Goal: Task Accomplishment & Management: Manage account settings

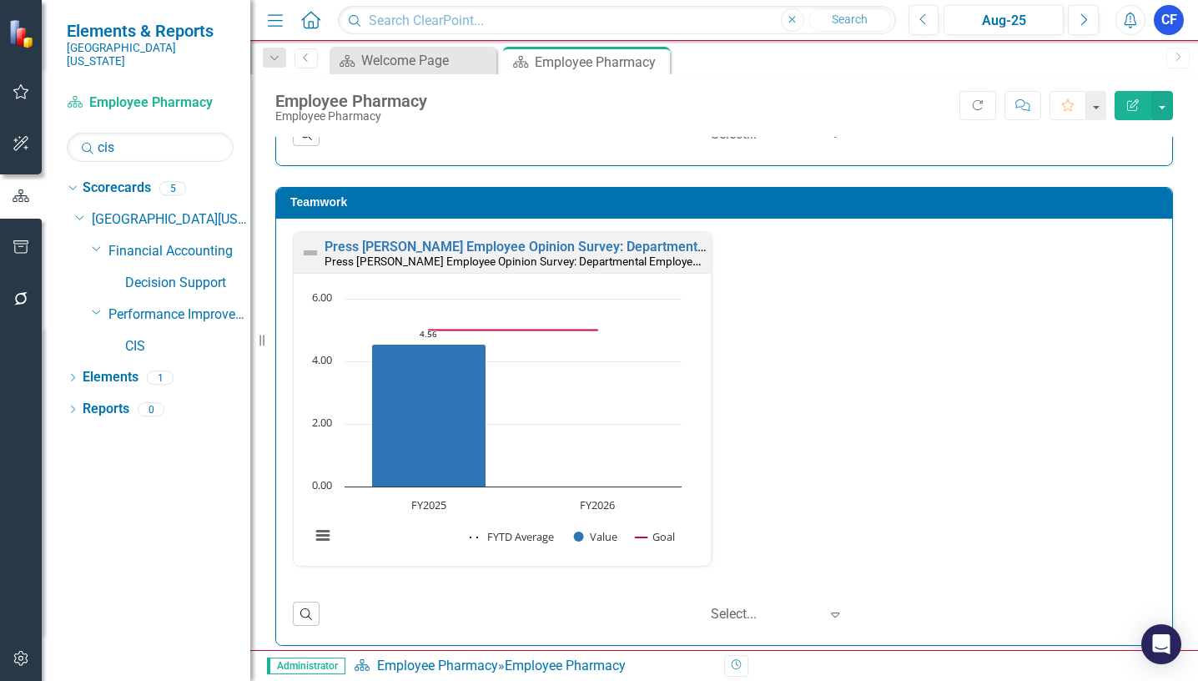
scroll to position [1418, 0]
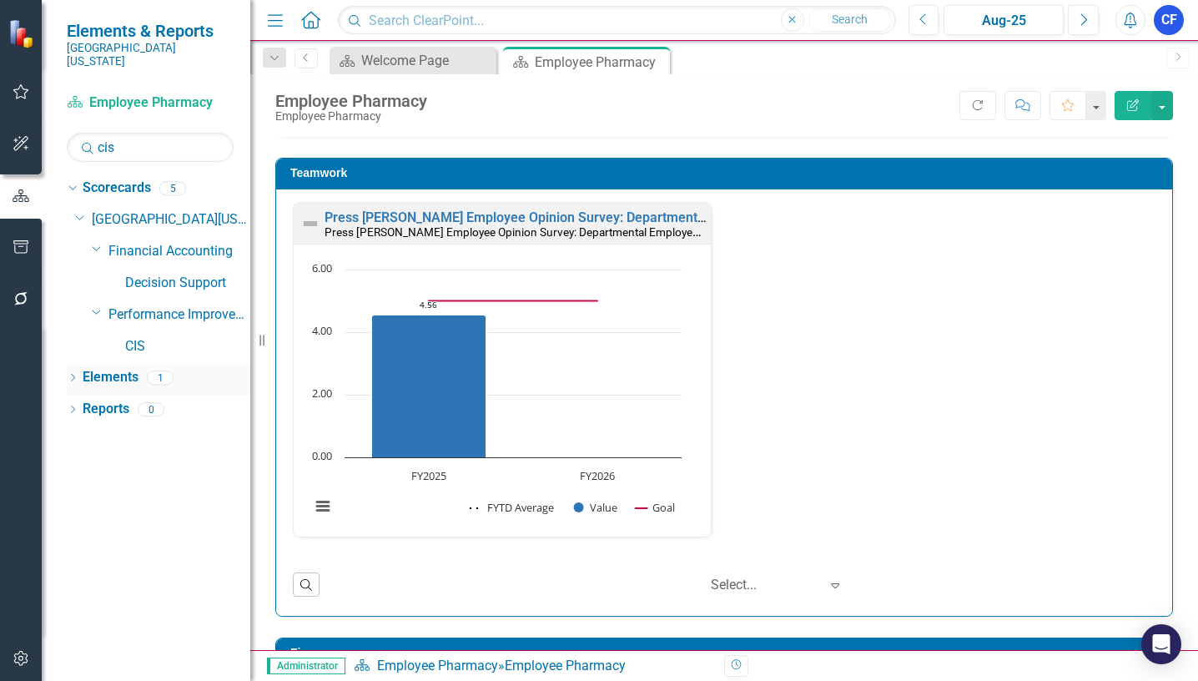
click at [112, 368] on link "Elements" at bounding box center [111, 377] width 56 height 19
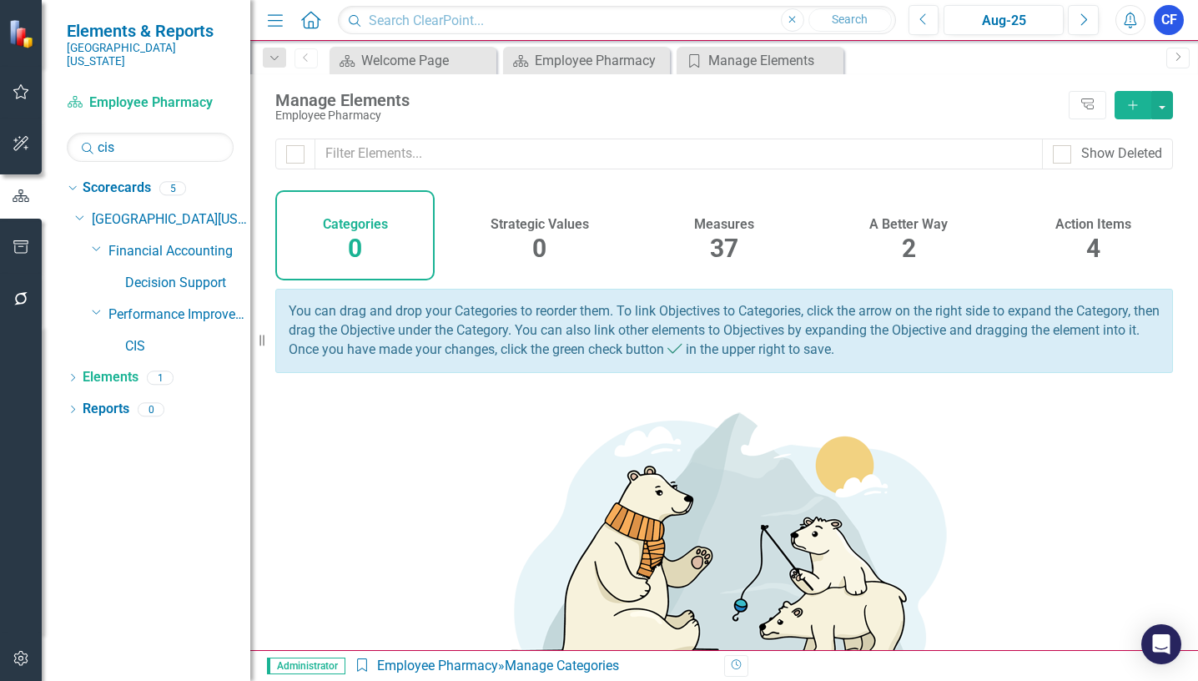
click at [717, 229] on h4 "Measures" at bounding box center [724, 224] width 60 height 15
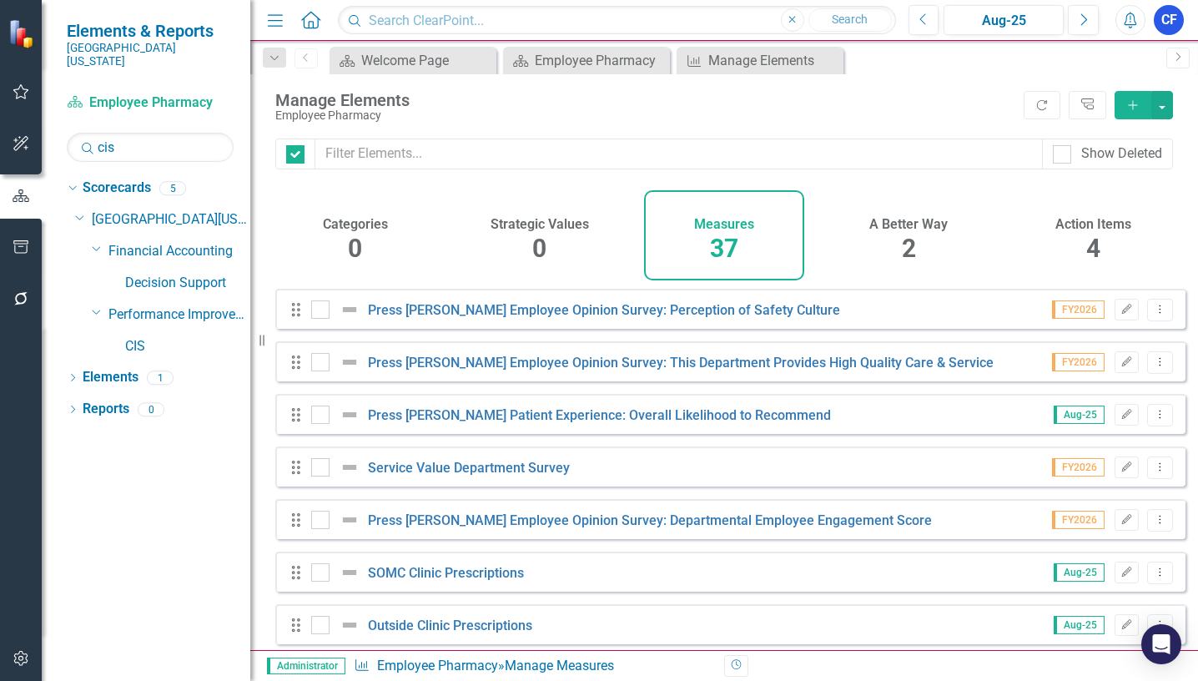
checkbox input "false"
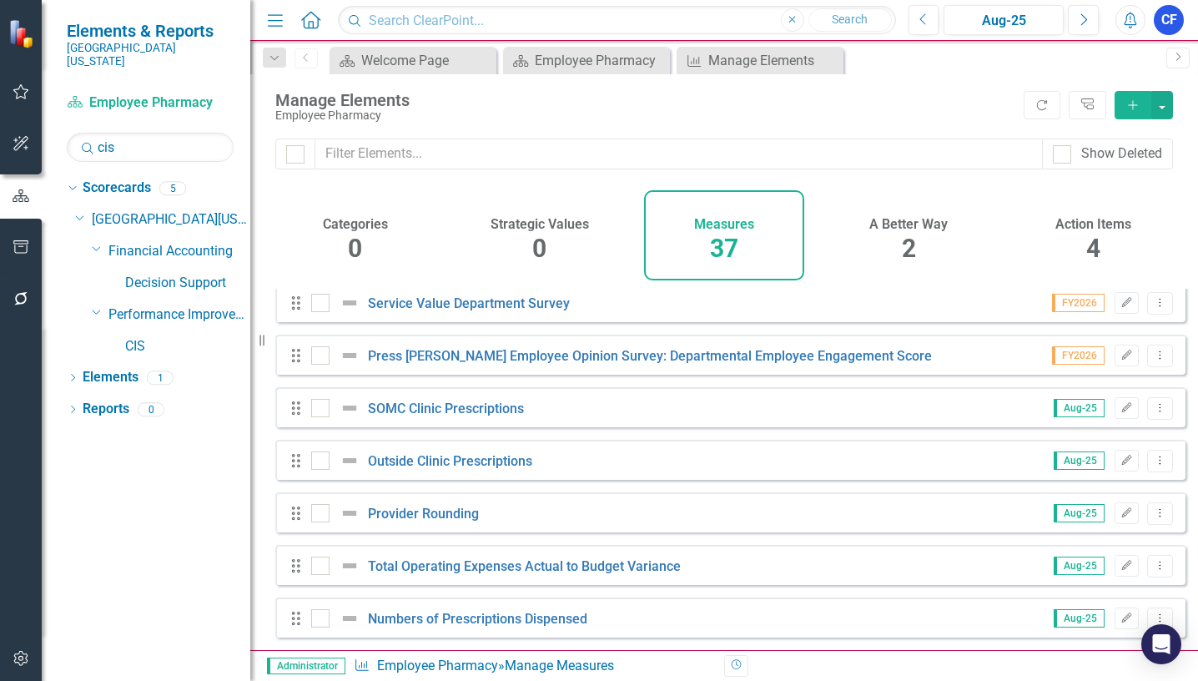
scroll to position [167, 0]
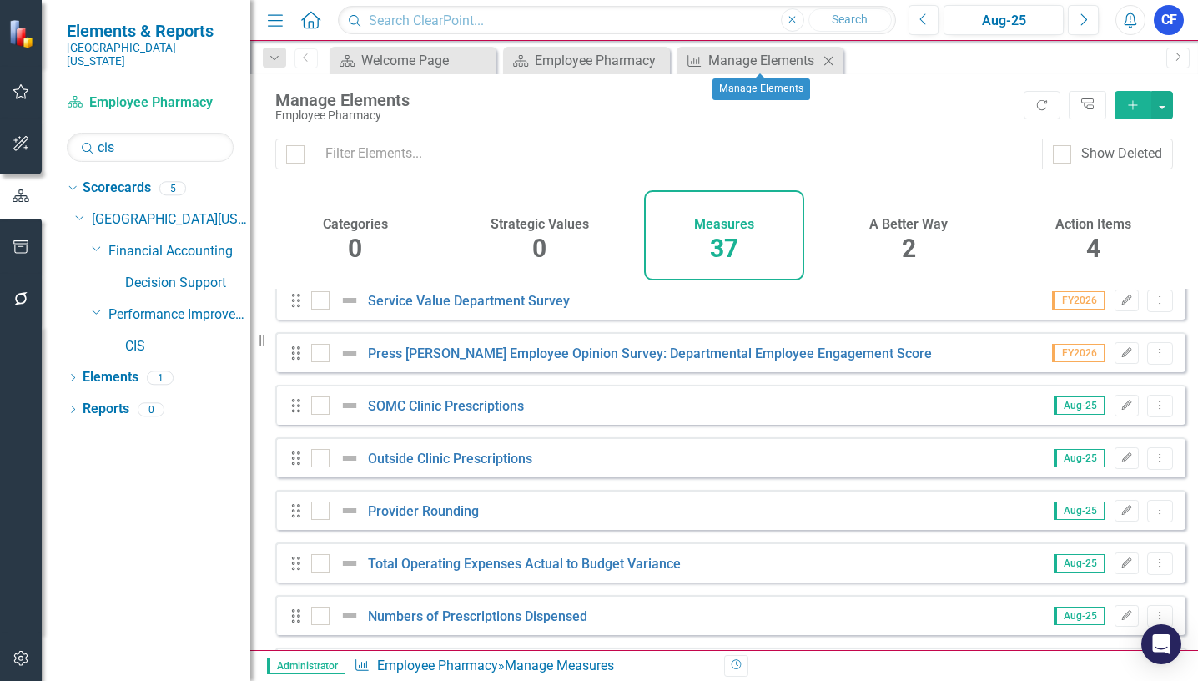
click at [830, 60] on icon "Close" at bounding box center [828, 60] width 17 height 13
click at [109, 400] on link "Reports" at bounding box center [106, 409] width 47 height 19
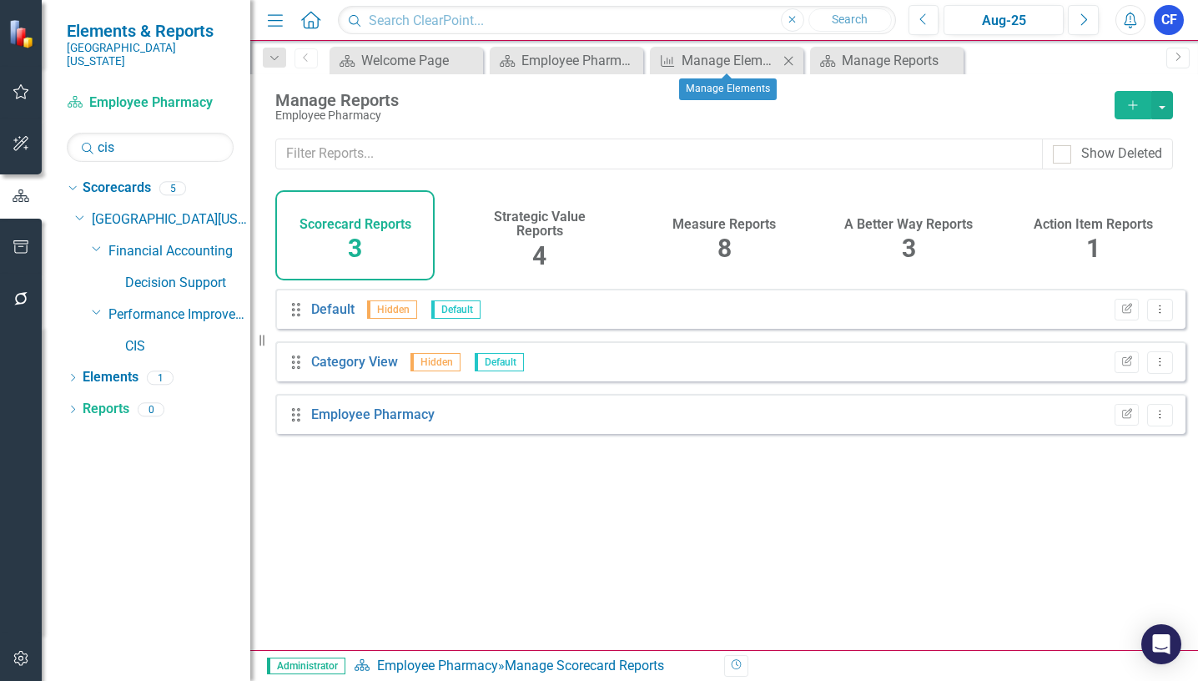
click at [793, 59] on icon "Close" at bounding box center [788, 60] width 17 height 13
click at [721, 224] on h4 "Measure Reports" at bounding box center [723, 224] width 103 height 15
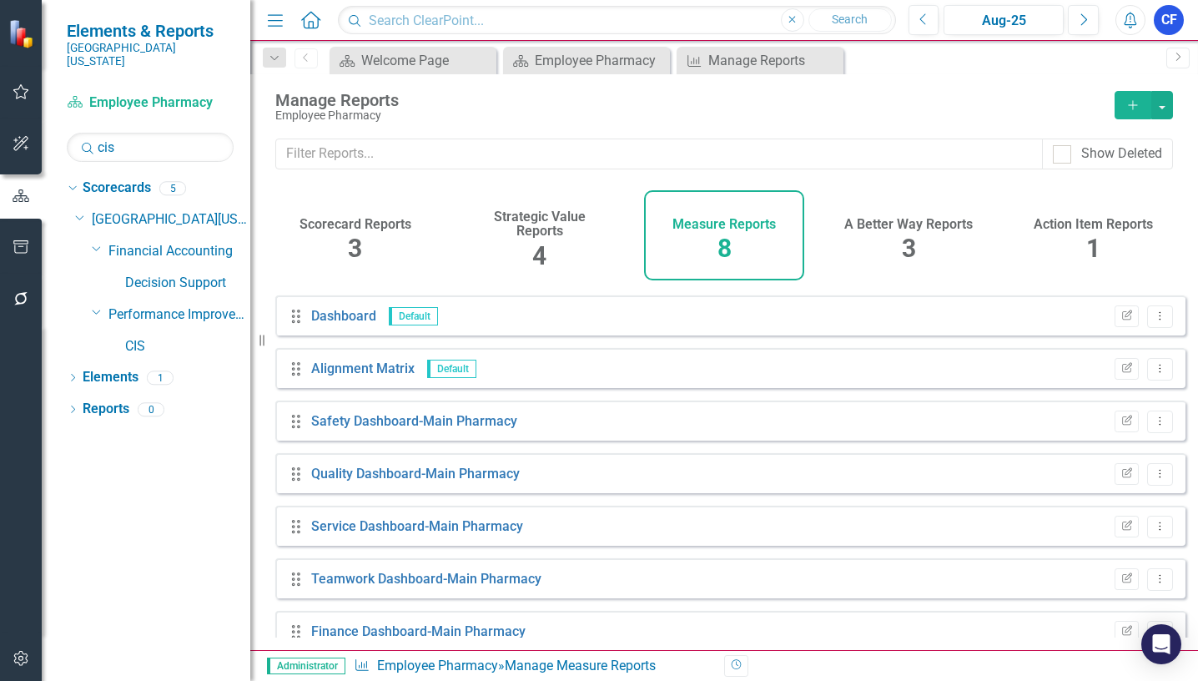
scroll to position [72, 0]
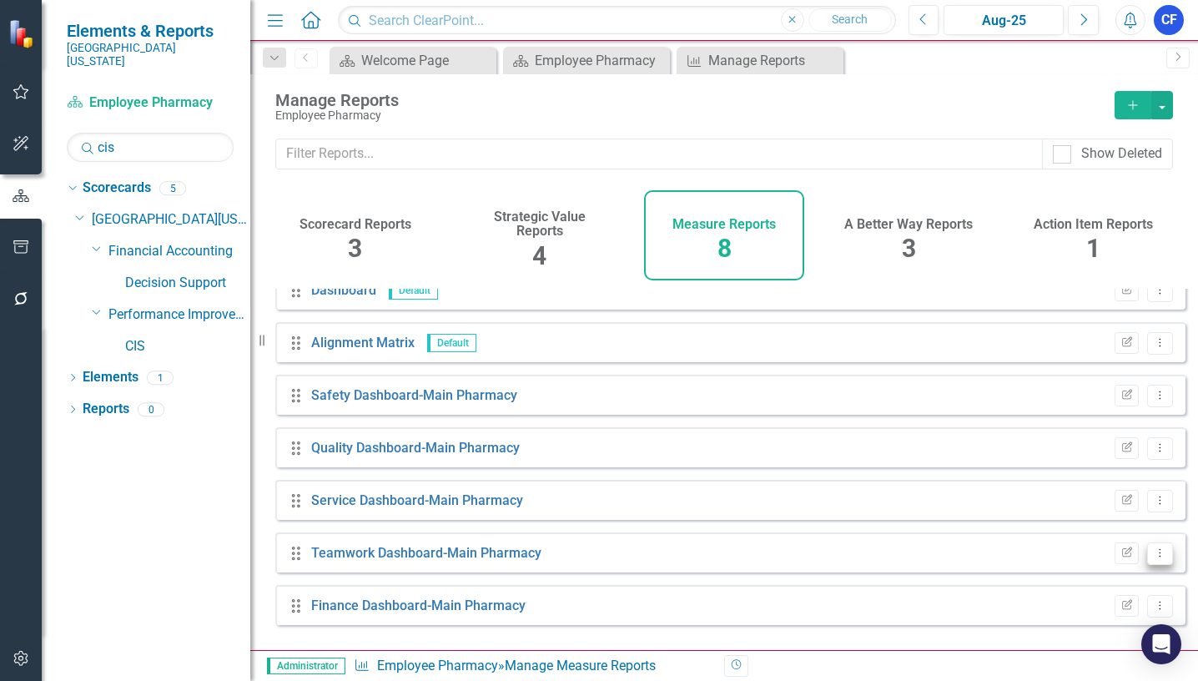
click at [1153, 558] on icon "Dropdown Menu" at bounding box center [1160, 552] width 14 height 11
click at [1074, 446] on link "Edit Report Edit Report" at bounding box center [1091, 445] width 138 height 31
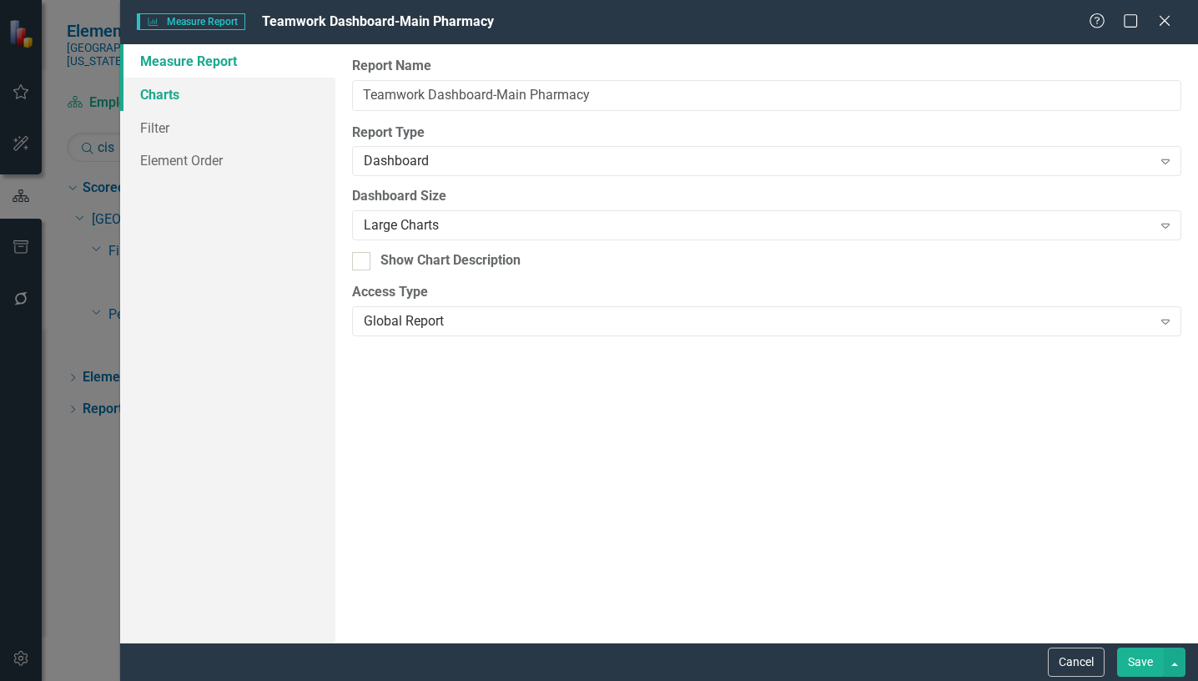
click at [155, 94] on link "Charts" at bounding box center [227, 94] width 215 height 33
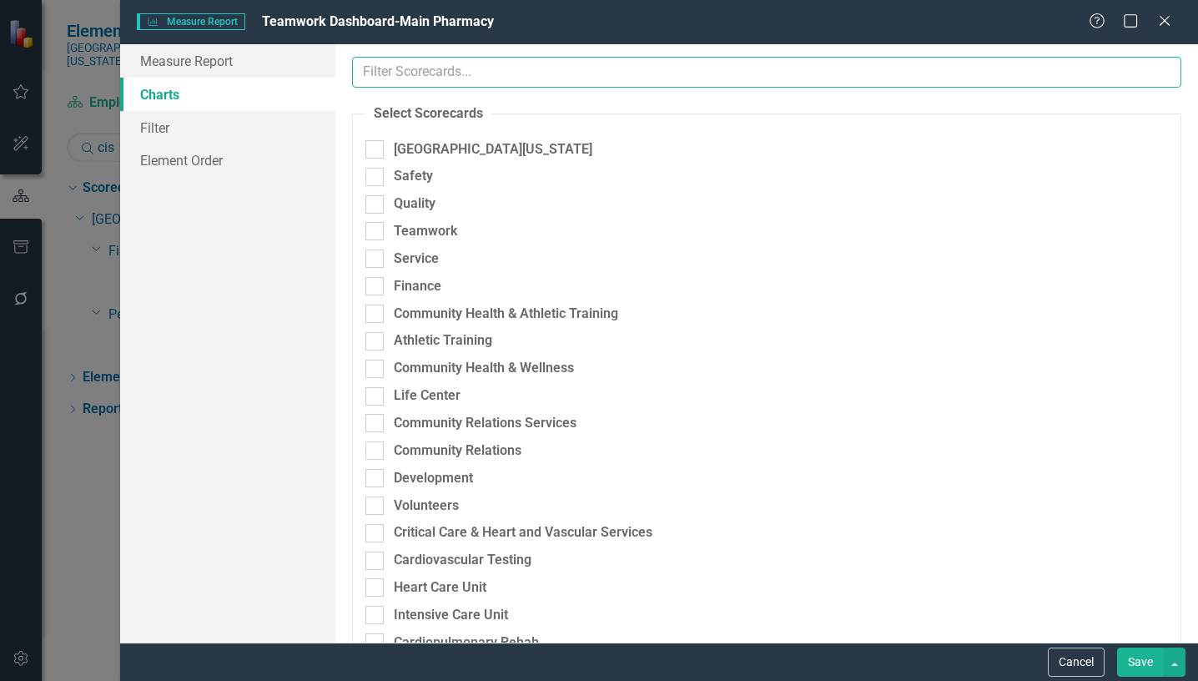
click at [485, 68] on input "text" at bounding box center [766, 72] width 829 height 31
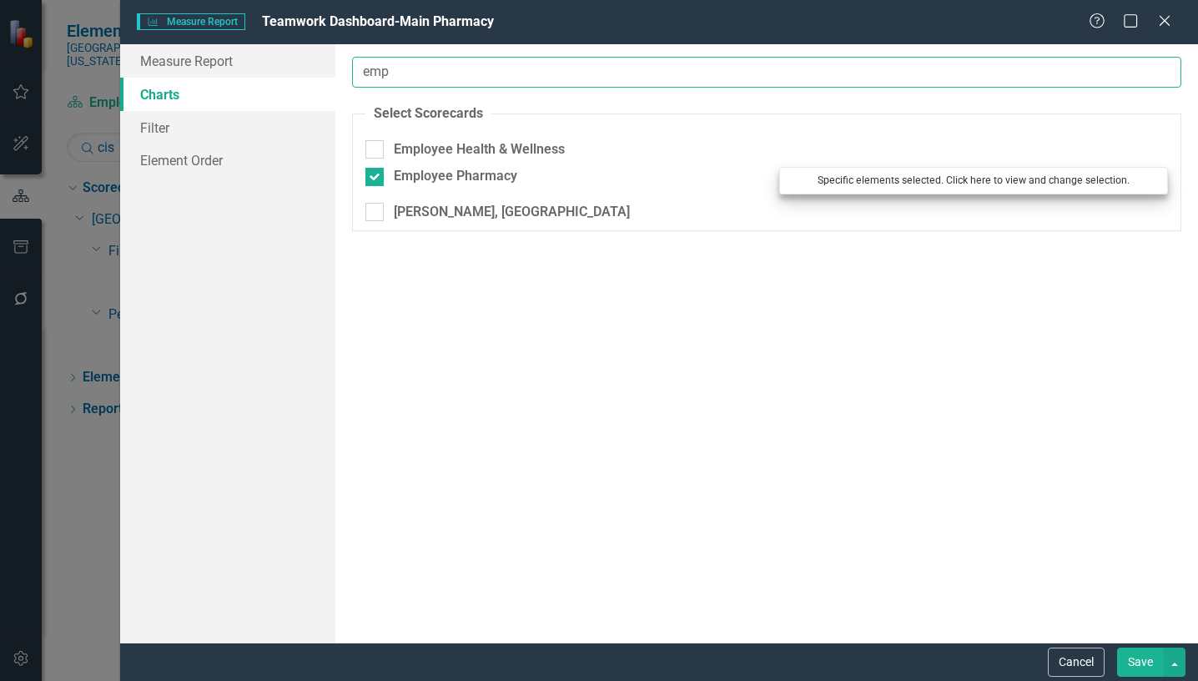
type input "emp"
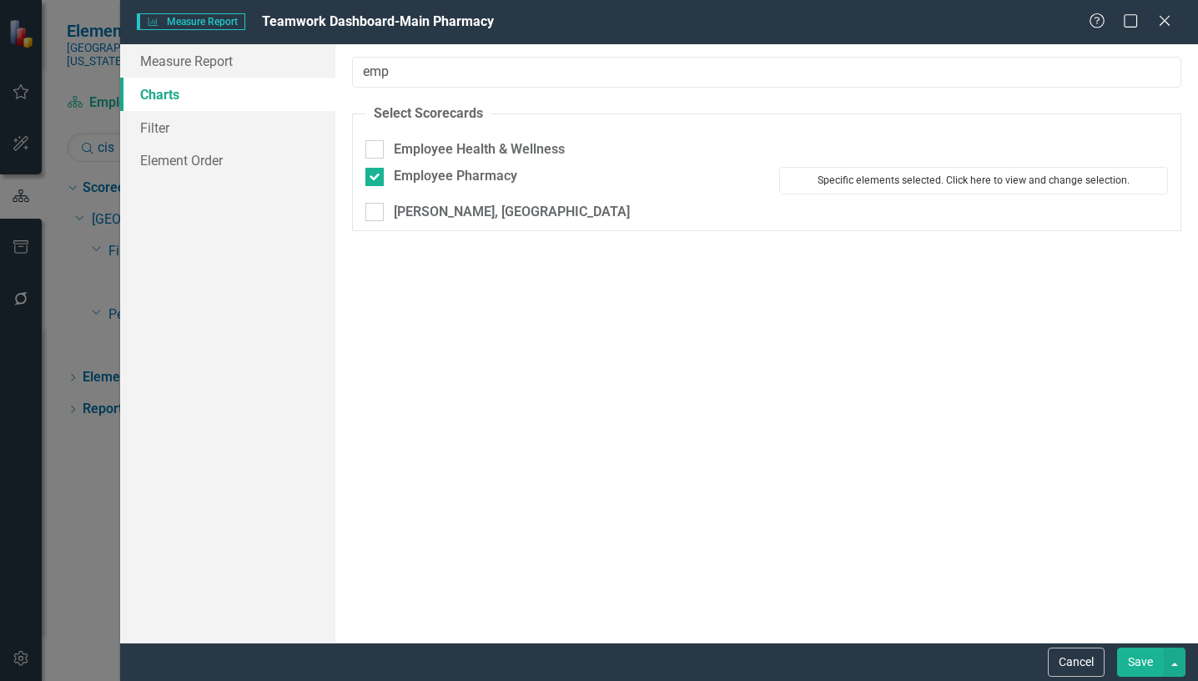
click at [872, 176] on button "Specific elements selected. Click here to view and change selection." at bounding box center [973, 180] width 389 height 27
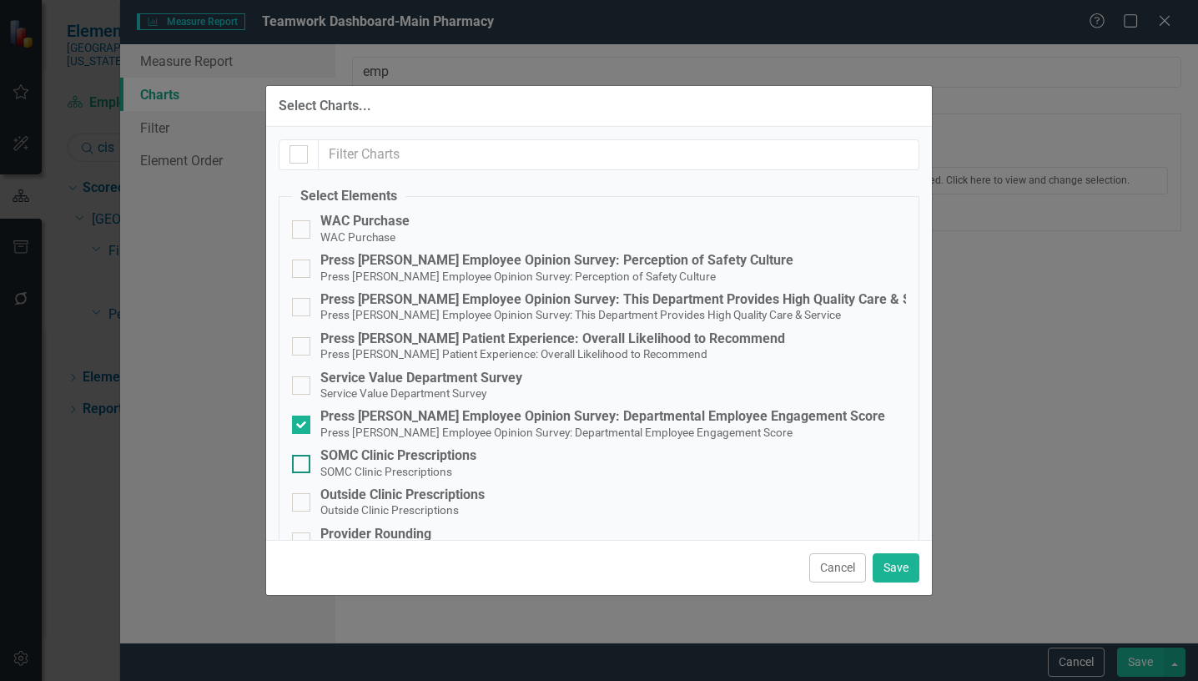
click at [301, 465] on div at bounding box center [301, 464] width 18 height 18
click at [301, 465] on input "SOMC Clinic Prescriptions SOMC Clinic Prescriptions" at bounding box center [297, 460] width 11 height 11
checkbox input "true"
click at [299, 498] on input "Outside Clinic Prescriptions Outside Clinic Prescriptions" at bounding box center [297, 498] width 11 height 11
checkbox input "true"
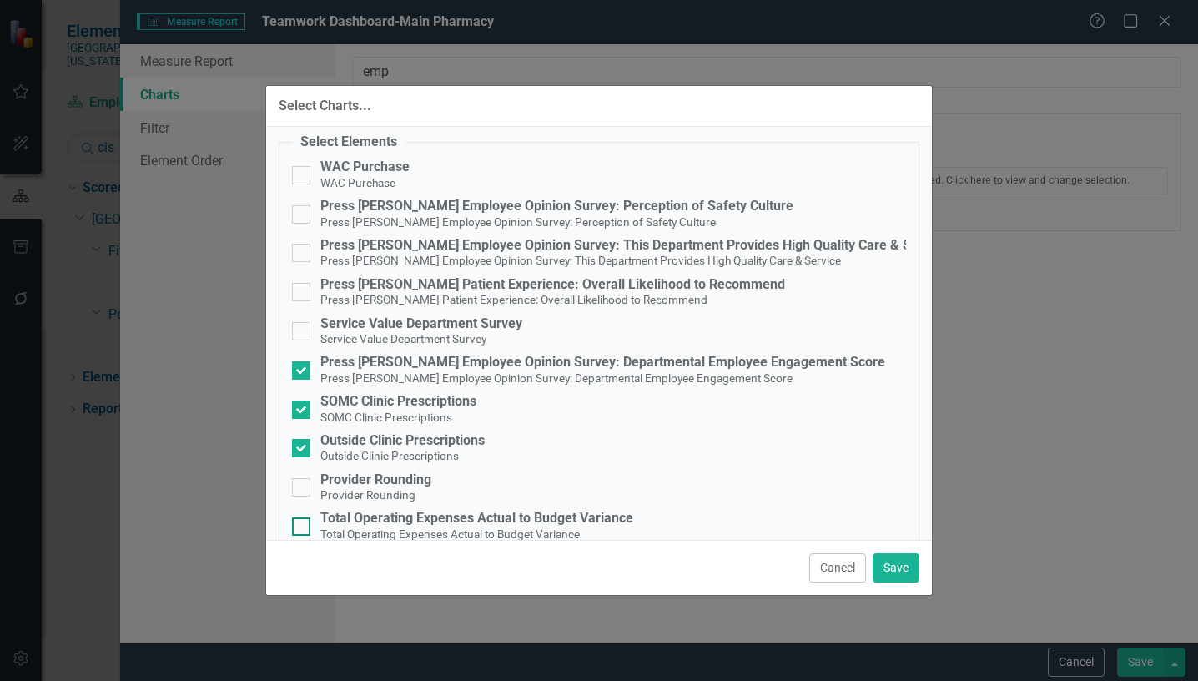
scroll to position [83, 0]
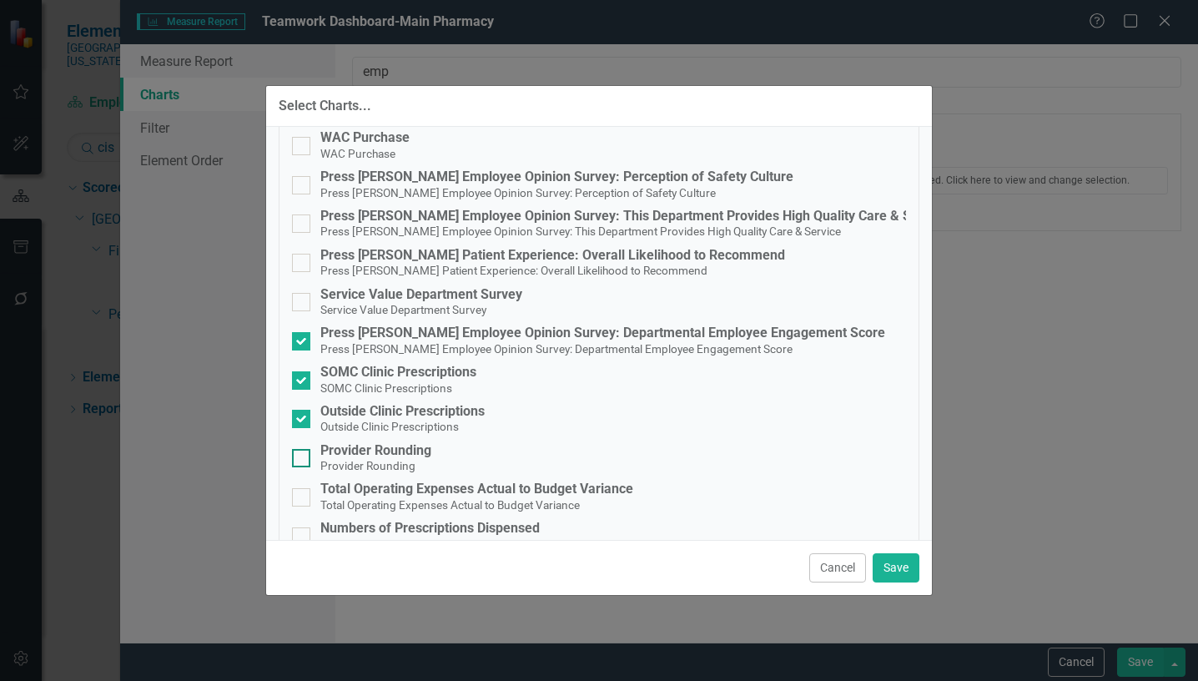
click at [300, 455] on input "Provider Rounding Provider Rounding" at bounding box center [297, 454] width 11 height 11
checkbox input "true"
click at [892, 565] on button "Save" at bounding box center [895, 567] width 47 height 29
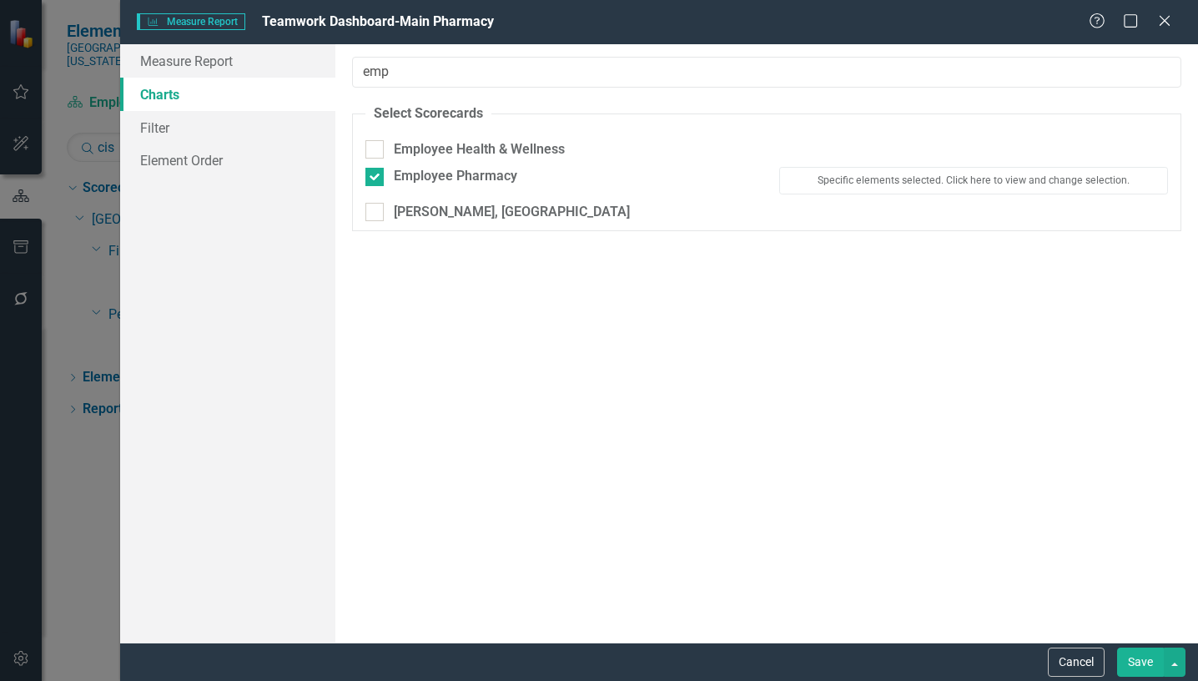
click at [1145, 664] on button "Save" at bounding box center [1140, 661] width 47 height 29
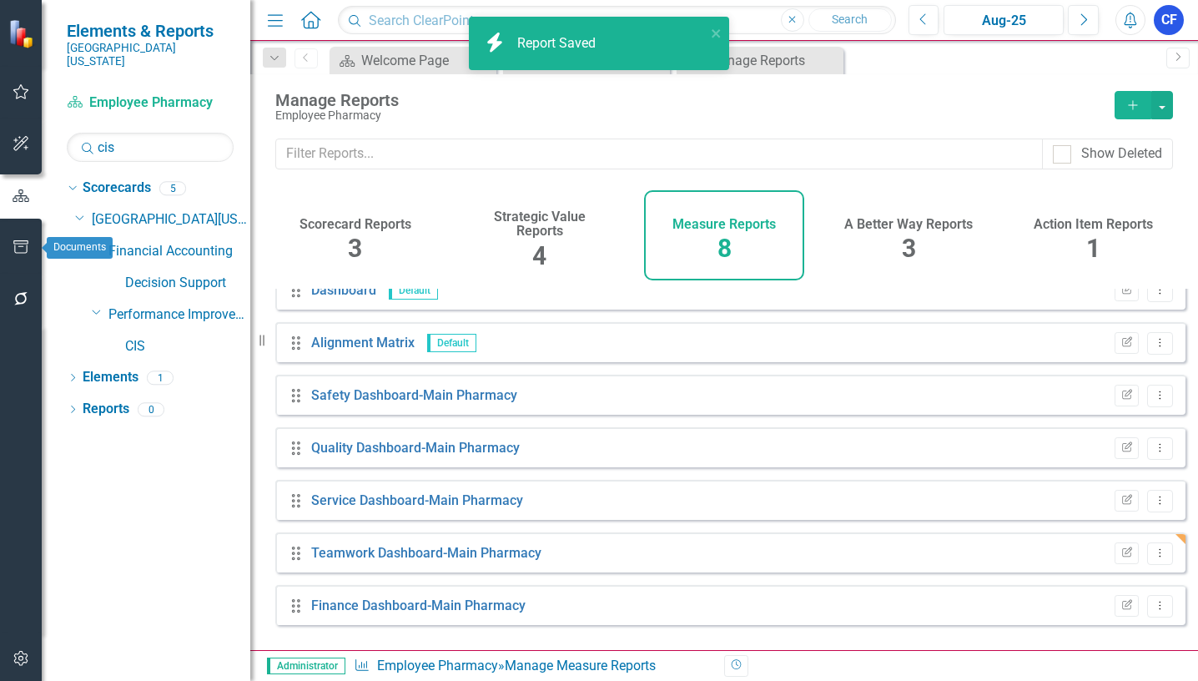
click at [21, 244] on icon "button" at bounding box center [20, 246] width 15 height 13
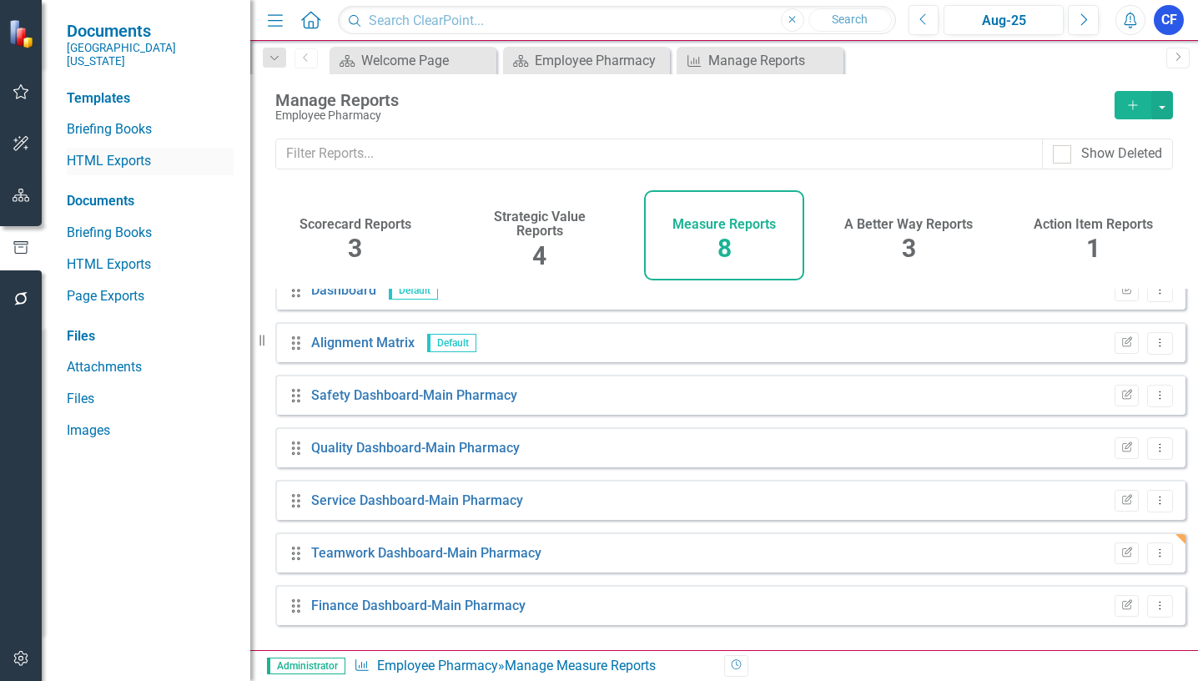
click at [103, 152] on link "HTML Exports" at bounding box center [150, 161] width 167 height 19
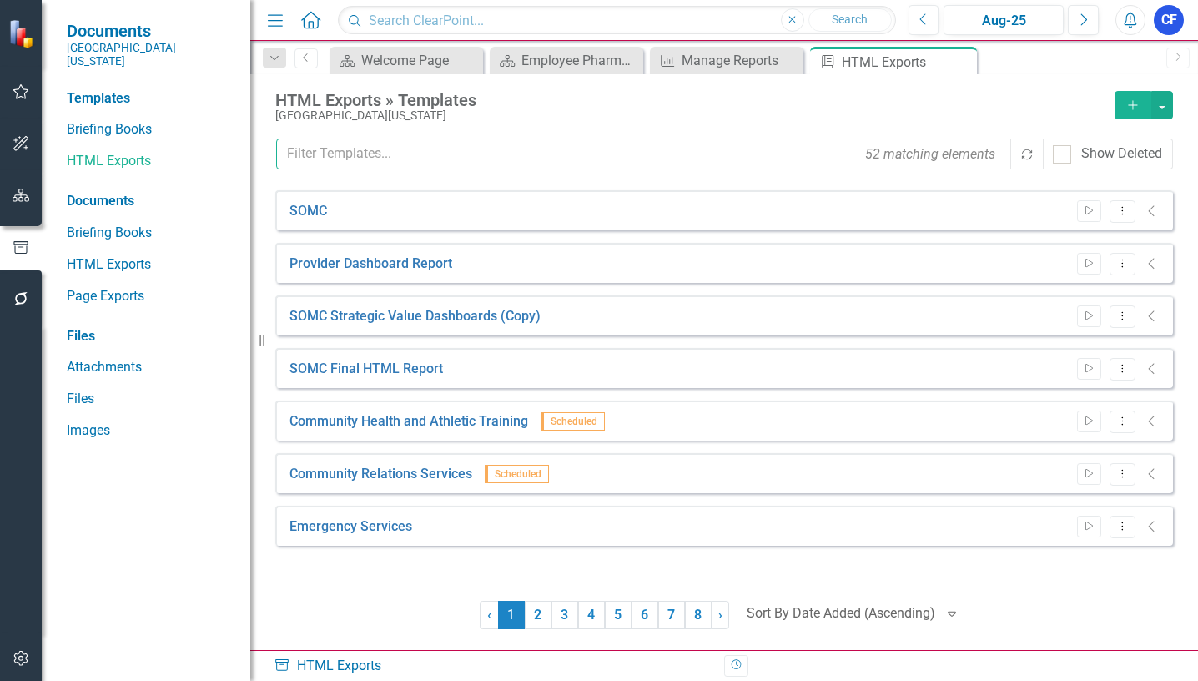
click at [401, 146] on input "text" at bounding box center [644, 153] width 736 height 31
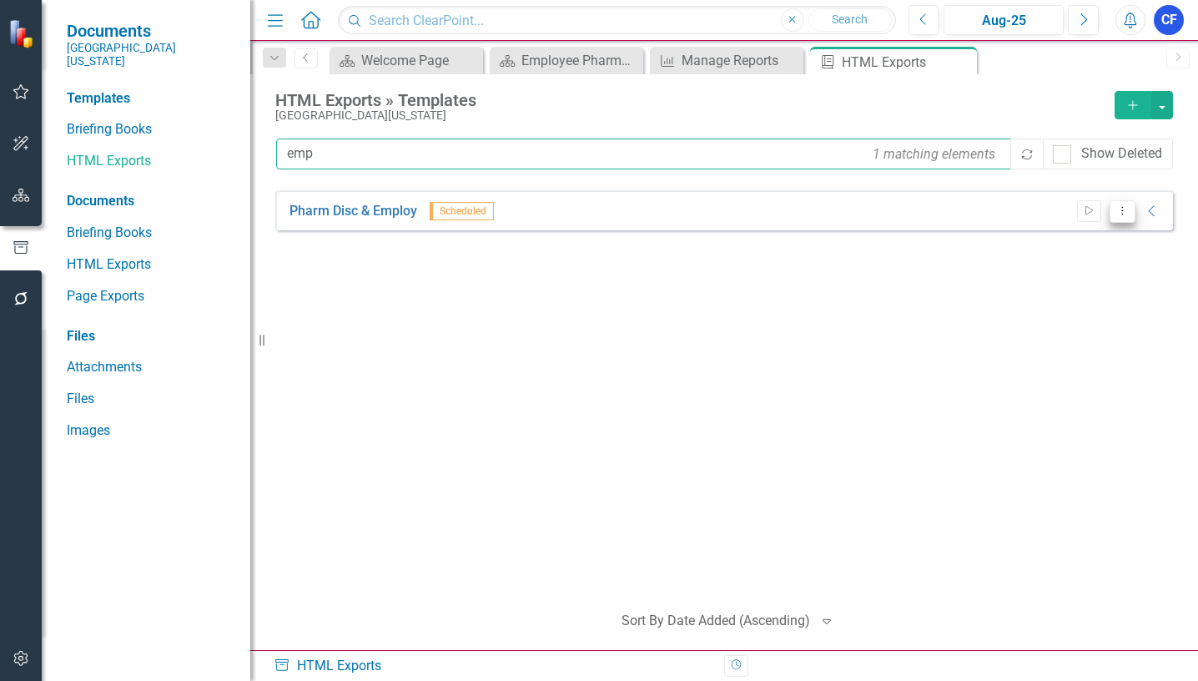
type input "emp"
click at [1119, 214] on icon "Dropdown Menu" at bounding box center [1122, 210] width 14 height 11
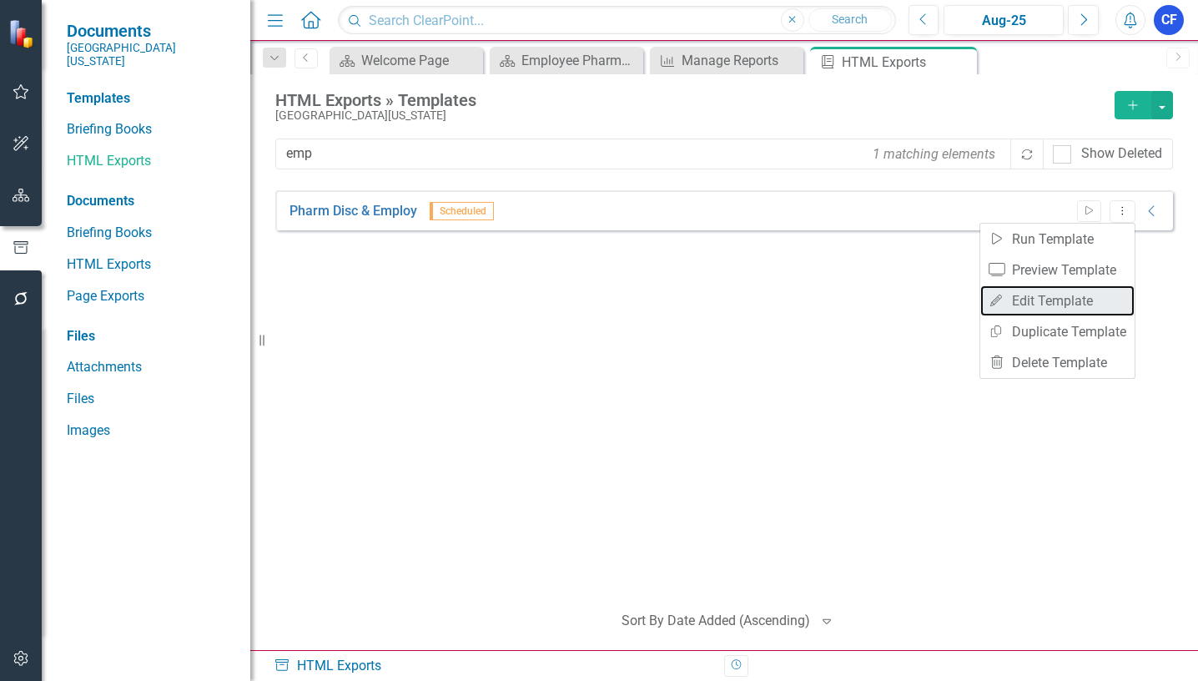
click at [1071, 301] on link "Edit Edit Template" at bounding box center [1057, 300] width 154 height 31
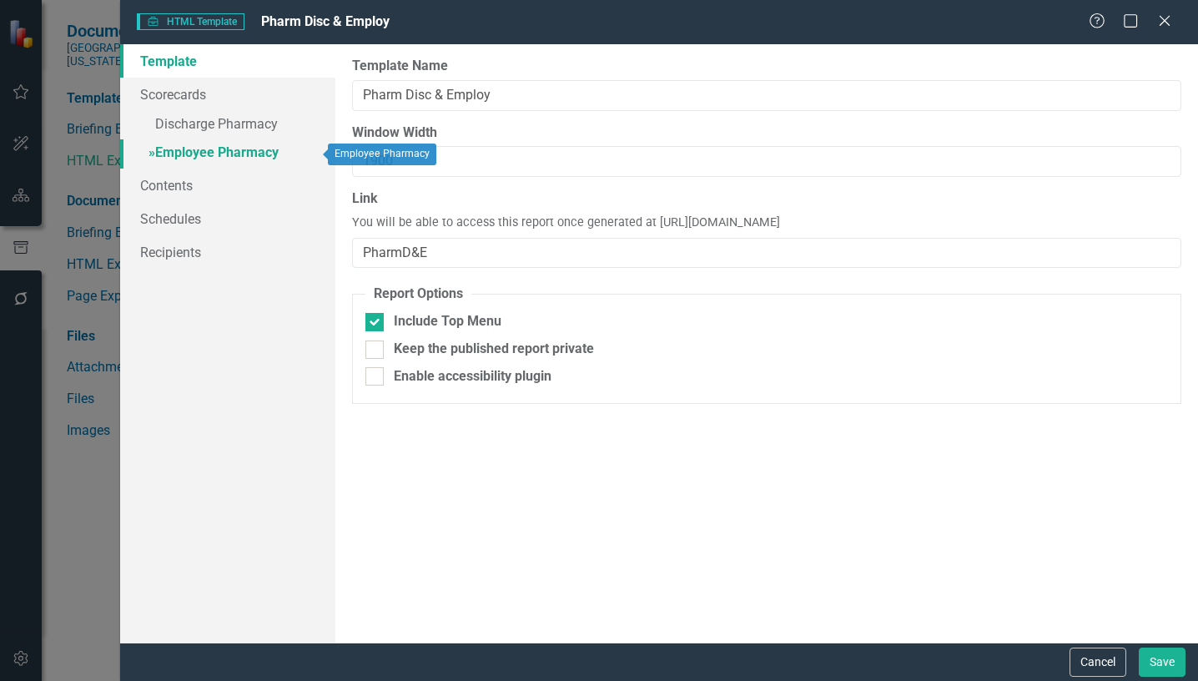
click at [261, 154] on link "» Employee Pharmacy" at bounding box center [227, 153] width 215 height 29
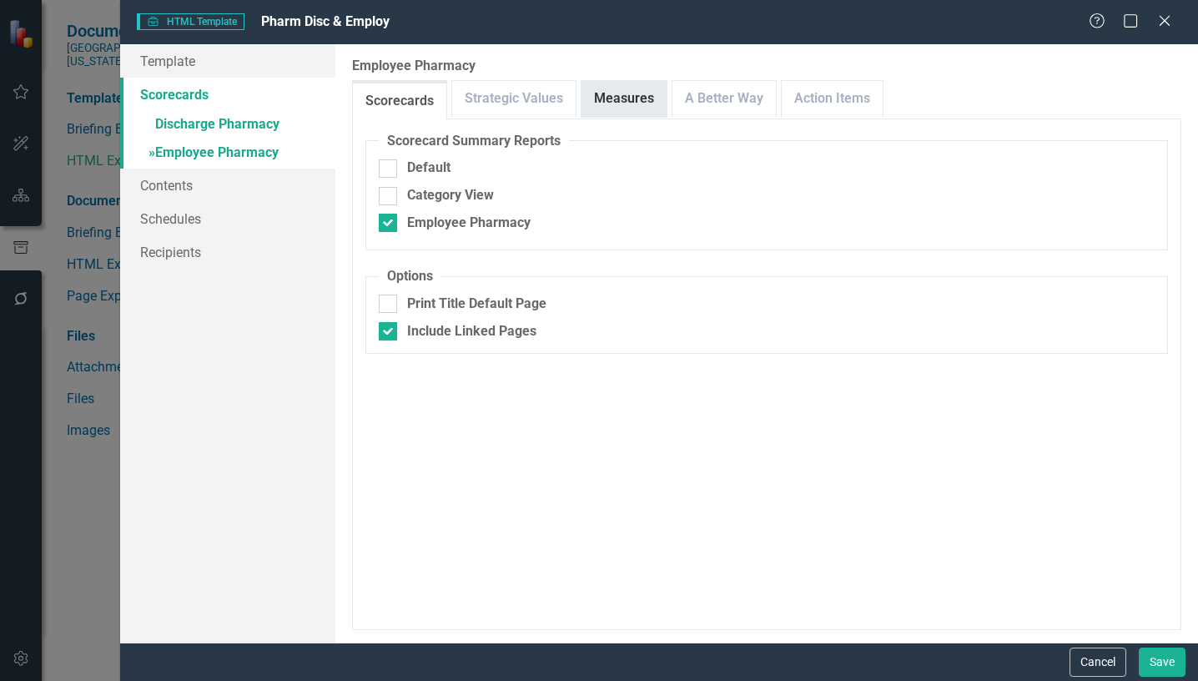
click at [657, 100] on link "Measures" at bounding box center [623, 99] width 85 height 36
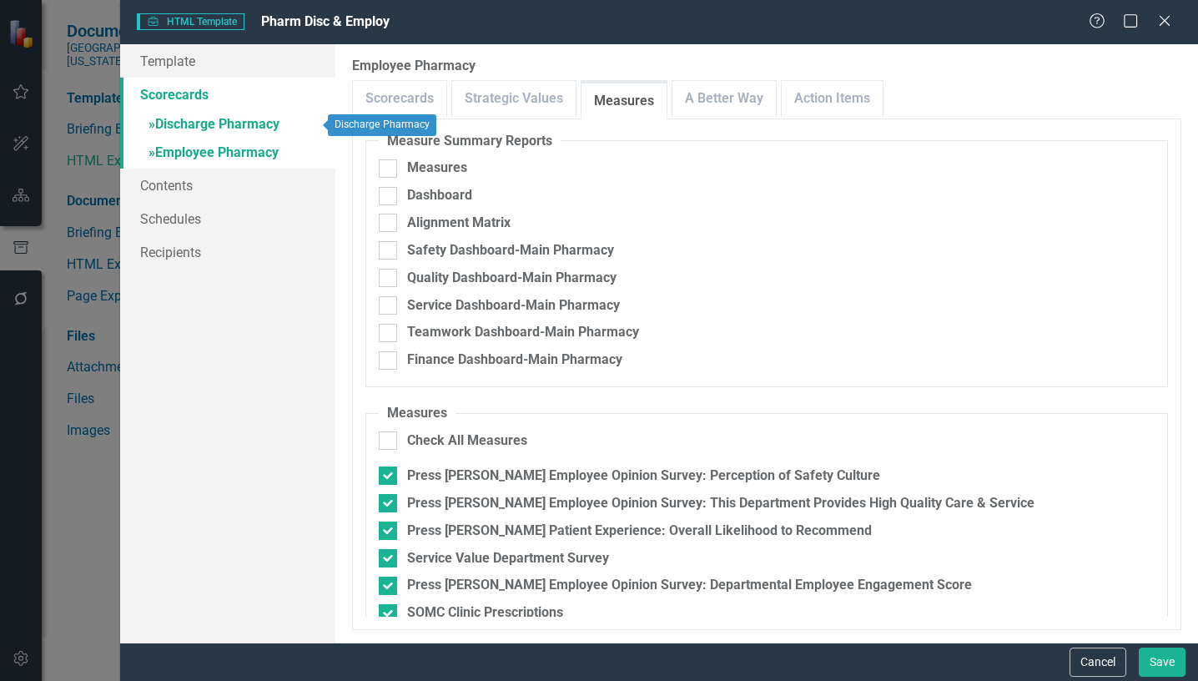
click at [214, 122] on link "» Discharge Pharmacy" at bounding box center [227, 125] width 215 height 29
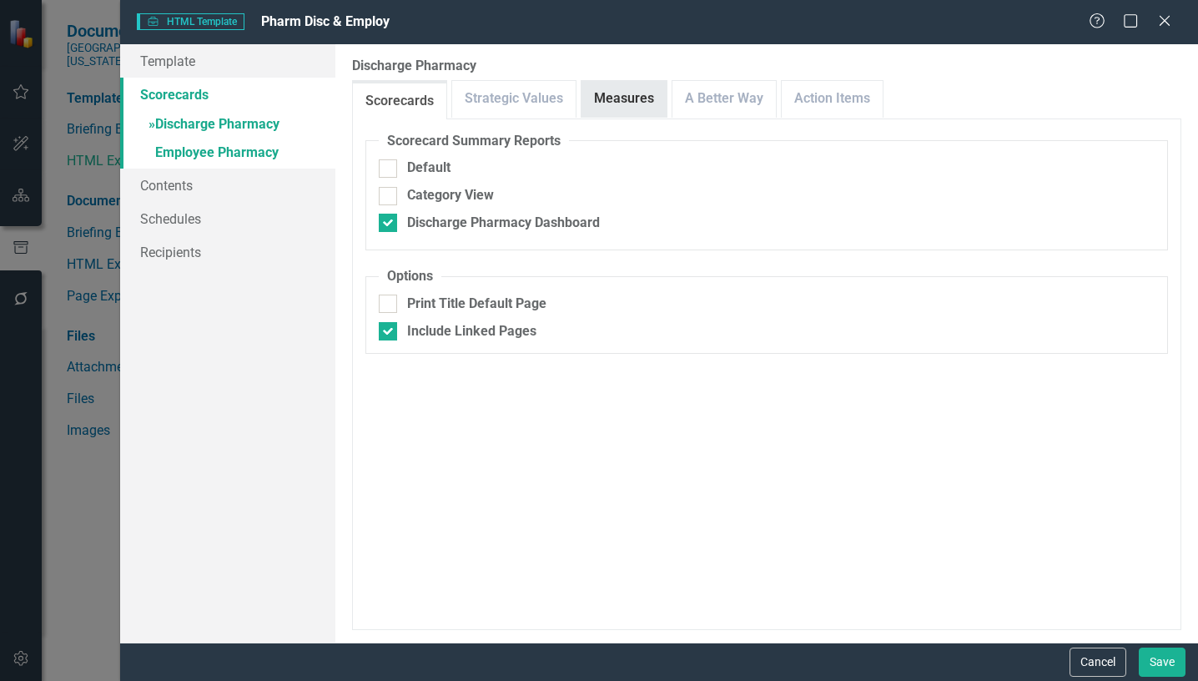
click at [614, 100] on link "Measures" at bounding box center [623, 99] width 85 height 36
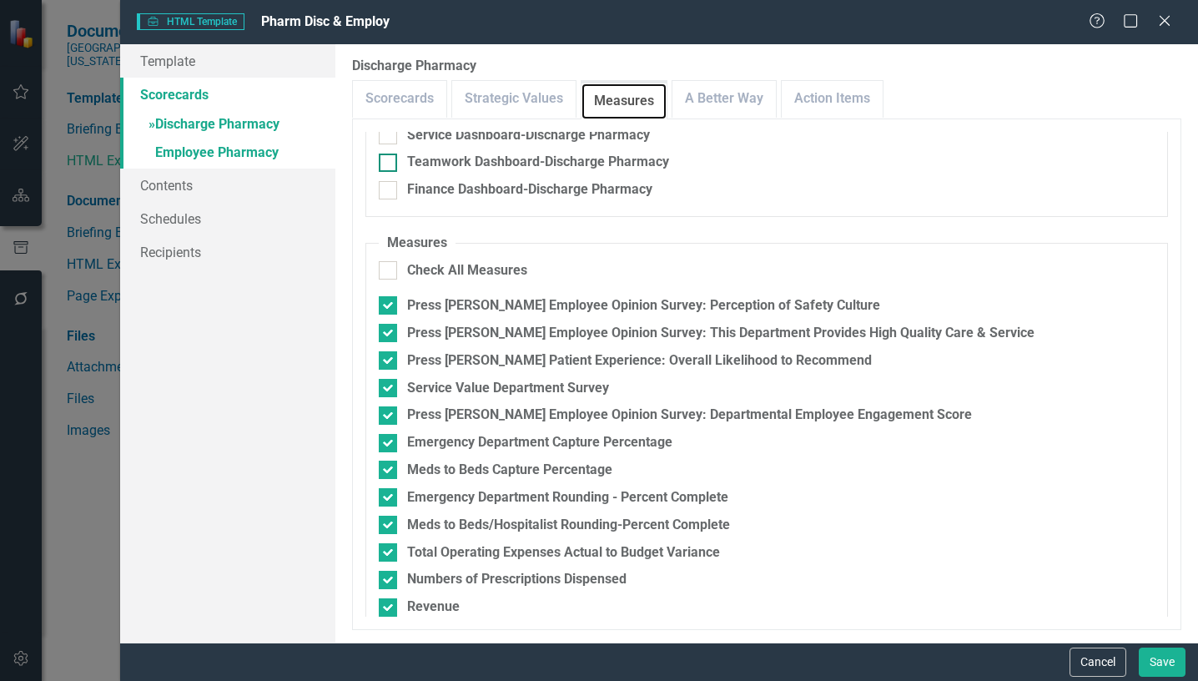
scroll to position [167, 0]
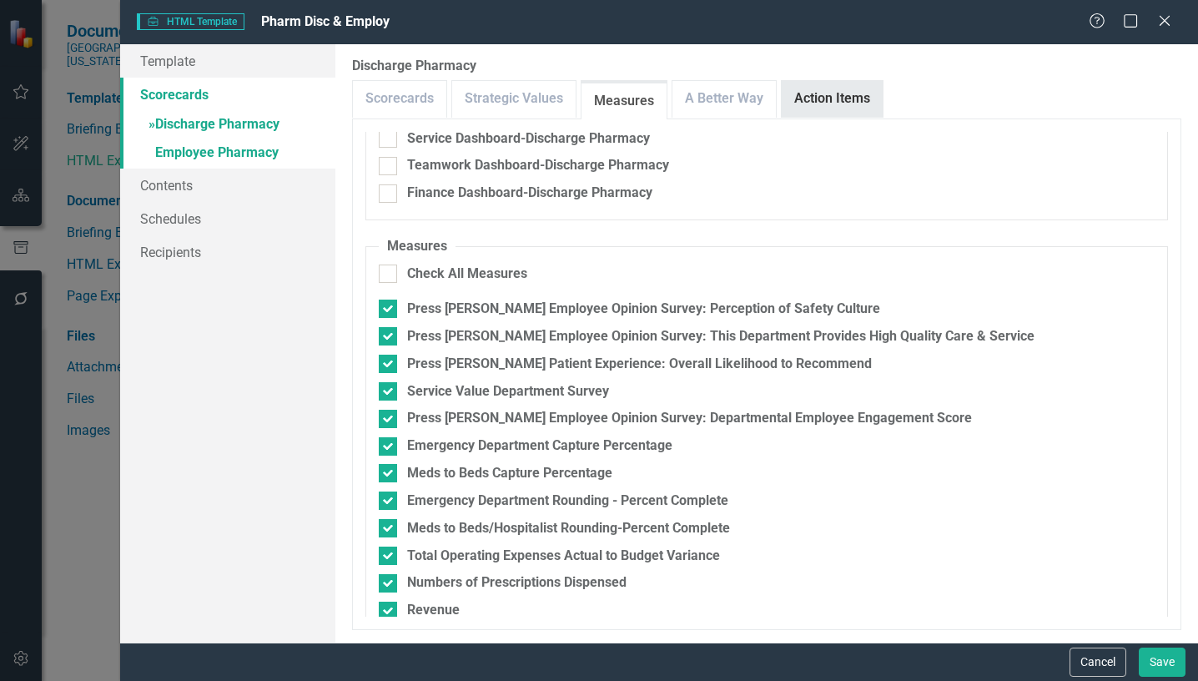
click at [829, 91] on link "Action Items" at bounding box center [832, 99] width 101 height 36
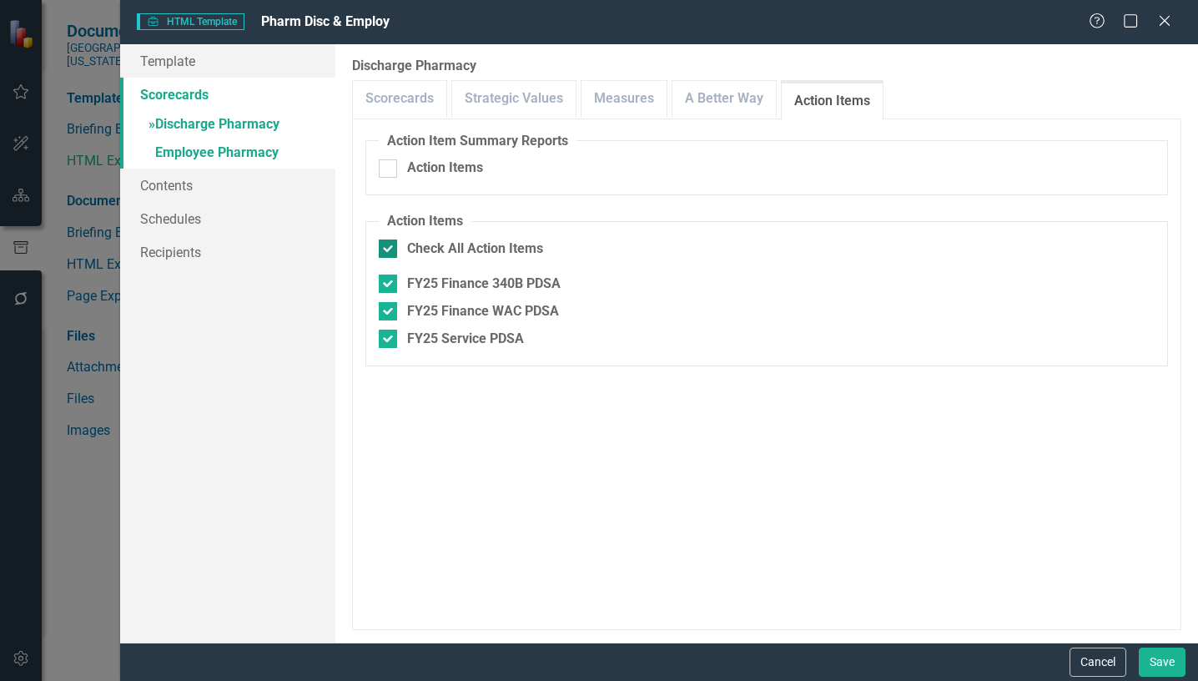
click at [386, 249] on input "Check All Action Items" at bounding box center [384, 244] width 11 height 11
checkbox input "false"
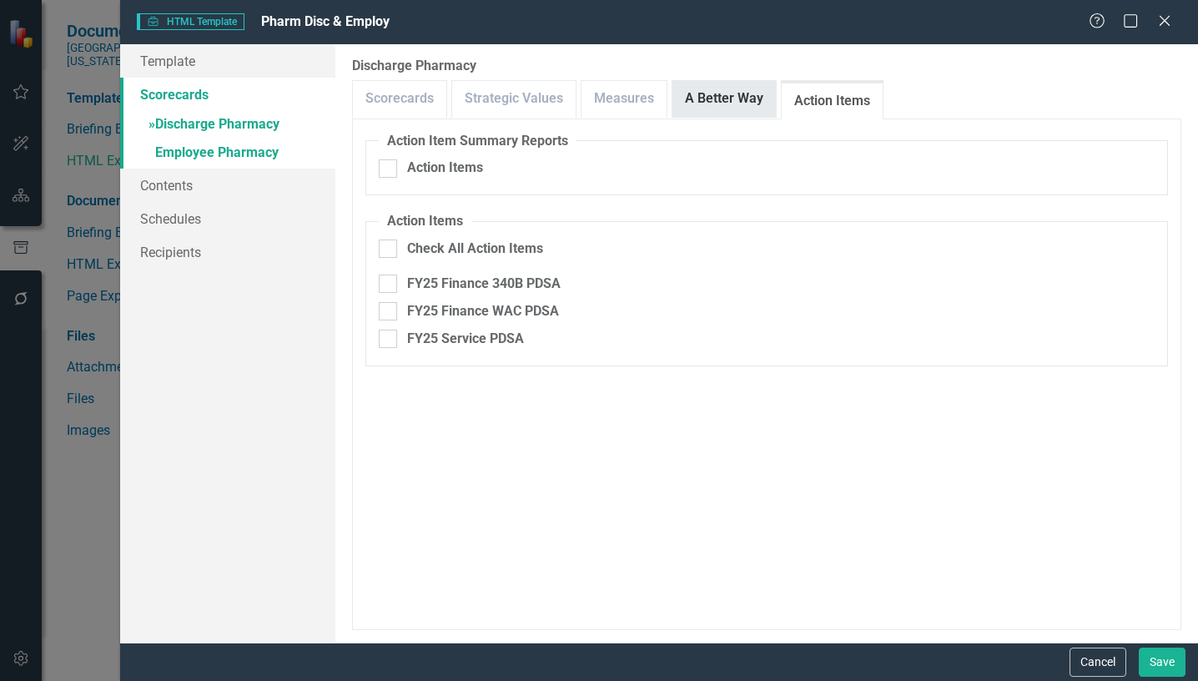
click at [732, 103] on link "A Better Way" at bounding box center [723, 99] width 103 height 36
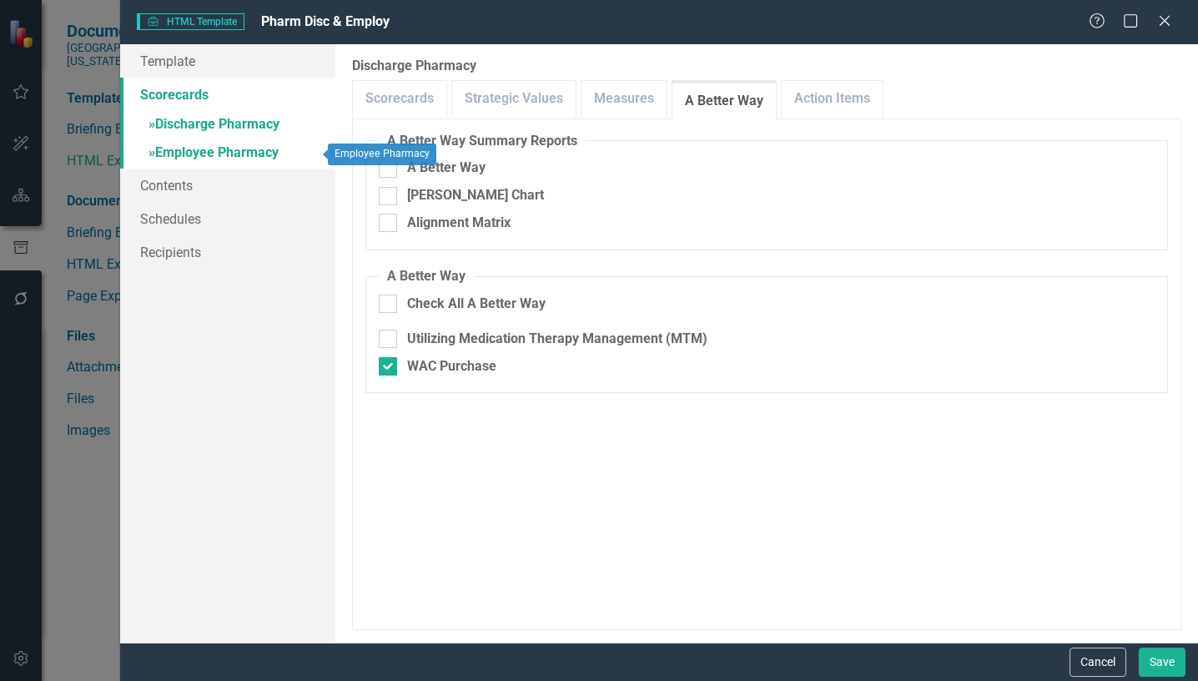
click at [243, 152] on link "» Employee Pharmacy" at bounding box center [227, 153] width 215 height 29
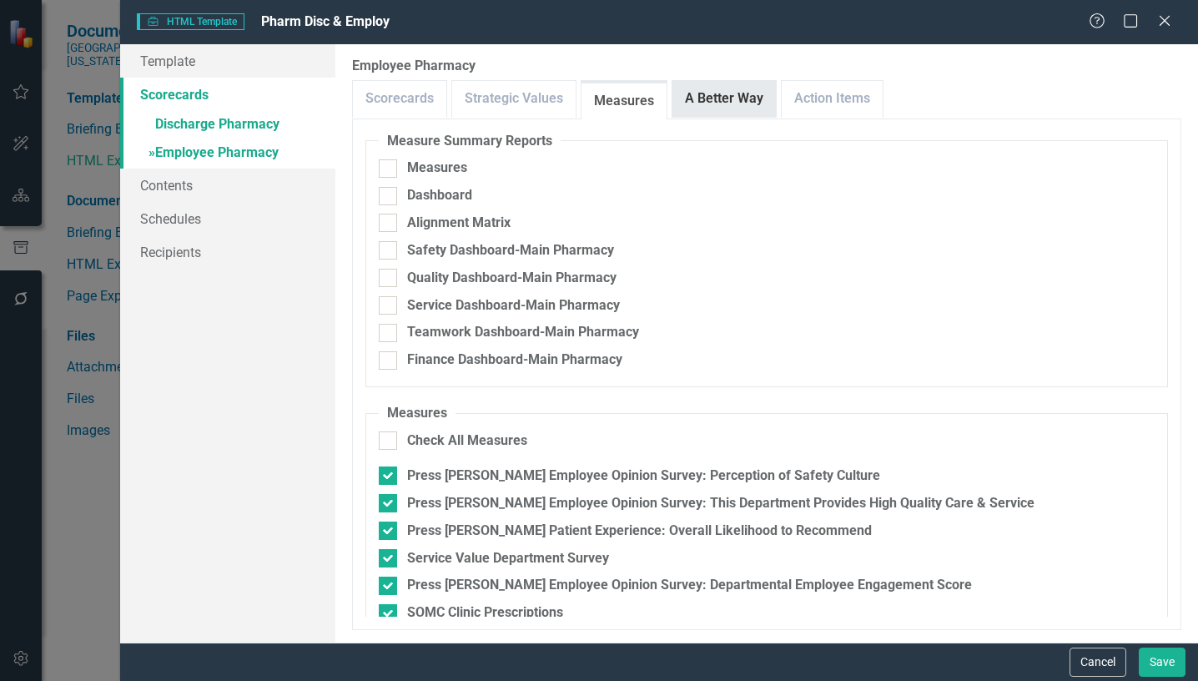
click at [739, 105] on link "A Better Way" at bounding box center [723, 99] width 103 height 36
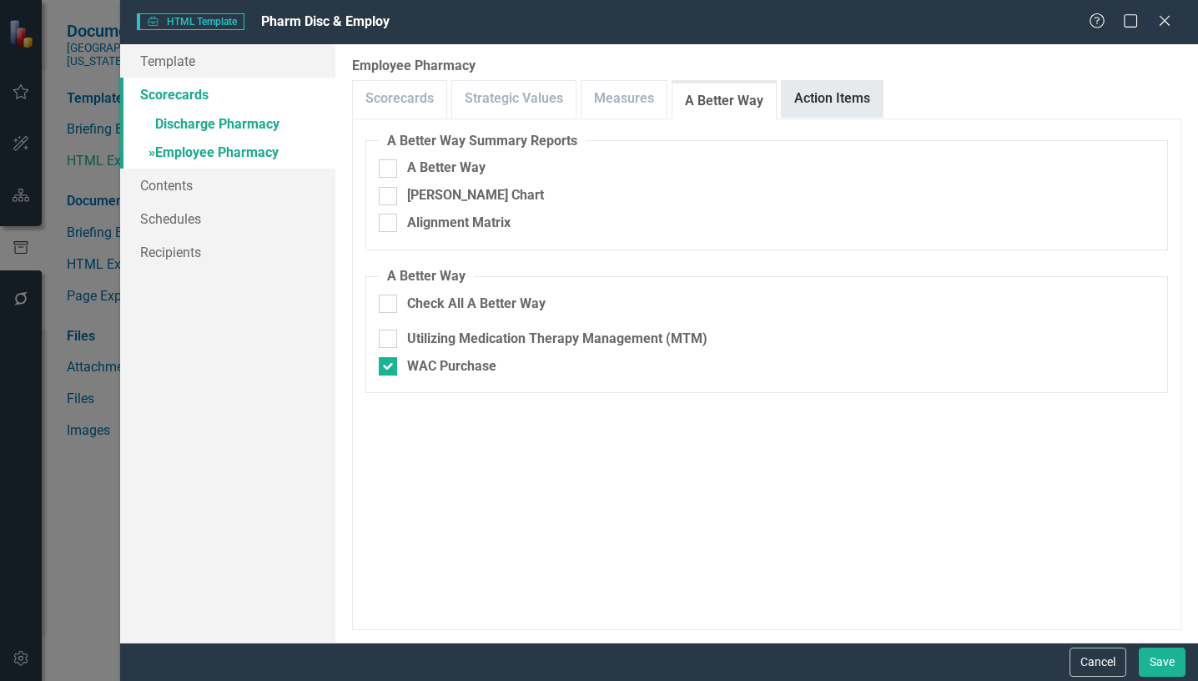
click at [812, 105] on link "Action Items" at bounding box center [832, 99] width 101 height 36
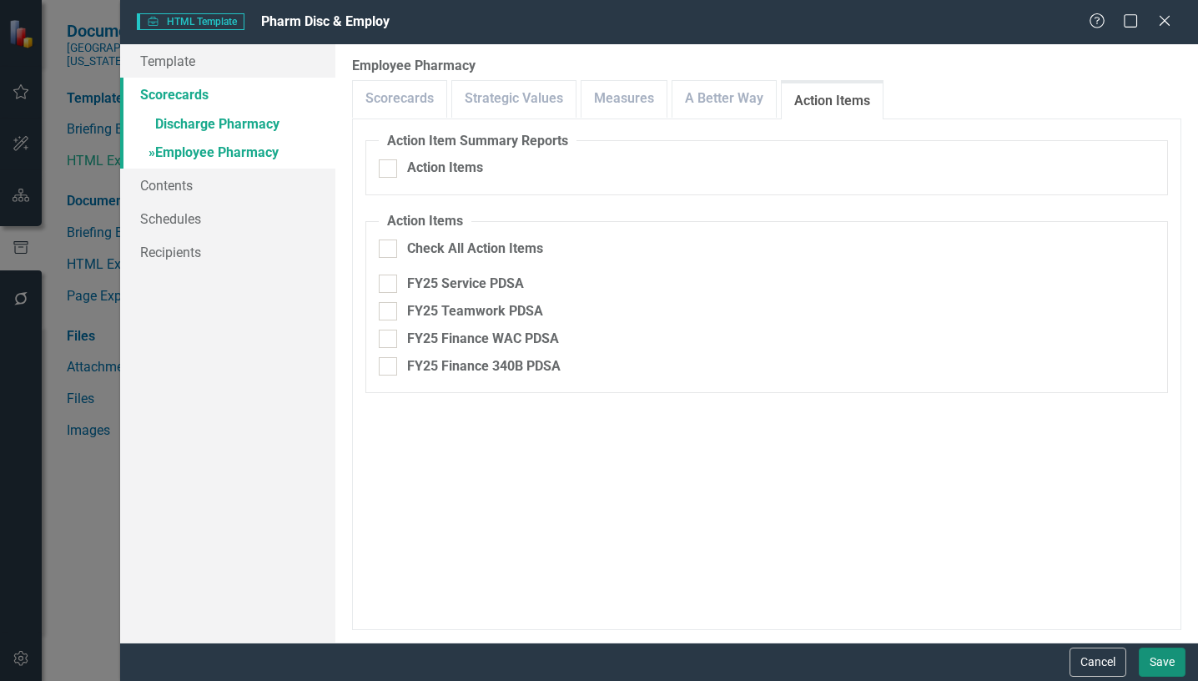
click at [1164, 662] on button "Save" at bounding box center [1161, 661] width 47 height 29
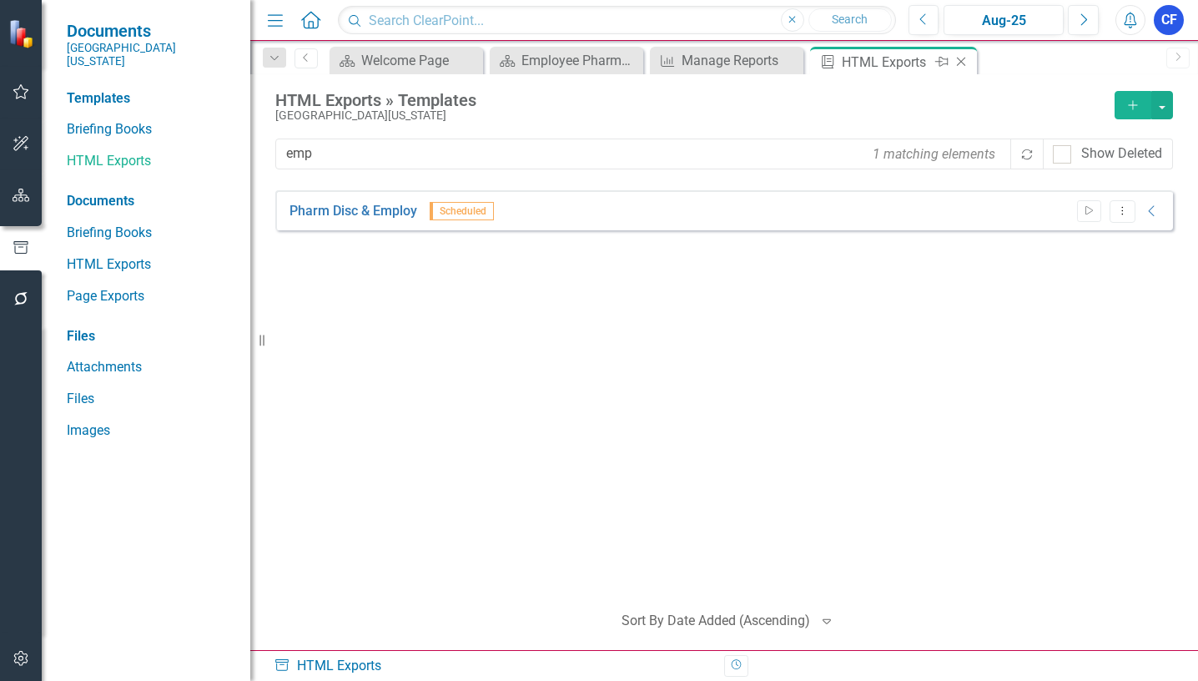
click at [965, 61] on icon "Close" at bounding box center [960, 61] width 17 height 13
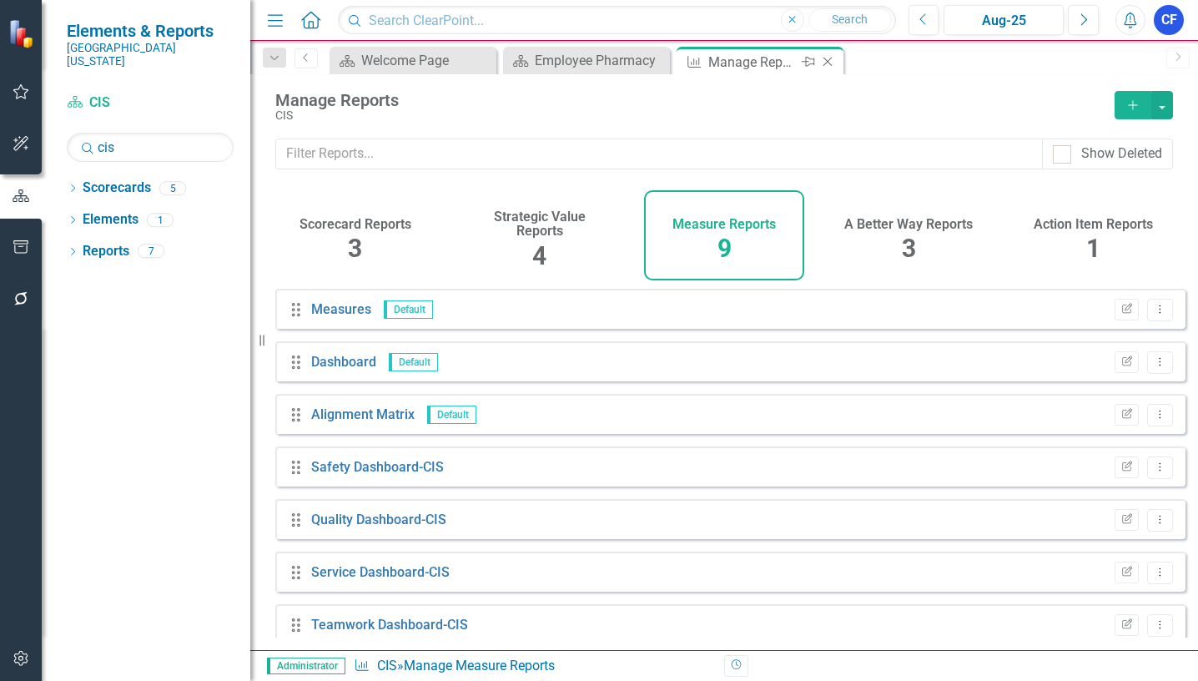
click at [826, 63] on icon "Close" at bounding box center [827, 61] width 17 height 13
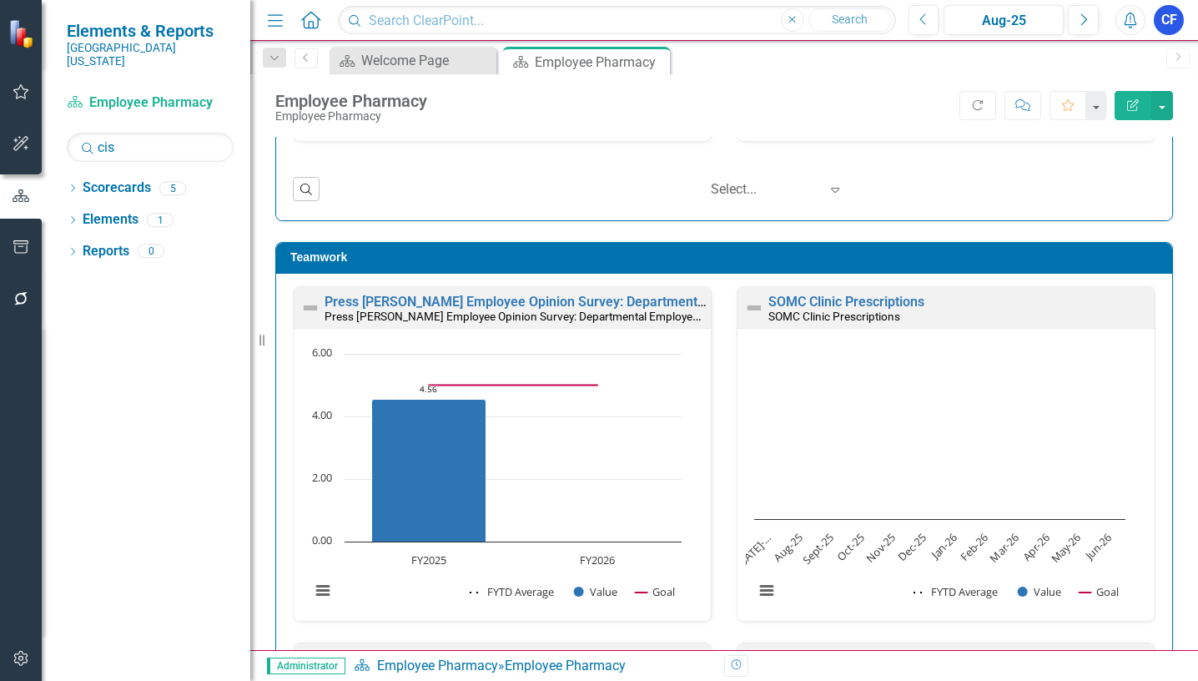
scroll to position [1334, 0]
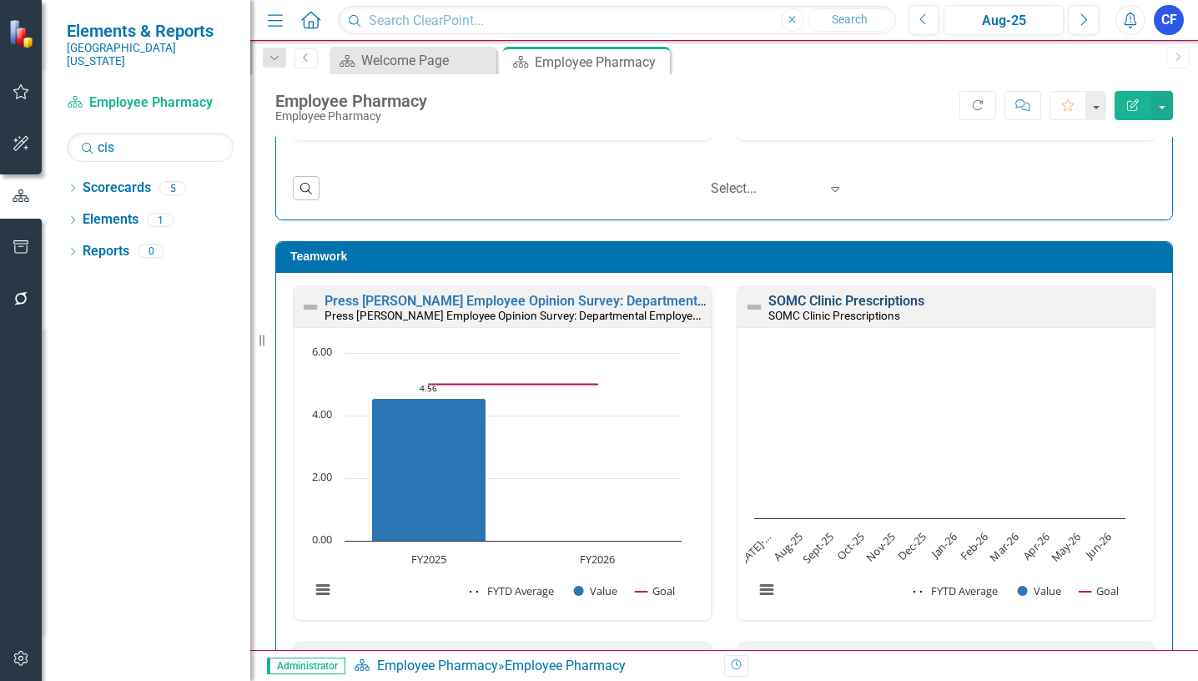
click at [866, 300] on link "SOMC Clinic Prescriptions" at bounding box center [846, 301] width 156 height 16
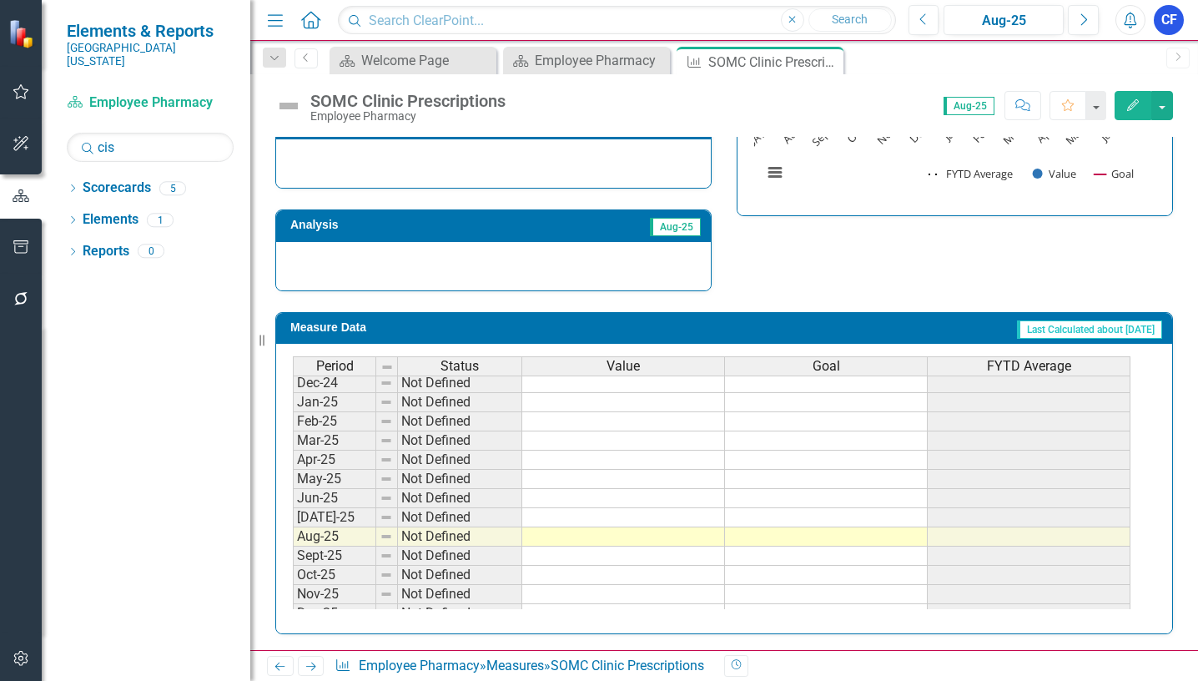
scroll to position [584, 0]
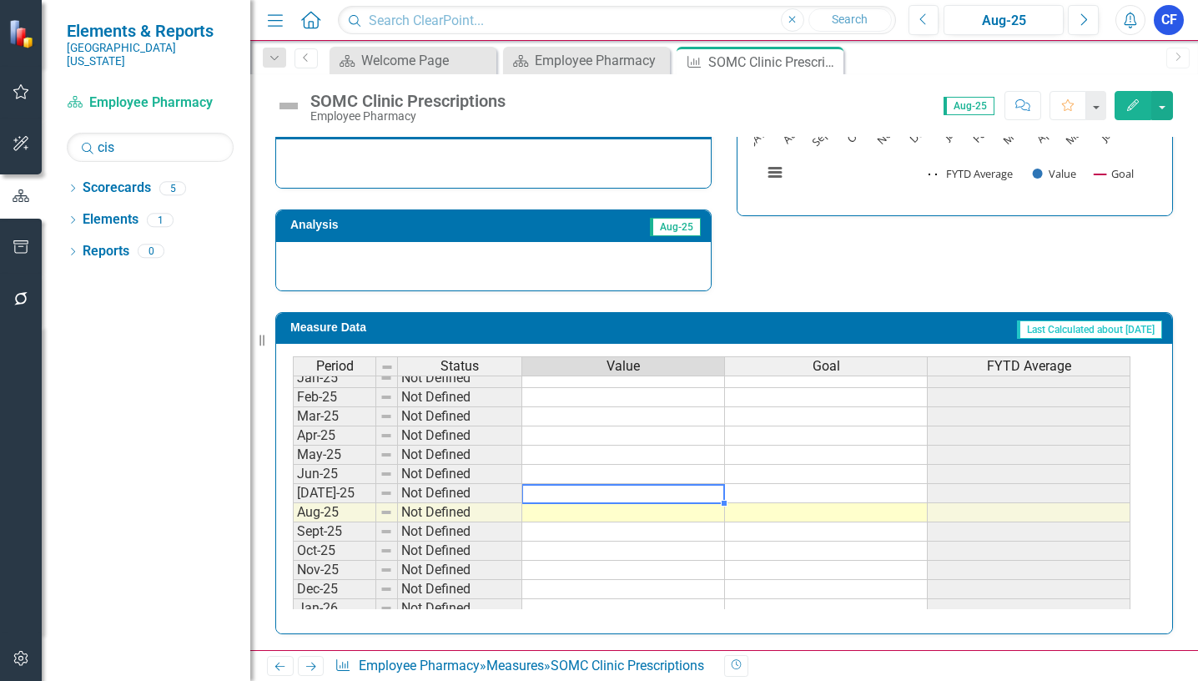
click at [701, 494] on tbody "May-24 Not Defined Jun-24 Not Defined Jul-24 Not Defined Aug-24 Not Defined Sep…" at bounding box center [711, 492] width 837 height 557
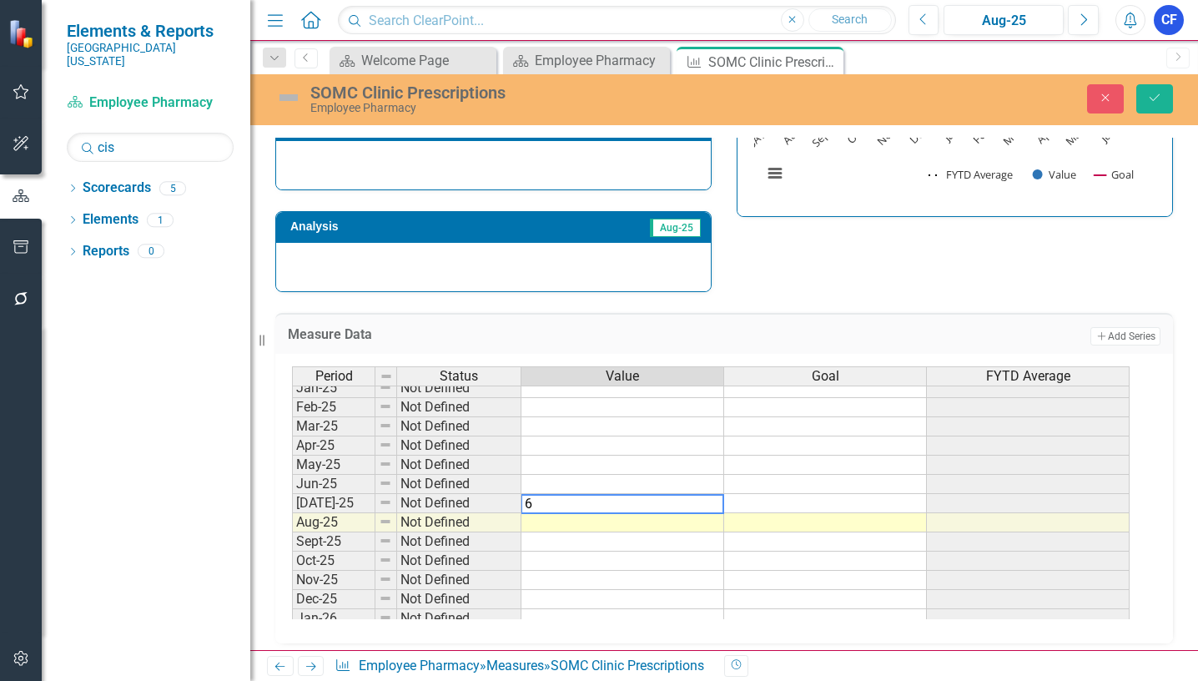
type textarea "61"
click at [1158, 98] on icon "Save" at bounding box center [1154, 98] width 15 height 12
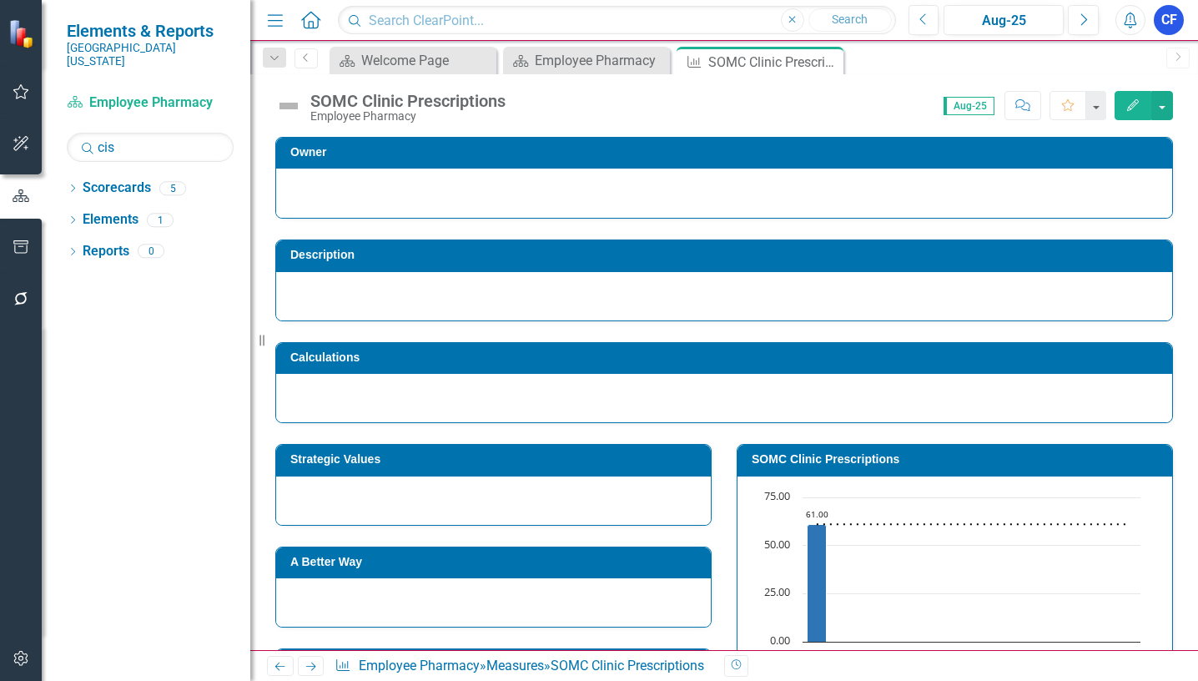
click at [309, 666] on icon "Next" at bounding box center [311, 666] width 14 height 11
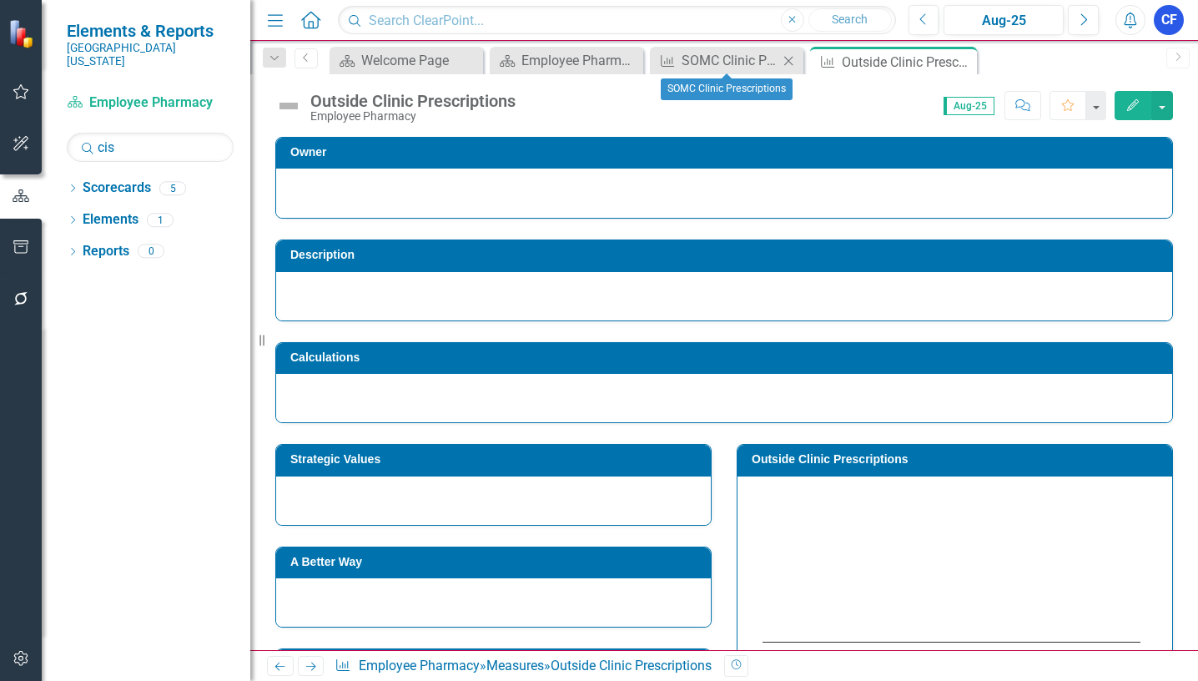
click at [792, 61] on icon "Close" at bounding box center [788, 60] width 17 height 13
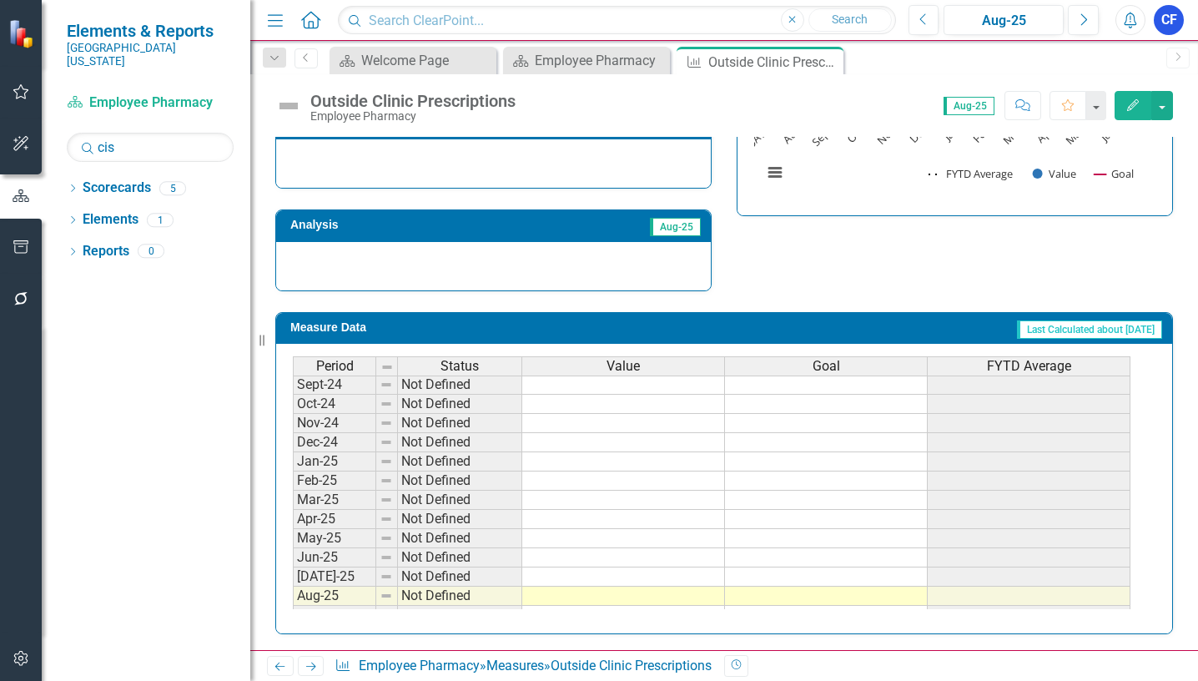
scroll to position [667, 0]
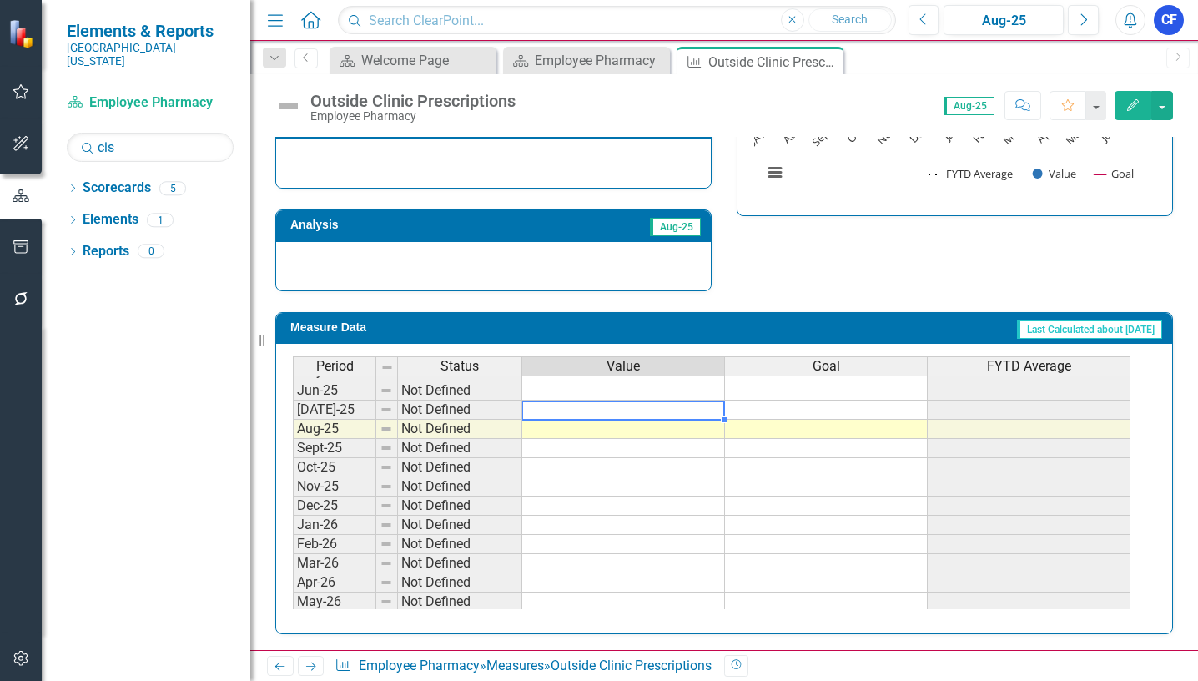
click at [706, 410] on tbody "Aug-24 Not Defined Sept-24 Not Defined Oct-24 Not Defined Nov-24 Not Defined De…" at bounding box center [711, 486] width 837 height 596
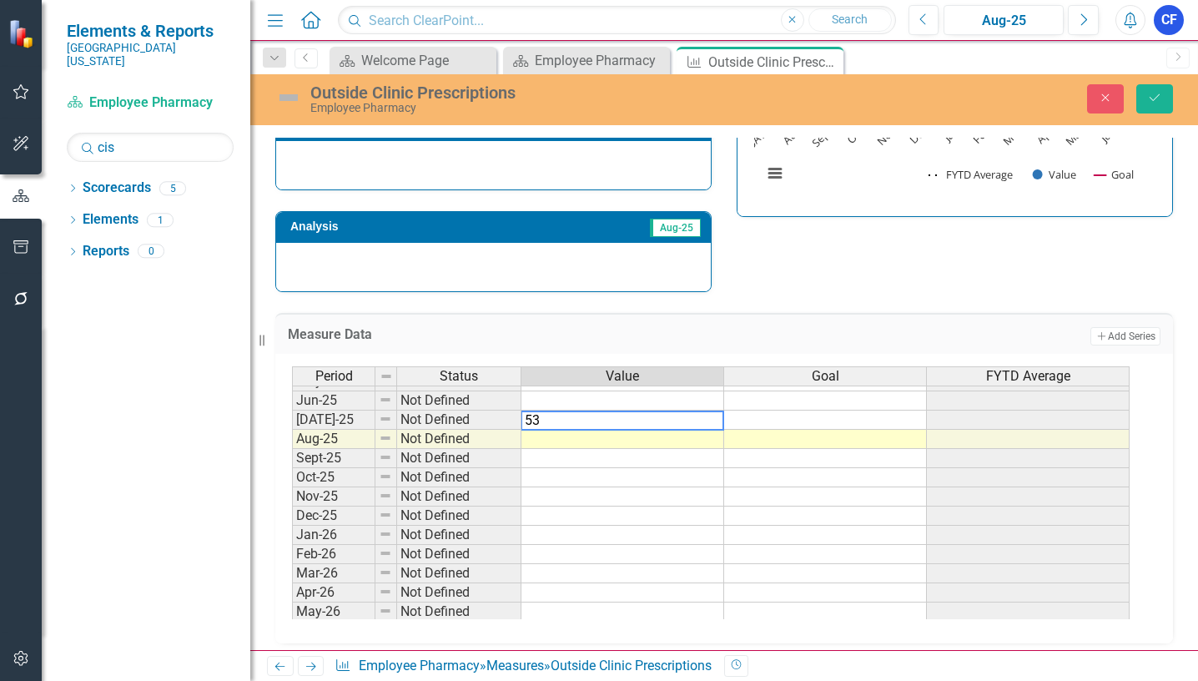
type textarea "536"
click at [1164, 97] on button "Save" at bounding box center [1154, 98] width 37 height 29
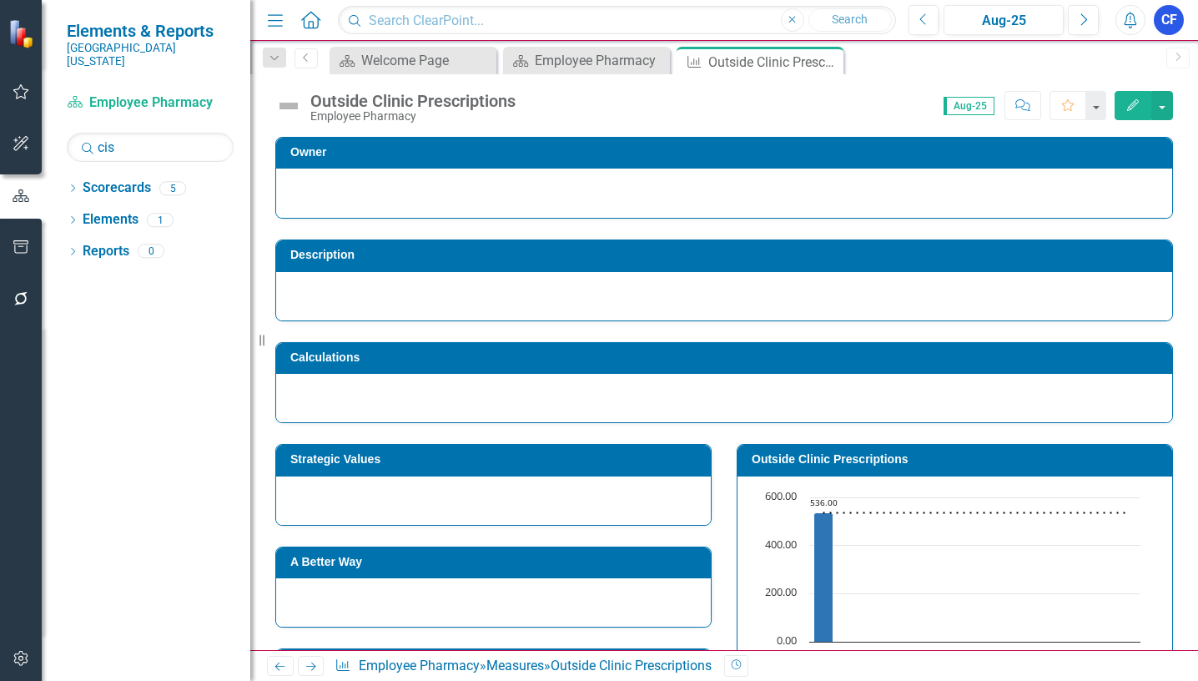
click at [309, 666] on icon at bounding box center [311, 666] width 10 height 8
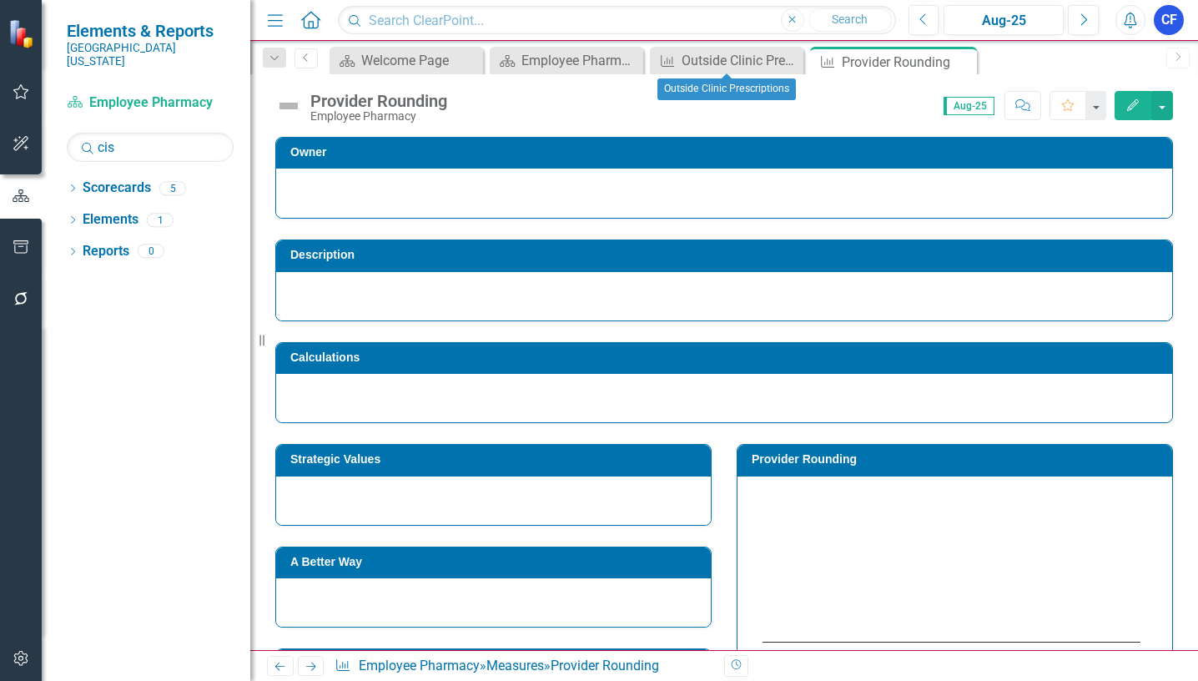
drag, startPoint x: 783, startPoint y: 58, endPoint x: 777, endPoint y: 97, distance: 39.8
click at [0, 0] on icon "Close" at bounding box center [0, 0] width 0 height 0
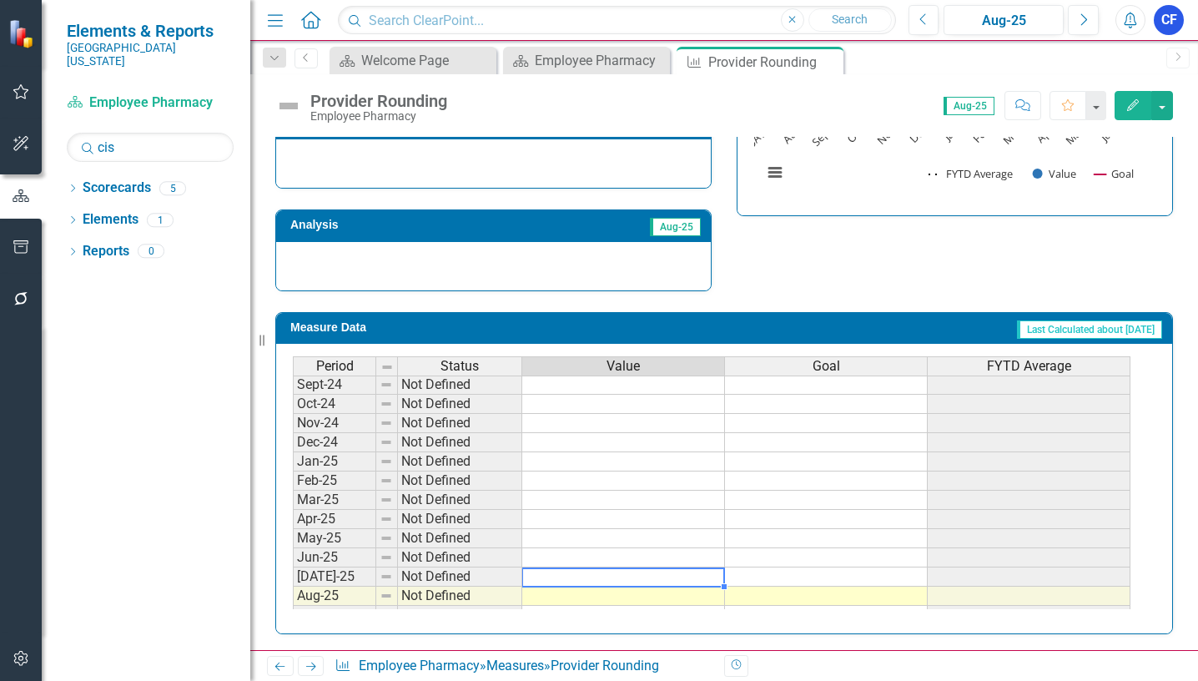
click at [696, 577] on tbody "Feb-24 Not Defined Mar-24 Not Defined Apr-24 Not Defined May-24 Not Defined Jun…" at bounding box center [711, 499] width 837 height 519
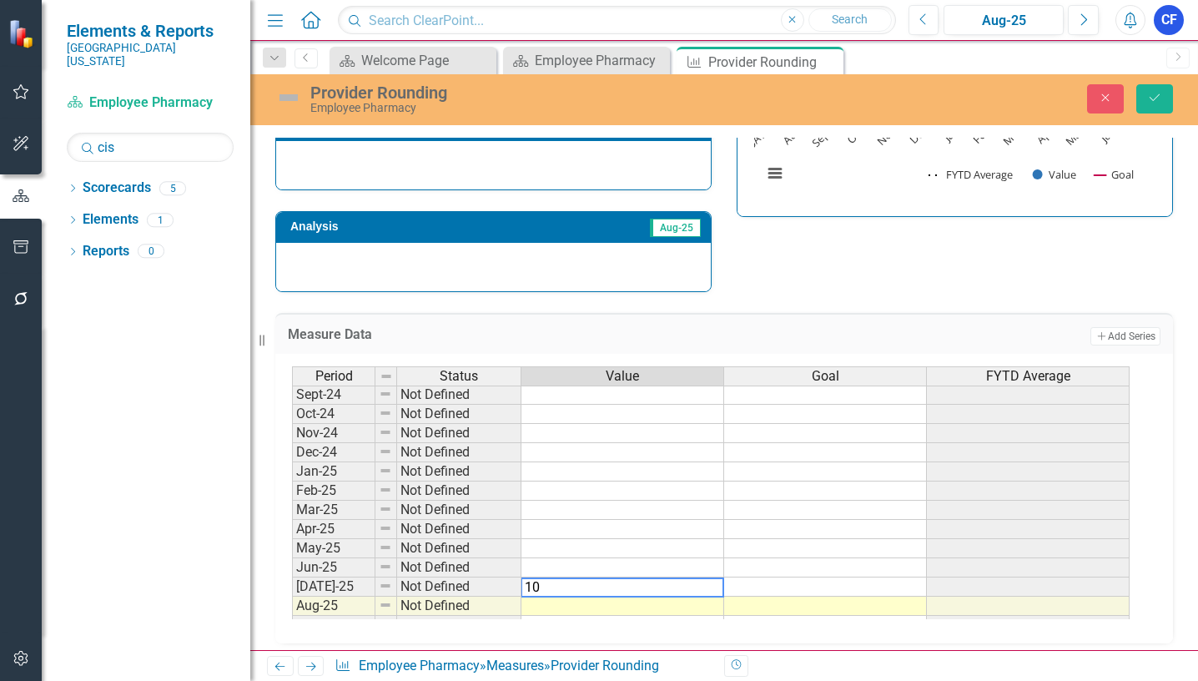
type textarea "100"
click at [1155, 103] on icon "Save" at bounding box center [1154, 98] width 15 height 12
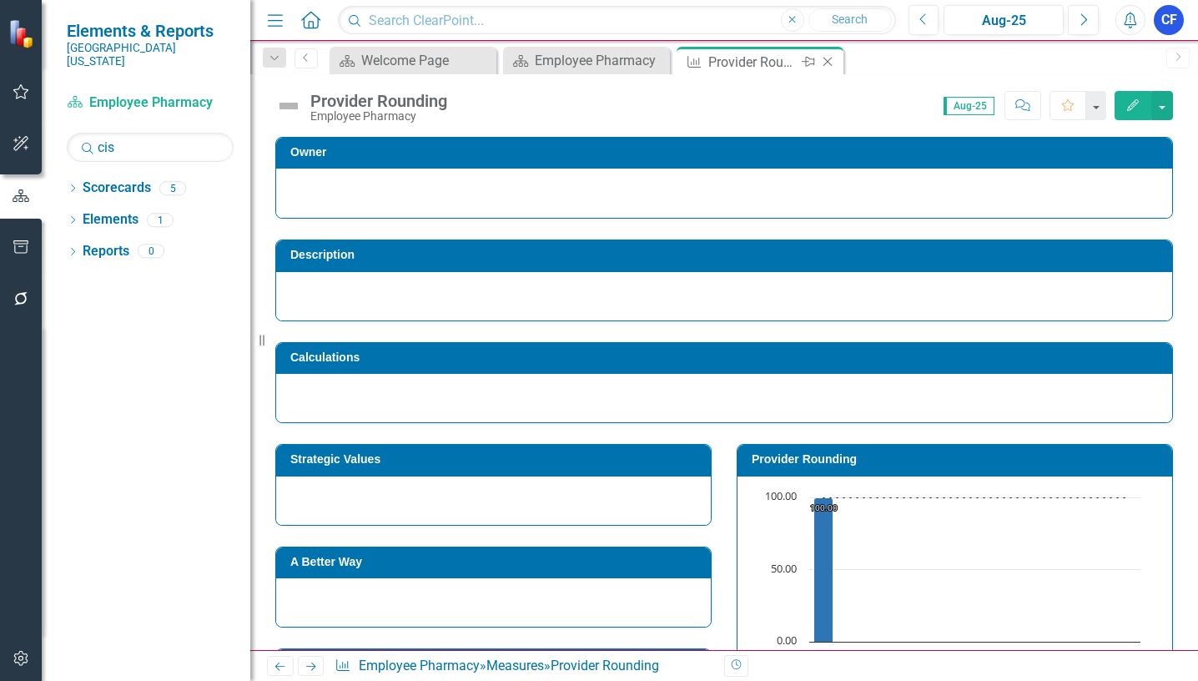
click at [834, 63] on icon "Close" at bounding box center [827, 61] width 17 height 13
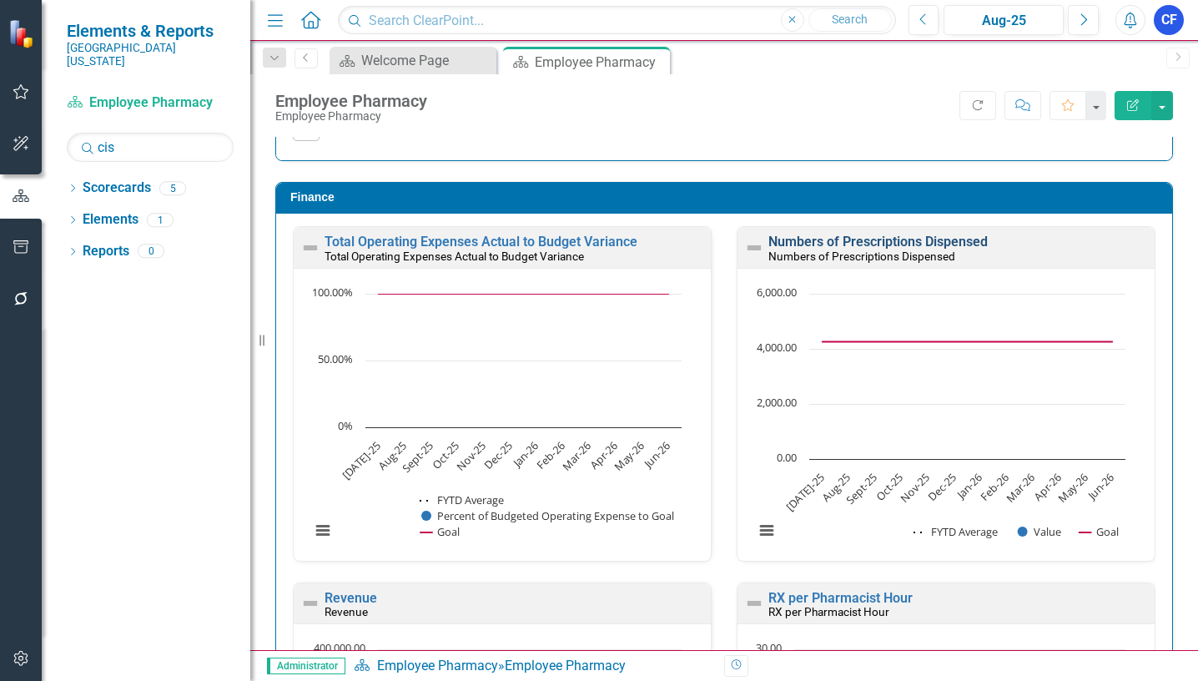
click at [932, 244] on link "Numbers of Prescriptions Dispensed" at bounding box center [877, 242] width 219 height 16
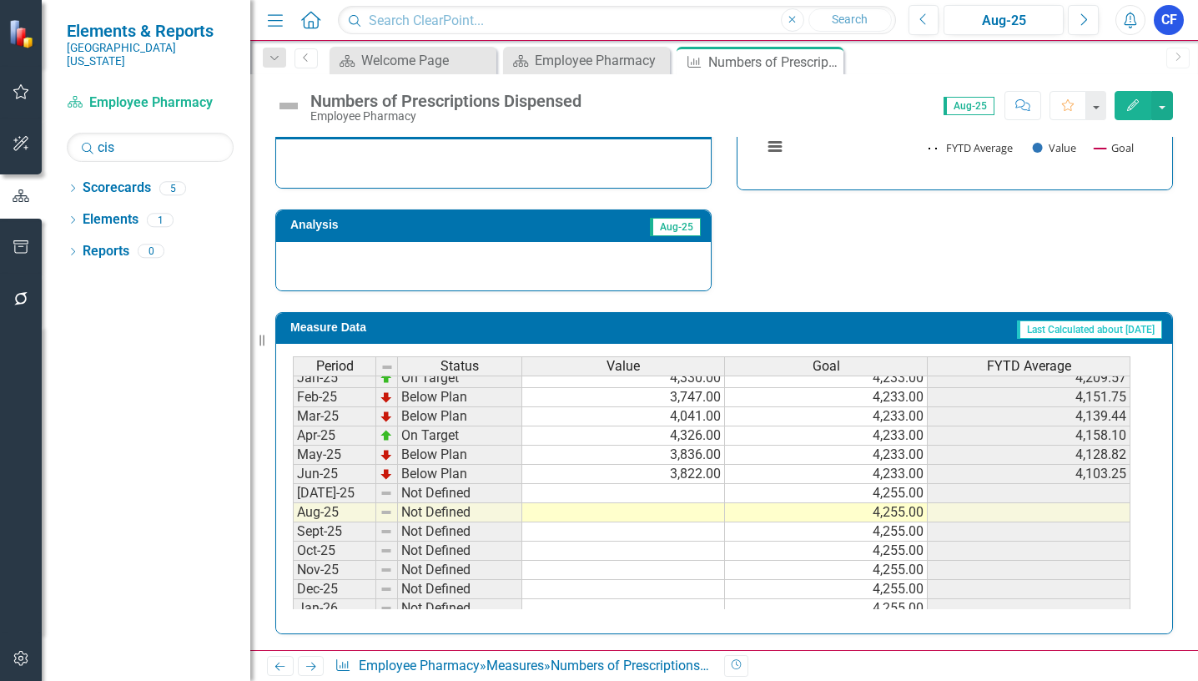
click at [697, 488] on tbody "Jan-24 On Target 3,792.00 3,100.00 3,408.86 Feb-24 On Target 3,318.00 3,100.00 …" at bounding box center [711, 426] width 837 height 576
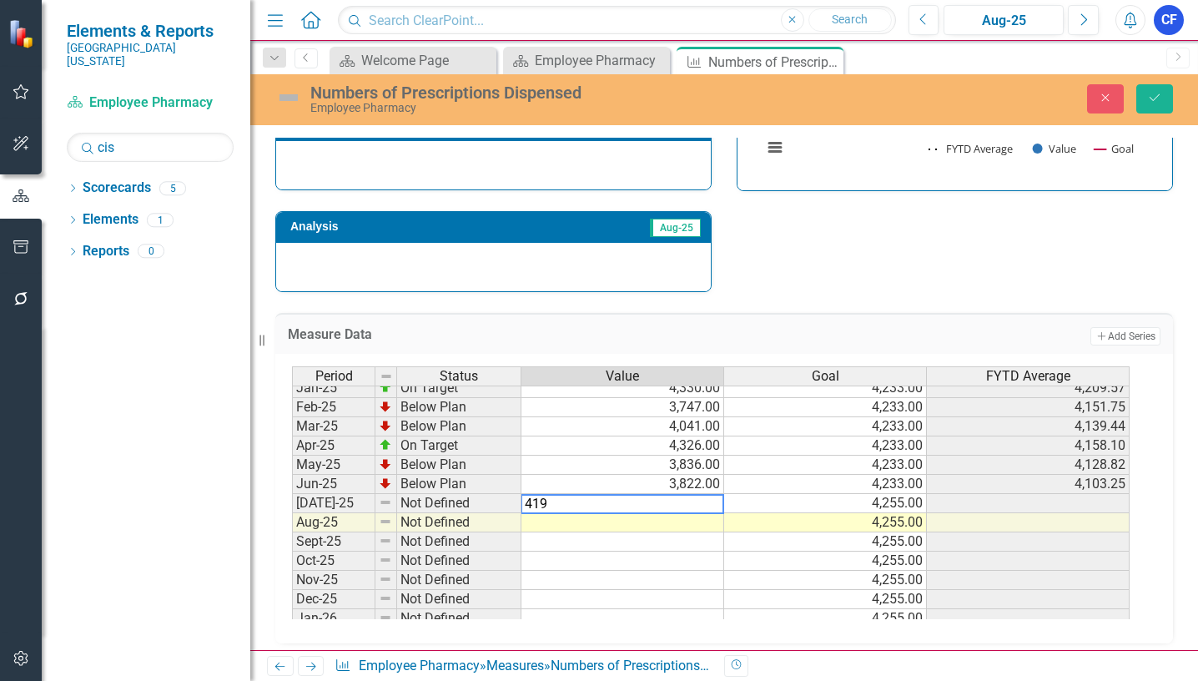
type textarea "4191"
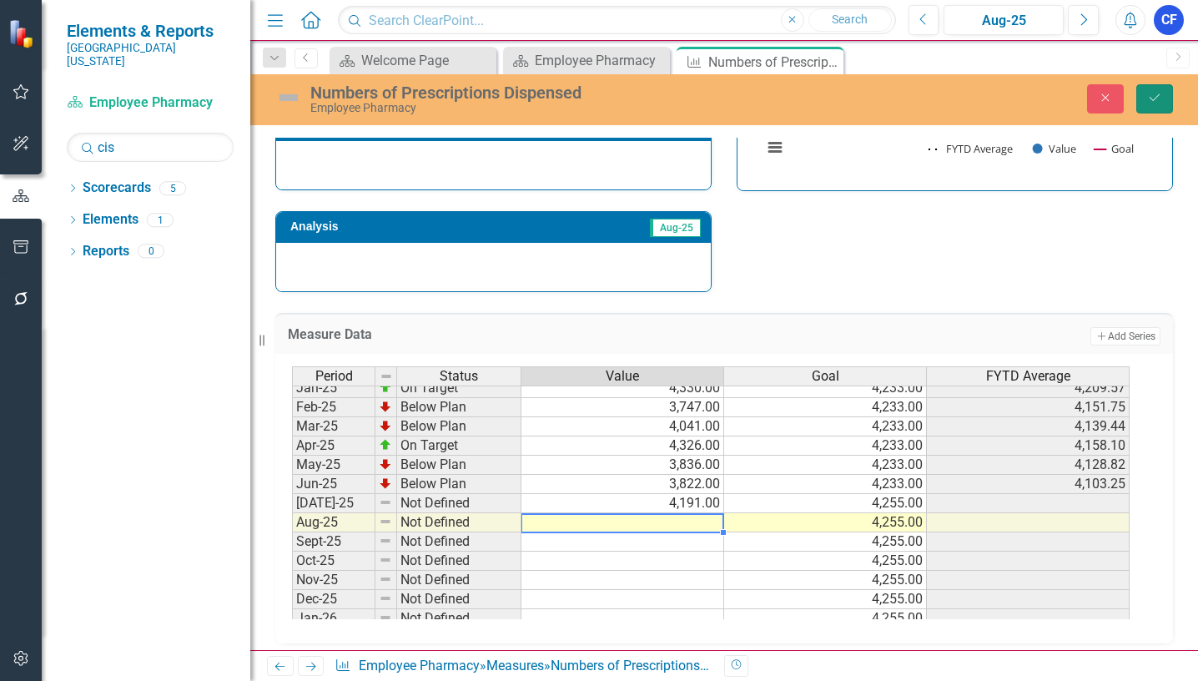
click at [1165, 97] on button "Save" at bounding box center [1154, 98] width 37 height 29
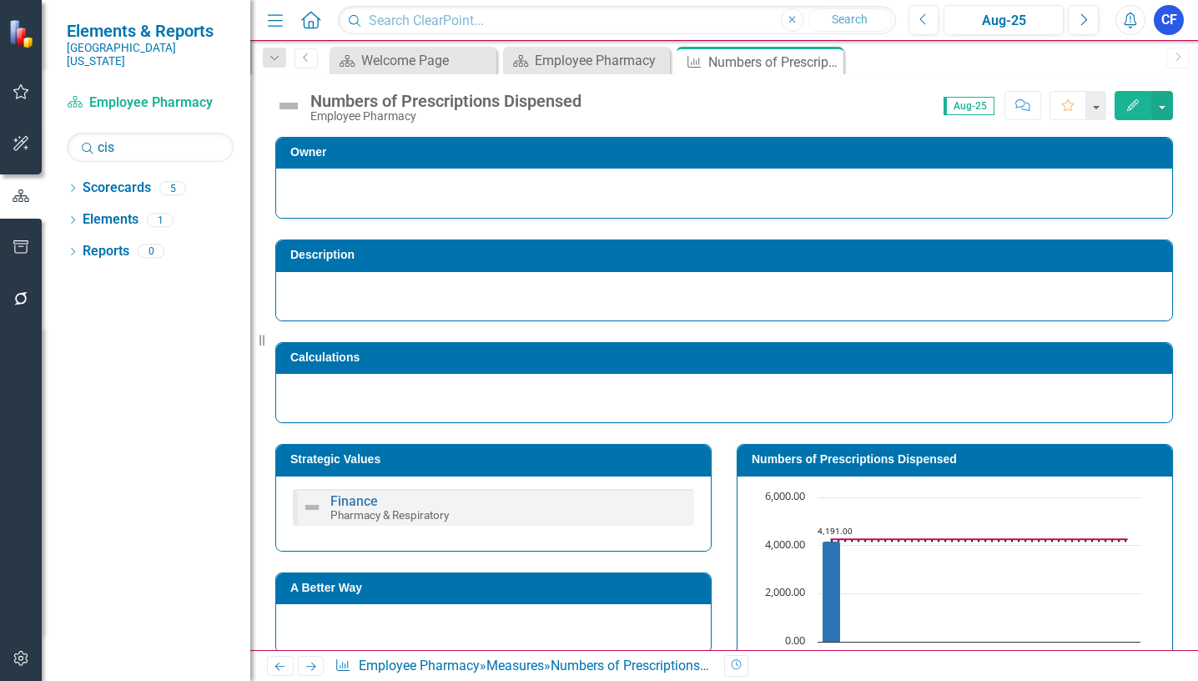
click at [310, 666] on icon "Next" at bounding box center [311, 666] width 14 height 11
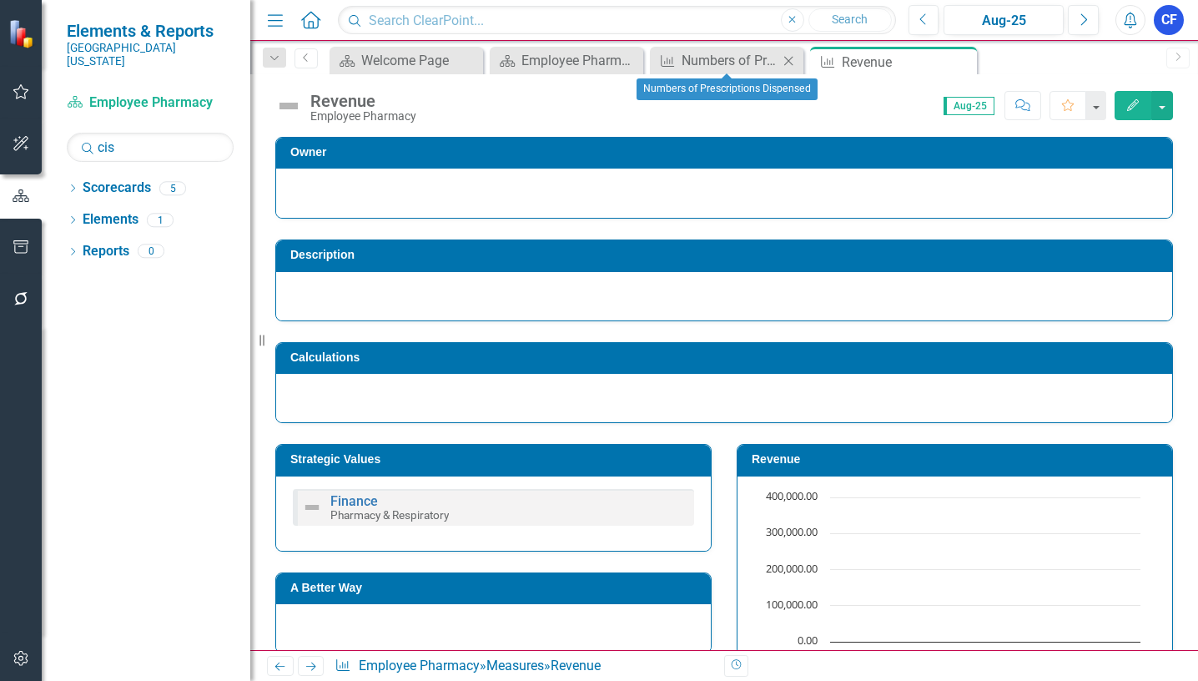
click at [787, 64] on icon "Close" at bounding box center [788, 60] width 17 height 13
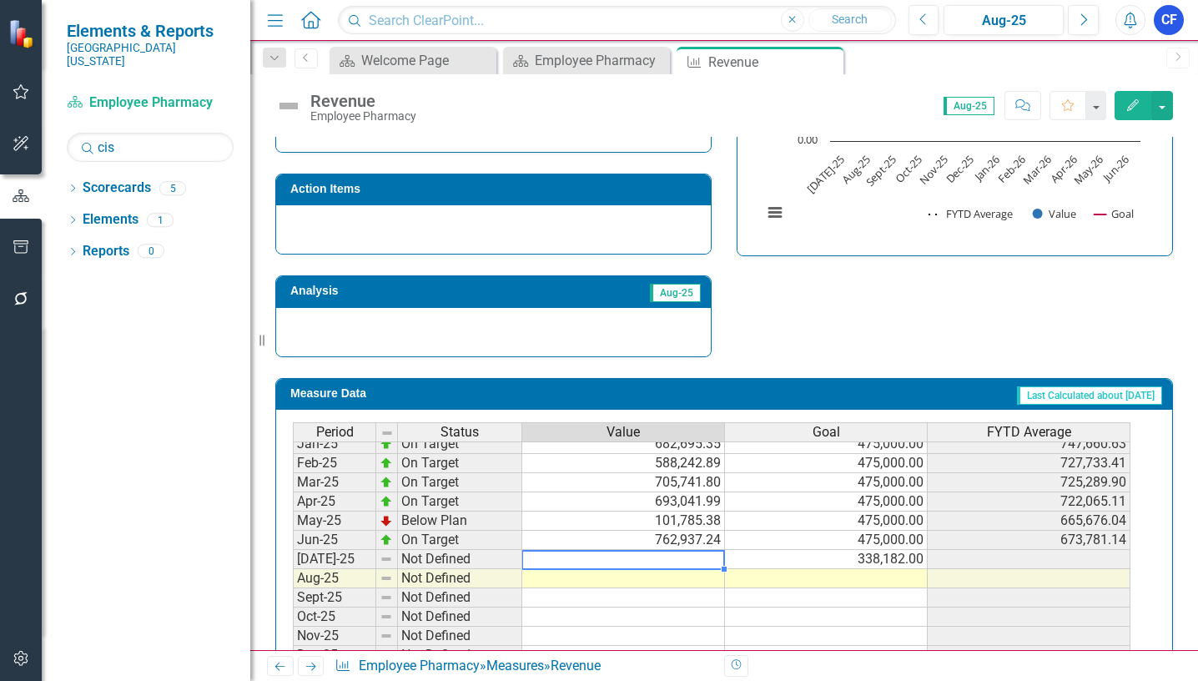
click at [693, 559] on tbody "Feb-24 Not Defined Mar-24 Not Defined Apr-24 Not Defined May-24 Not Defined Jun…" at bounding box center [711, 501] width 837 height 557
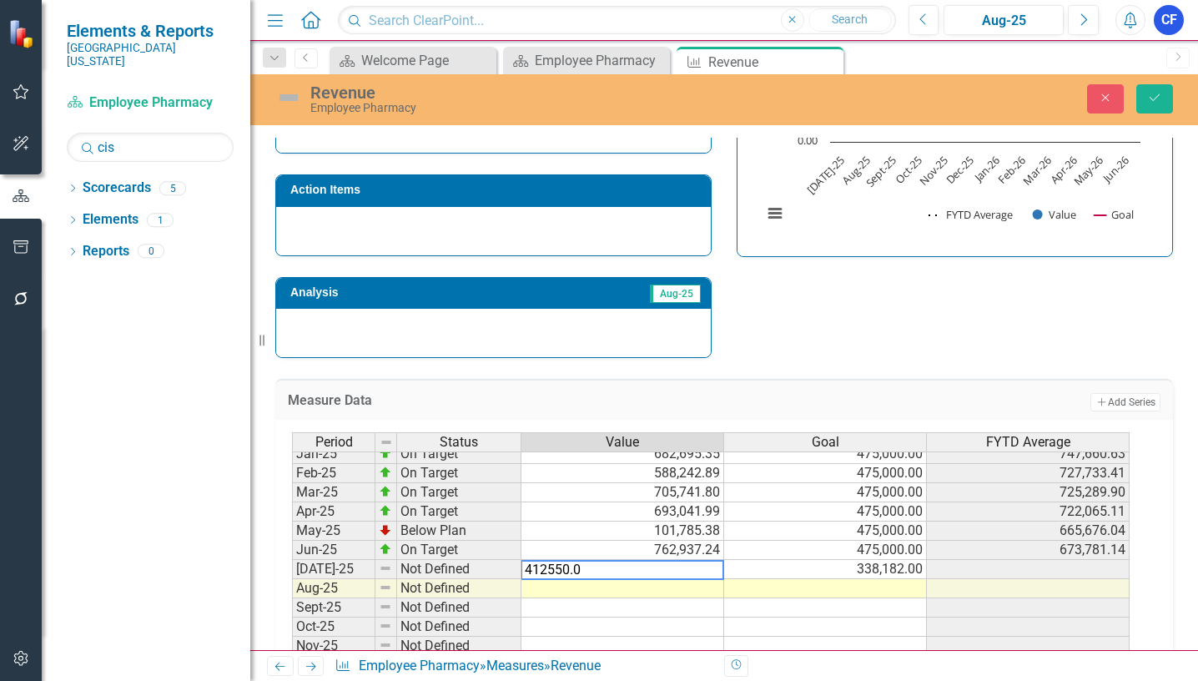
type textarea "412550.02"
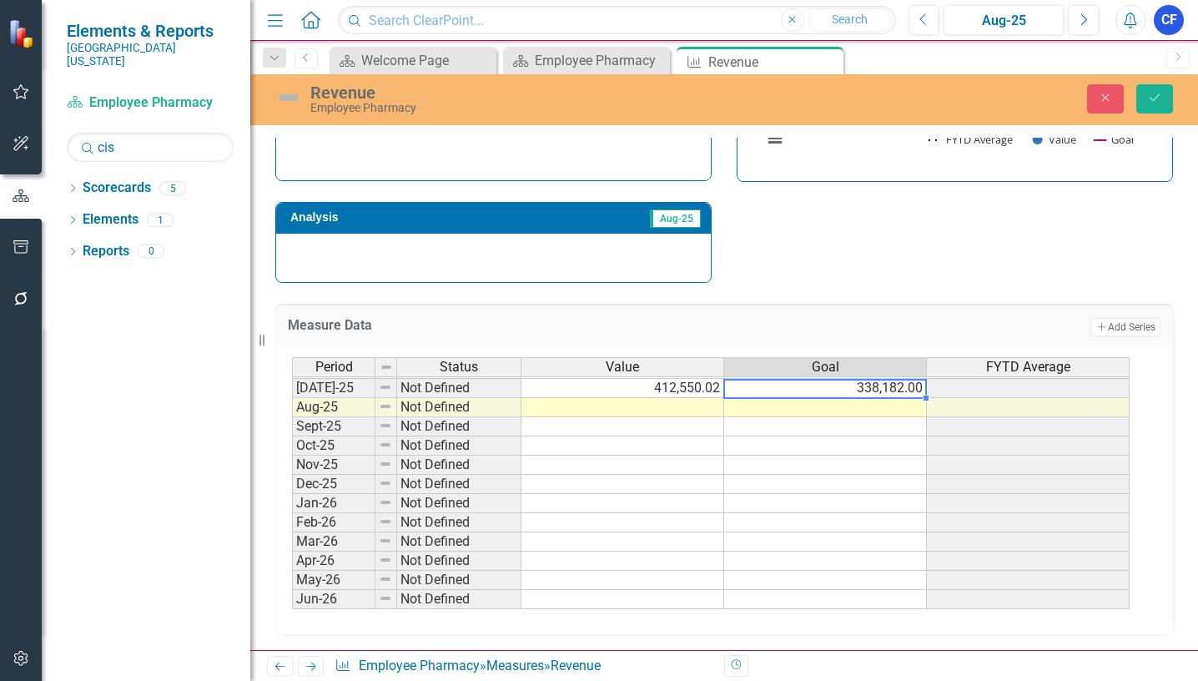
click at [909, 390] on tbody "Jun-24 Not Defined Jul-24 Below Plan 292,905.13 475,000.00 292,905.13 Aug-24 On…" at bounding box center [710, 368] width 837 height 480
drag, startPoint x: 925, startPoint y: 398, endPoint x: 917, endPoint y: 595, distance: 197.0
click at [292, 597] on div "Period Status Value Goal FYTD Average Jun-24 Not Defined Jul-24 Below Plan 292,…" at bounding box center [292, 368] width 0 height 520
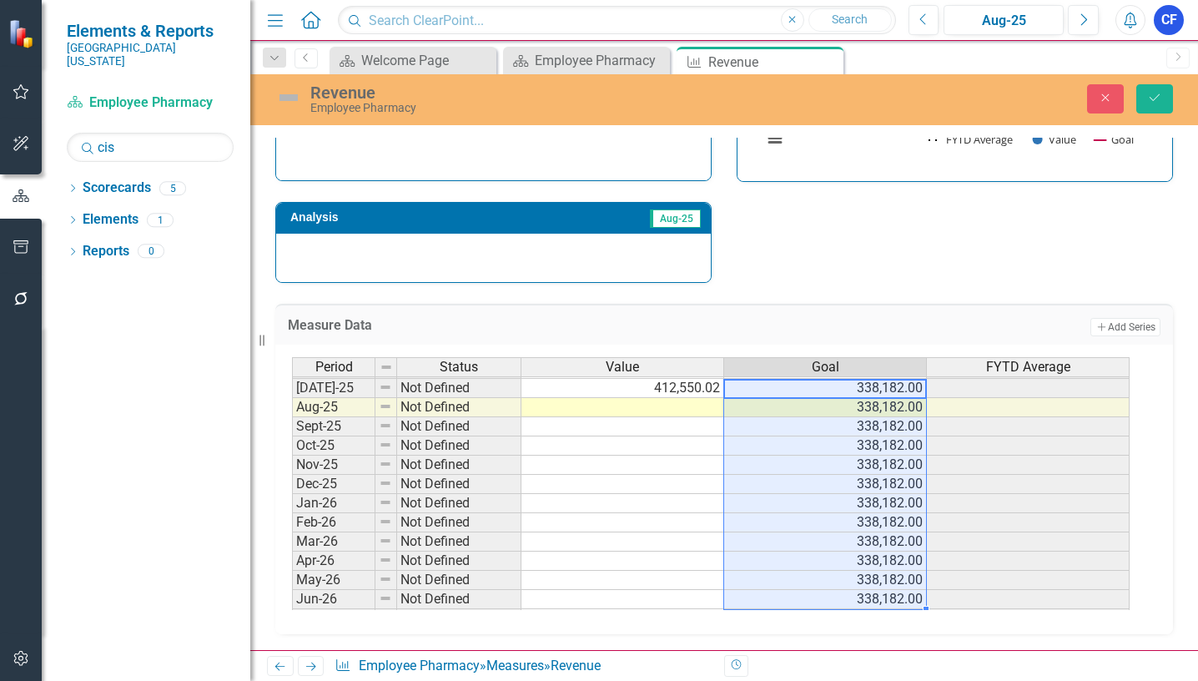
type textarea "338182"
click at [1164, 98] on button "Save" at bounding box center [1154, 98] width 37 height 29
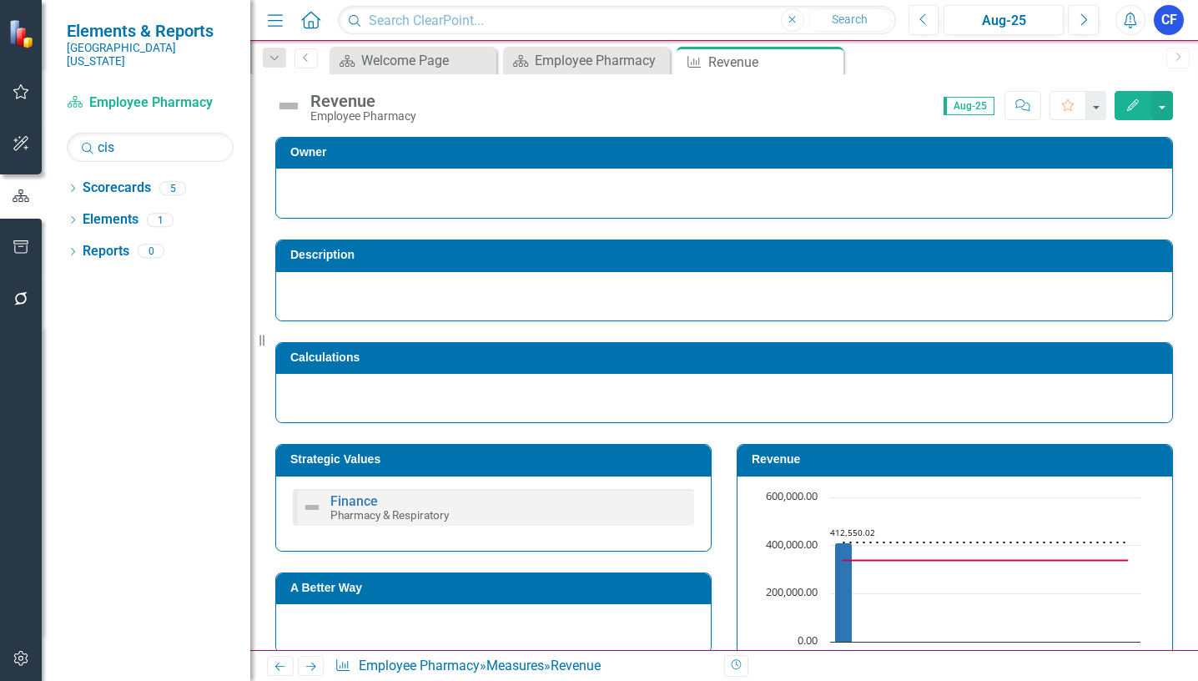
click at [315, 662] on icon "Next" at bounding box center [311, 666] width 14 height 11
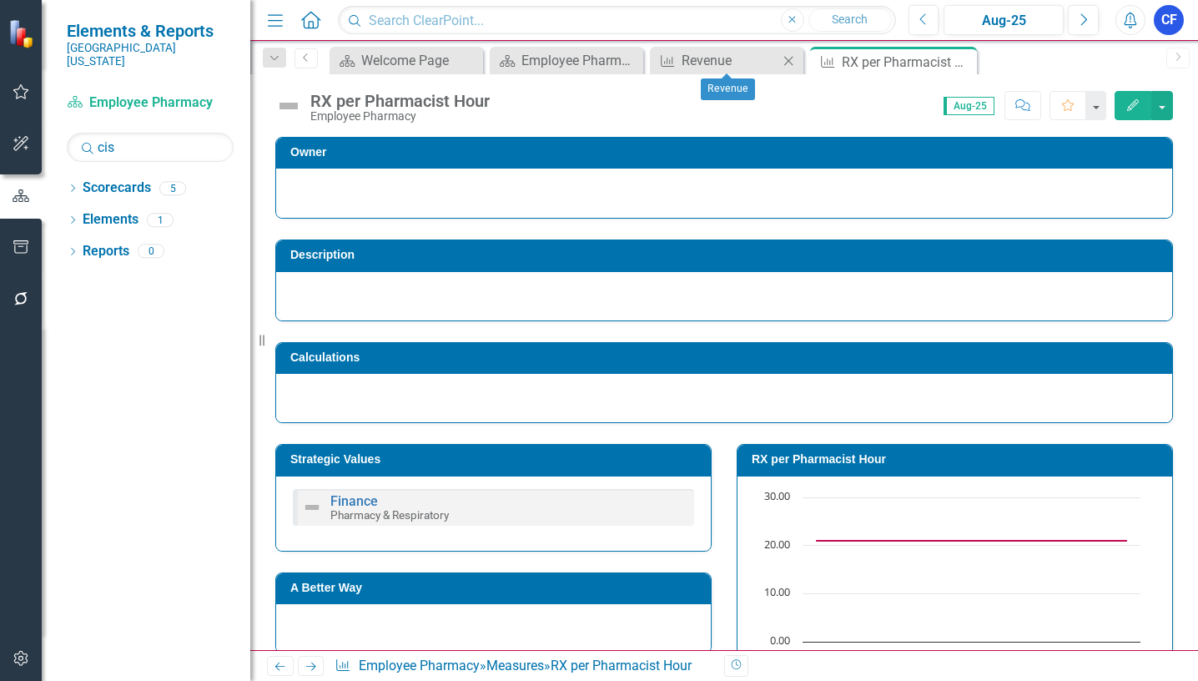
click at [788, 63] on icon "Close" at bounding box center [788, 60] width 17 height 13
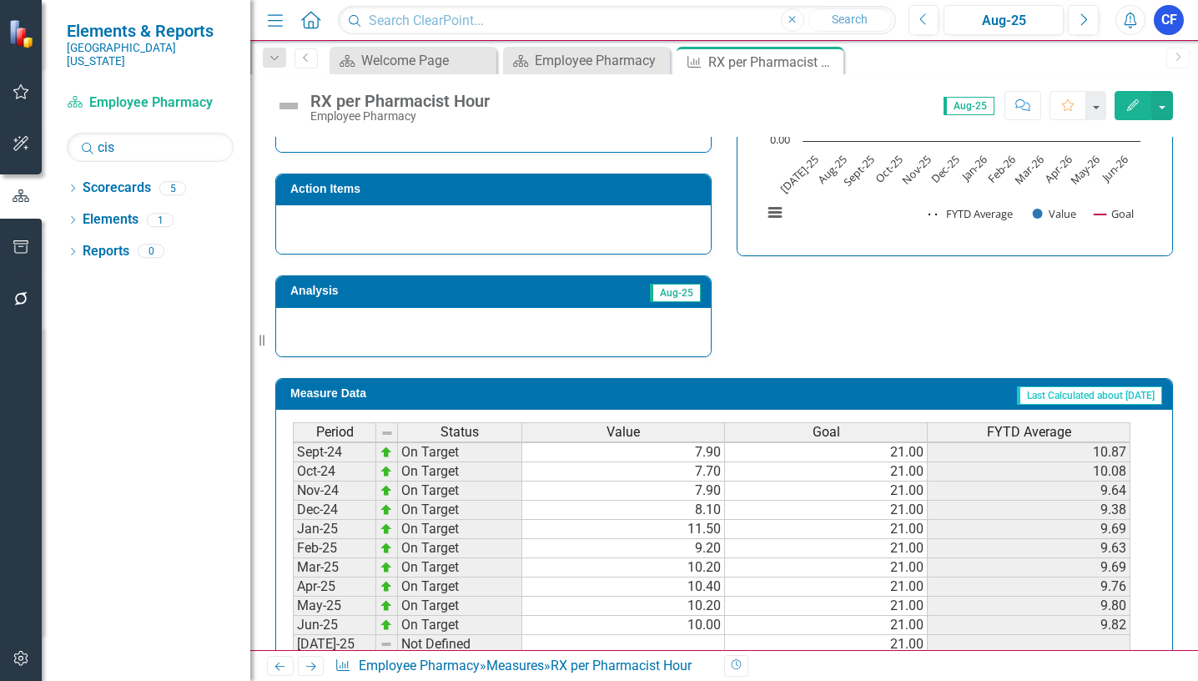
scroll to position [500, 0]
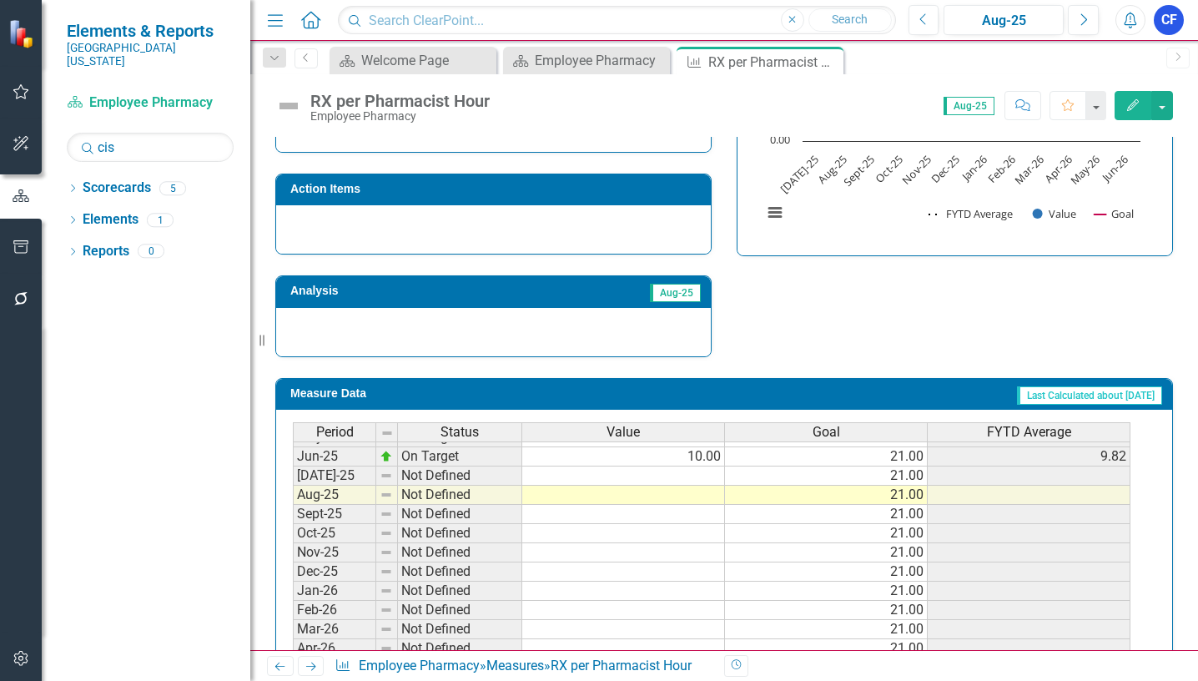
click at [697, 479] on tbody "Jan-24 Not Defined 7.70 7.57 Feb-24 Not Defined 6.80 7.48 Mar-24 Not Defined 8.…" at bounding box center [711, 408] width 837 height 576
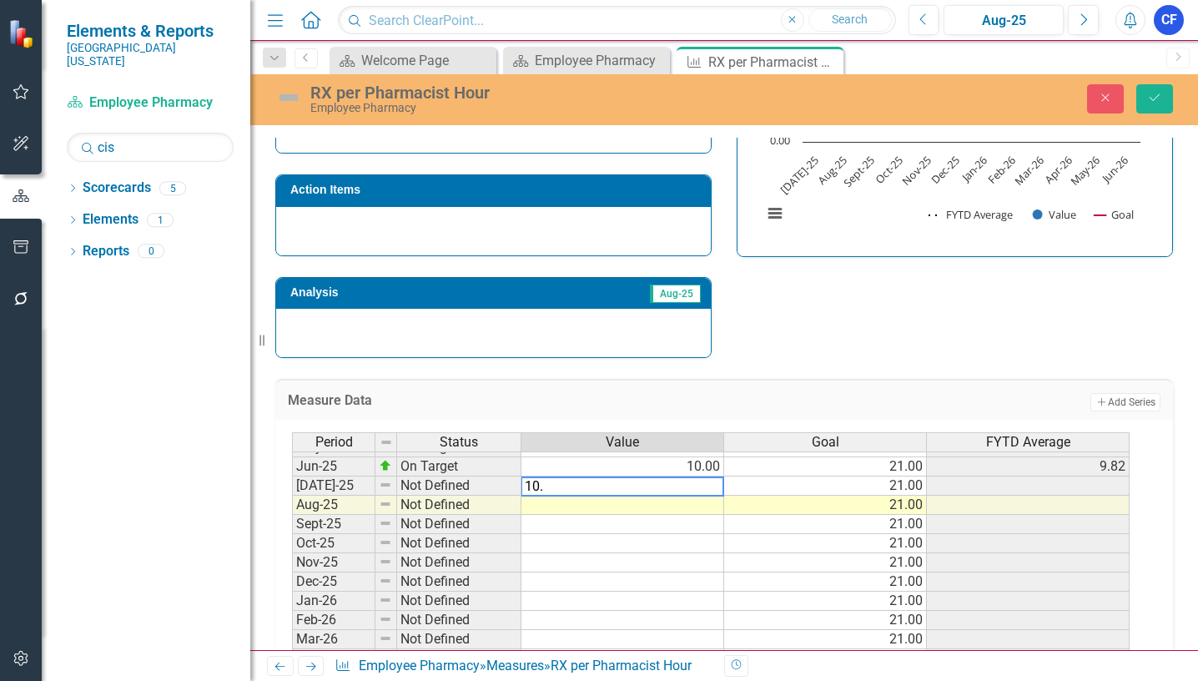
type textarea "10.7"
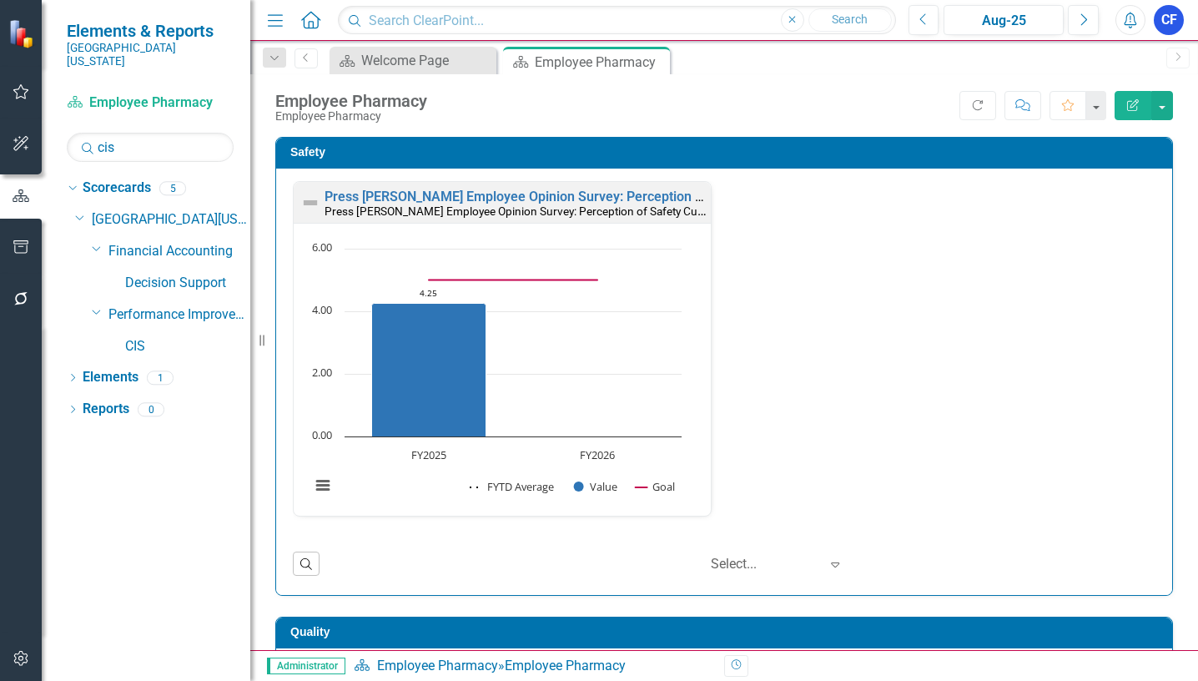
scroll to position [3304, 0]
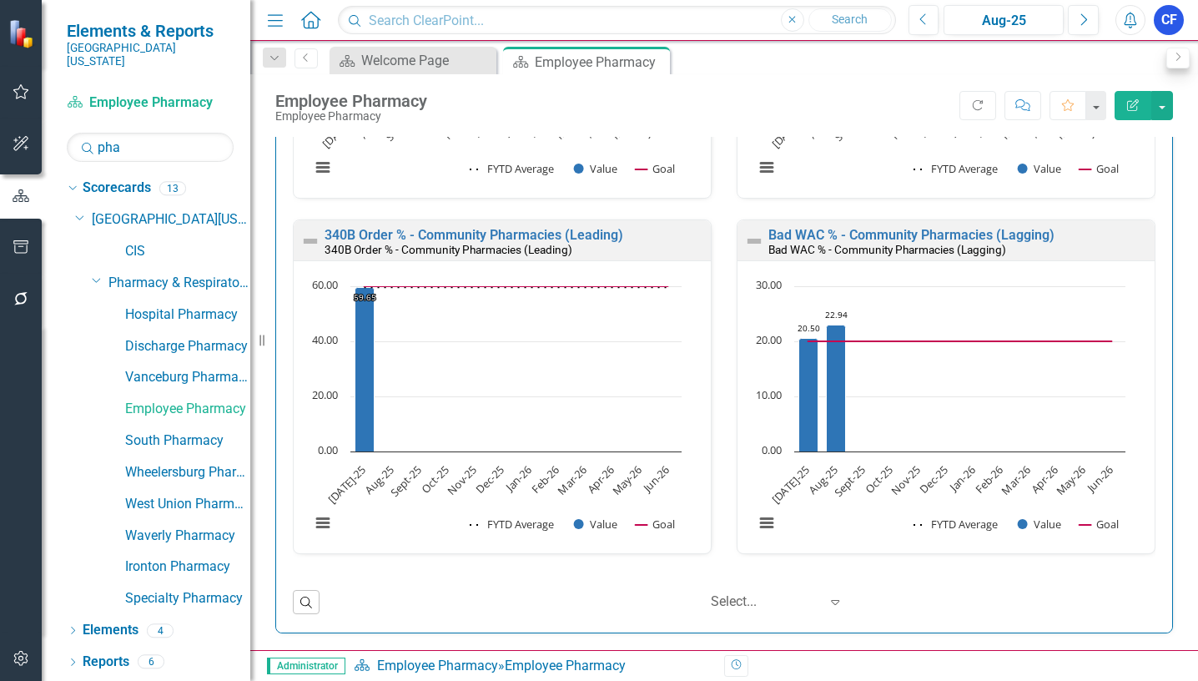
type input "pha"
click at [173, 557] on link "Ironton Pharmacy" at bounding box center [187, 566] width 125 height 19
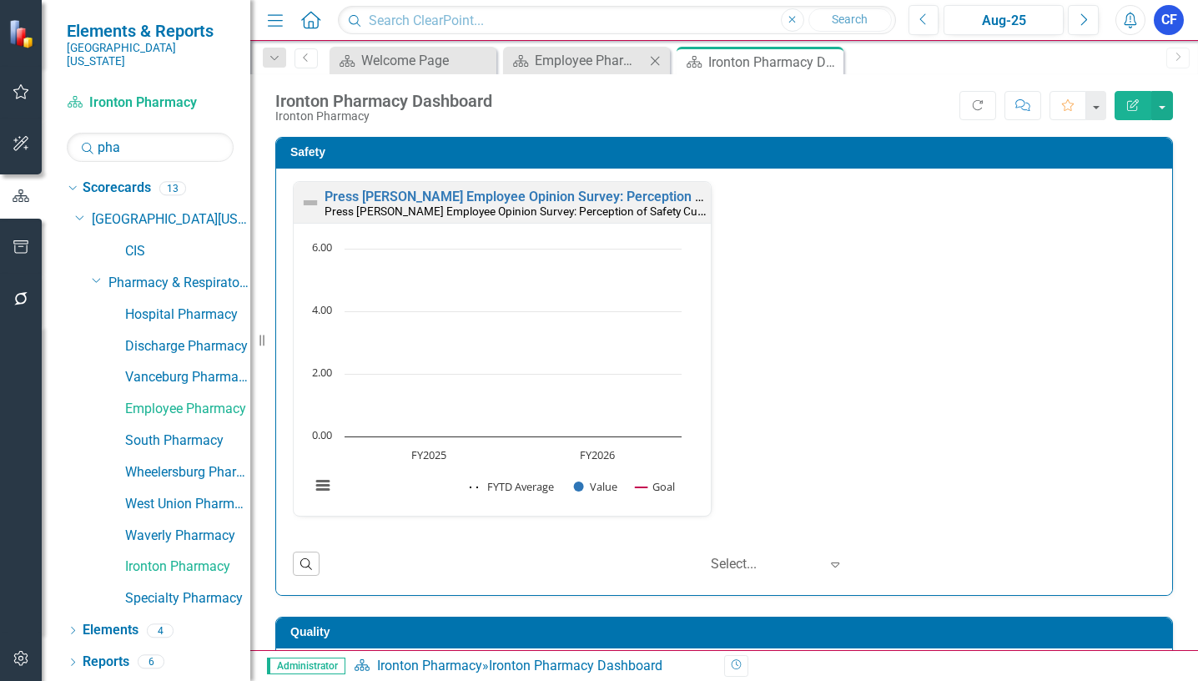
click at [658, 60] on icon "Close" at bounding box center [654, 60] width 17 height 13
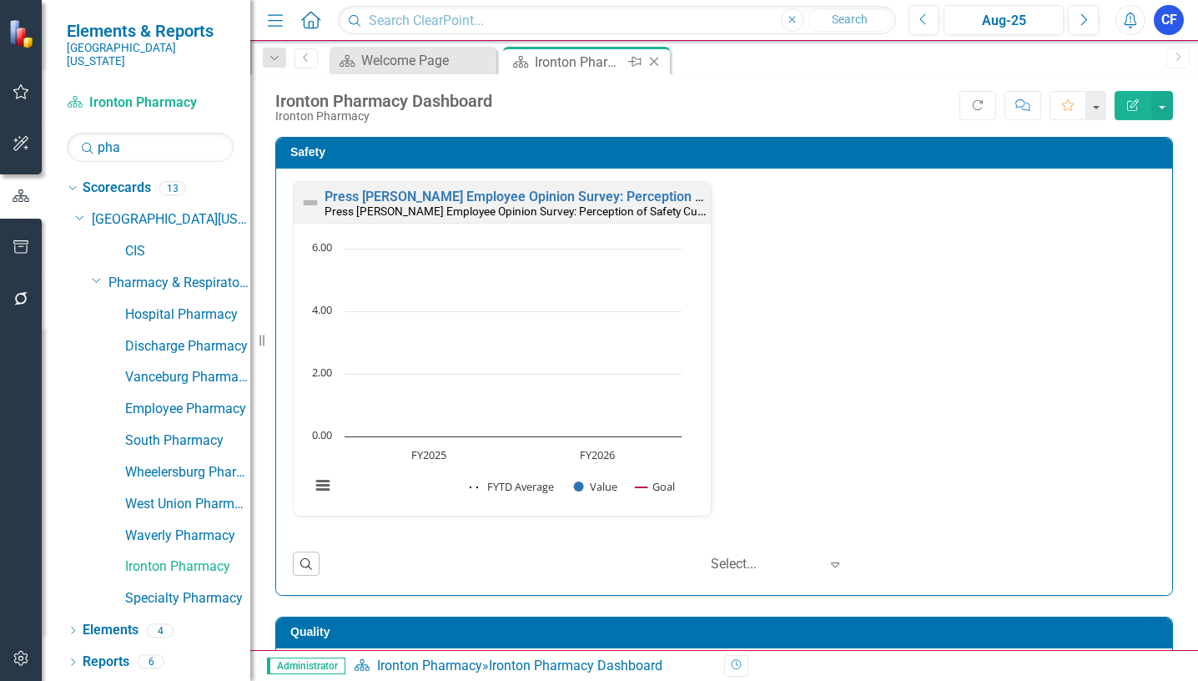
click at [655, 62] on icon "Close" at bounding box center [654, 61] width 17 height 13
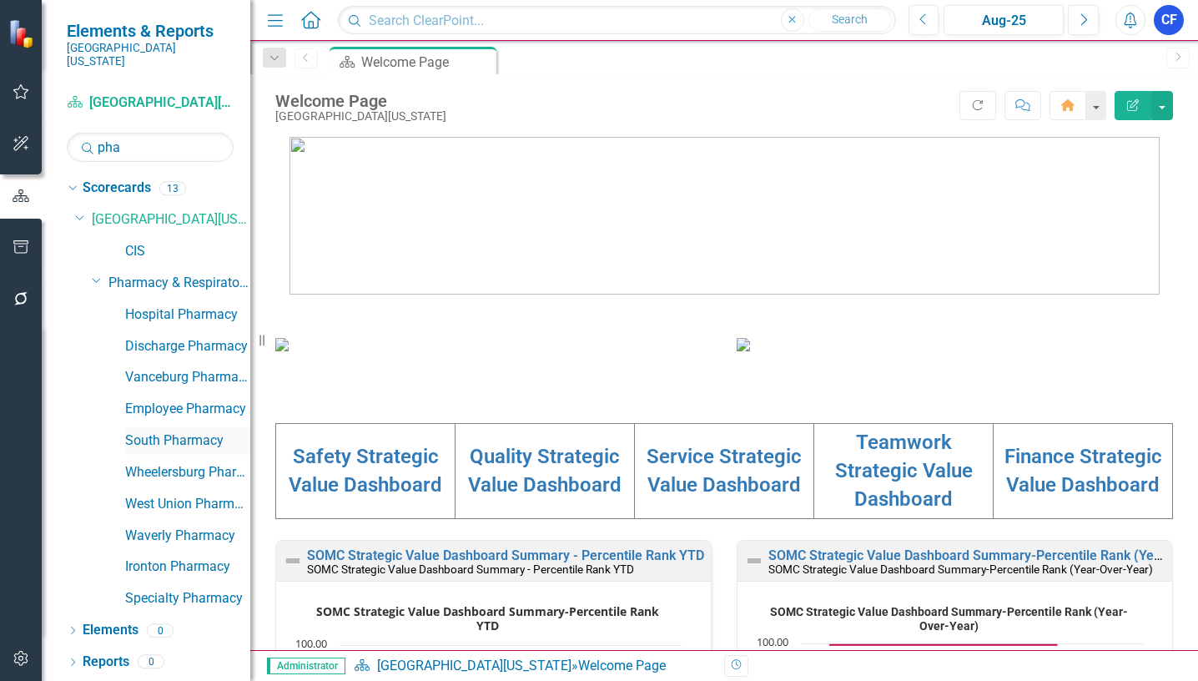
click at [188, 431] on link "South Pharmacy" at bounding box center [187, 440] width 125 height 19
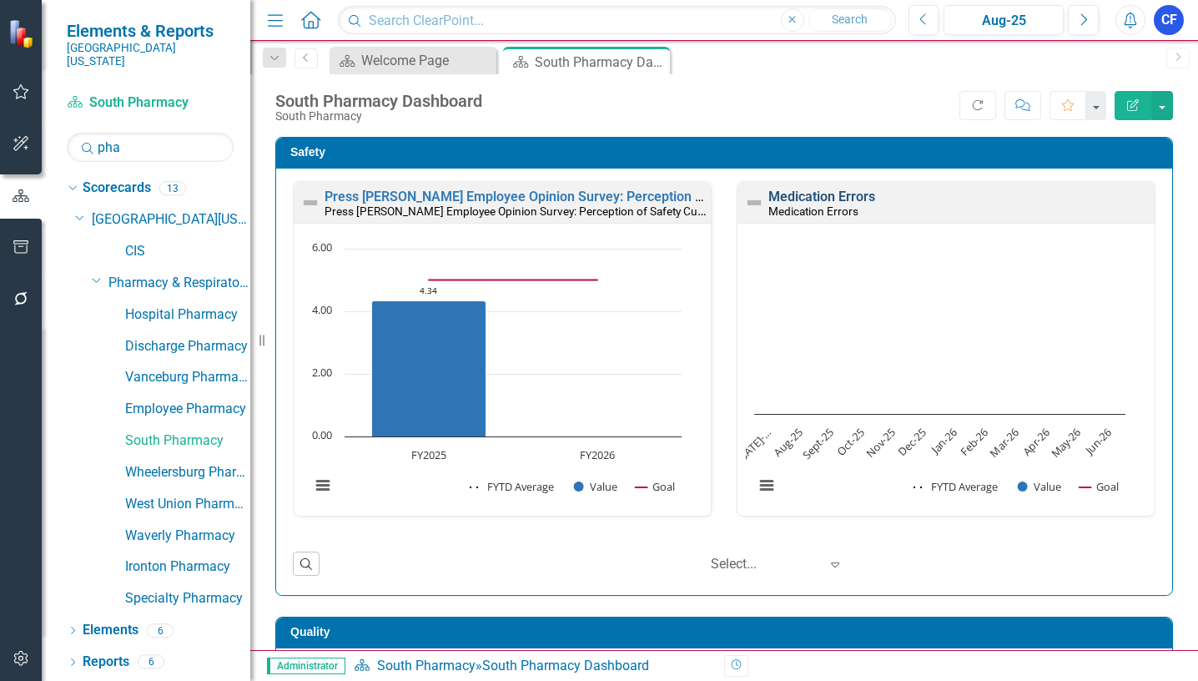
click at [815, 195] on link "Medication Errors" at bounding box center [821, 196] width 107 height 16
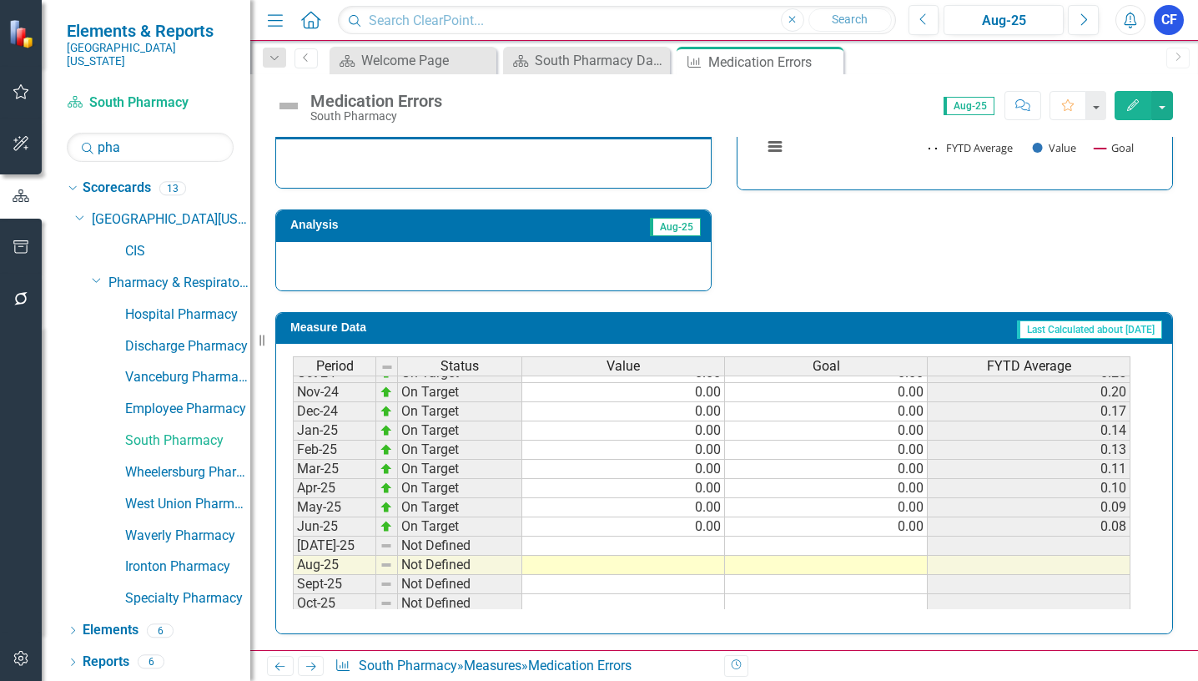
scroll to position [515, 0]
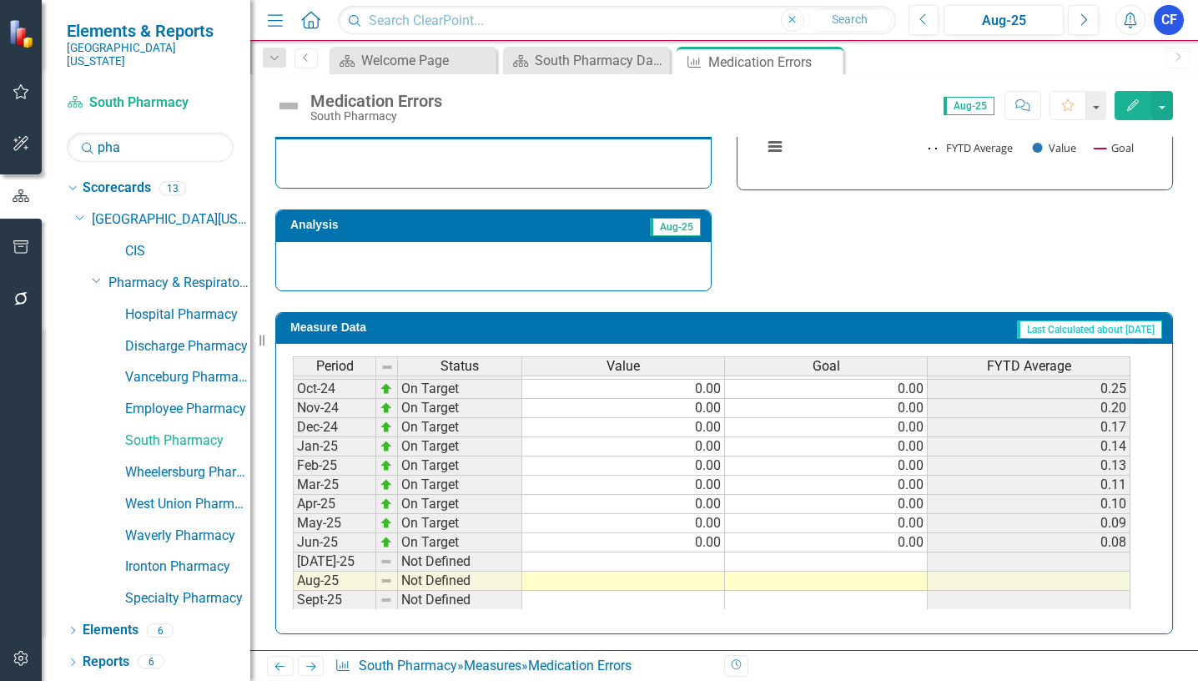
click at [715, 562] on tbody "Aug-23 On Target 0.00 0.00 0.50 Sep-23 Below Plan 1.00 0.00 0.67 Oct-23 On Targ…" at bounding box center [711, 408] width 837 height 596
type textarea "0"
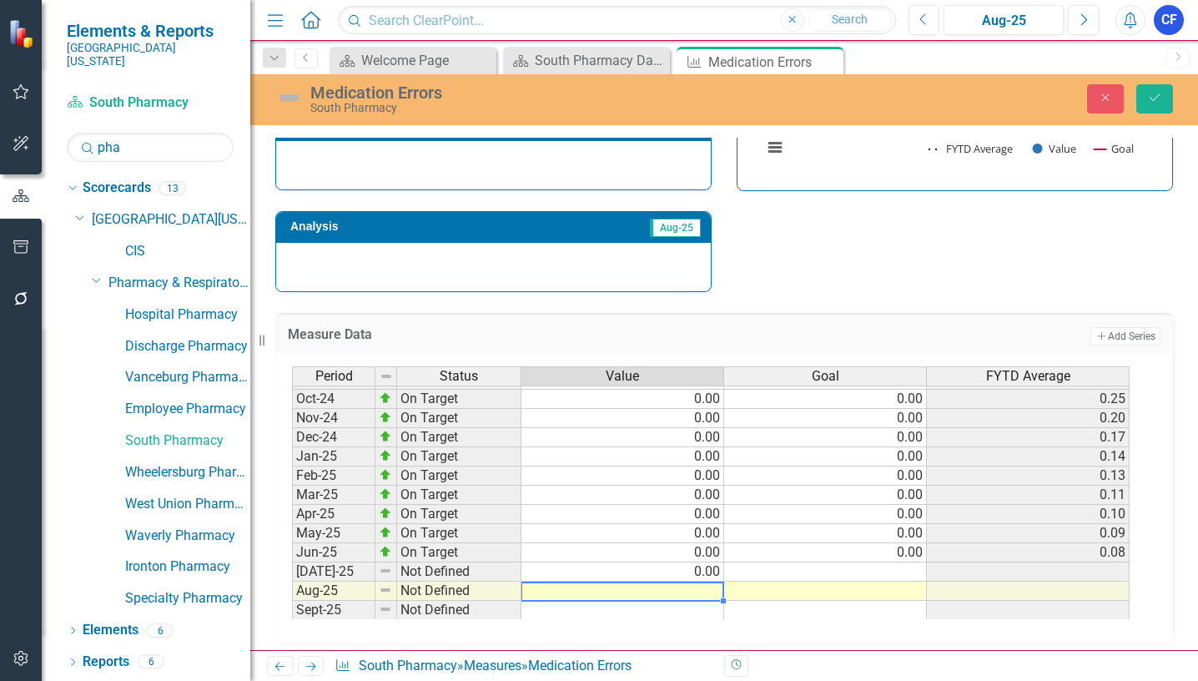
click at [709, 588] on td at bounding box center [622, 590] width 203 height 19
type textarea "0"
click at [1157, 101] on icon "Save" at bounding box center [1154, 98] width 15 height 12
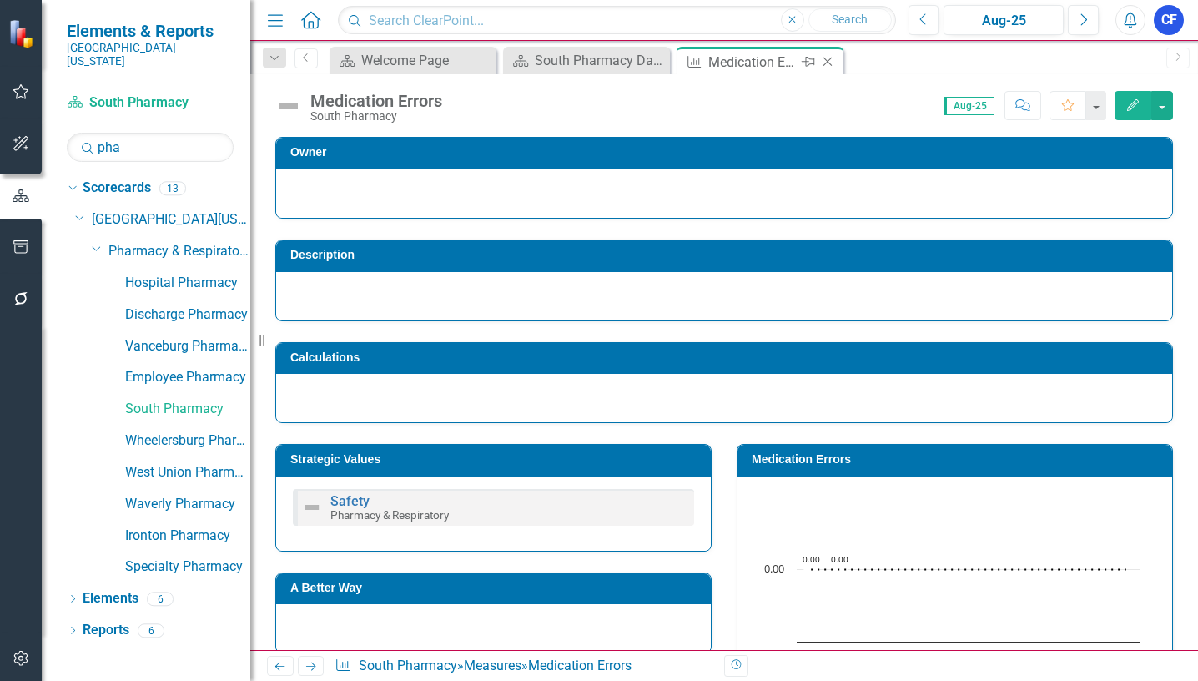
click at [827, 61] on icon "Close" at bounding box center [827, 61] width 17 height 13
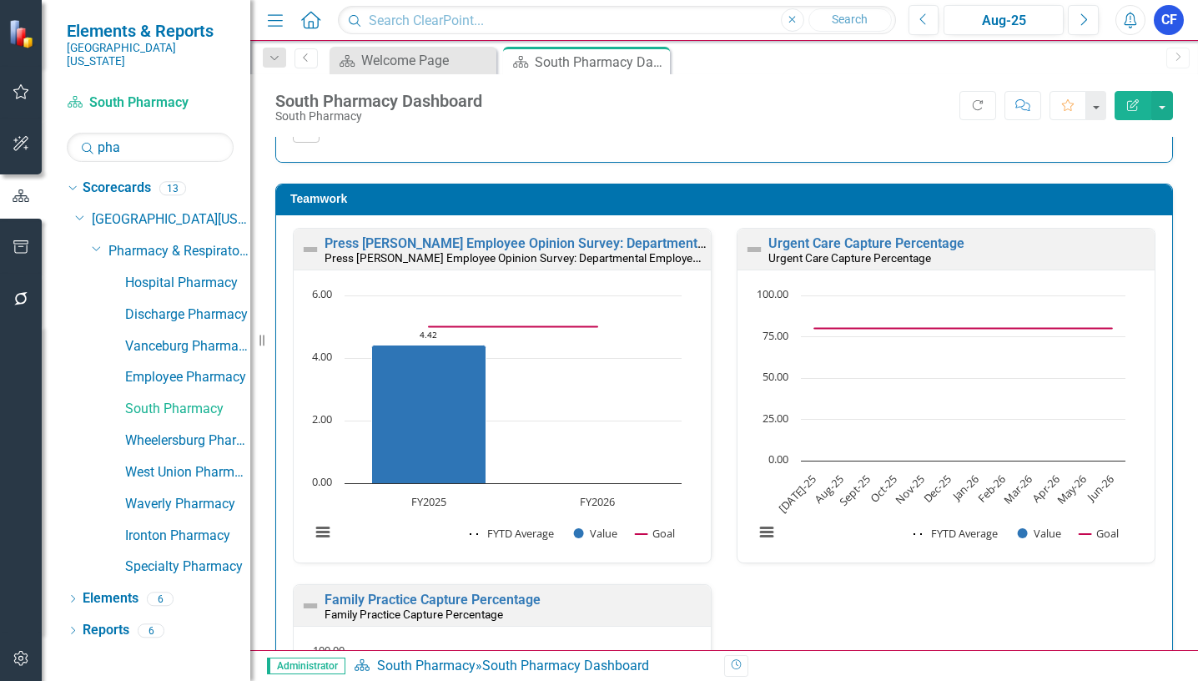
scroll to position [1399, 0]
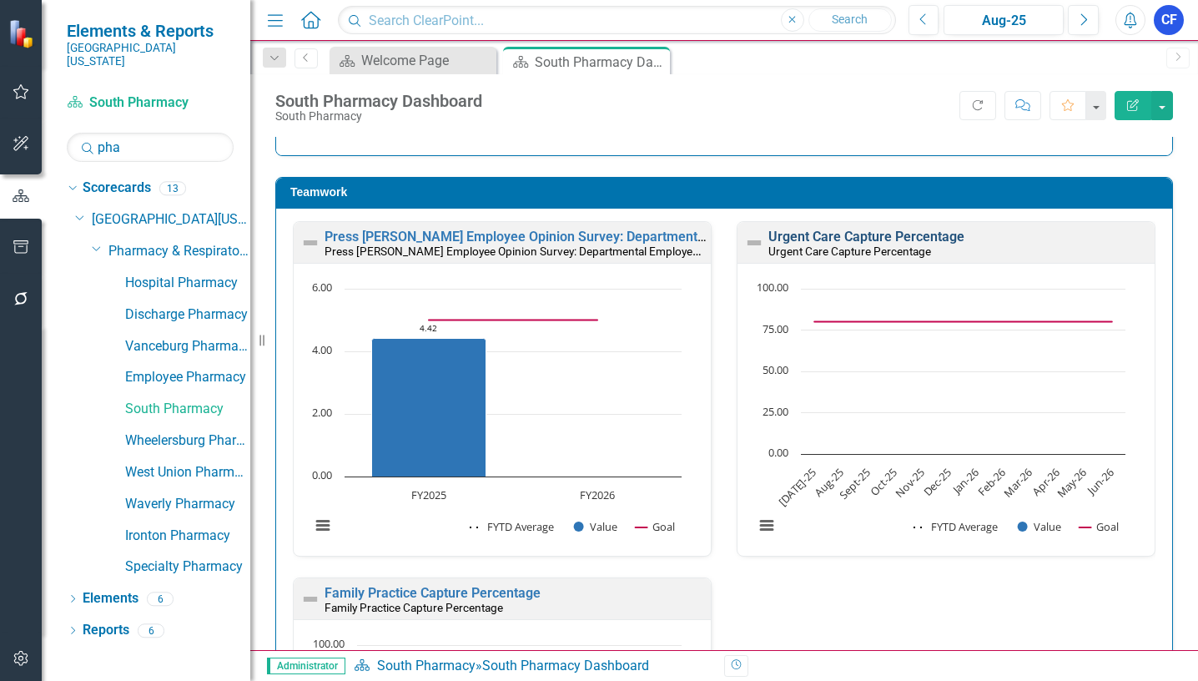
click at [888, 237] on link "Urgent Care Capture Percentage" at bounding box center [866, 237] width 196 height 16
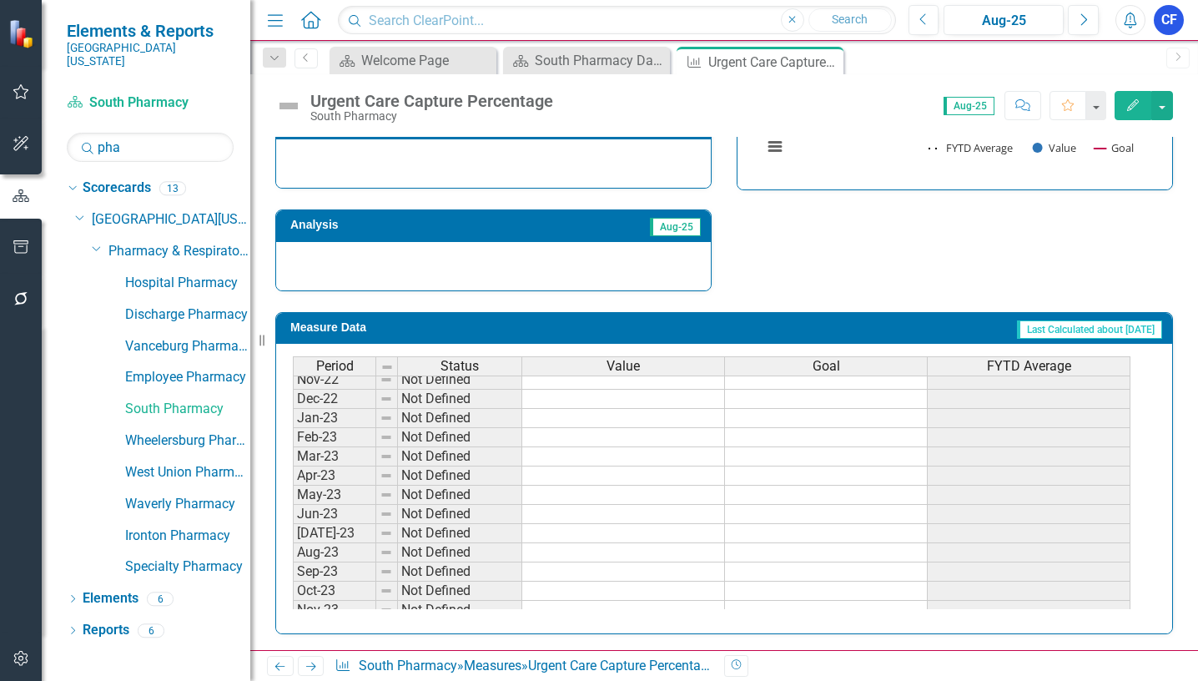
scroll to position [146, 0]
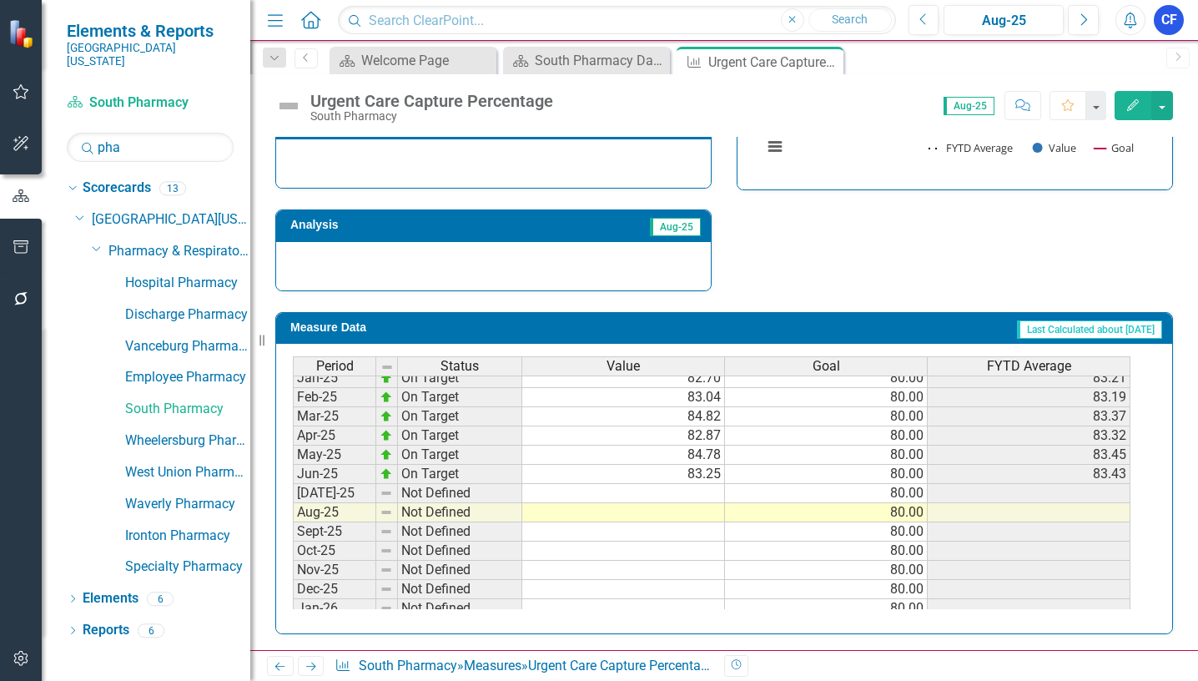
click at [688, 495] on tbody "Feb-24 Not Defined Mar-24 Not Defined Apr-24 Not Defined May-24 Not Defined Jun…" at bounding box center [711, 416] width 837 height 519
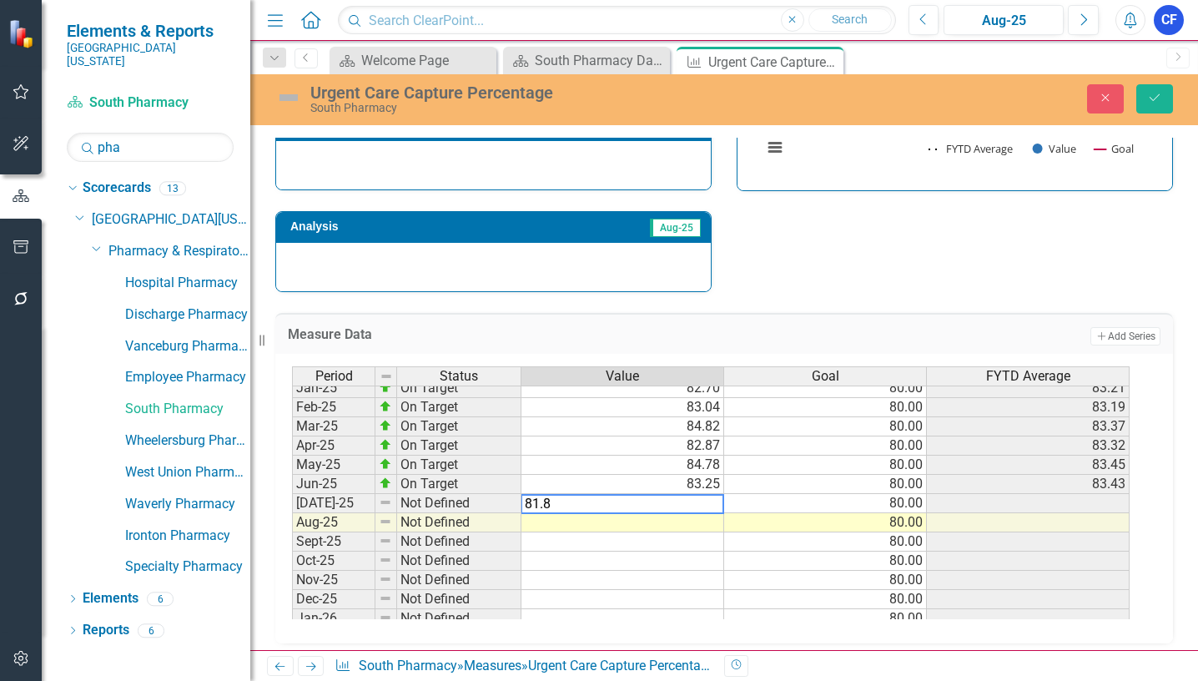
type textarea "81.86"
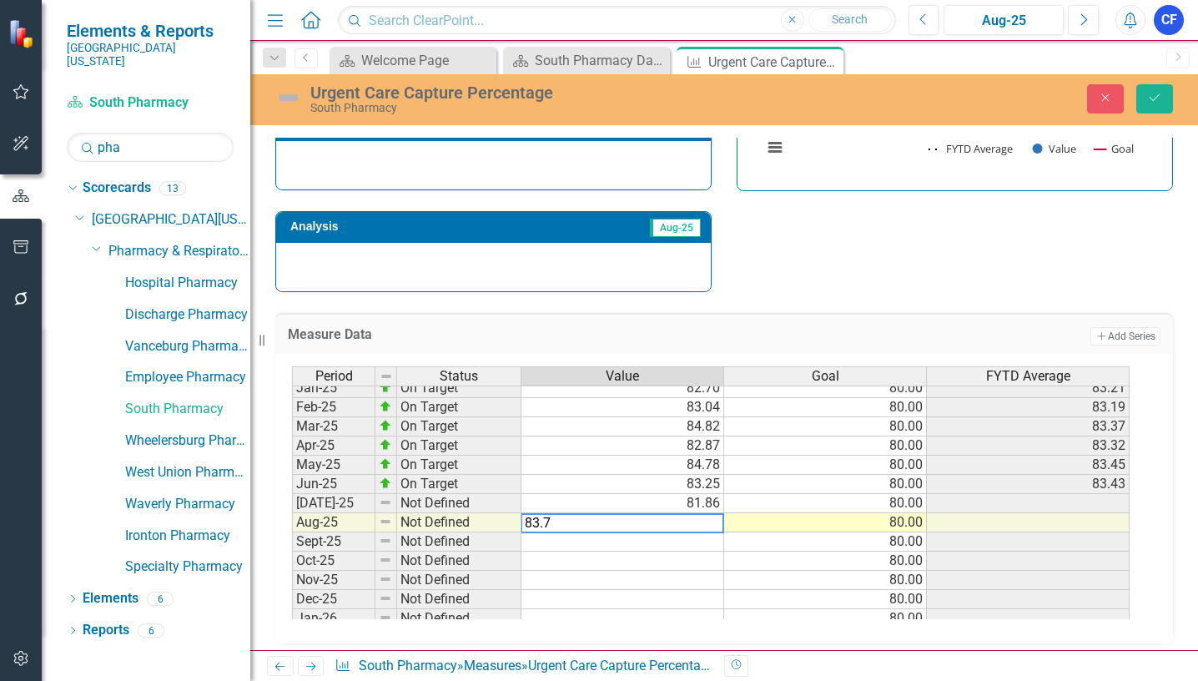
type textarea "83.73"
click at [1161, 103] on icon "Save" at bounding box center [1154, 98] width 15 height 12
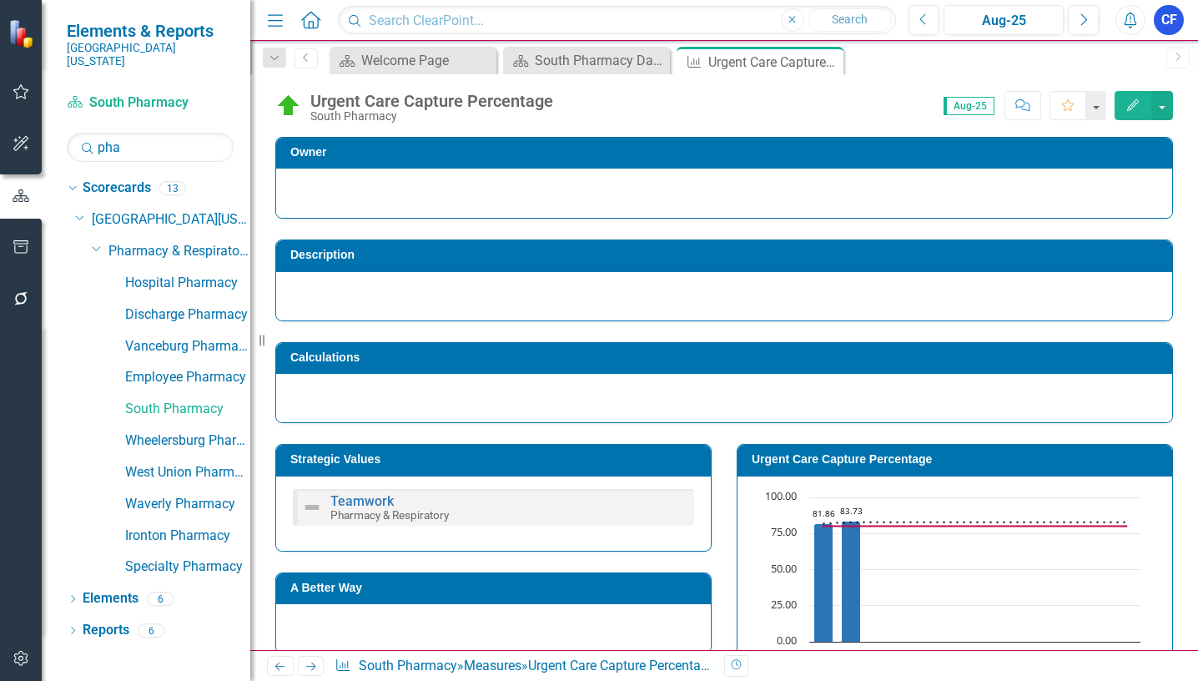
click at [309, 667] on icon "Next" at bounding box center [311, 666] width 14 height 11
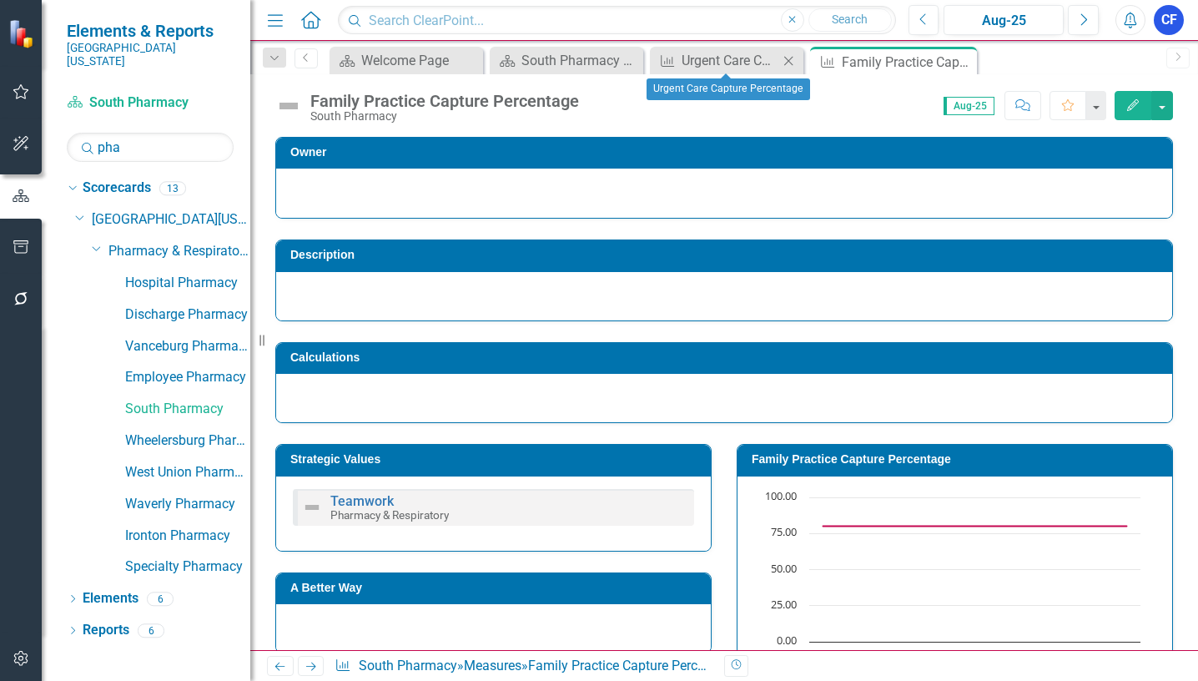
click at [781, 63] on icon "Close" at bounding box center [788, 60] width 17 height 13
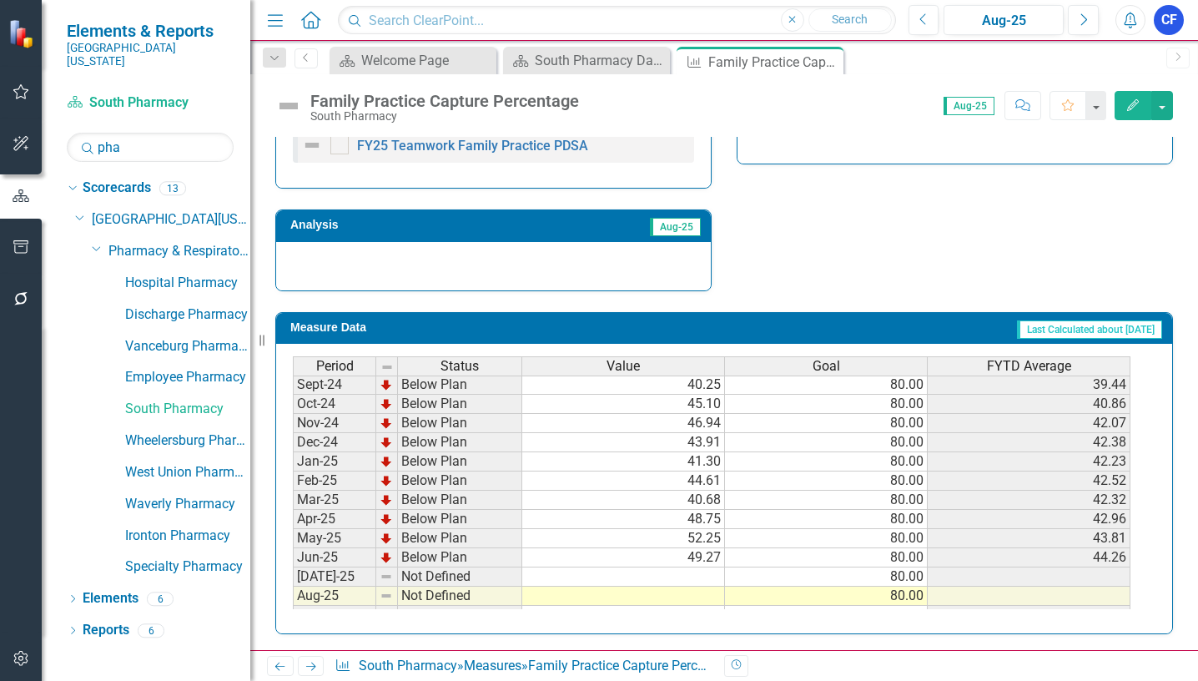
scroll to position [584, 0]
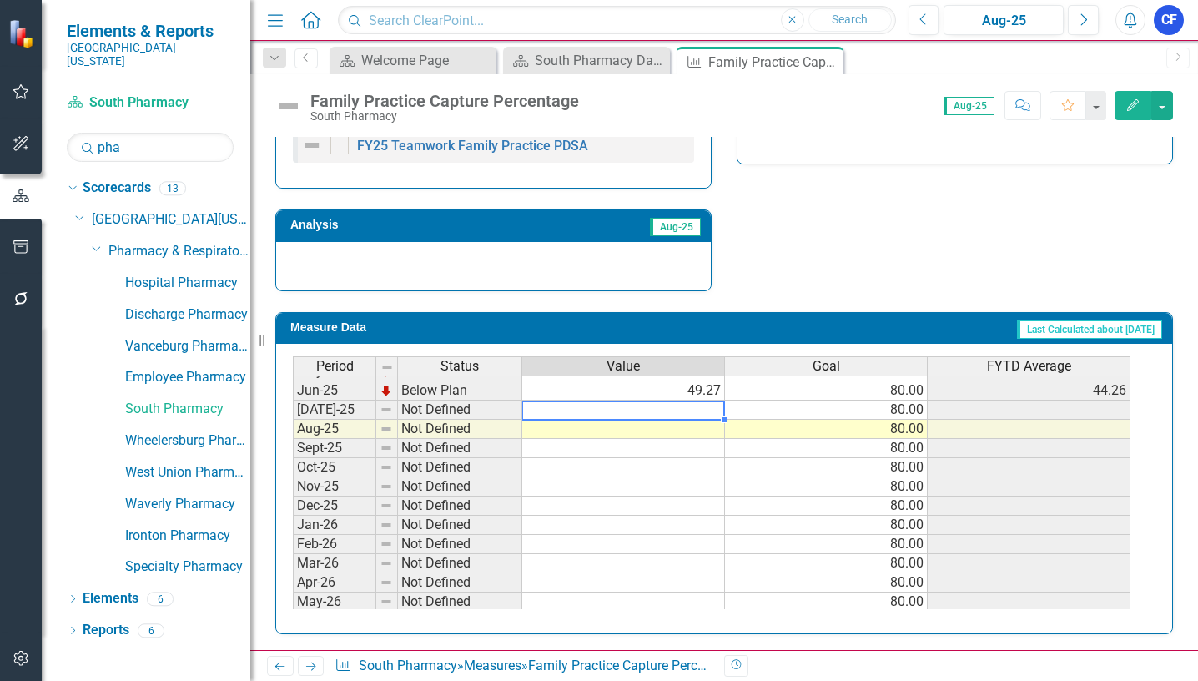
click at [695, 412] on tbody "Feb-24 Not Defined Mar-24 Not Defined Apr-24 Not Defined May-24 Not Defined Jun…" at bounding box center [711, 351] width 837 height 557
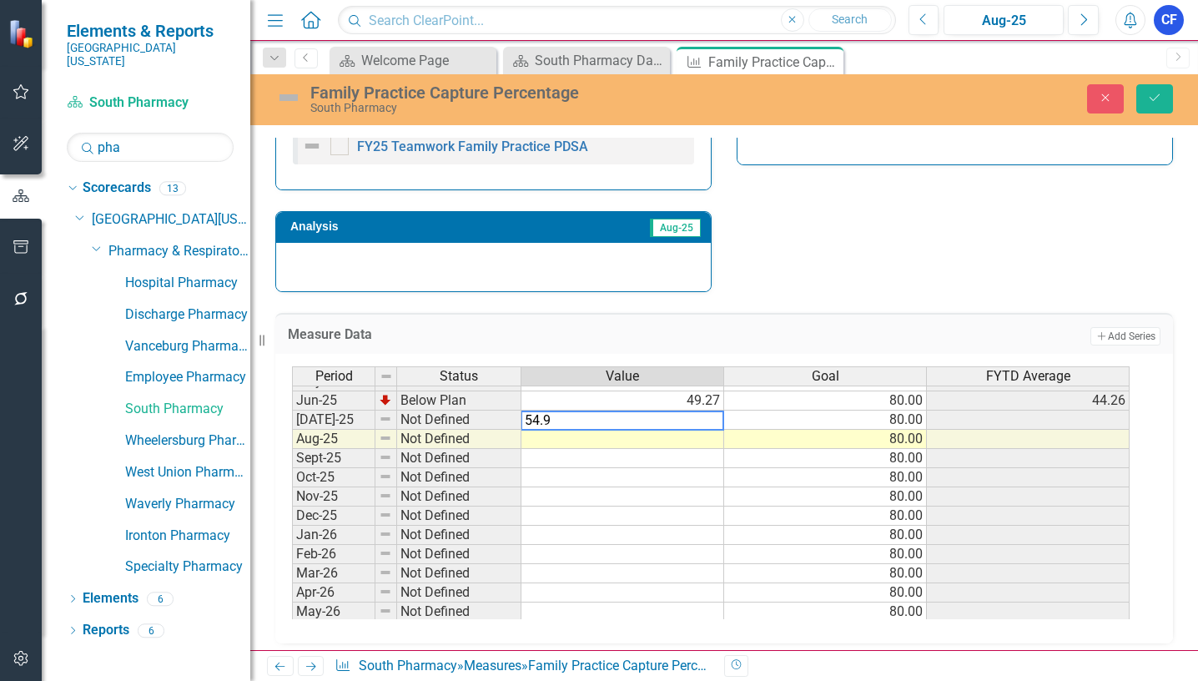
type textarea "54.92"
type textarea "46.78"
click at [1162, 95] on button "Save" at bounding box center [1154, 98] width 37 height 29
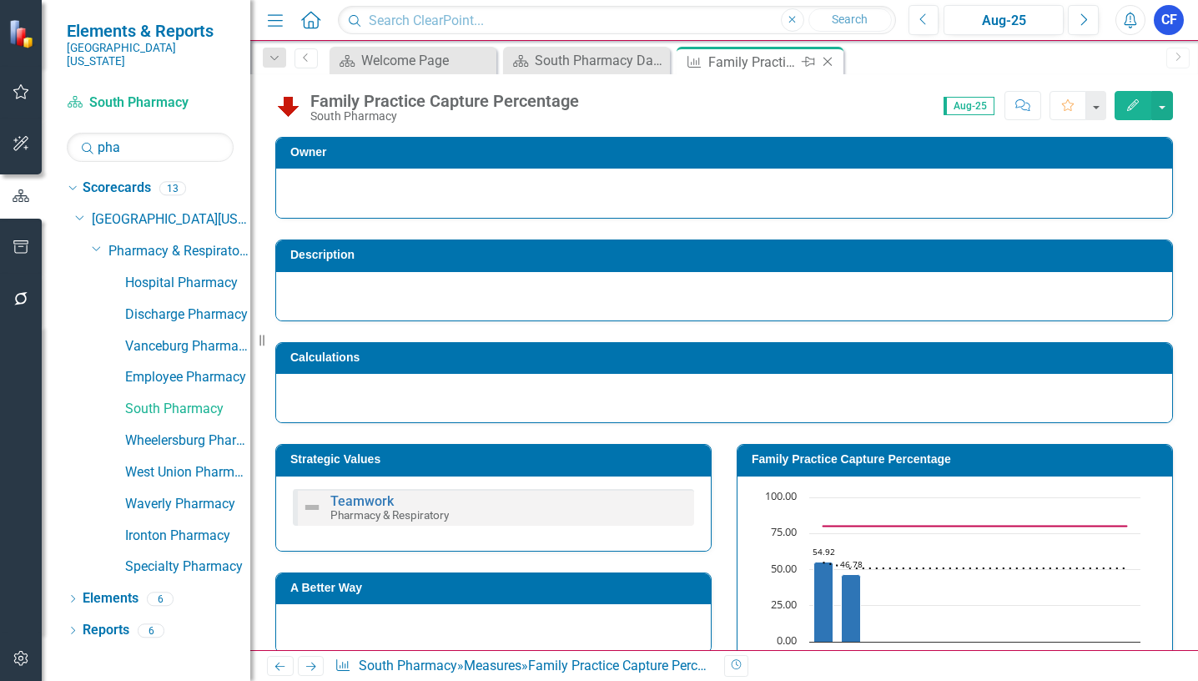
click at [835, 63] on icon "Close" at bounding box center [827, 61] width 17 height 13
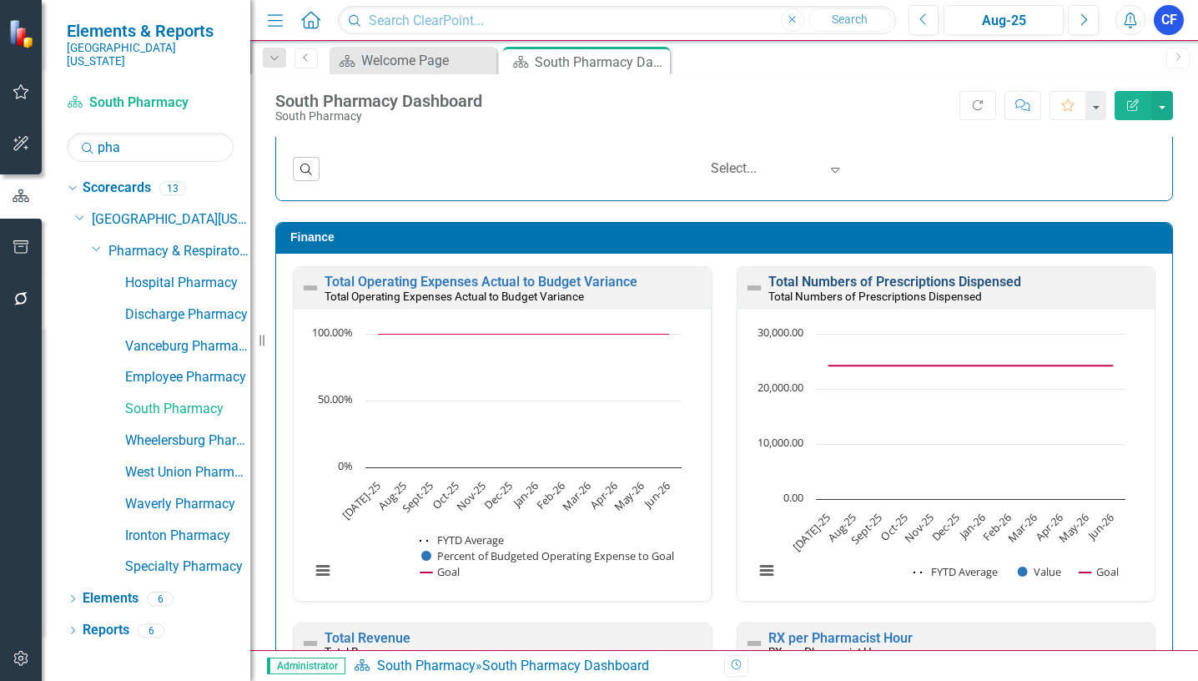
click at [895, 280] on link "Total Numbers of Prescriptions Dispensed" at bounding box center [894, 282] width 253 height 16
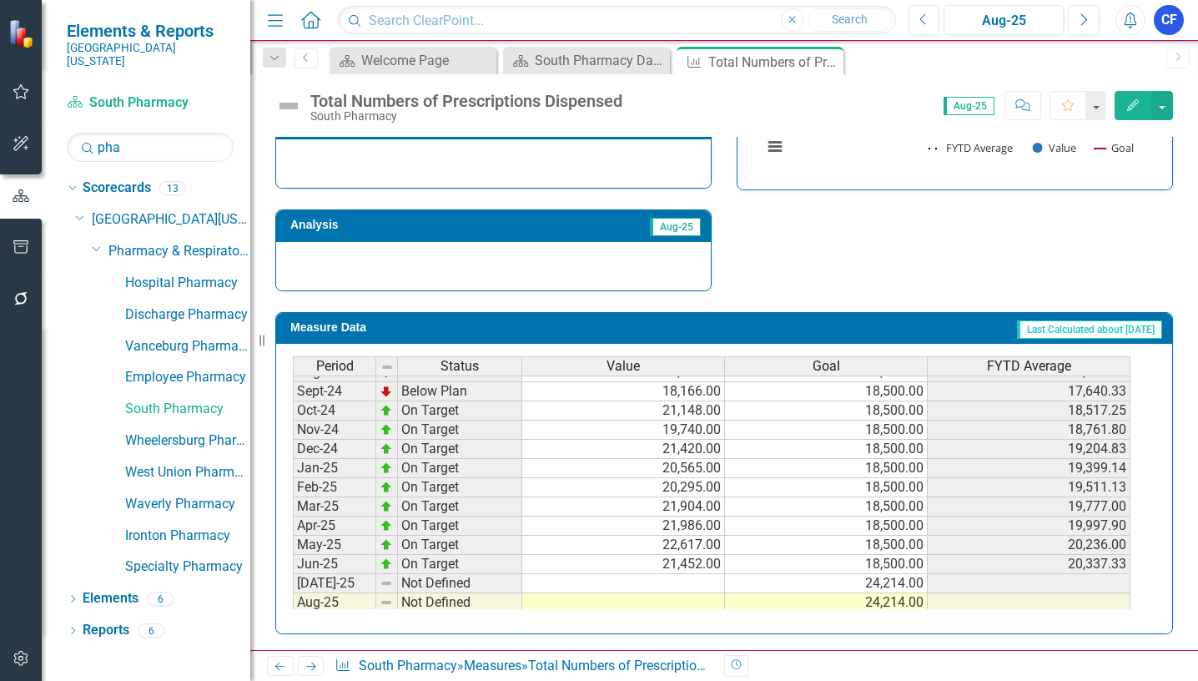
scroll to position [500, 0]
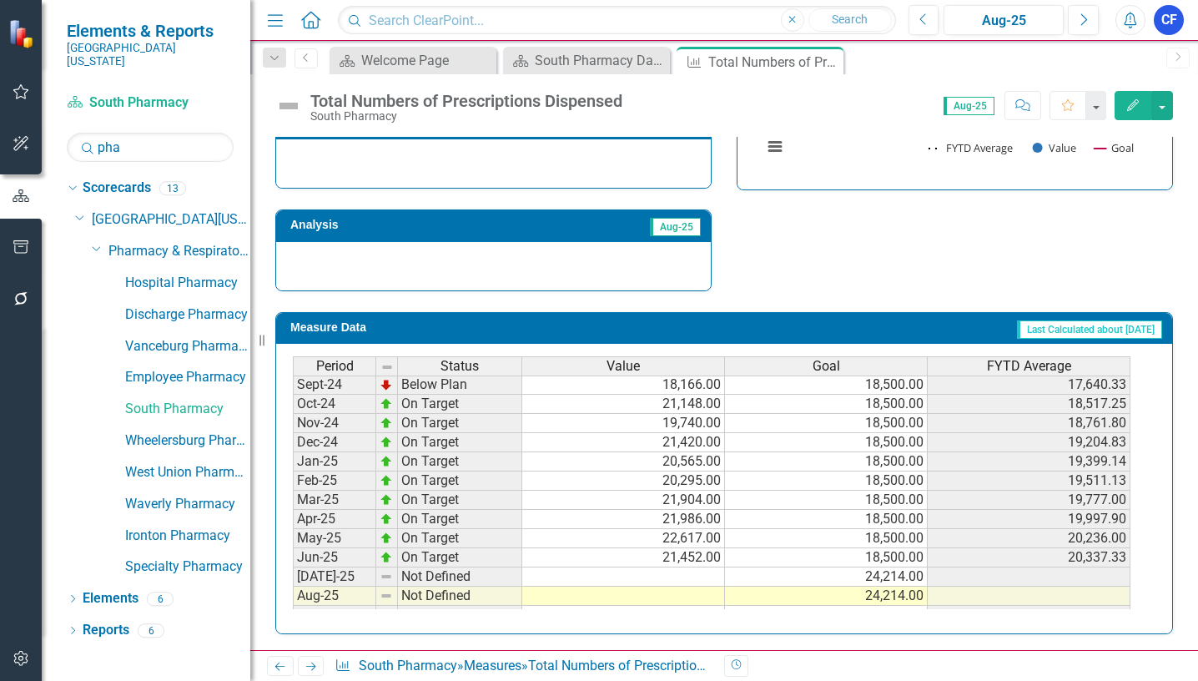
click at [696, 581] on tbody "Jul-23 On Target 12,010.00 6,250.00 12,010.00 Aug-23 On Target 13,823.00 6,250.…" at bounding box center [711, 404] width 837 height 596
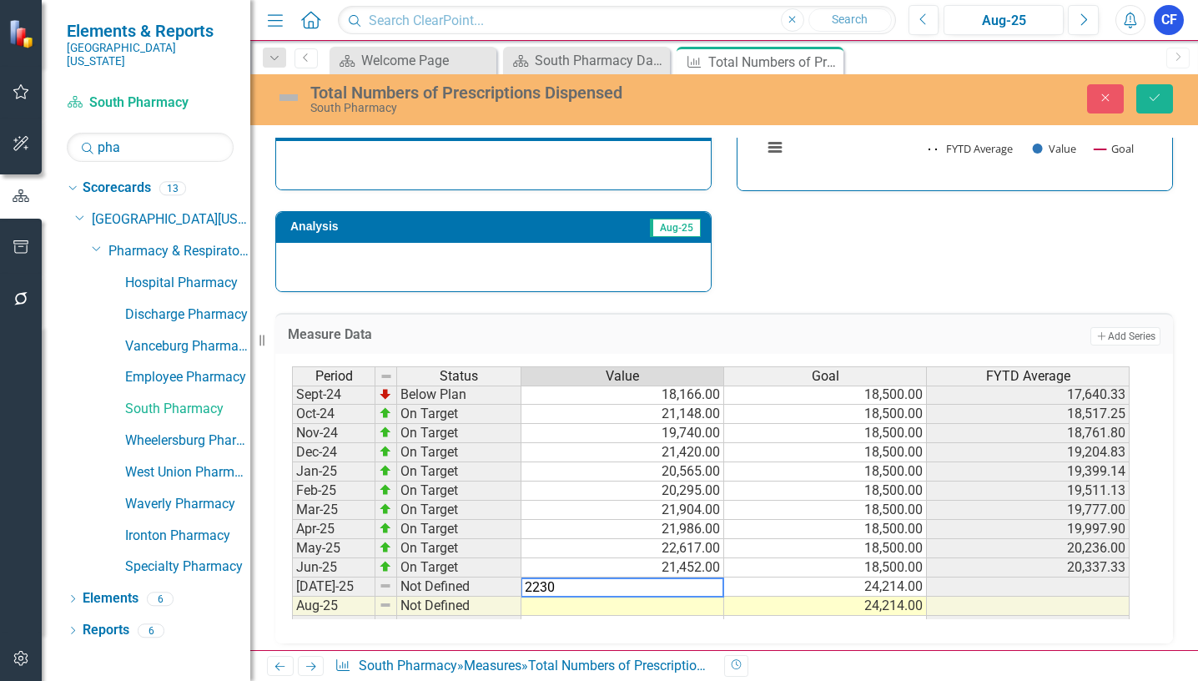
type textarea "22307"
click at [1159, 88] on button "Save" at bounding box center [1154, 98] width 37 height 29
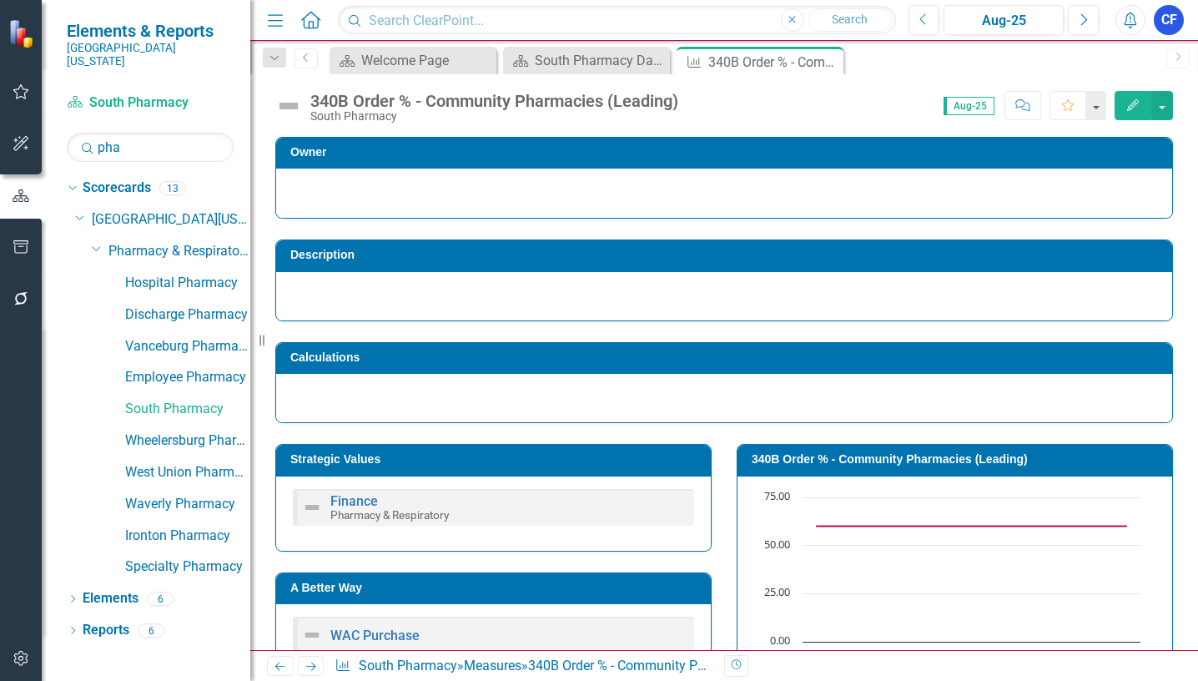
scroll to position [667, 0]
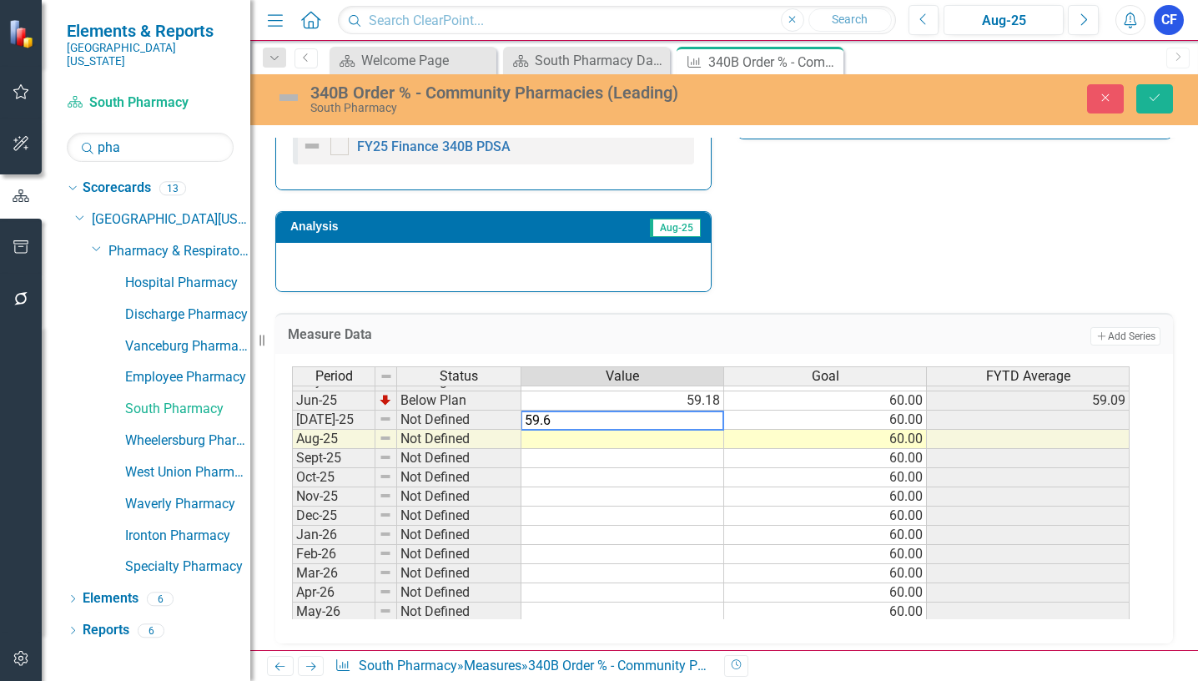
type textarea "59.65"
click at [1153, 98] on icon "Save" at bounding box center [1154, 98] width 15 height 12
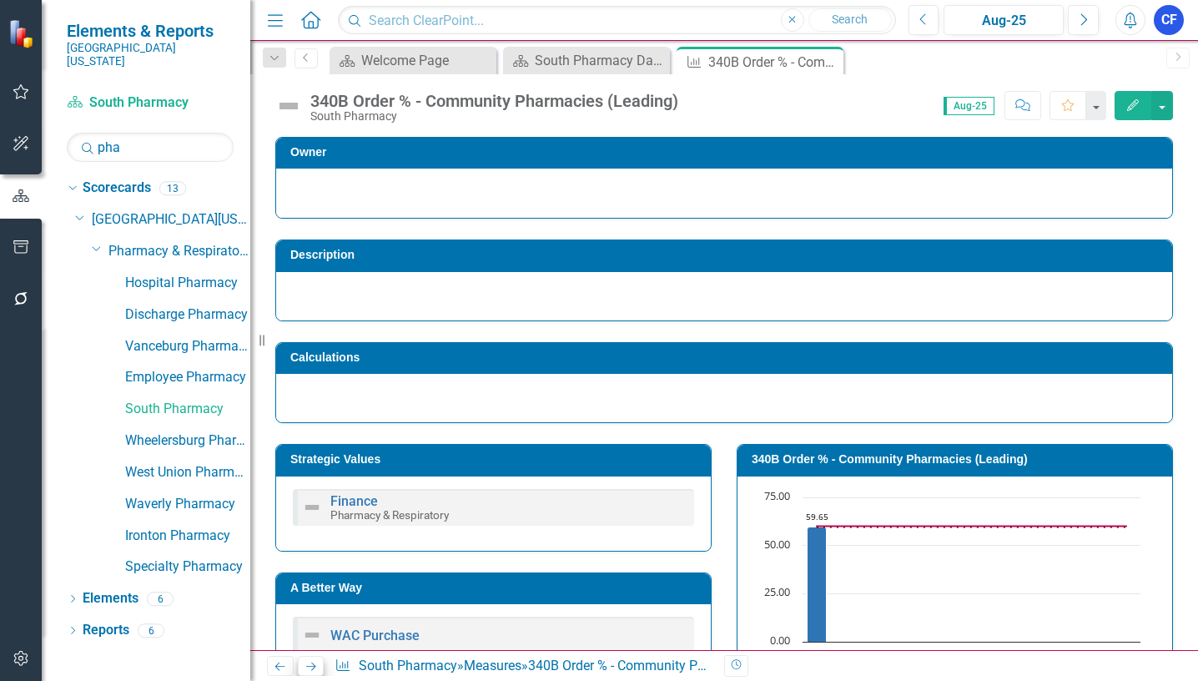
click at [314, 668] on icon "Next" at bounding box center [311, 666] width 14 height 11
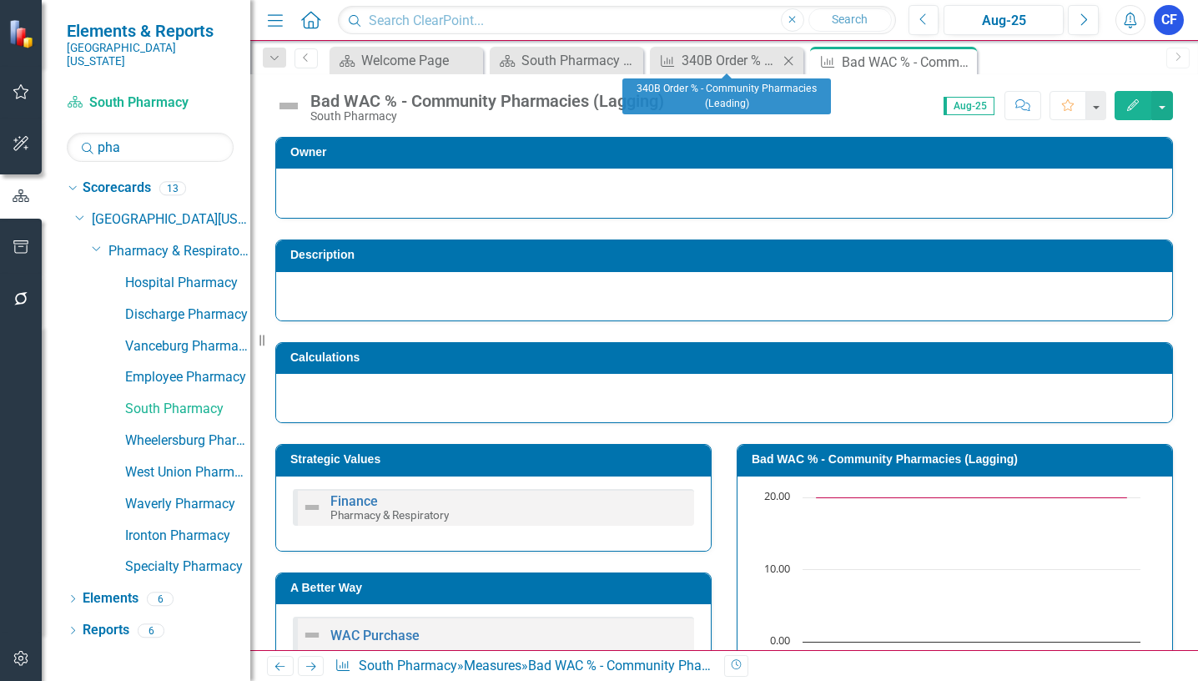
click at [788, 60] on icon at bounding box center [788, 60] width 9 height 9
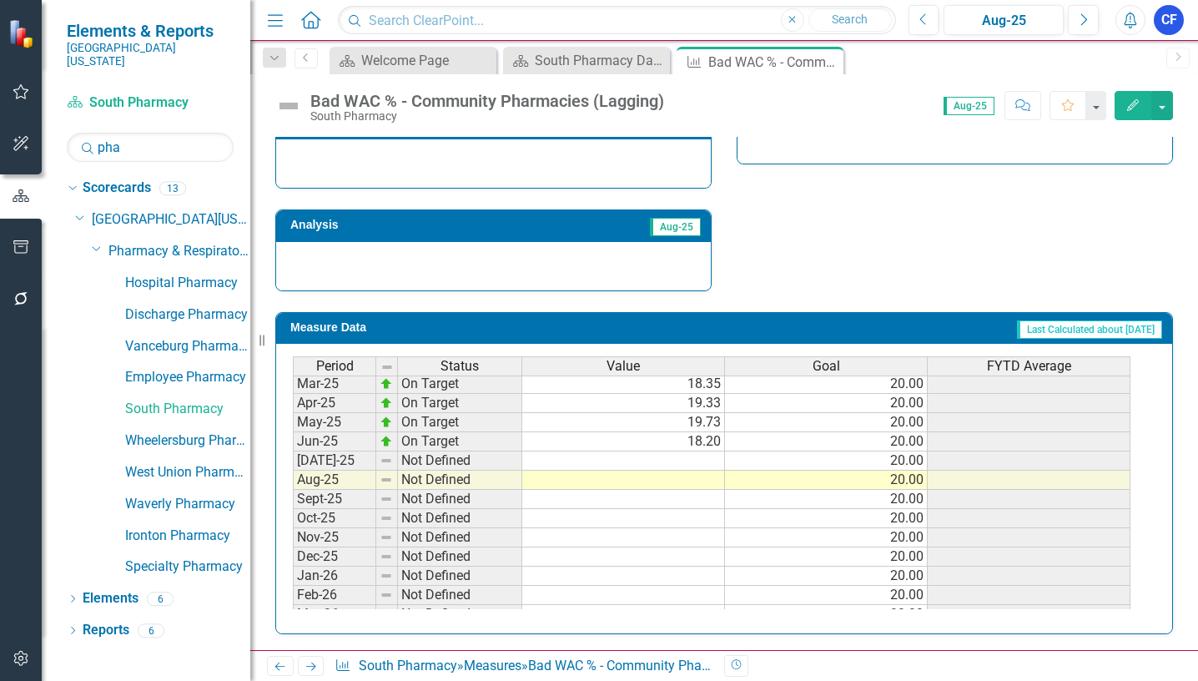
scroll to position [667, 0]
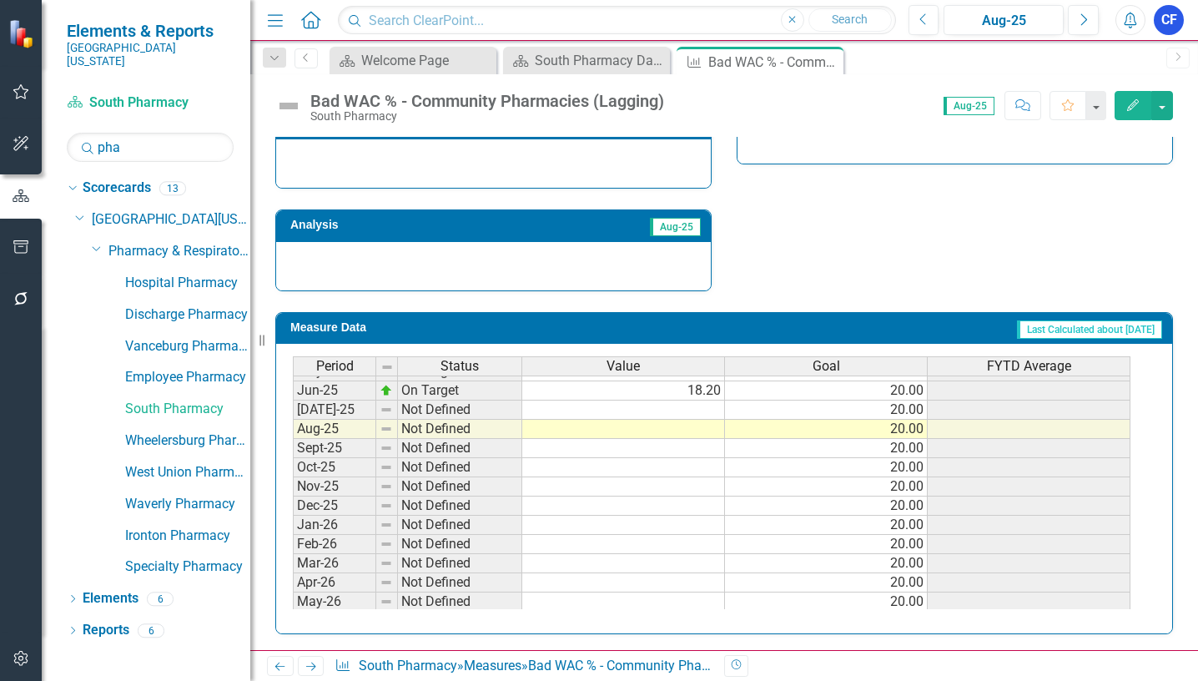
click at [702, 408] on tbody "Jul-24 Below Plan 24.34 20.00 Aug-24 Below Plan 20.32 20.00 Sept-24 On Target 1…" at bounding box center [711, 467] width 837 height 596
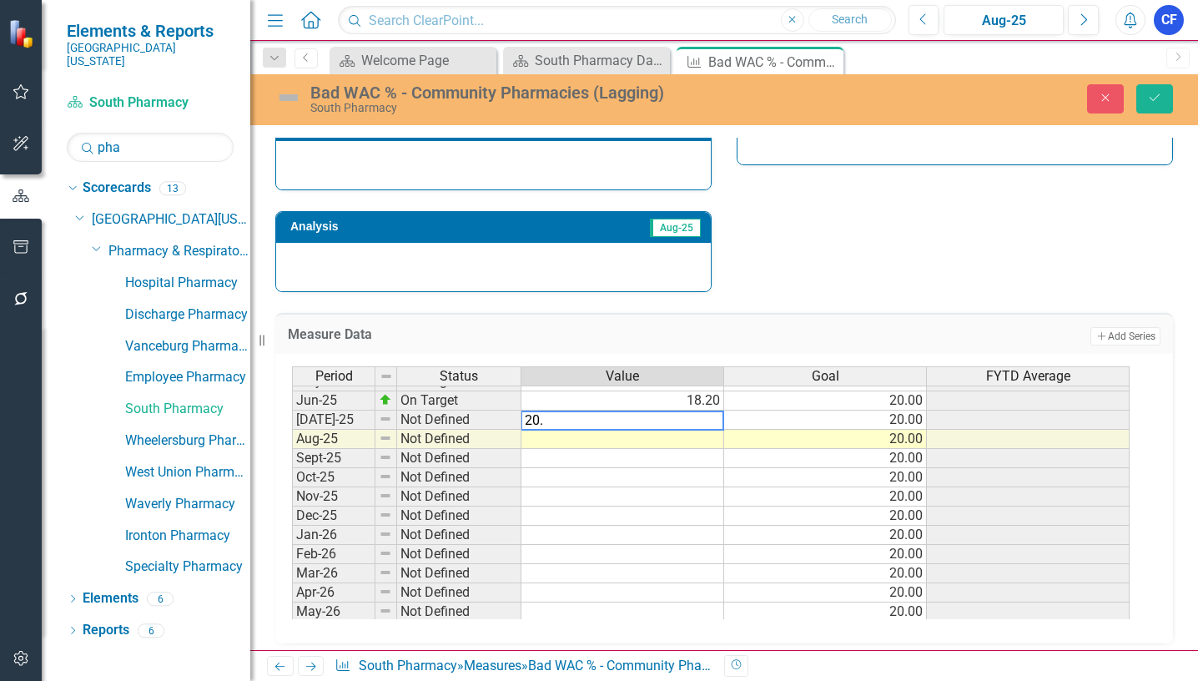
type textarea "20.2"
type textarea "22.94"
click at [1157, 99] on icon "Save" at bounding box center [1154, 98] width 15 height 12
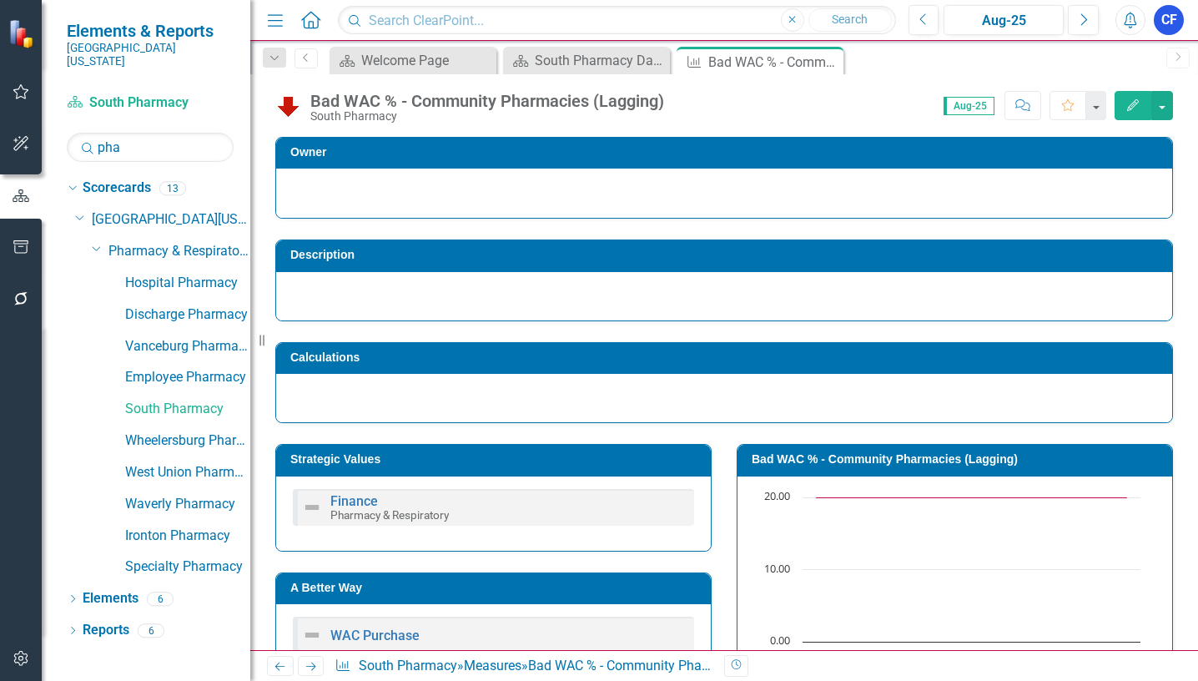
drag, startPoint x: 826, startPoint y: 62, endPoint x: 535, endPoint y: 1, distance: 297.4
click at [0, 0] on icon "Close" at bounding box center [0, 0] width 0 height 0
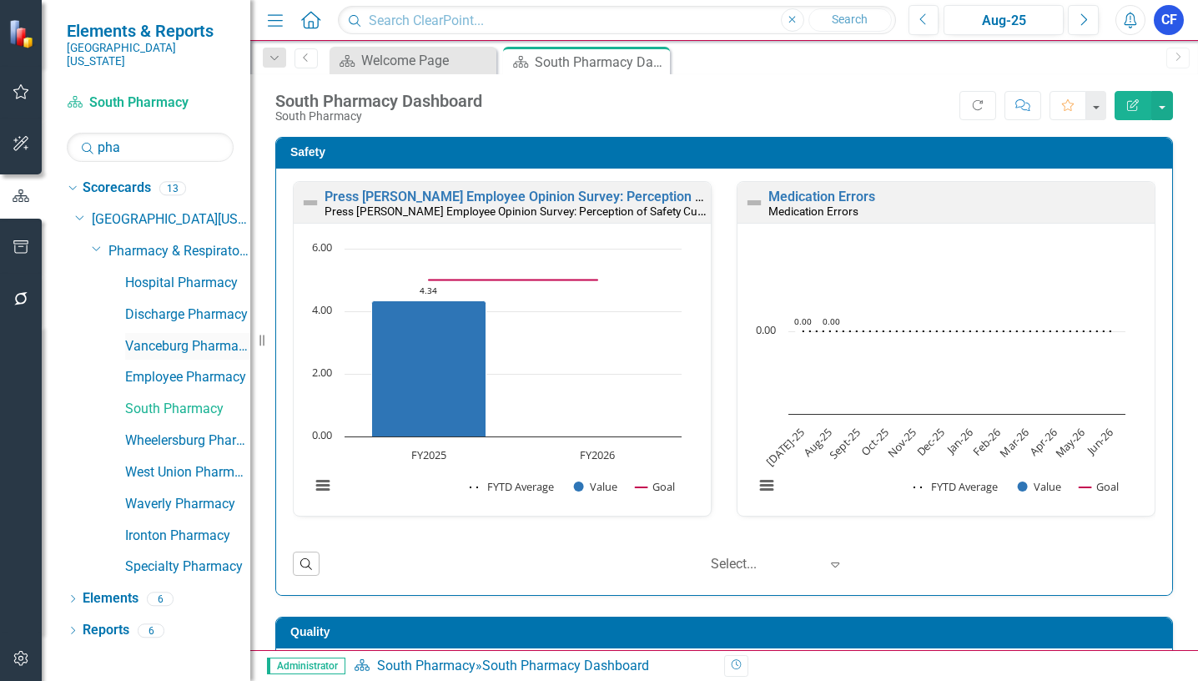
click at [200, 337] on link "Vanceburg Pharmacy" at bounding box center [187, 346] width 125 height 19
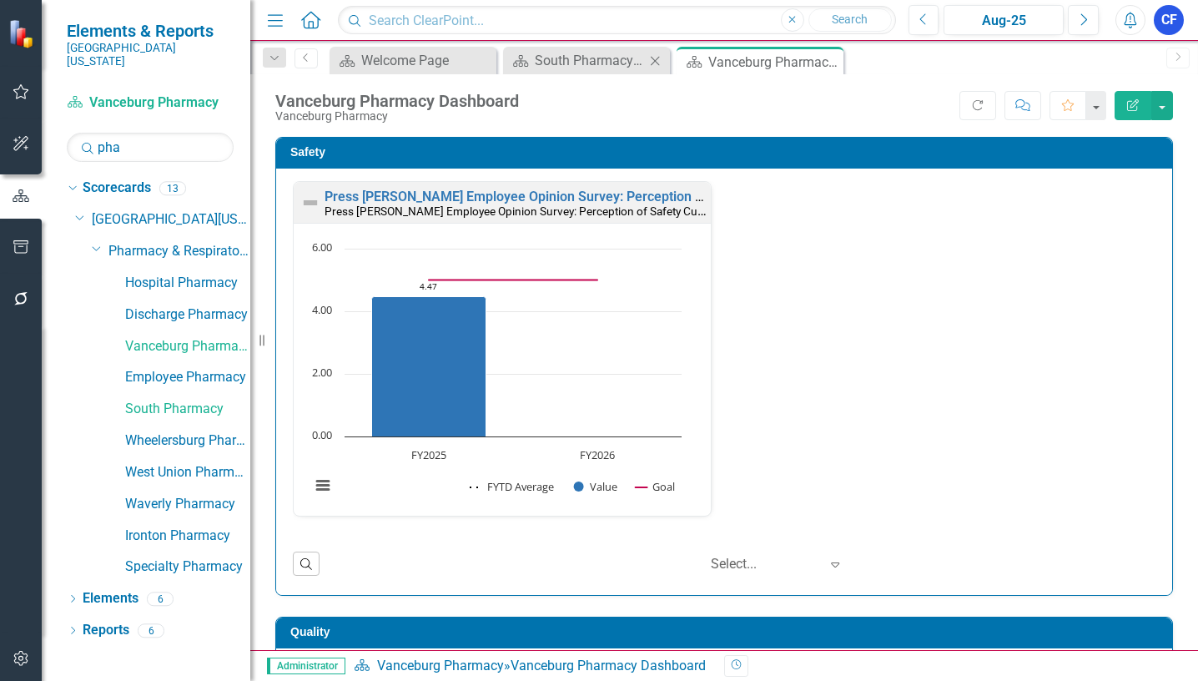
click at [656, 62] on icon "Close" at bounding box center [654, 60] width 17 height 13
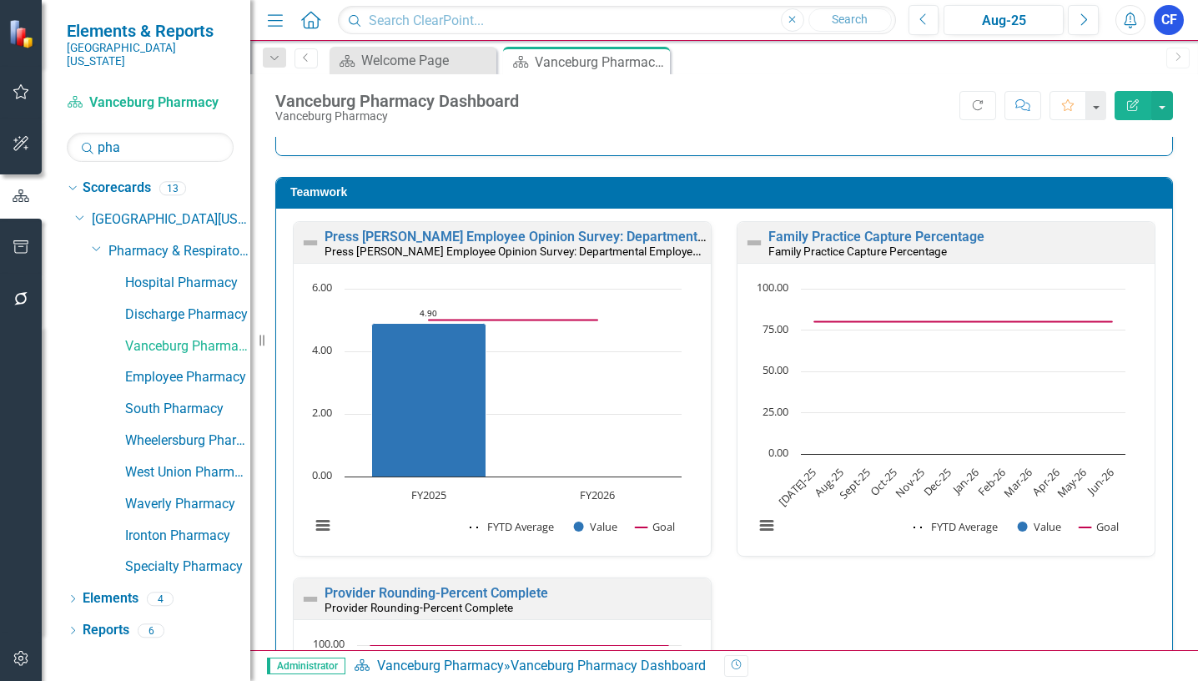
scroll to position [1405, 0]
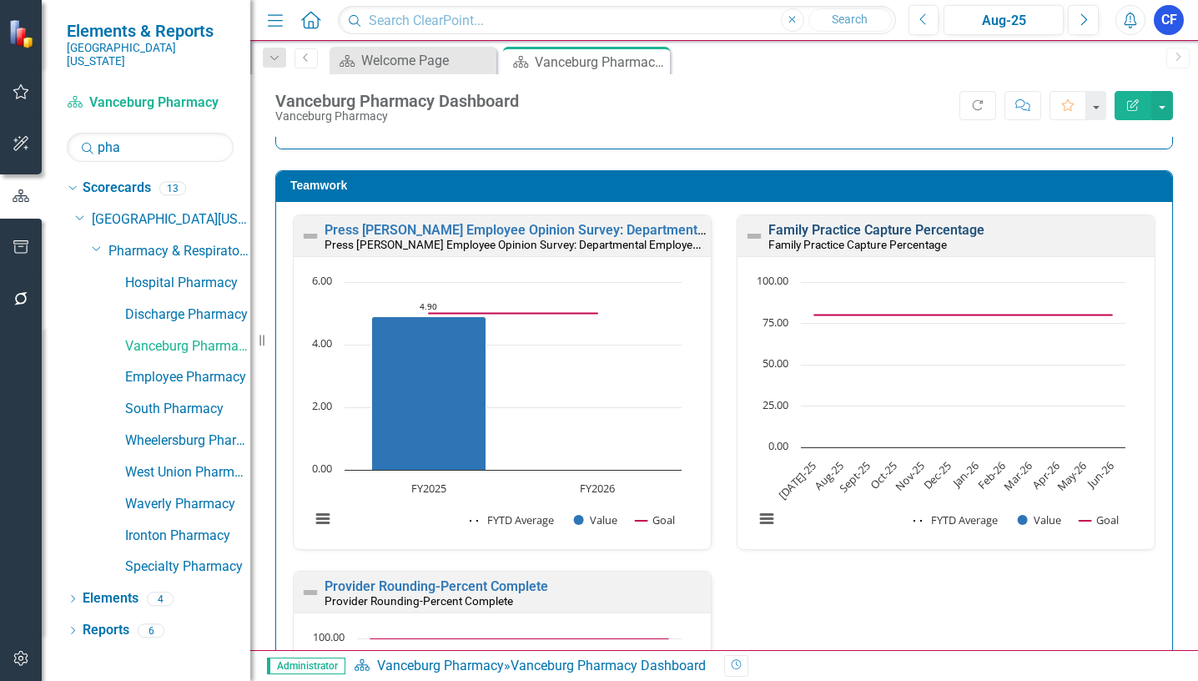
click at [894, 228] on link "Family Practice Capture Percentage" at bounding box center [876, 230] width 216 height 16
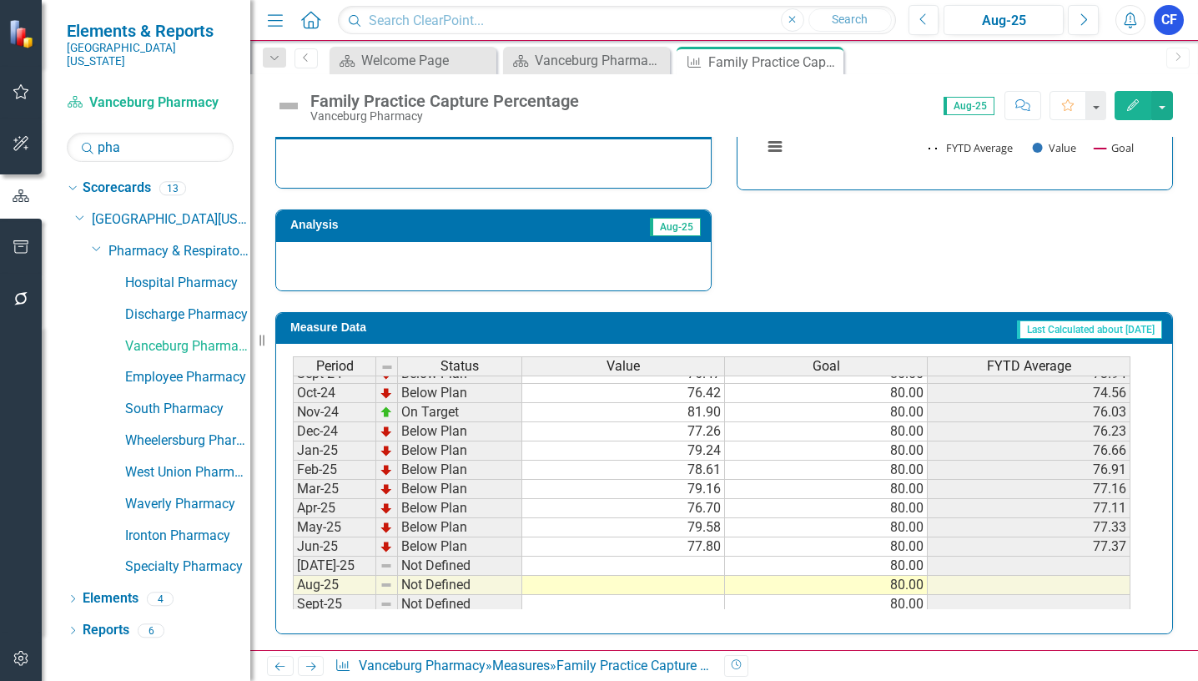
scroll to position [584, 0]
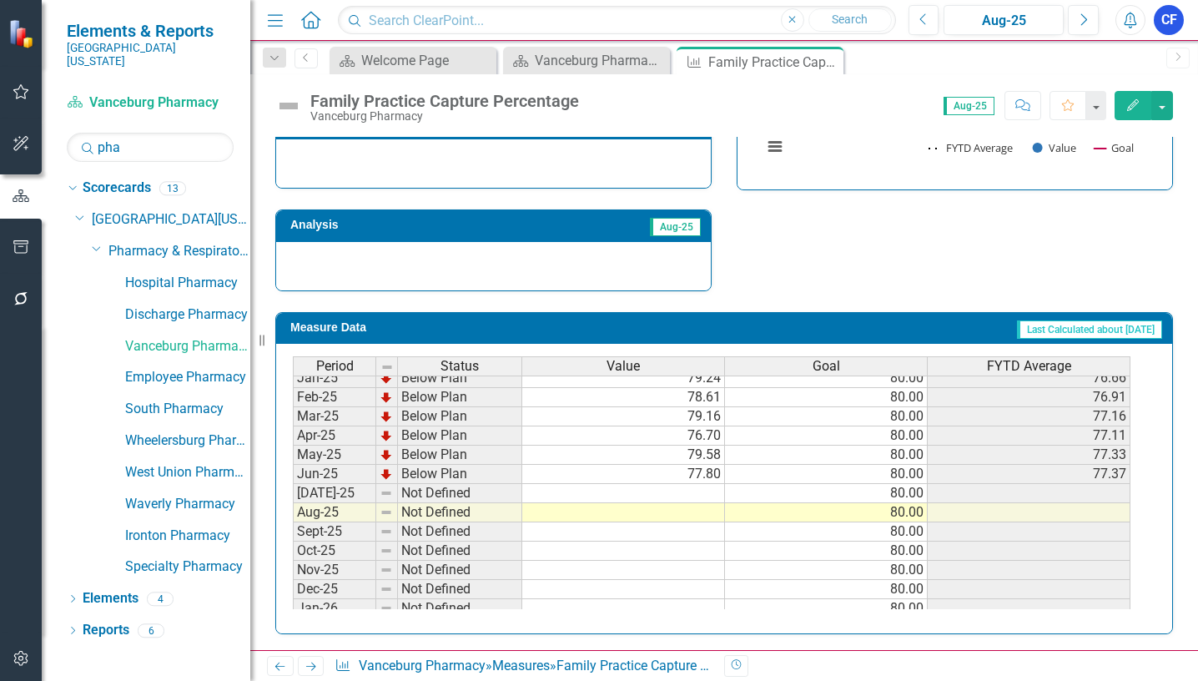
click at [696, 486] on tbody "Nov-23 Not Defined Dec-23 Not Defined Jan-24 Not Defined Feb-24 Not Defined Mar…" at bounding box center [711, 358] width 837 height 519
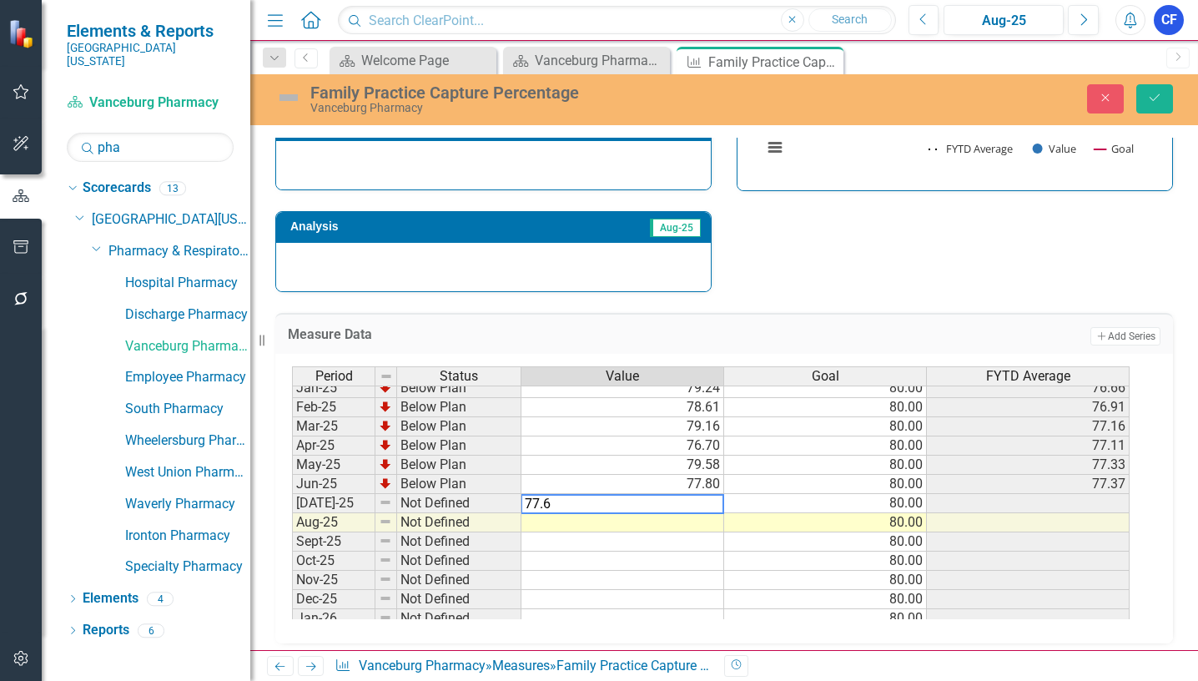
type textarea "77.68"
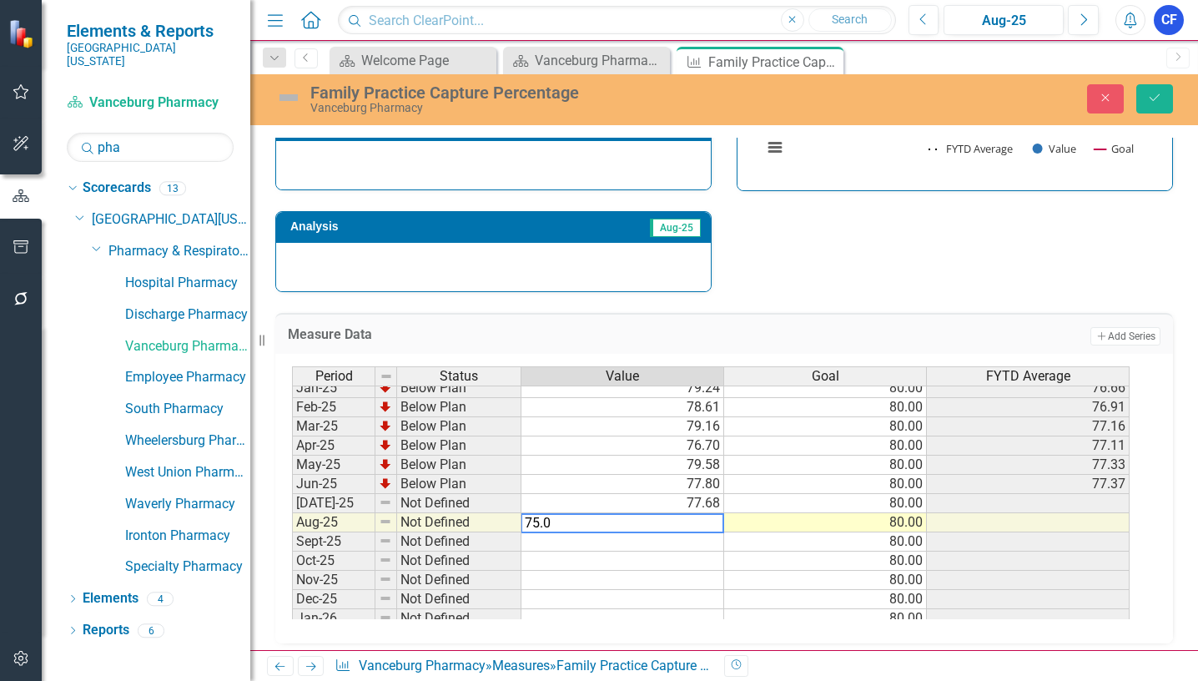
type textarea "75.01"
click at [1159, 102] on icon "Save" at bounding box center [1154, 98] width 15 height 12
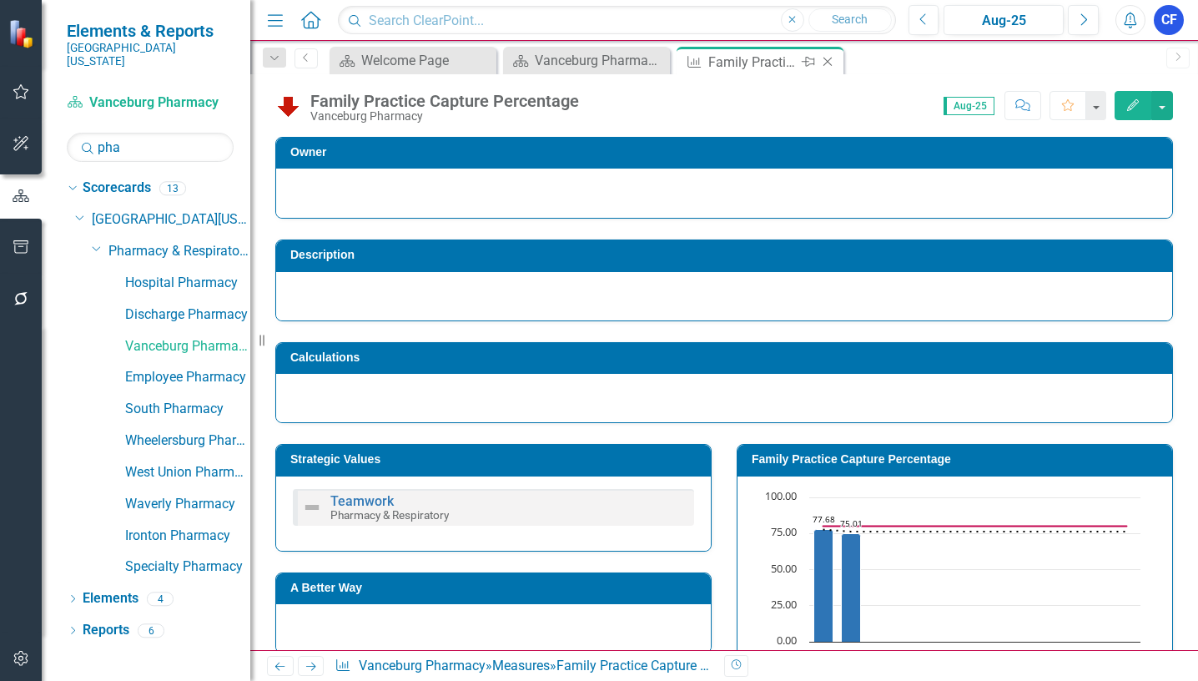
click at [830, 63] on icon "Close" at bounding box center [827, 61] width 17 height 13
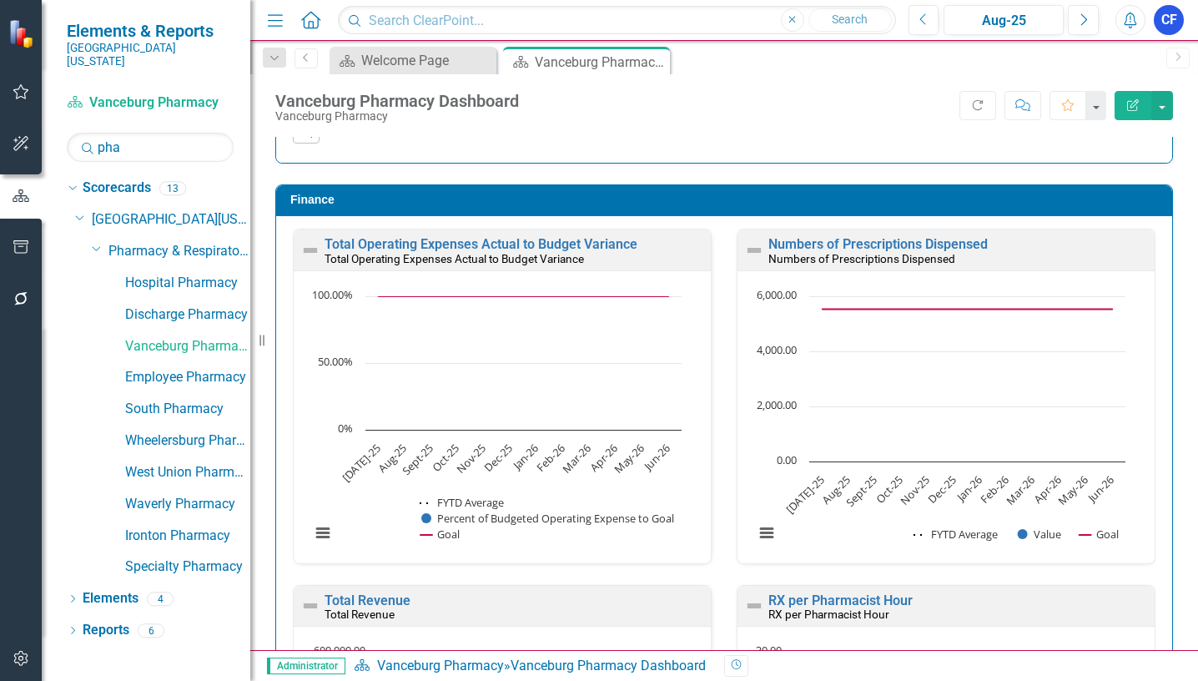
scroll to position [2214, 0]
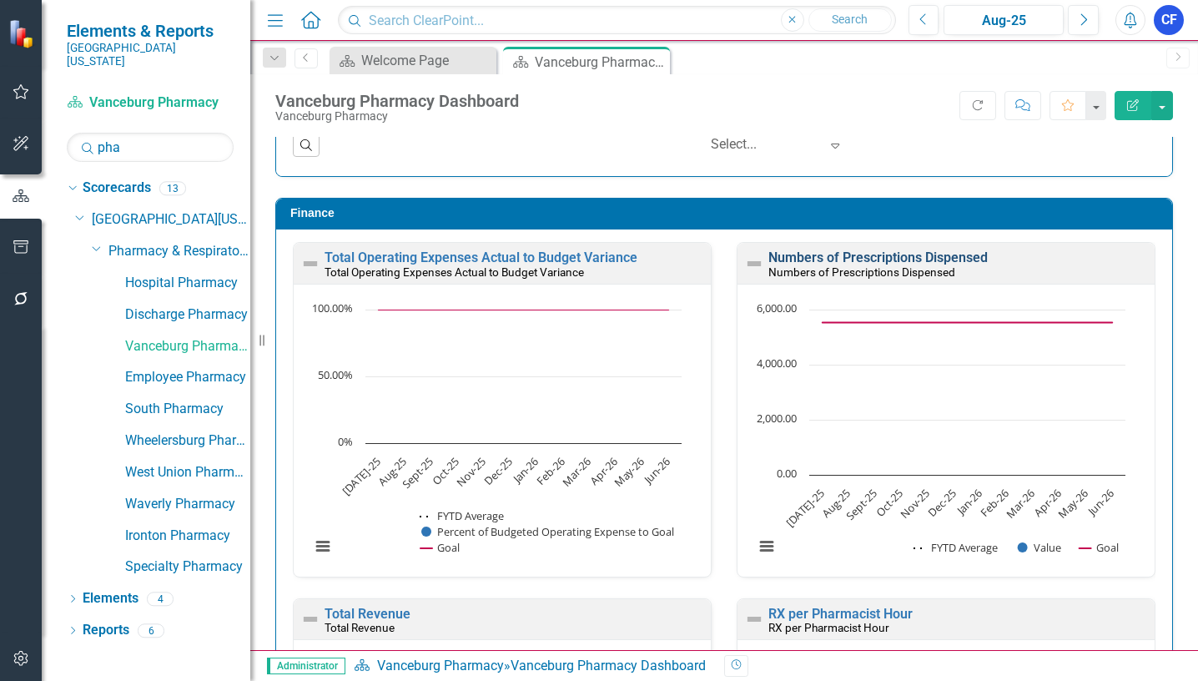
click at [895, 256] on link "Numbers of Prescriptions Dispensed" at bounding box center [877, 257] width 219 height 16
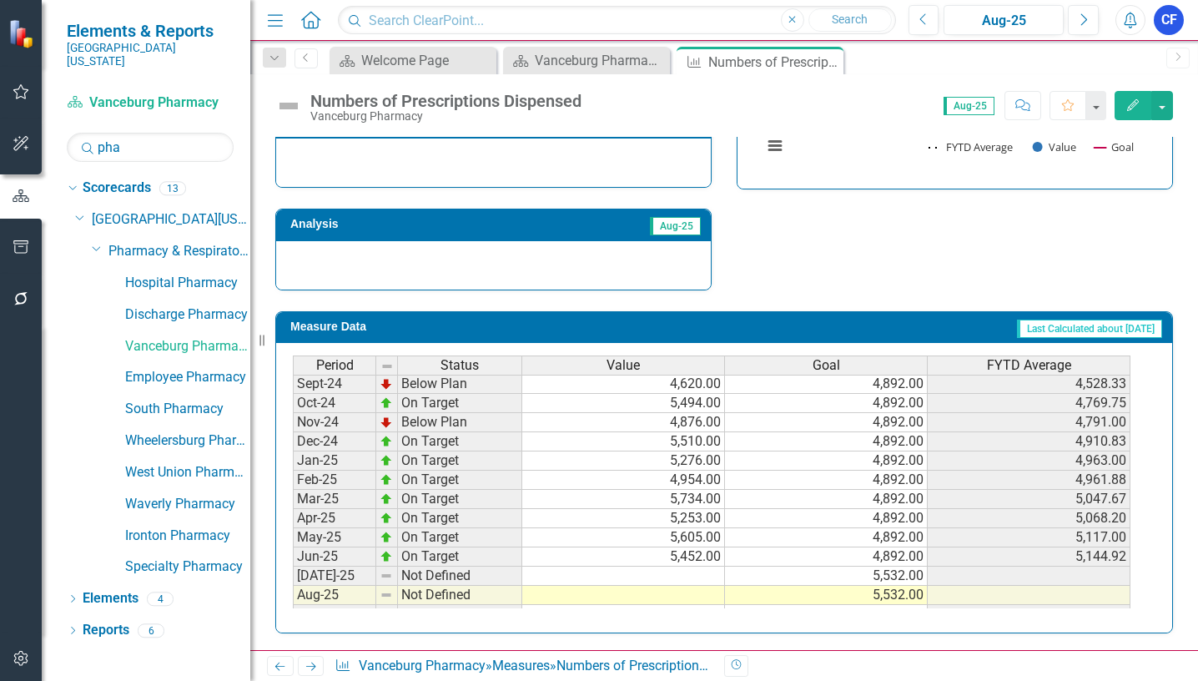
scroll to position [584, 0]
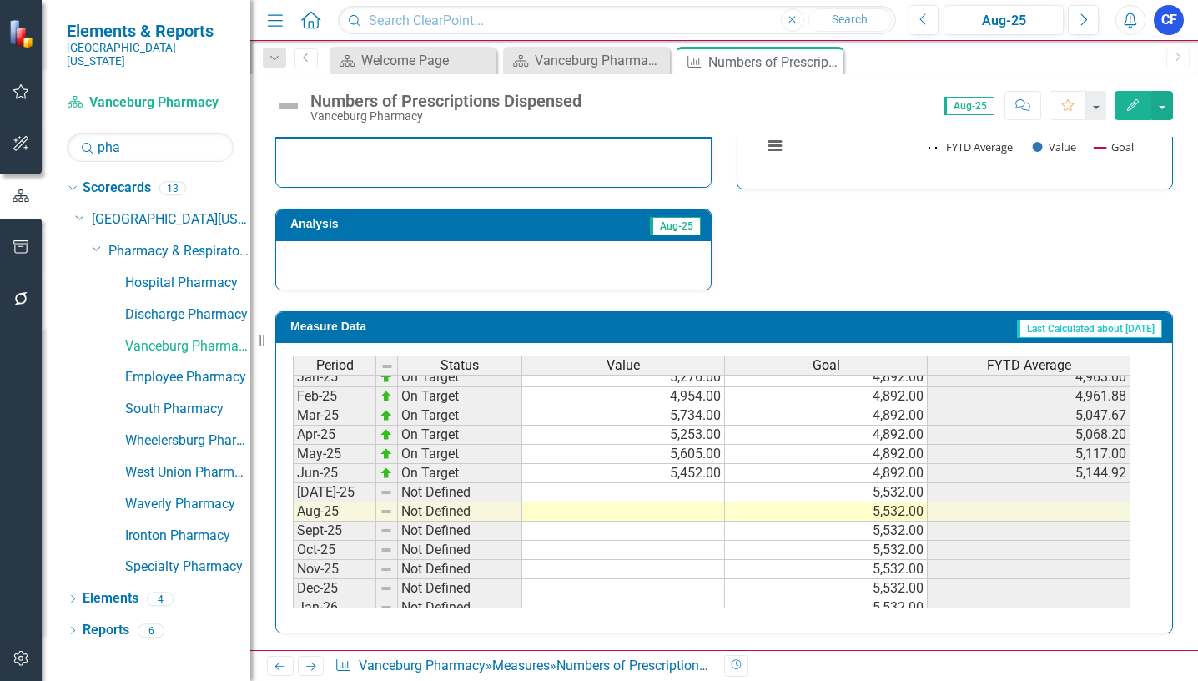
click at [709, 496] on tbody "Sep-23 Below Plan 3,276.00 6,250.00 3,223.00 Oct-23 Below Plan 3,610.00 6,250.0…" at bounding box center [711, 358] width 837 height 596
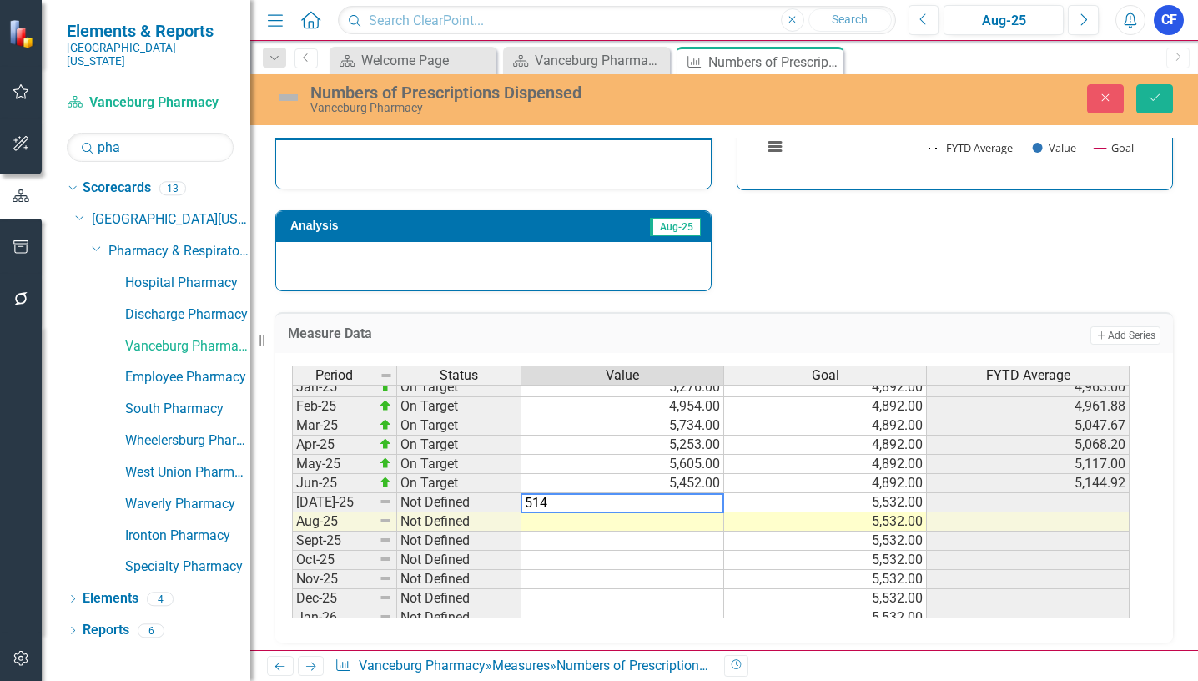
type textarea "5140"
click at [1162, 97] on button "Save" at bounding box center [1154, 98] width 37 height 29
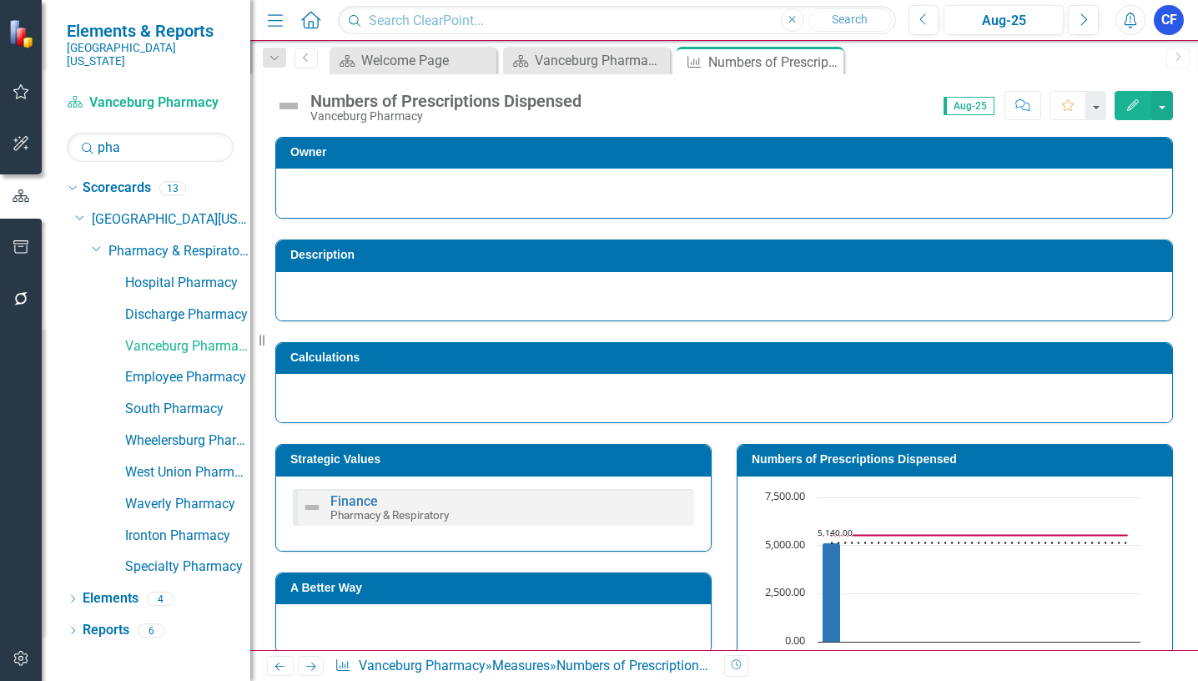
click at [313, 667] on icon "Next" at bounding box center [311, 666] width 14 height 11
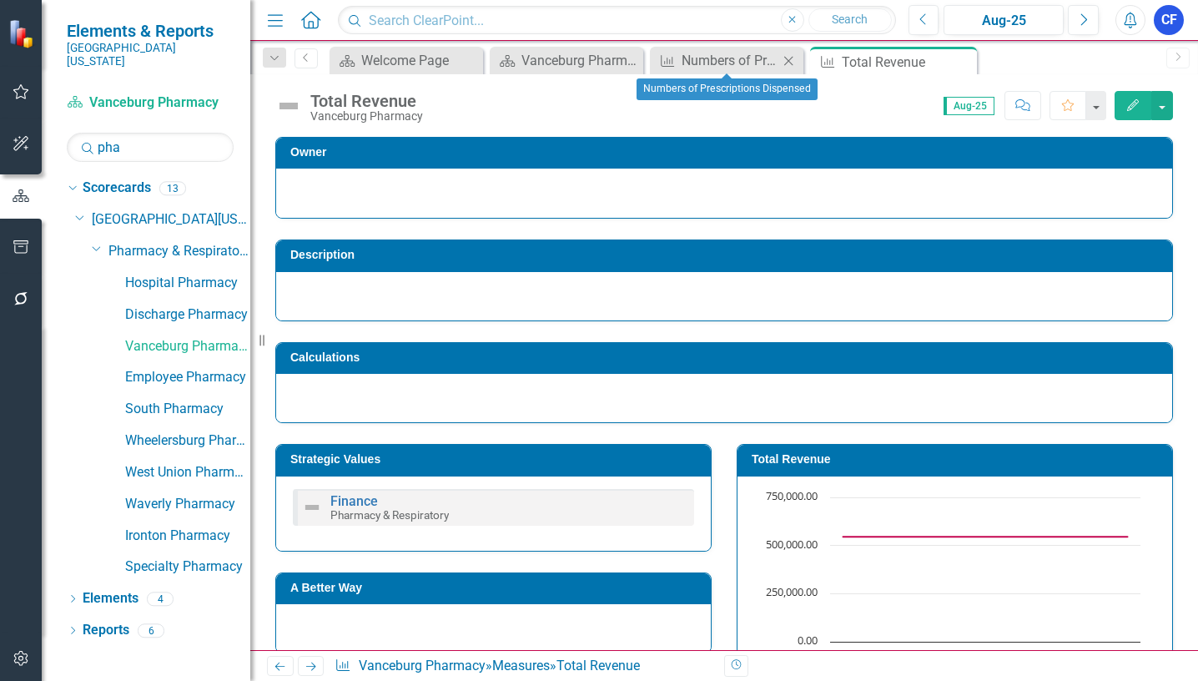
click at [787, 58] on icon at bounding box center [788, 60] width 9 height 9
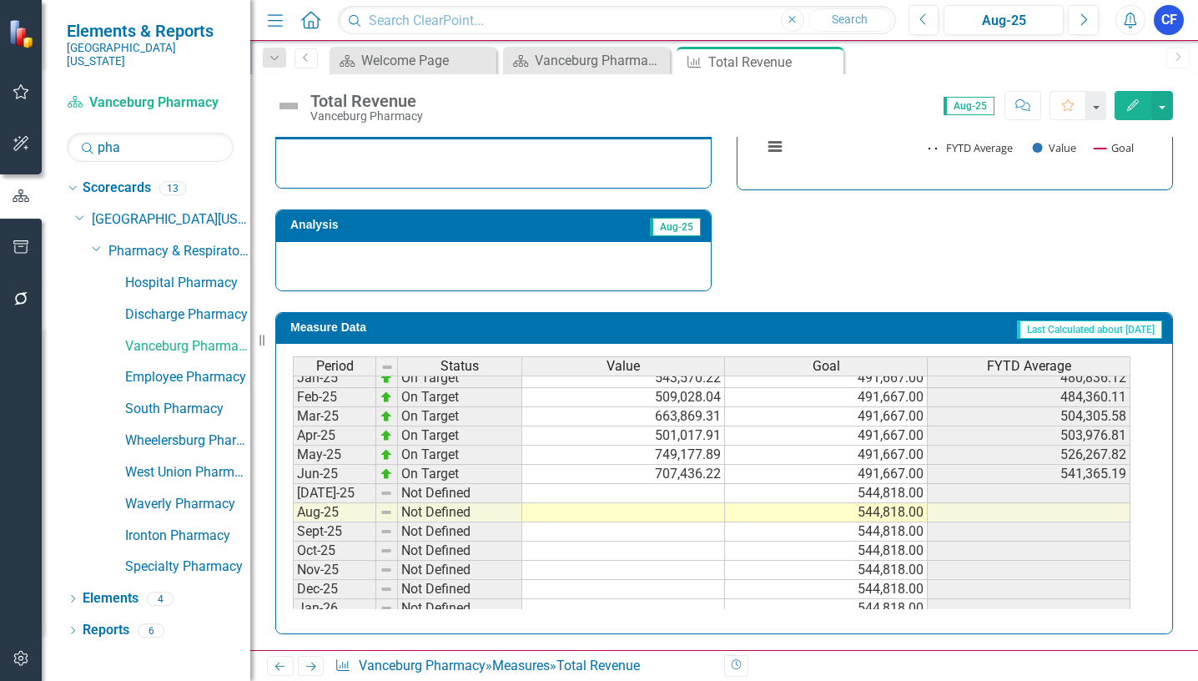
click at [699, 489] on tbody "Jan-24 Not Defined 485,065.10 425,256.57 Feb-24 Not Defined 452,244.80 428,630.…" at bounding box center [711, 426] width 837 height 576
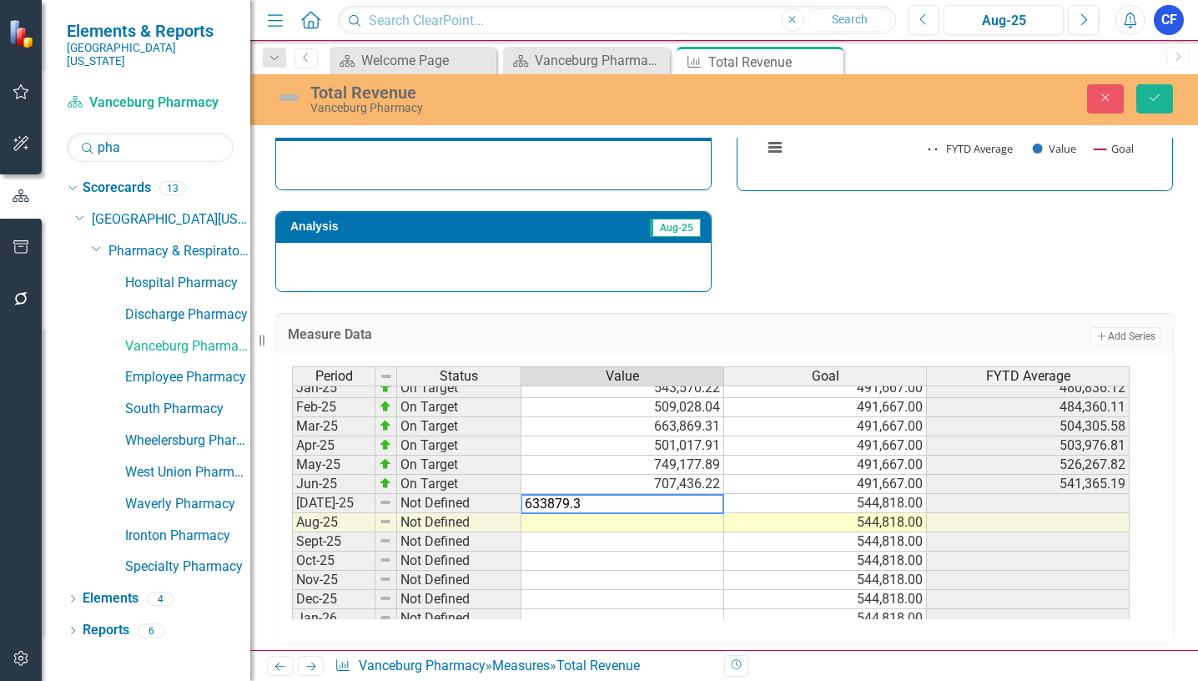
type textarea "633879.38"
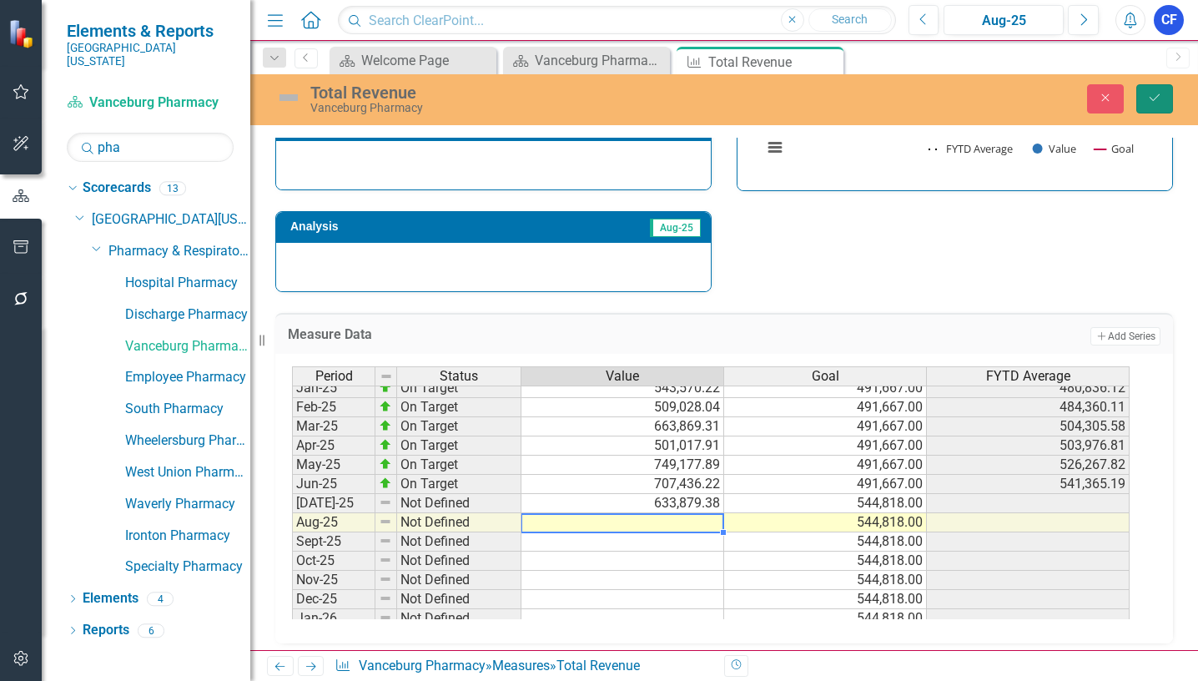
click at [1160, 95] on icon "Save" at bounding box center [1154, 98] width 15 height 12
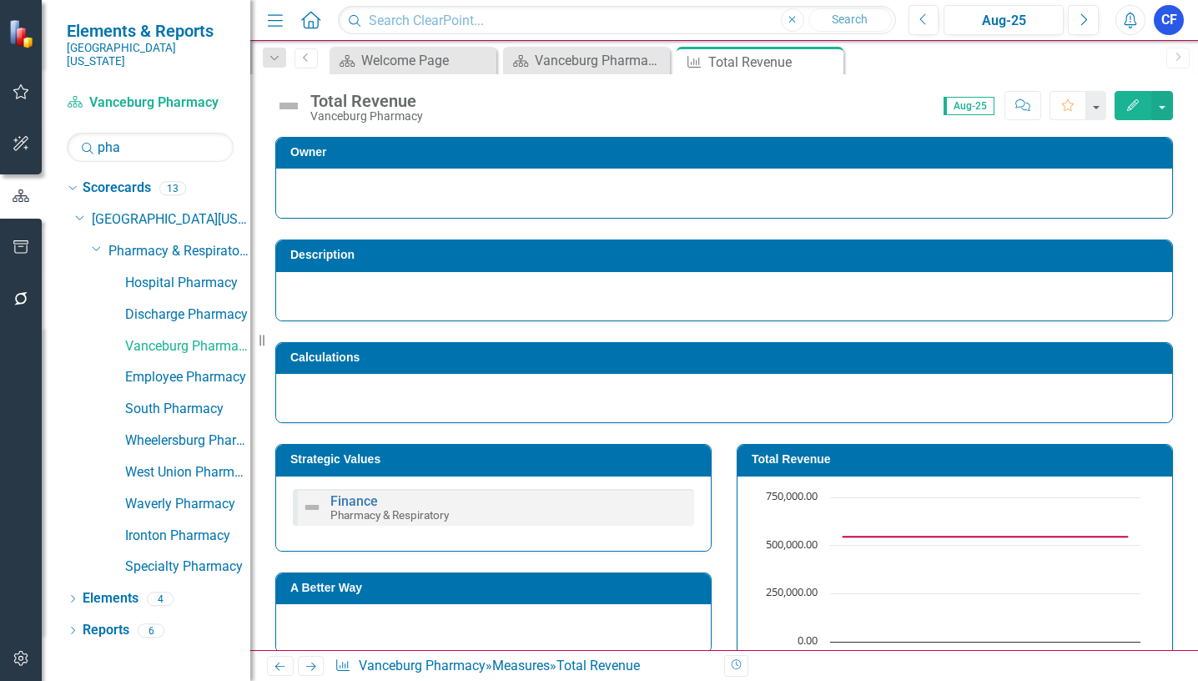
click at [312, 663] on icon at bounding box center [311, 666] width 10 height 8
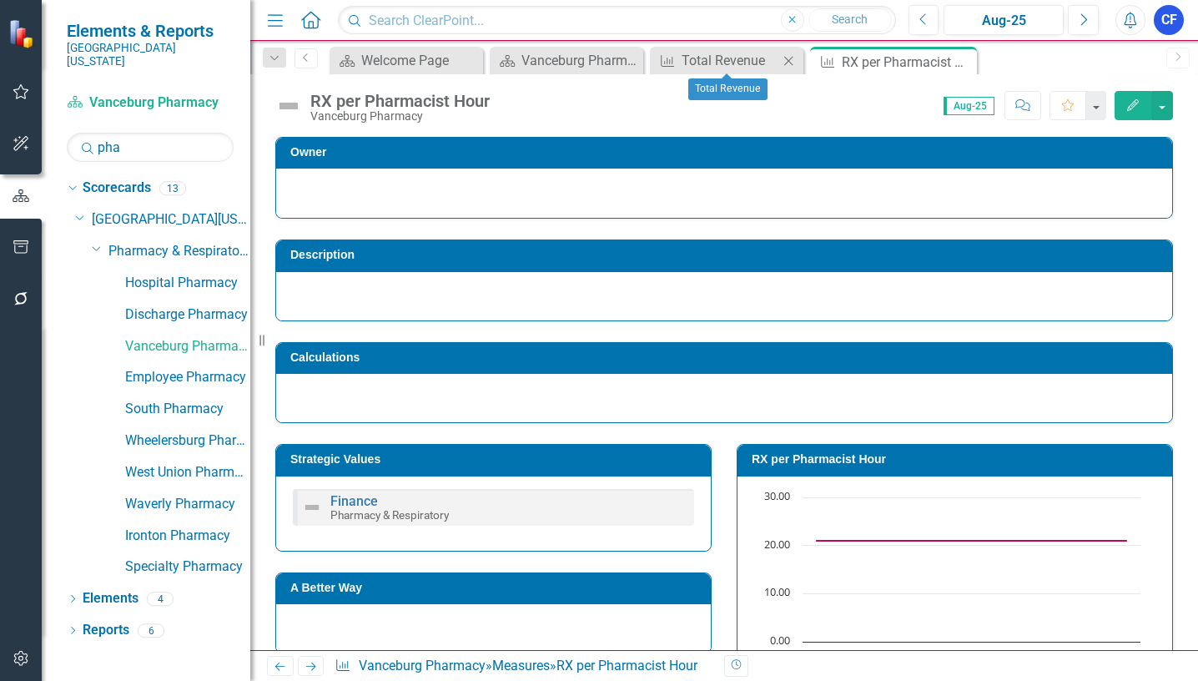
click at [787, 59] on icon "Close" at bounding box center [788, 60] width 17 height 13
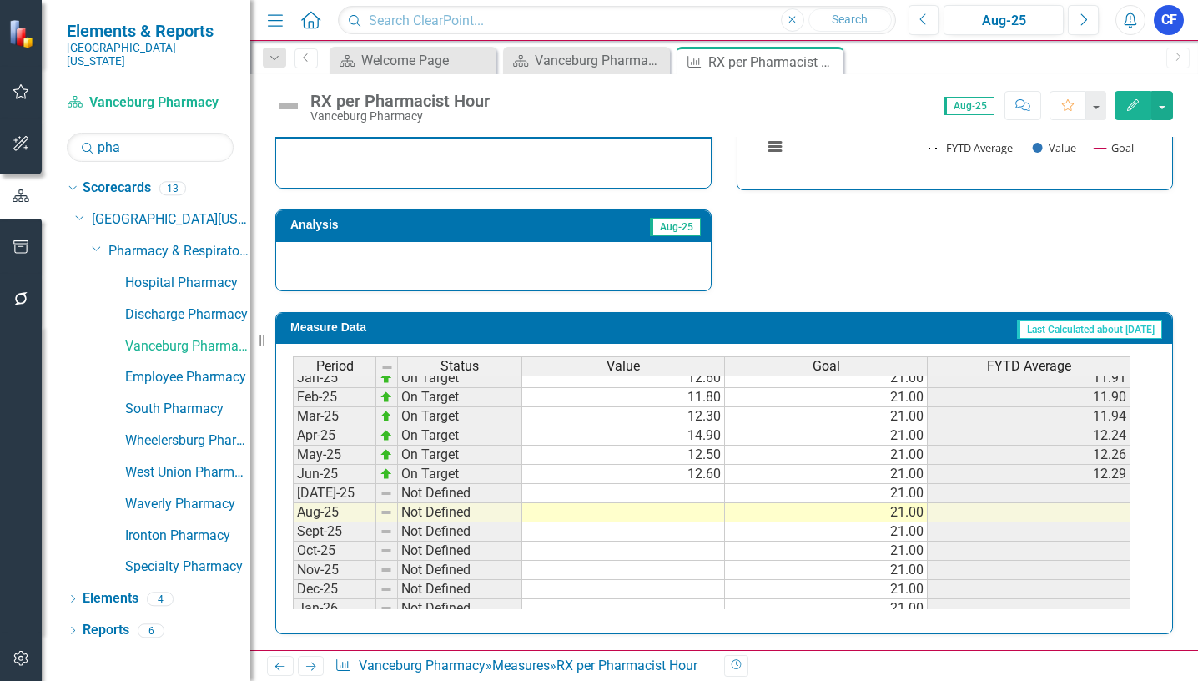
click at [697, 494] on tbody "Jan-24 On Target 12.58 18.00 11.16 Feb-24 On Target 11.90 18.00 11.26 Mar-24 On…" at bounding box center [711, 426] width 837 height 576
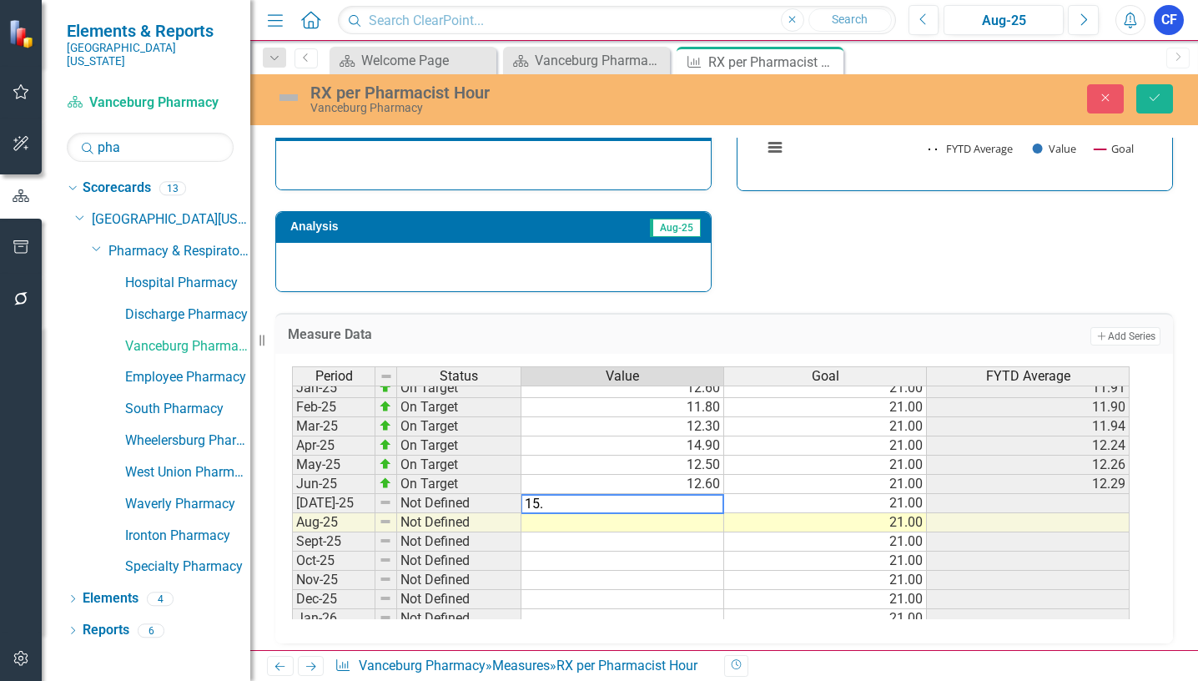
type textarea "15.7"
click at [1161, 103] on icon "Save" at bounding box center [1154, 98] width 15 height 12
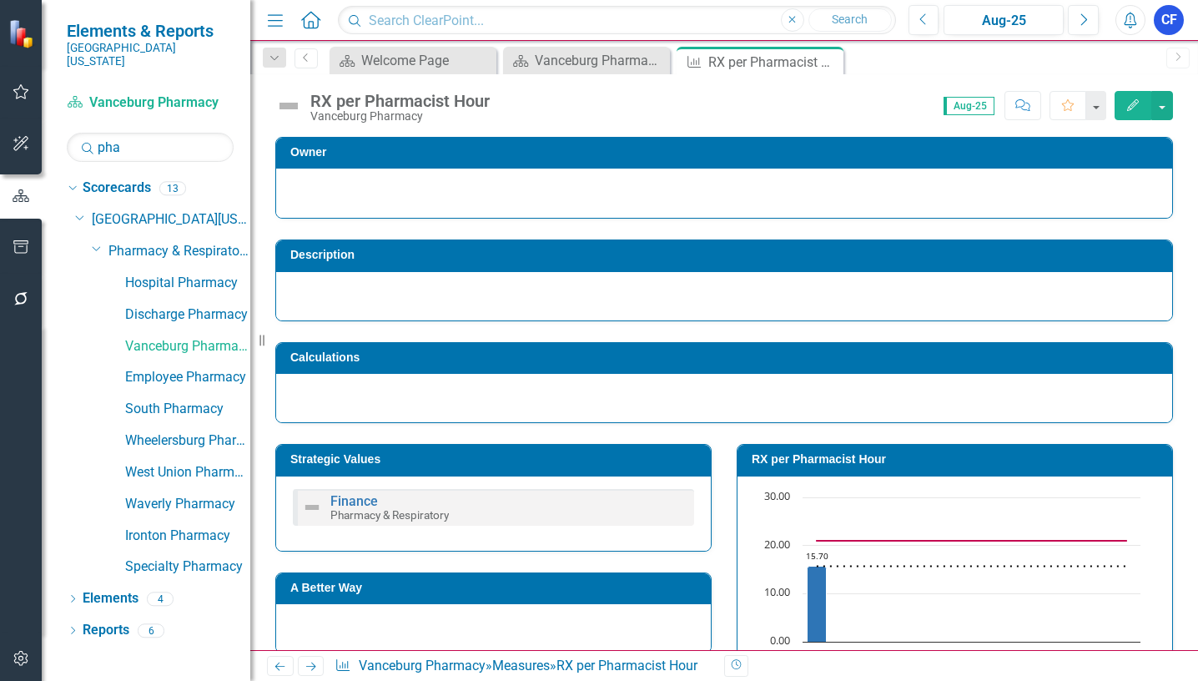
click at [314, 670] on icon "Next" at bounding box center [311, 666] width 14 height 11
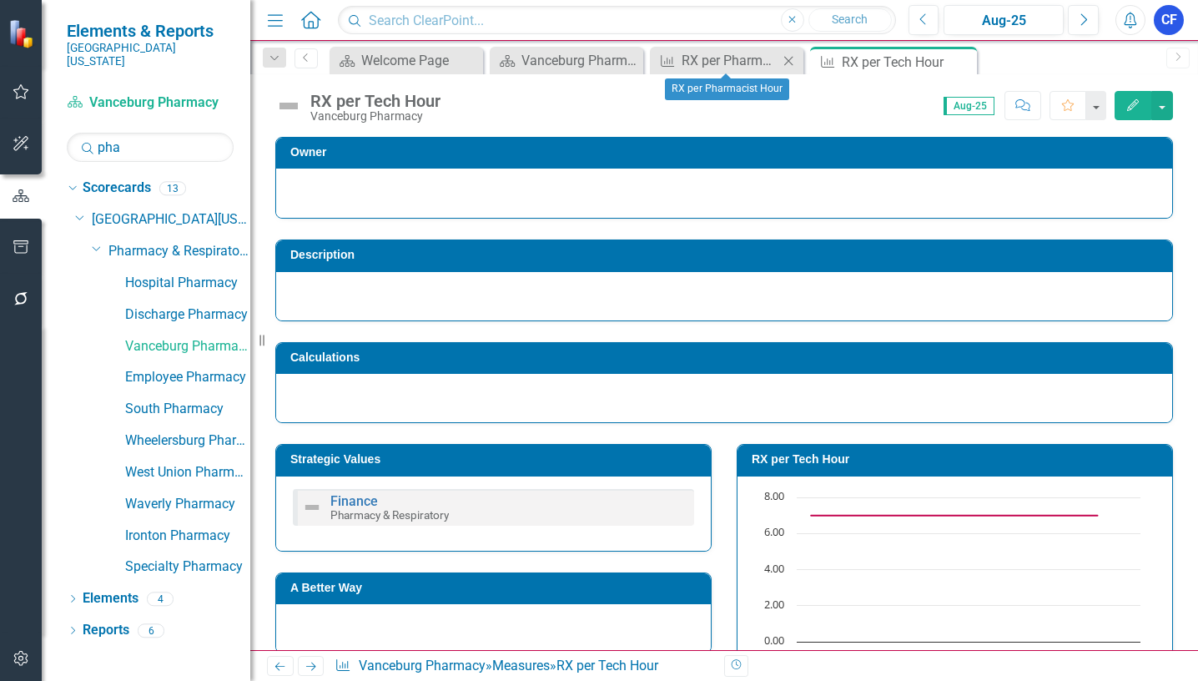
click at [789, 60] on icon at bounding box center [788, 60] width 9 height 9
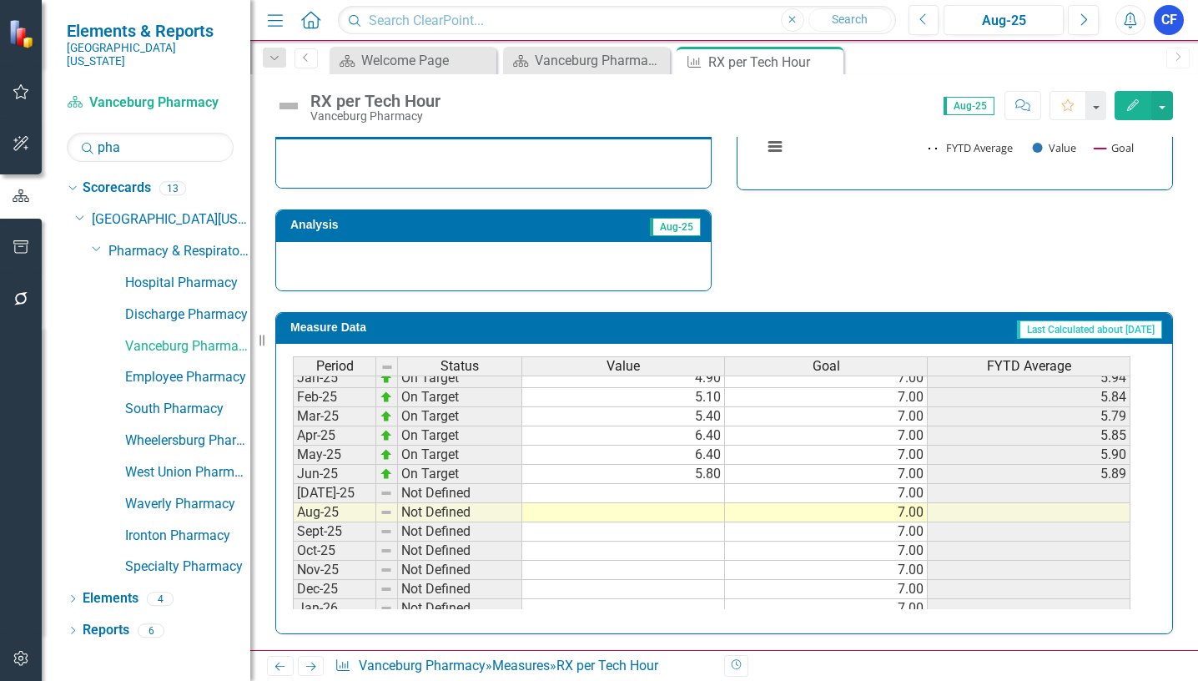
click at [706, 494] on tbody "Jan-24 On Target 5.61 9.00 4.99 Feb-24 On Target 6.02 9.00 5.12 Mar-24 On Targe…" at bounding box center [711, 426] width 837 height 576
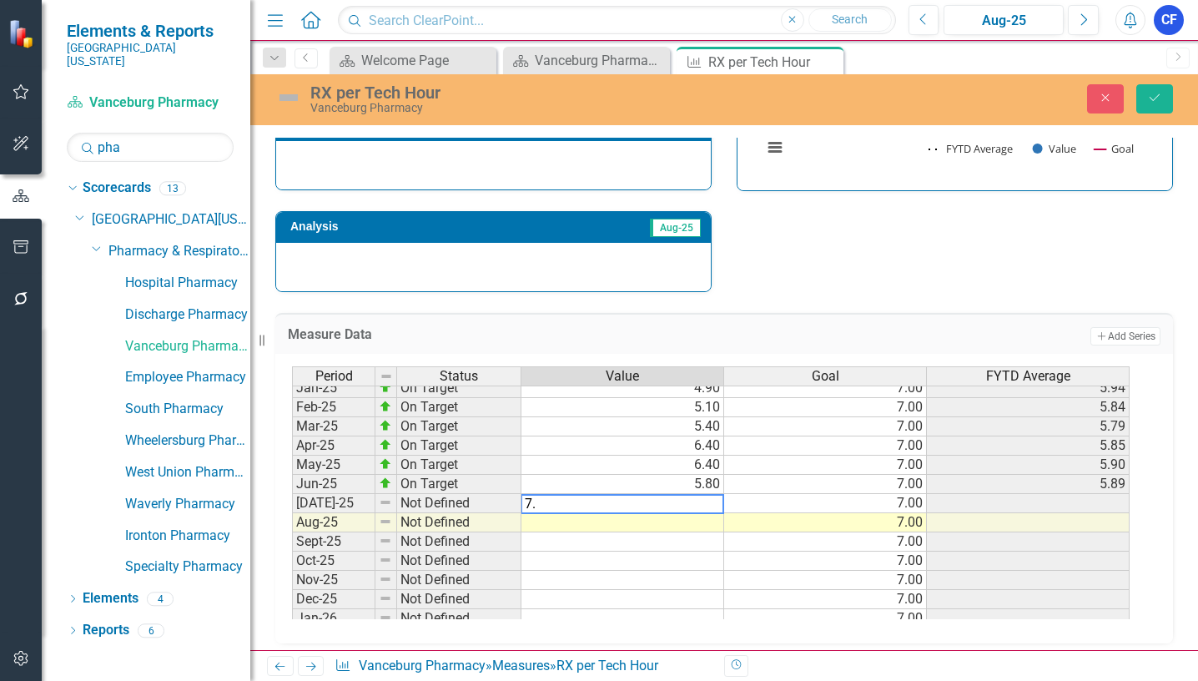
type textarea "7.4"
click at [1154, 94] on icon "Save" at bounding box center [1154, 98] width 15 height 12
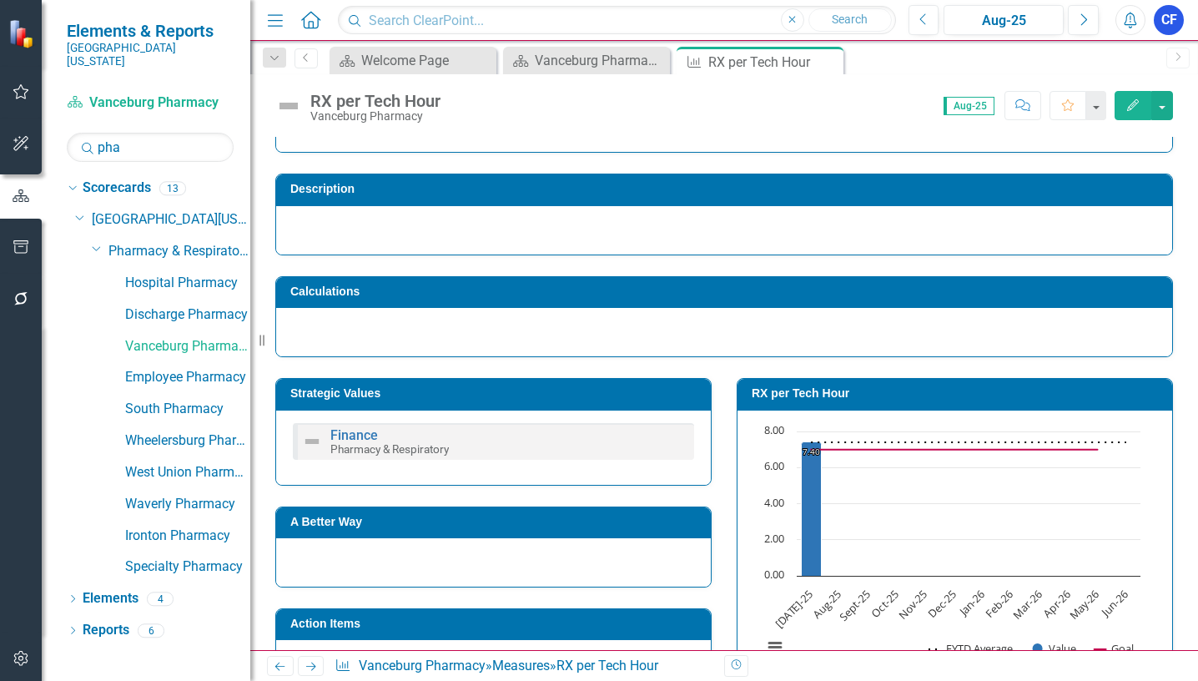
click at [314, 665] on icon at bounding box center [311, 666] width 10 height 8
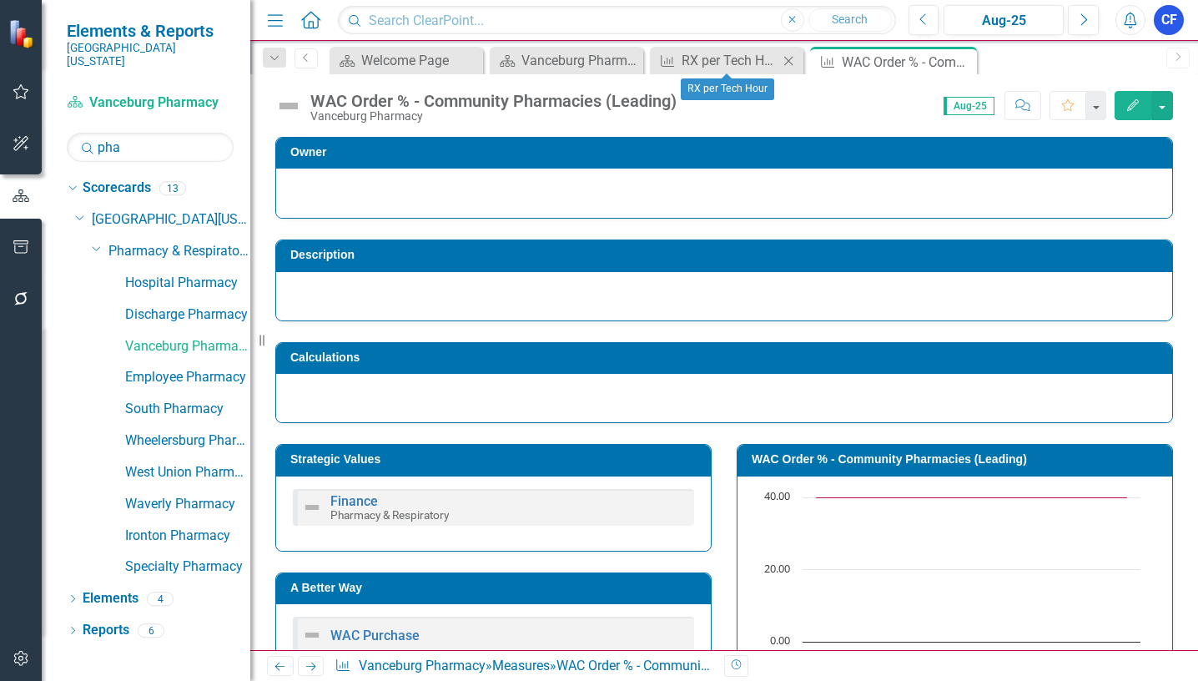
click at [791, 54] on icon "Close" at bounding box center [788, 60] width 17 height 13
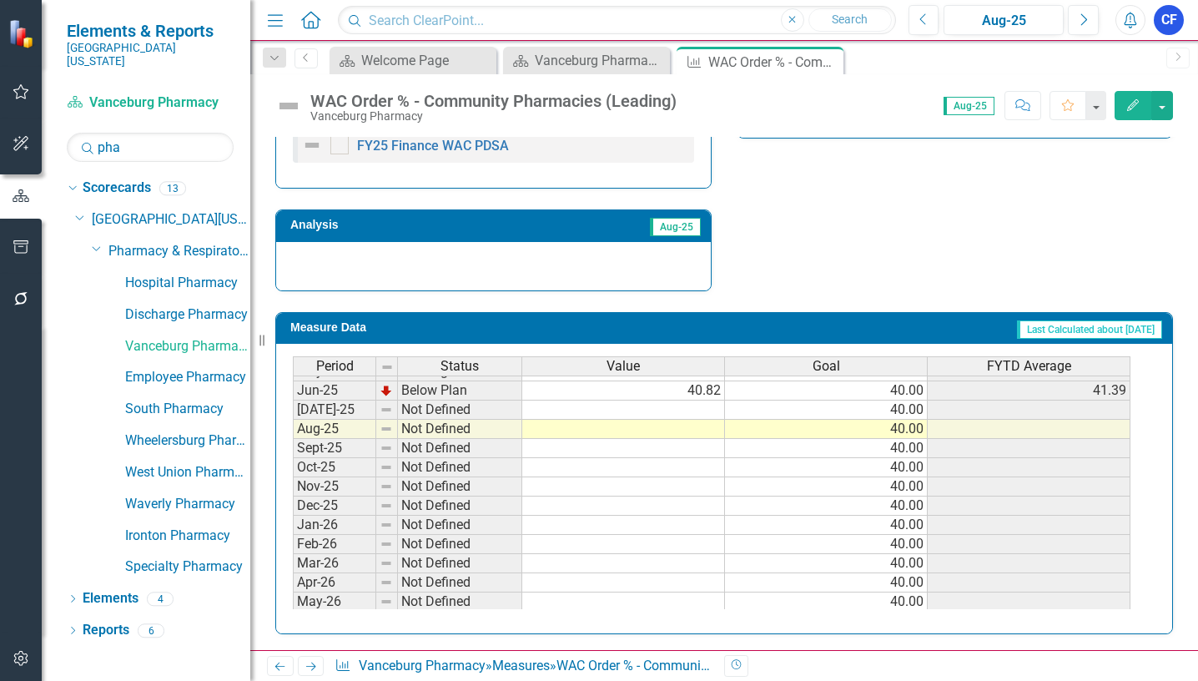
click at [709, 411] on tbody "Jul-24 On Target 40.00 40.00 40.00 Aug-24 On Target 36.83 40.00 38.42 Sept-24 O…" at bounding box center [711, 467] width 837 height 596
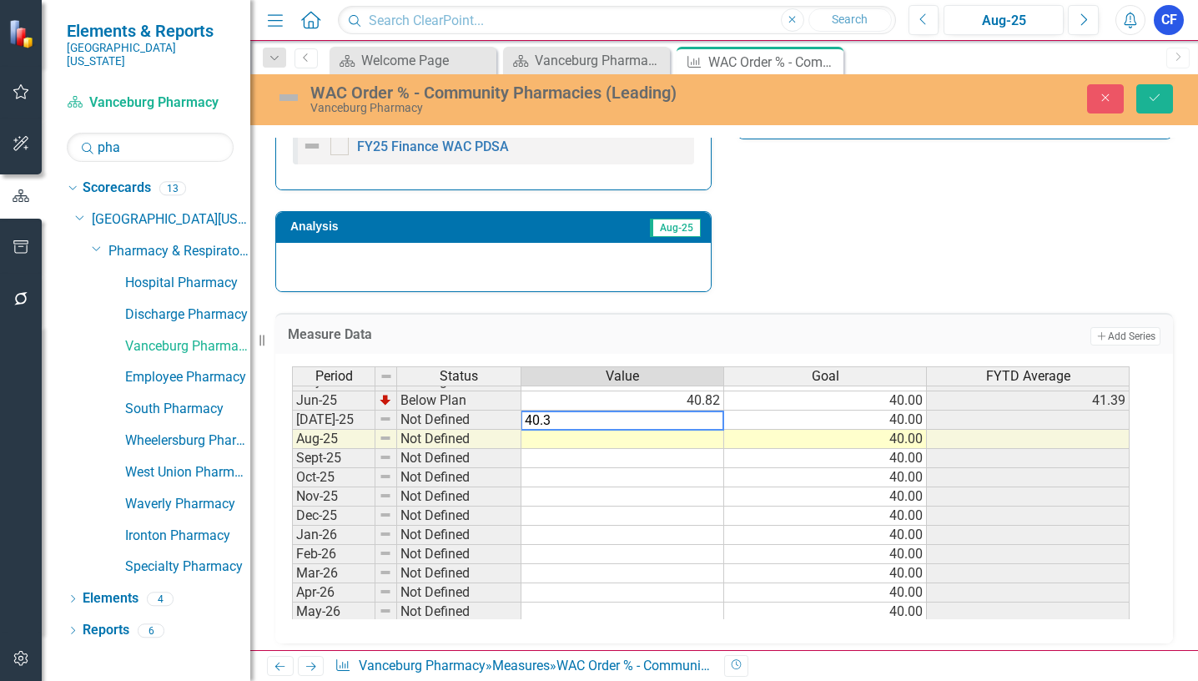
type textarea "40.35"
click at [1157, 93] on icon "Save" at bounding box center [1154, 98] width 15 height 12
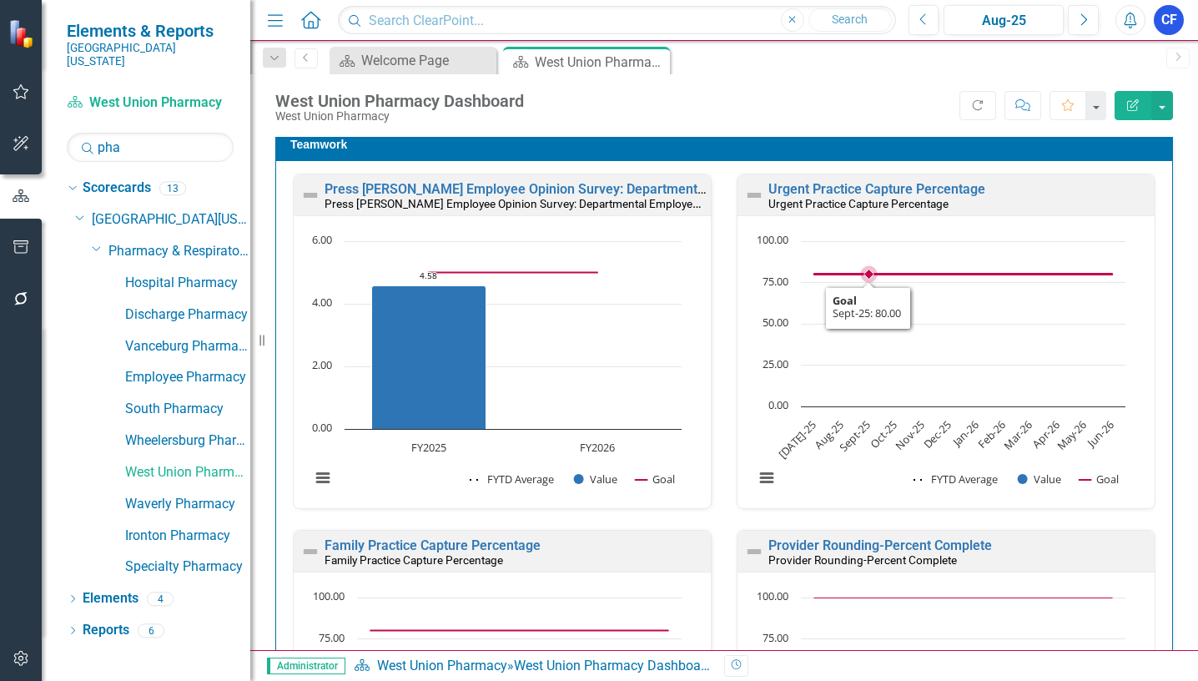
scroll to position [1334, 0]
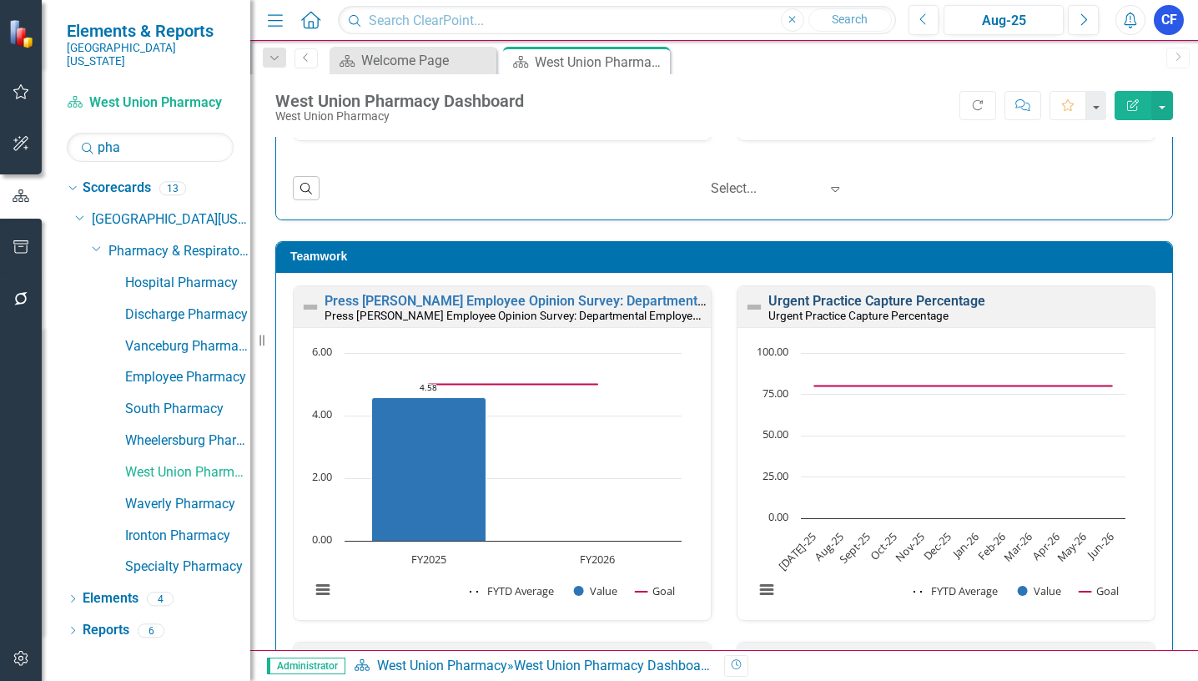
click at [858, 303] on link "Urgent Practice Capture Percentage" at bounding box center [876, 301] width 217 height 16
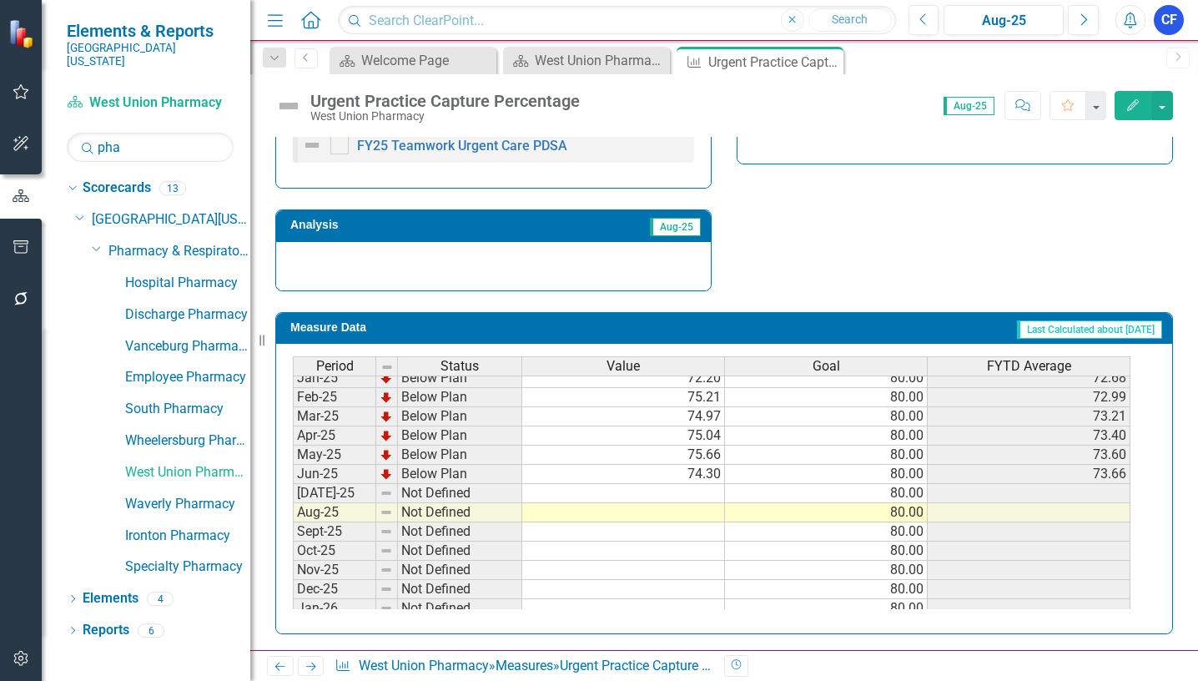
click at [688, 495] on tbody "Mar-24 Not Defined Apr-24 Not Defined May-24 Not Defined Jun-24 Not Defined [DA…" at bounding box center [711, 454] width 837 height 557
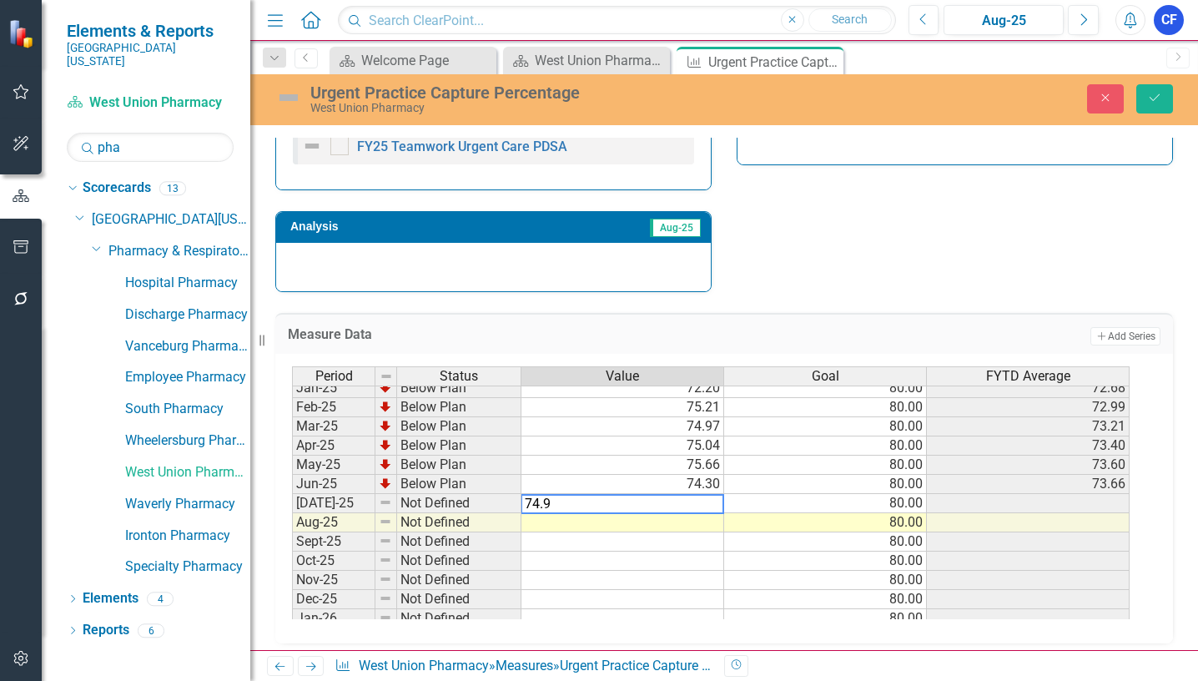
type textarea "74.92"
click at [1161, 100] on icon "Save" at bounding box center [1154, 98] width 15 height 12
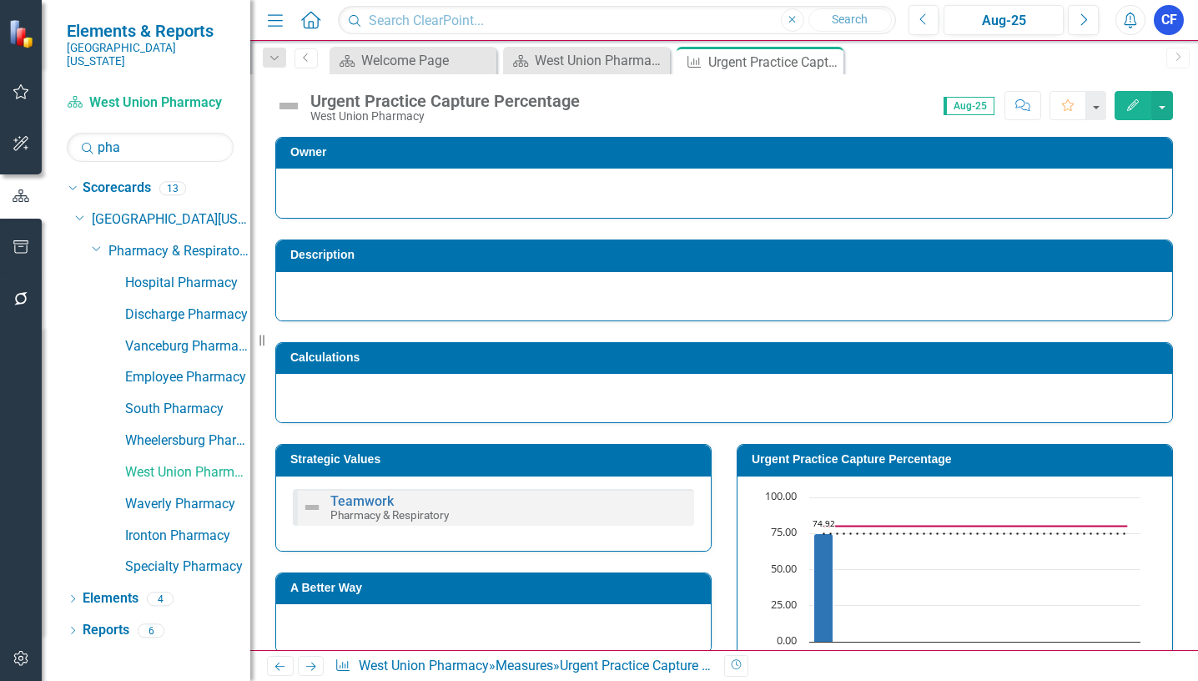
click at [313, 666] on icon at bounding box center [311, 666] width 10 height 8
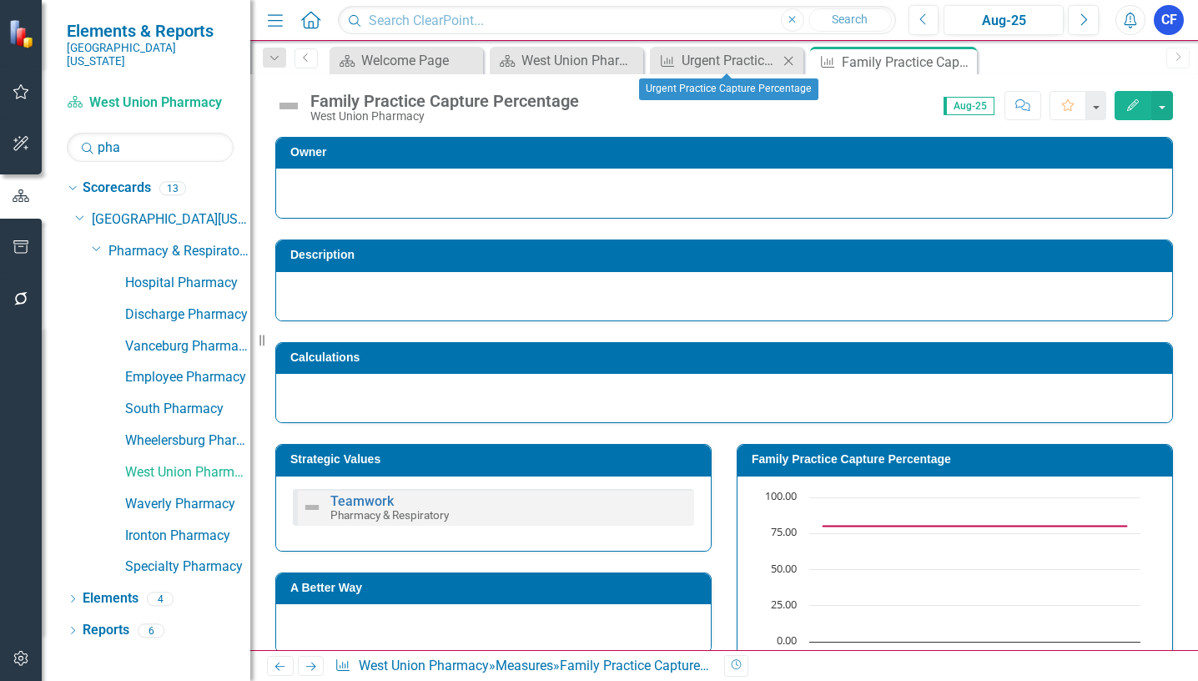
click at [792, 61] on icon "Close" at bounding box center [788, 60] width 17 height 13
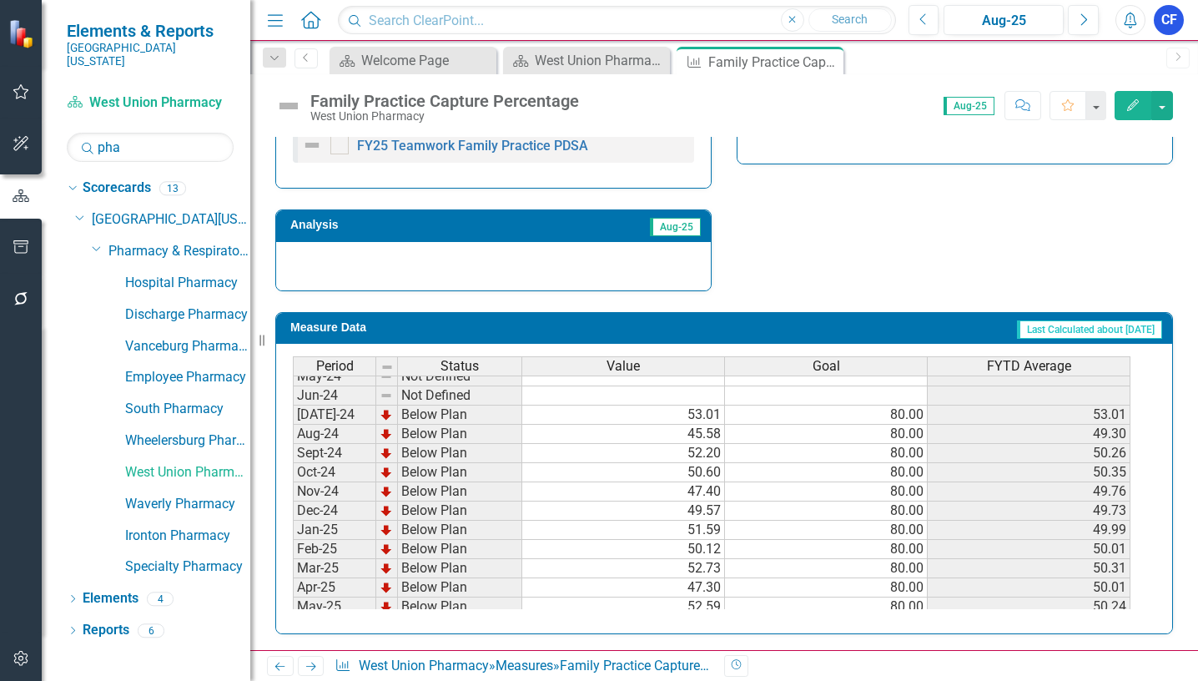
scroll to position [667, 0]
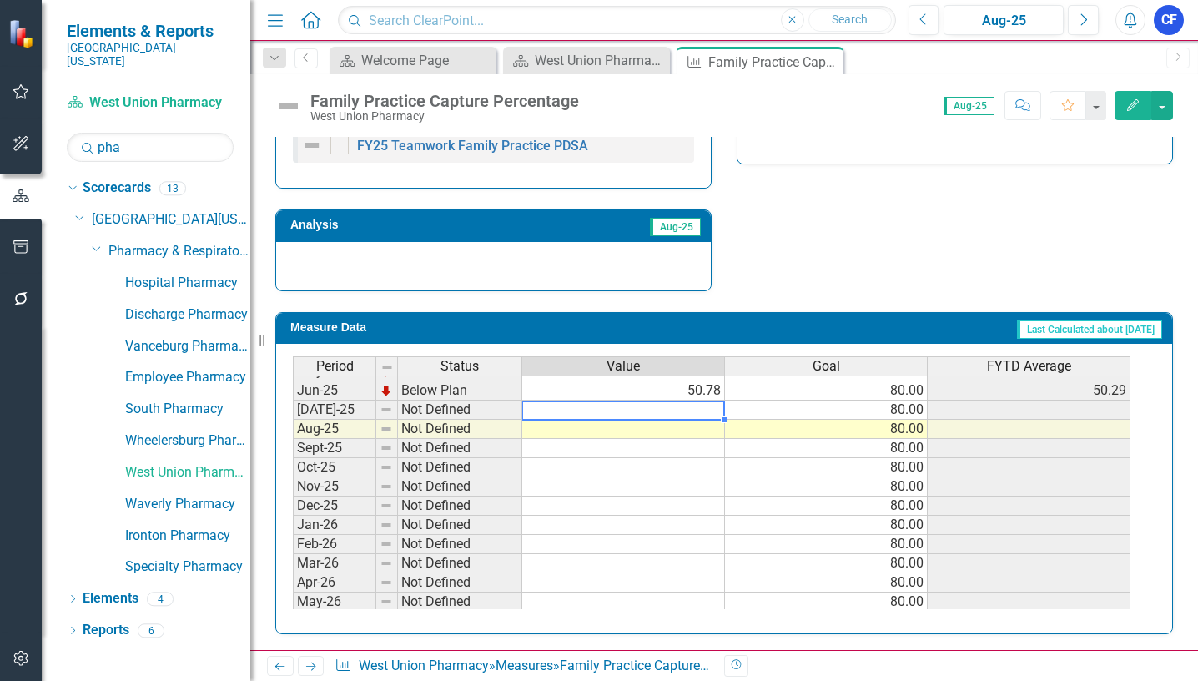
click at [706, 407] on tbody "Aug-24 Below Plan 45.58 80.00 49.30 Sept-24 Below Plan 52.20 80.00 50.26 Oct-24…" at bounding box center [711, 486] width 837 height 596
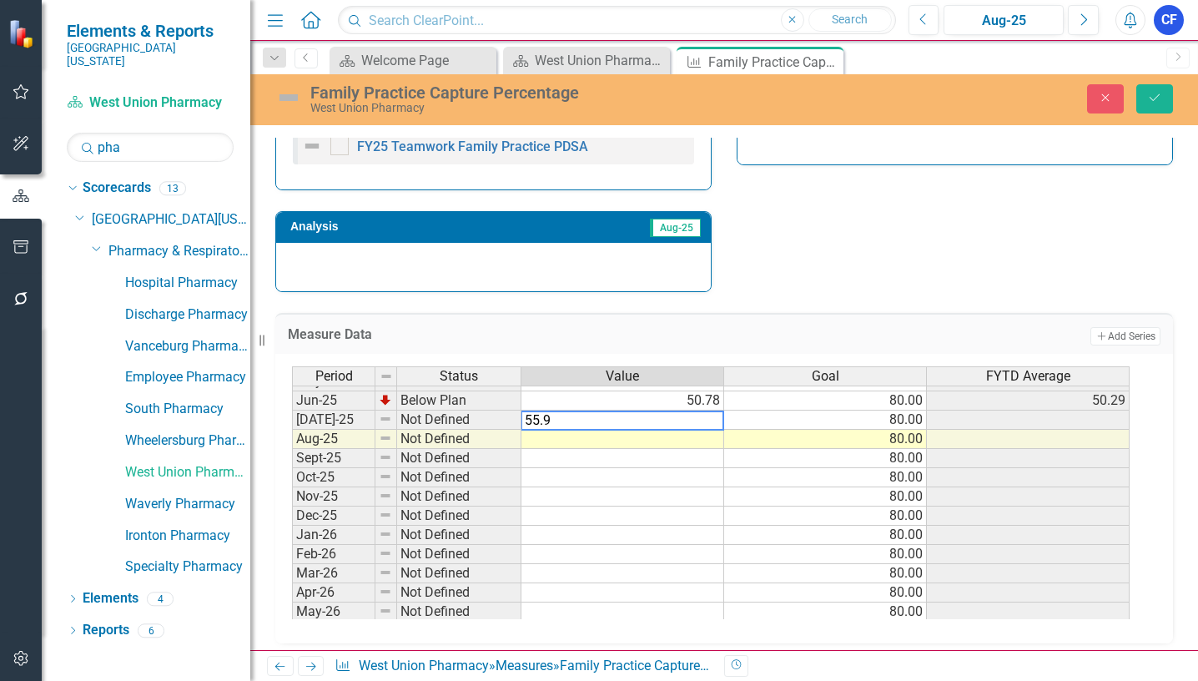
type textarea "55.99"
click at [1152, 95] on icon "Save" at bounding box center [1154, 98] width 15 height 12
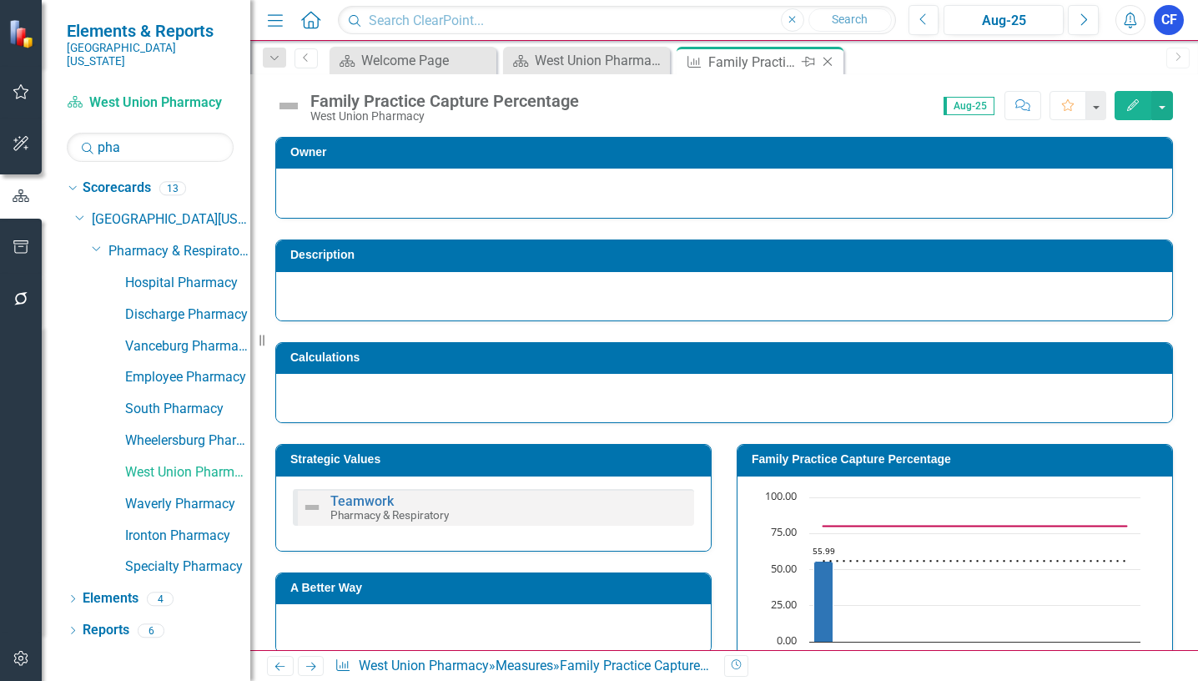
click at [829, 62] on icon "Close" at bounding box center [827, 61] width 17 height 13
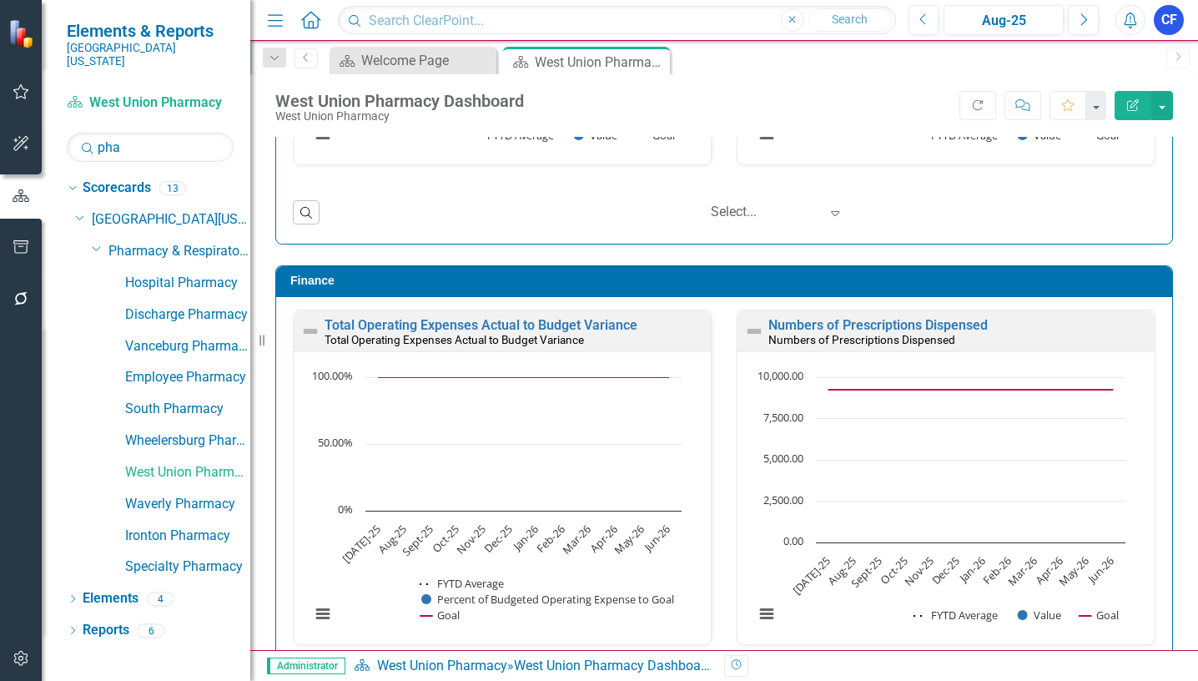
scroll to position [2125, 0]
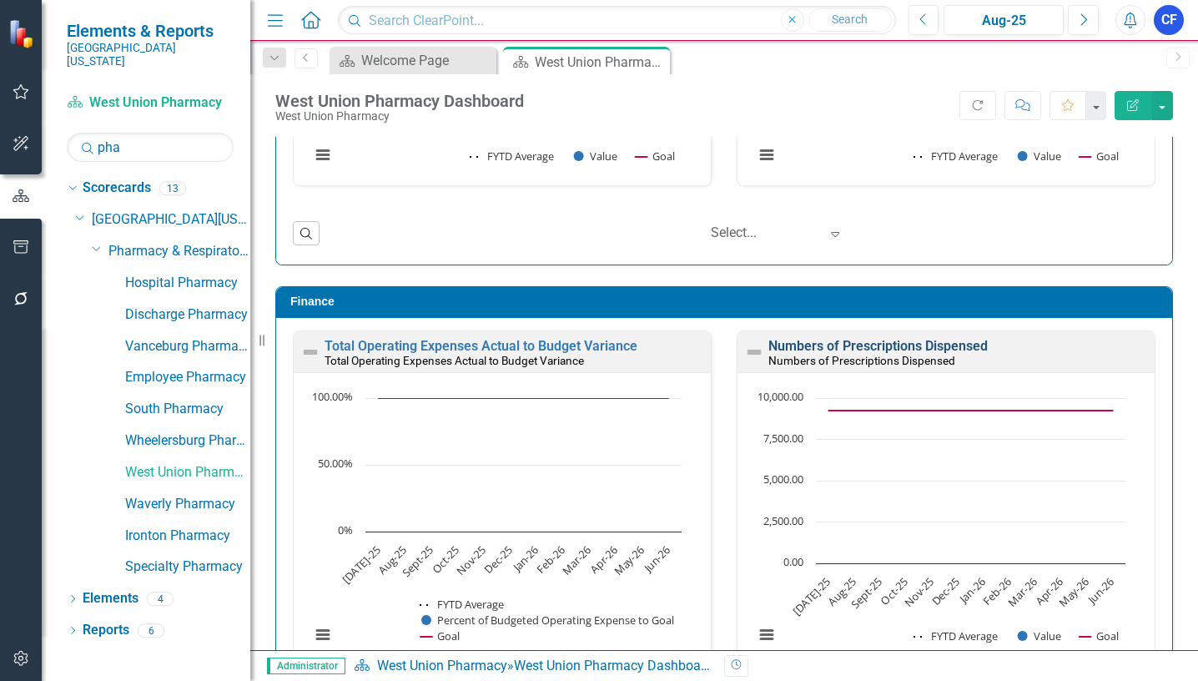
click at [854, 345] on link "Numbers of Prescriptions Dispensed" at bounding box center [877, 346] width 219 height 16
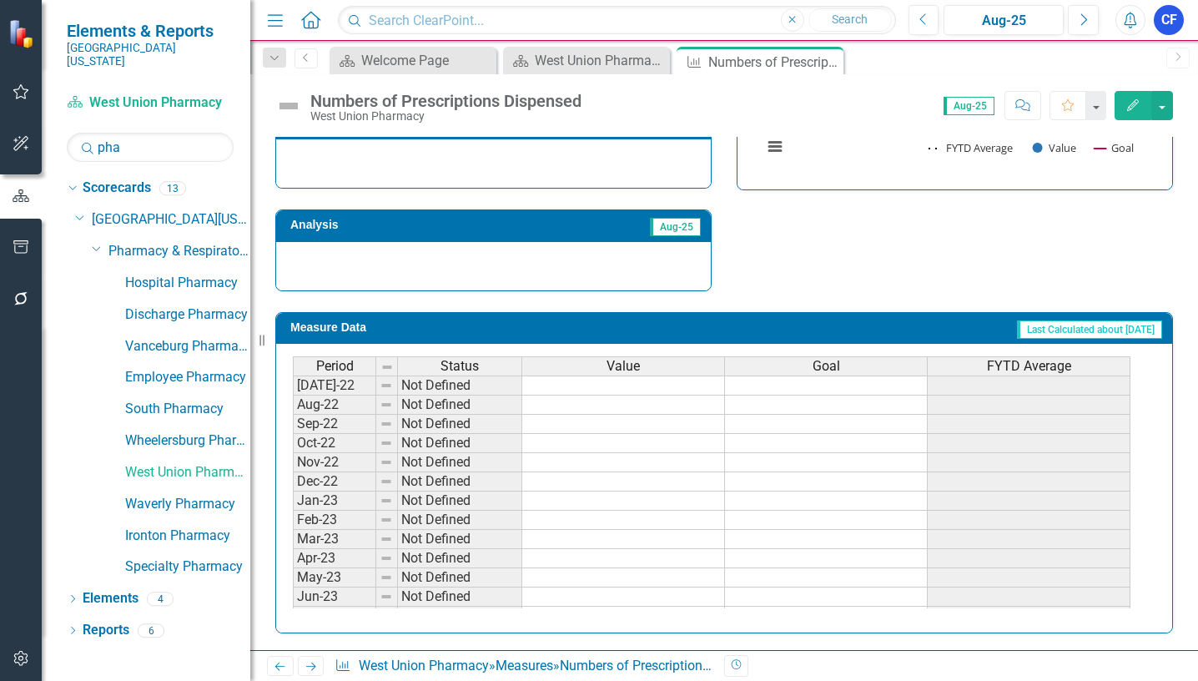
scroll to position [73, 0]
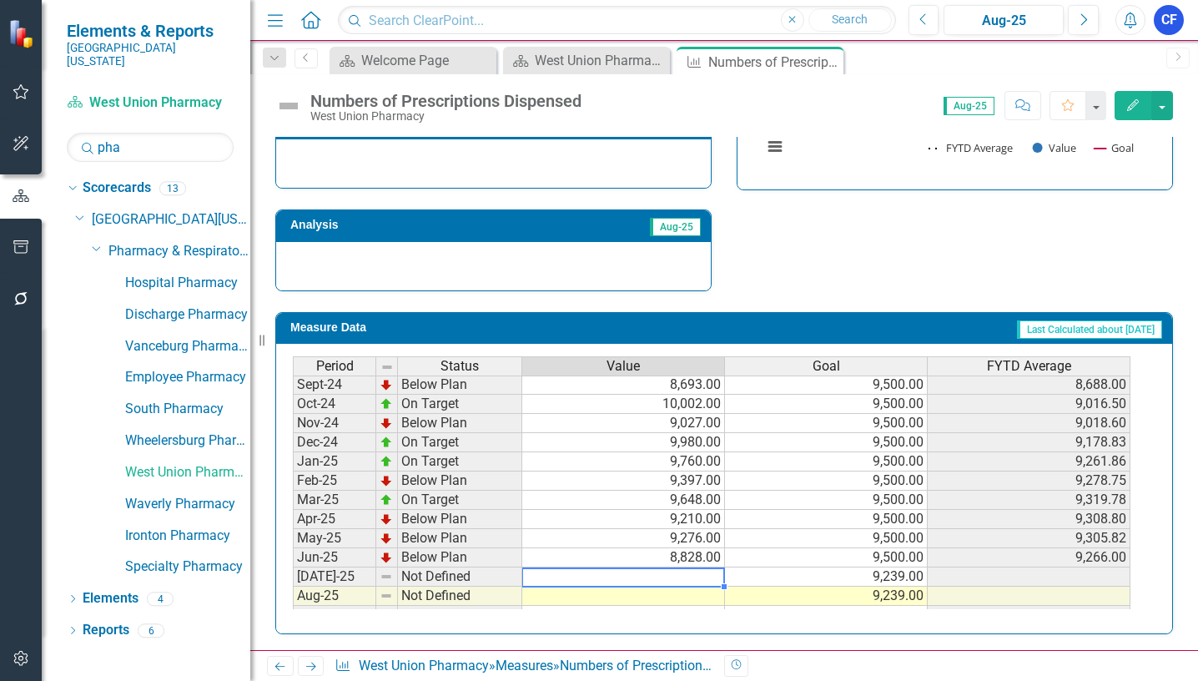
click at [699, 579] on tbody "Nov-23 On Target 9,235.00 6,250.00 8,701.20 Dec-23 On Target 9,531.00 6,250.00 …" at bounding box center [711, 490] width 837 height 615
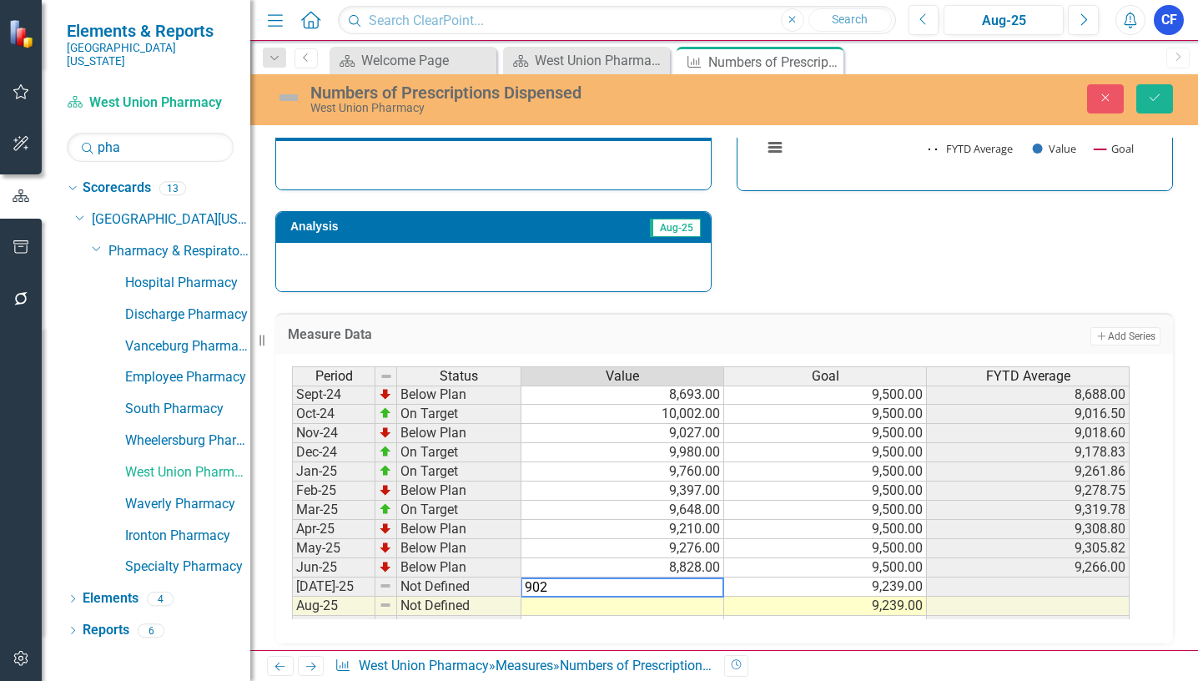
type textarea "9027"
click at [1158, 100] on icon "Save" at bounding box center [1154, 98] width 15 height 12
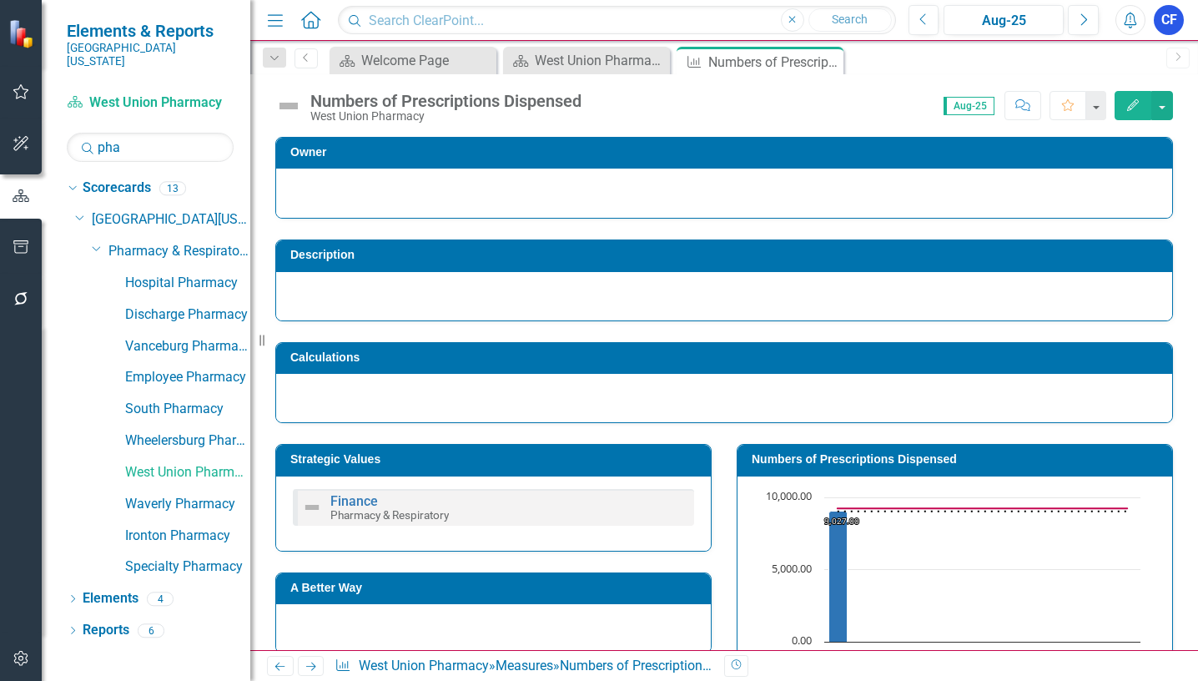
click at [312, 662] on icon at bounding box center [311, 666] width 10 height 8
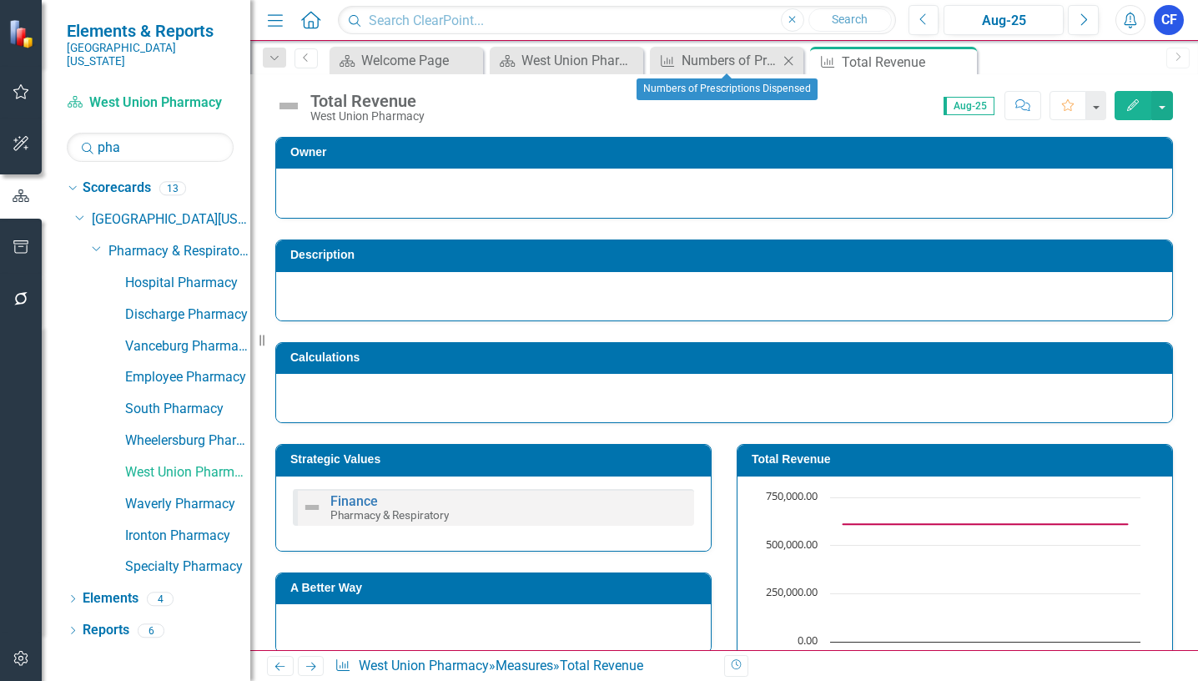
click at [782, 60] on icon "Close" at bounding box center [788, 60] width 17 height 13
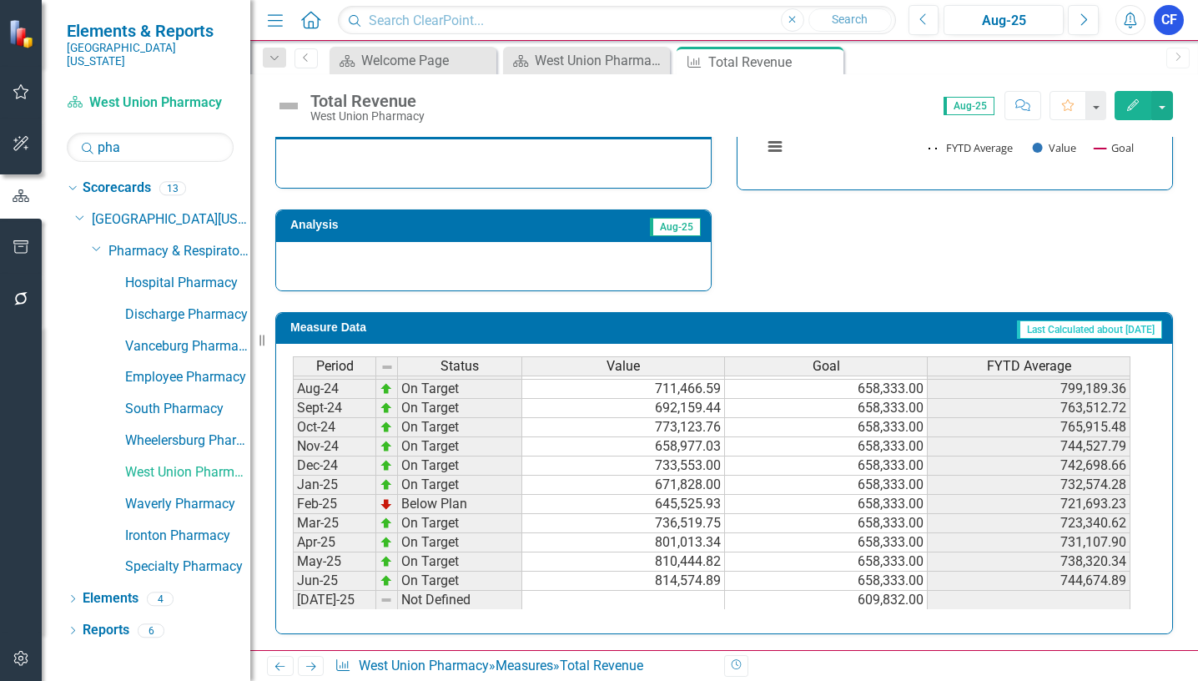
scroll to position [573, 0]
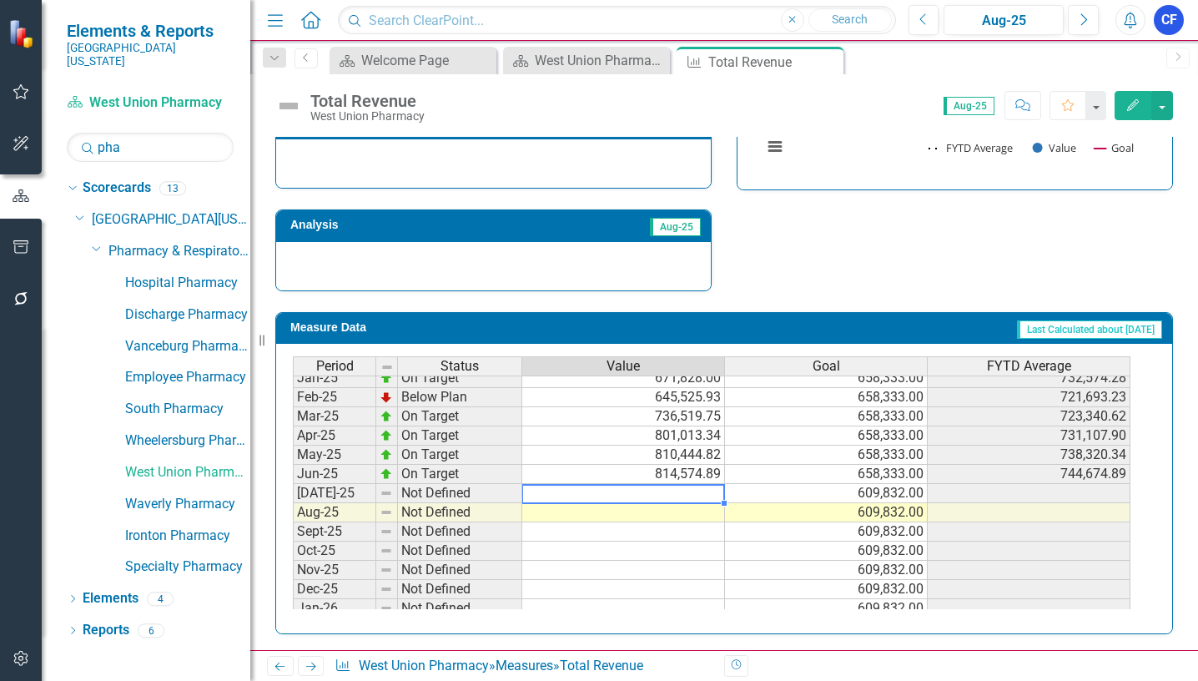
click at [653, 495] on tbody "Feb-24 On Target 673,115.37 400,000.00 661,655.32 Mar-24 On Target 689,865.90 4…" at bounding box center [711, 435] width 837 height 557
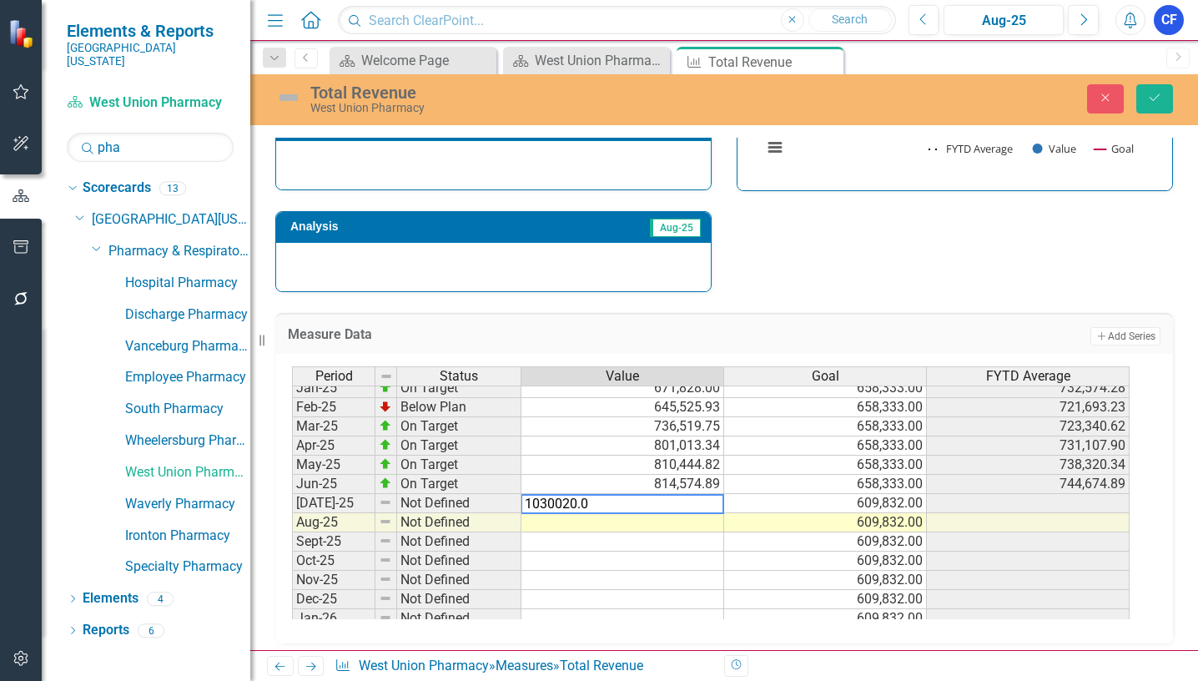
type textarea "1030020.01"
click at [1158, 100] on icon "Save" at bounding box center [1154, 98] width 15 height 12
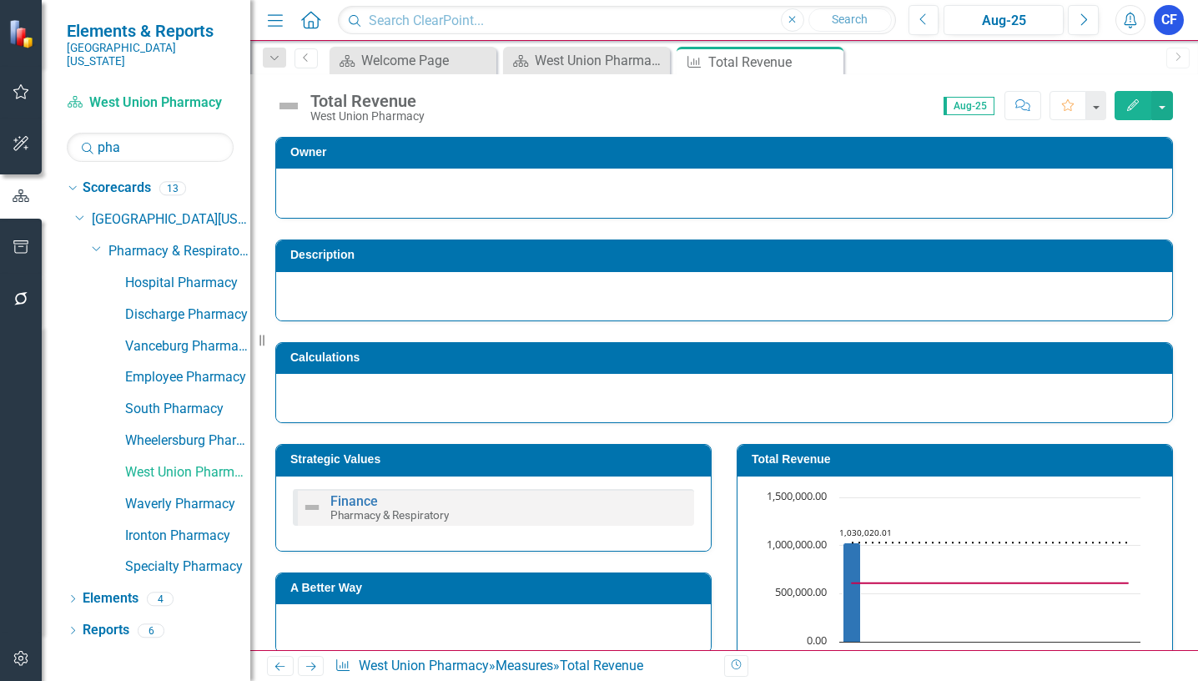
click at [309, 668] on icon "Next" at bounding box center [311, 666] width 14 height 11
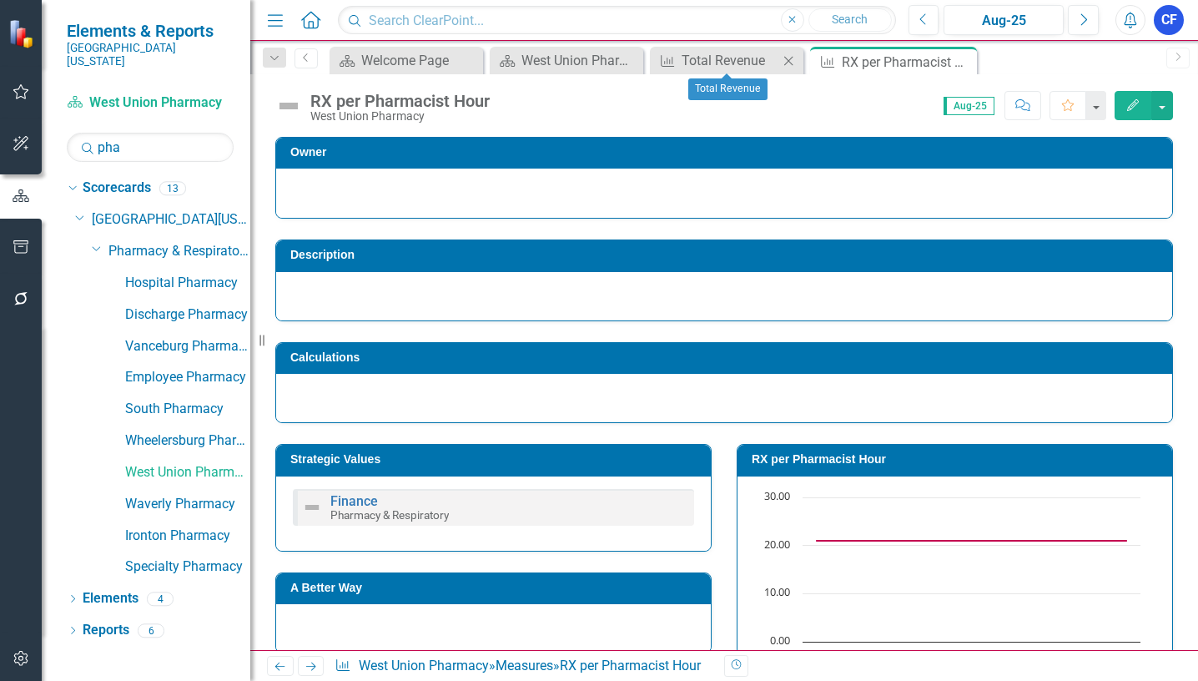
click at [786, 63] on icon at bounding box center [788, 60] width 9 height 9
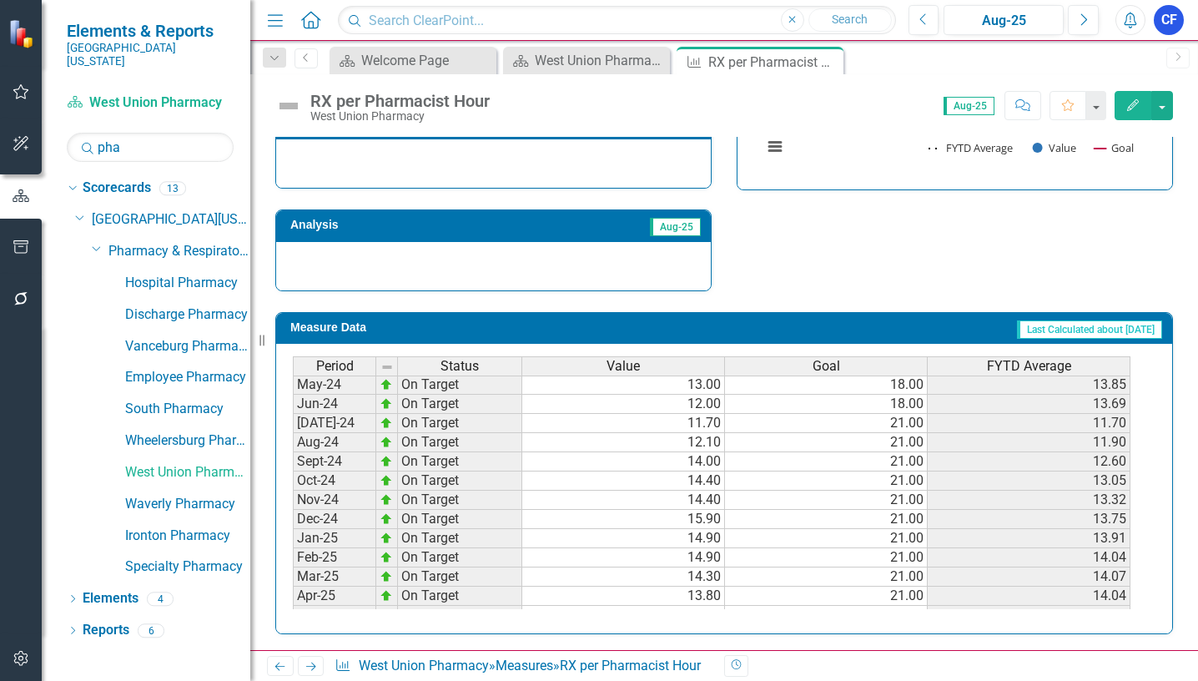
scroll to position [500, 0]
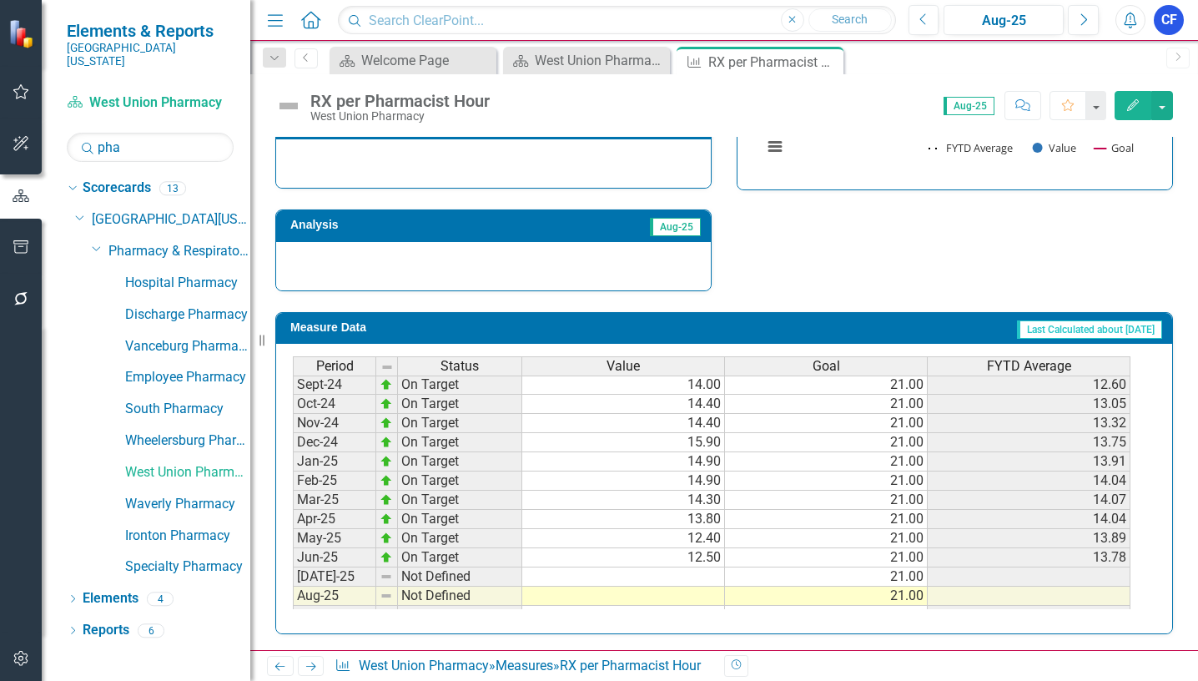
click at [706, 573] on tbody "Jun-23 Not Defined Jul-23 On Target 13.00 18.00 13.00 Aug-23 On Target 13.00 18…" at bounding box center [711, 365] width 837 height 557
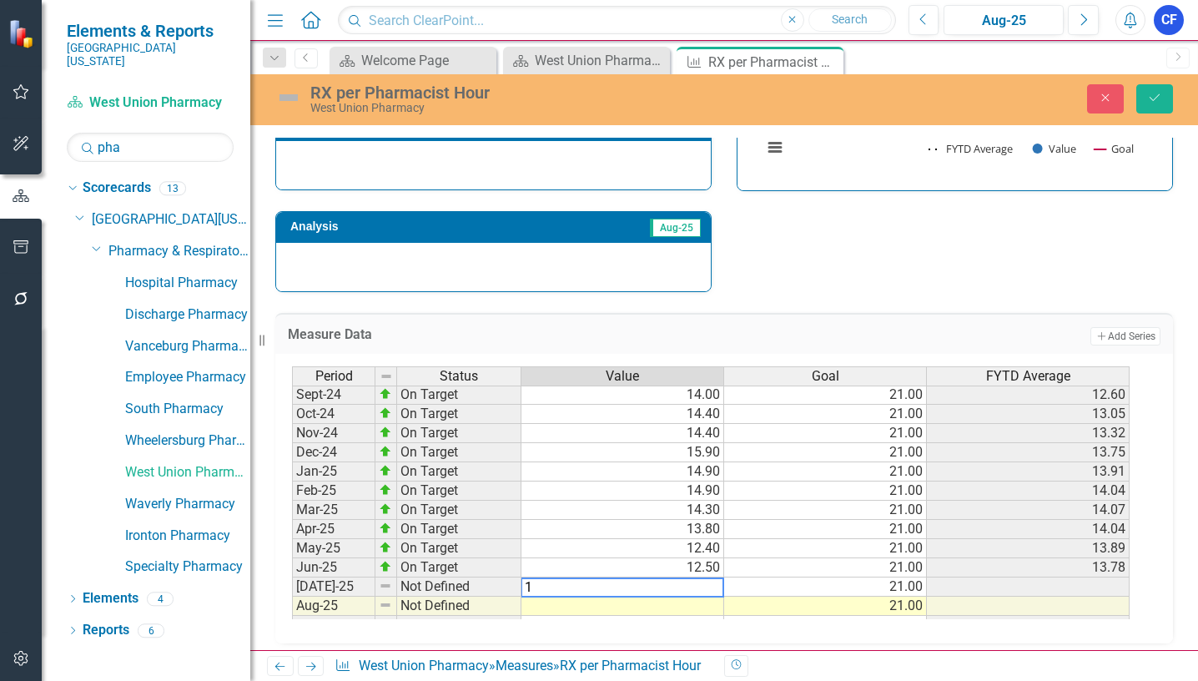
type textarea "13"
click at [1161, 94] on icon "Save" at bounding box center [1154, 98] width 15 height 12
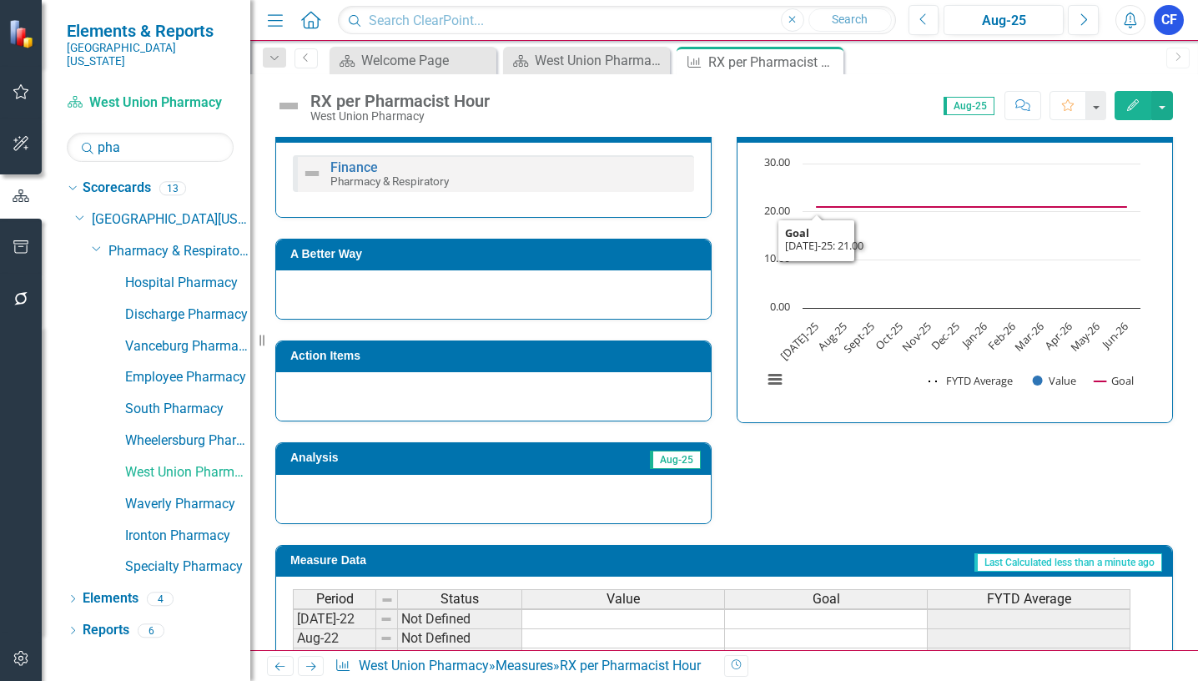
scroll to position [566, 0]
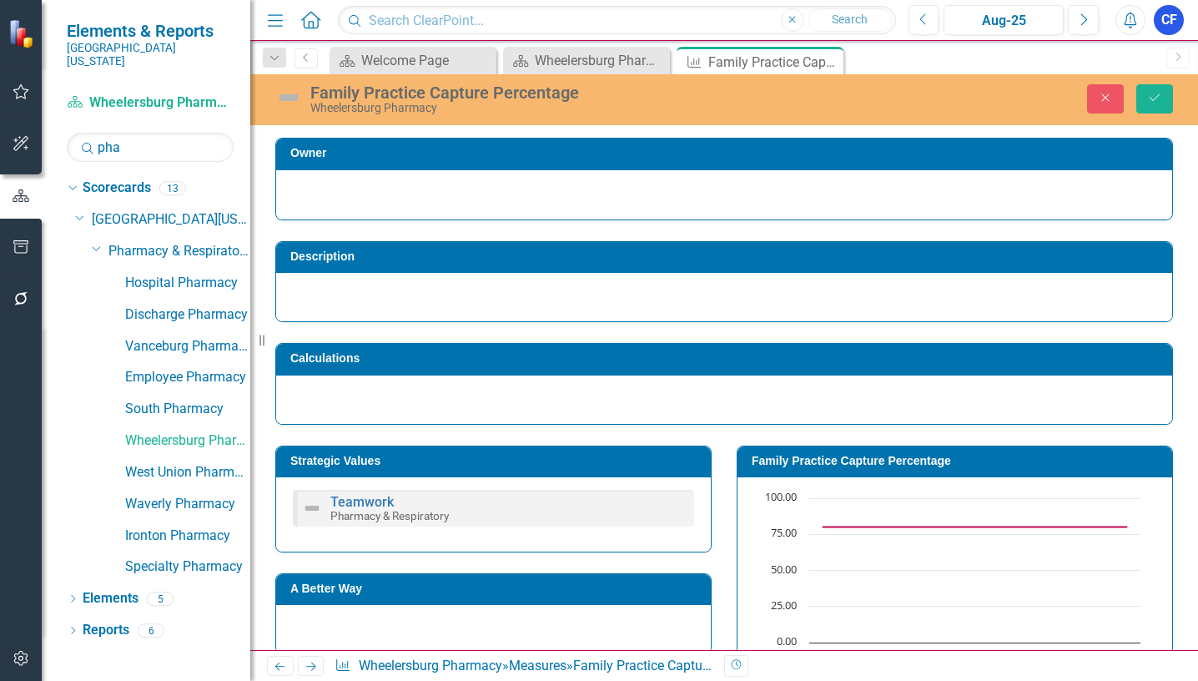
scroll to position [667, 0]
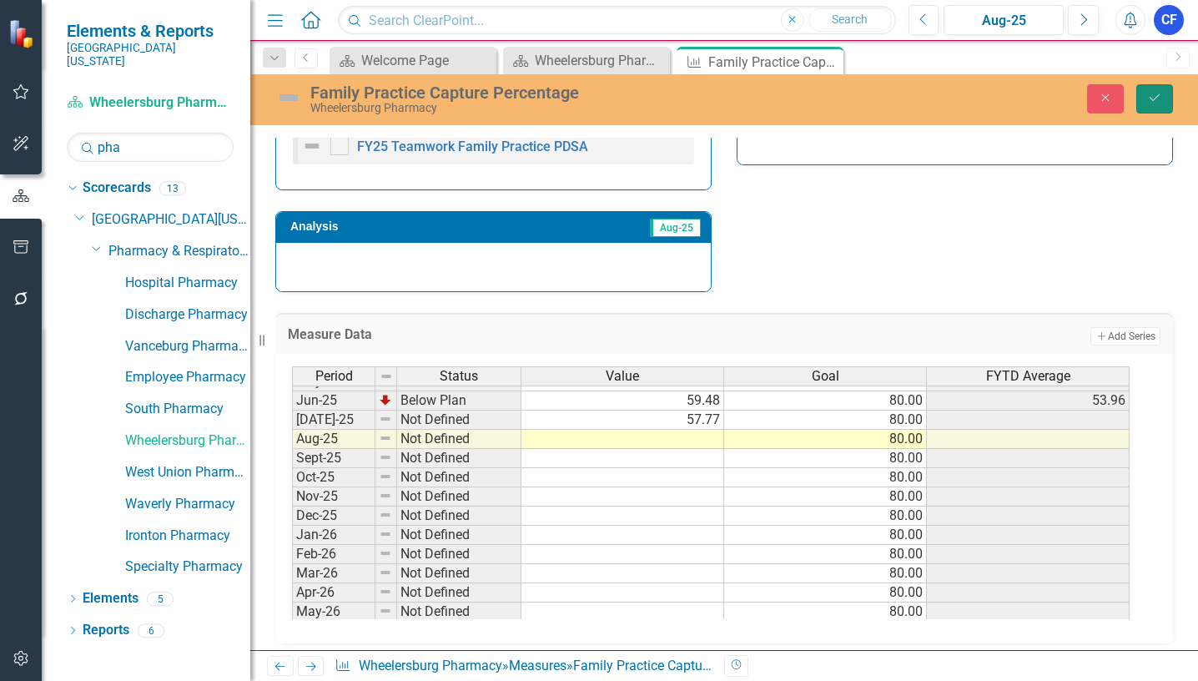
click at [1164, 93] on button "Save" at bounding box center [1154, 98] width 37 height 29
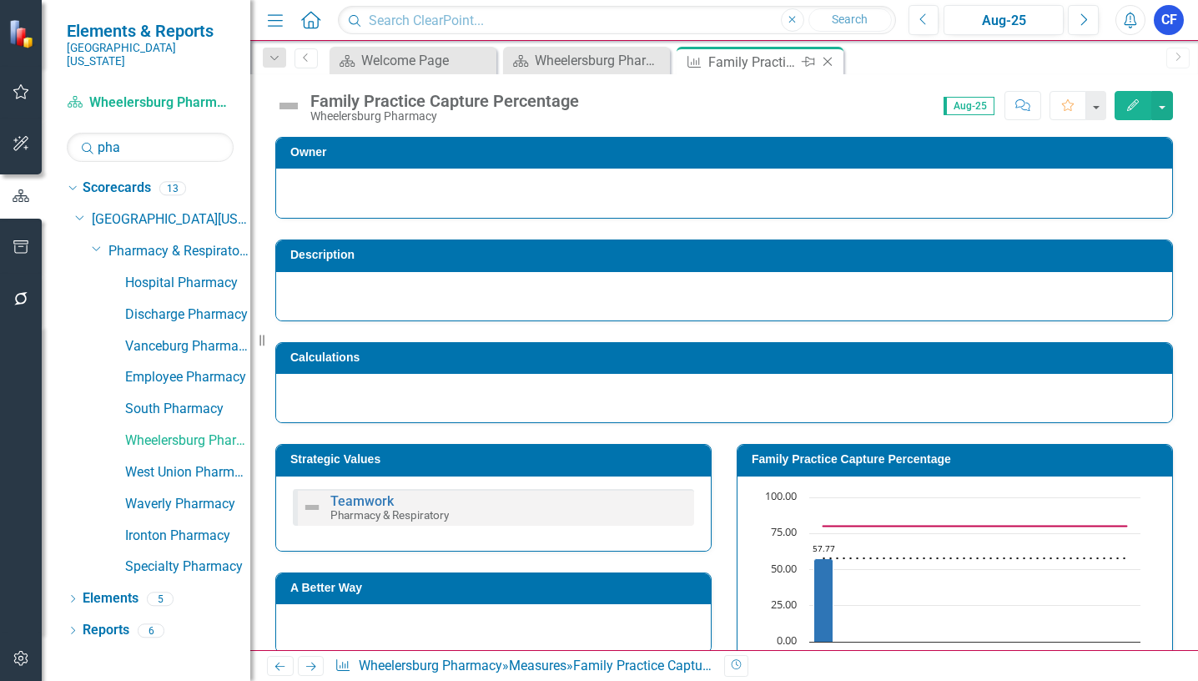
click at [826, 58] on icon "Close" at bounding box center [827, 61] width 17 height 13
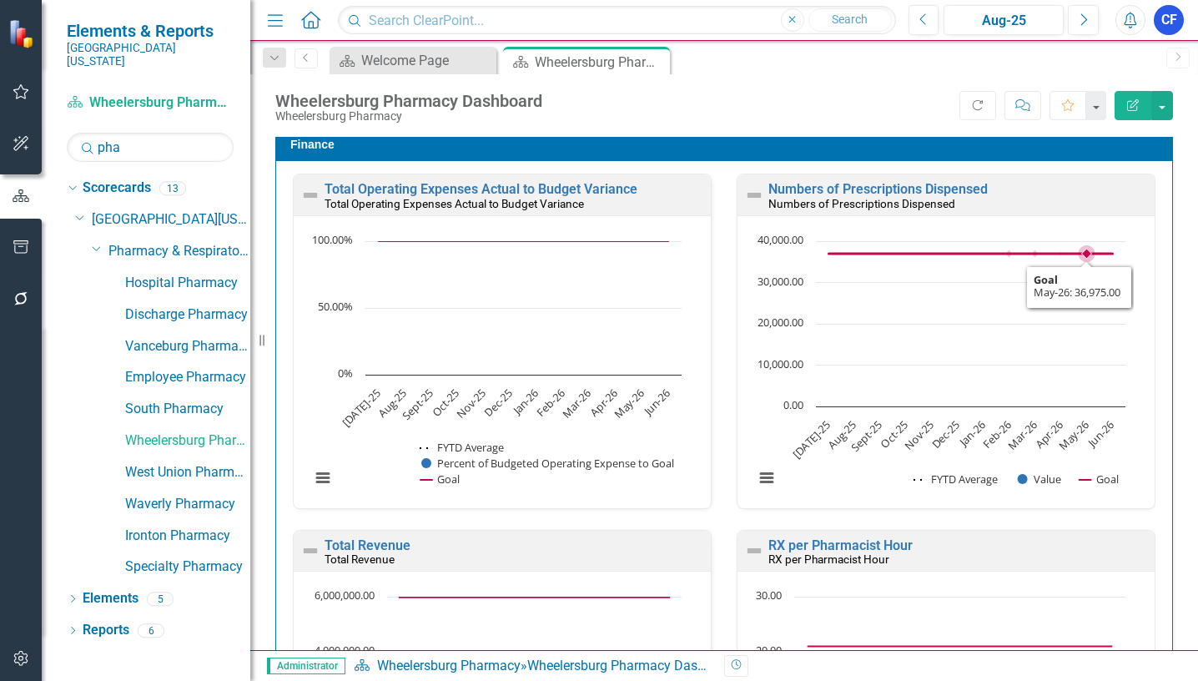
scroll to position [2252, 0]
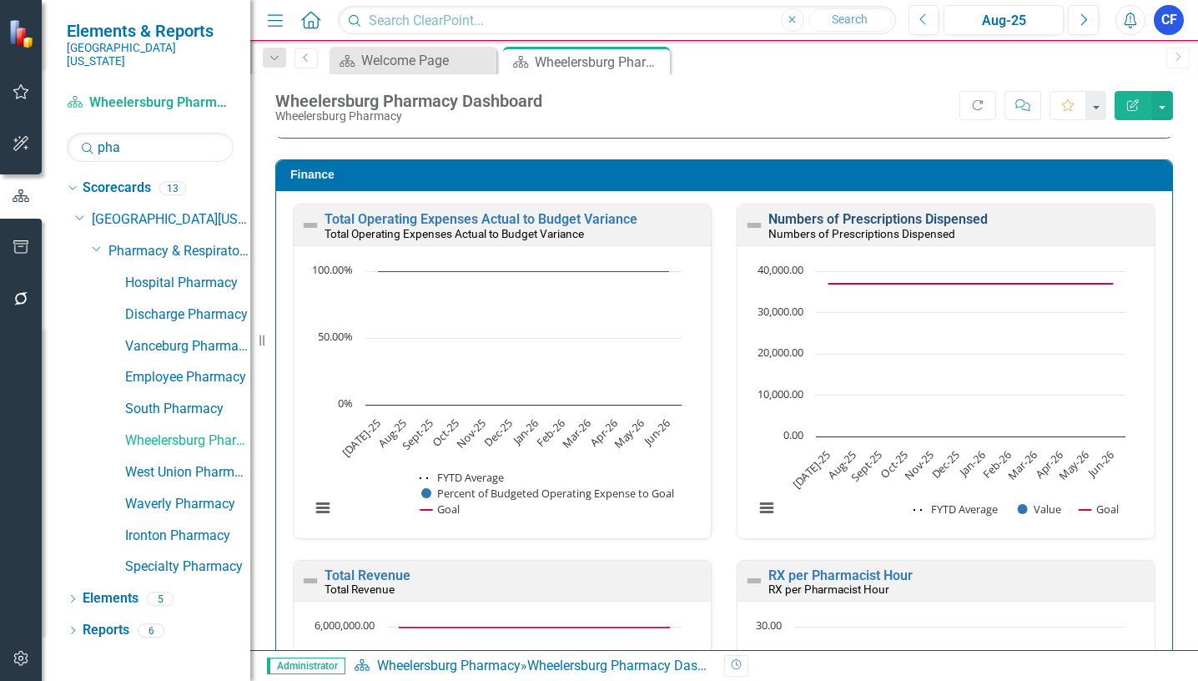
click at [964, 219] on link "Numbers of Prescriptions Dispensed" at bounding box center [877, 219] width 219 height 16
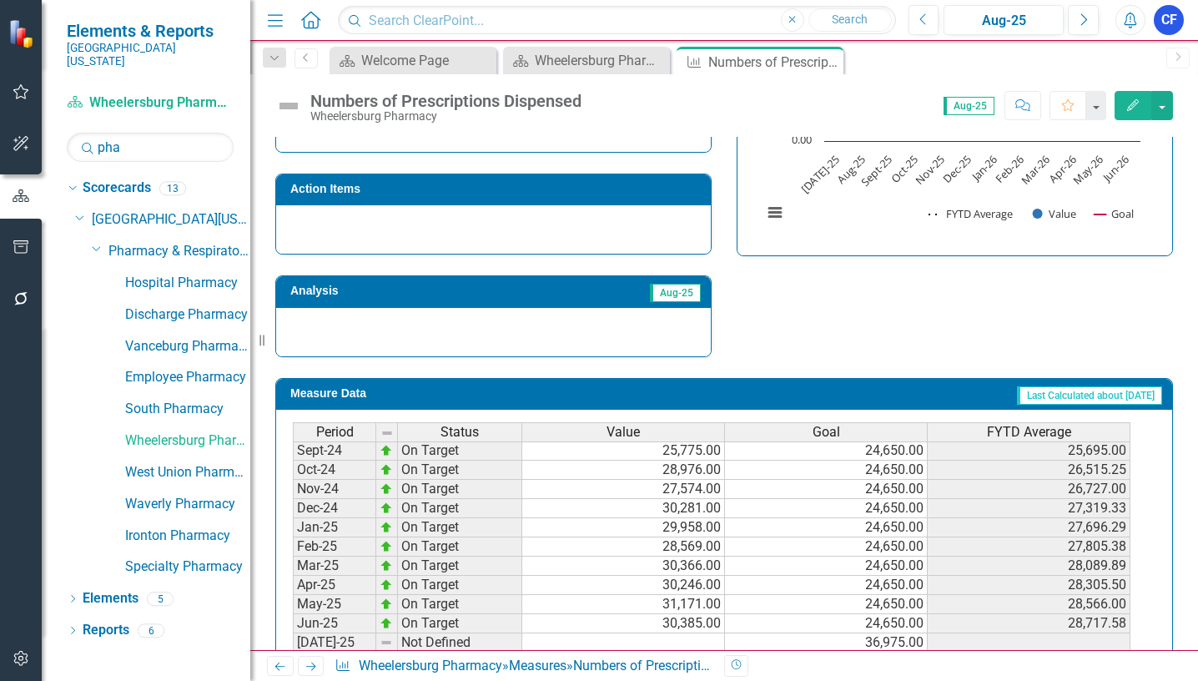
scroll to position [568, 0]
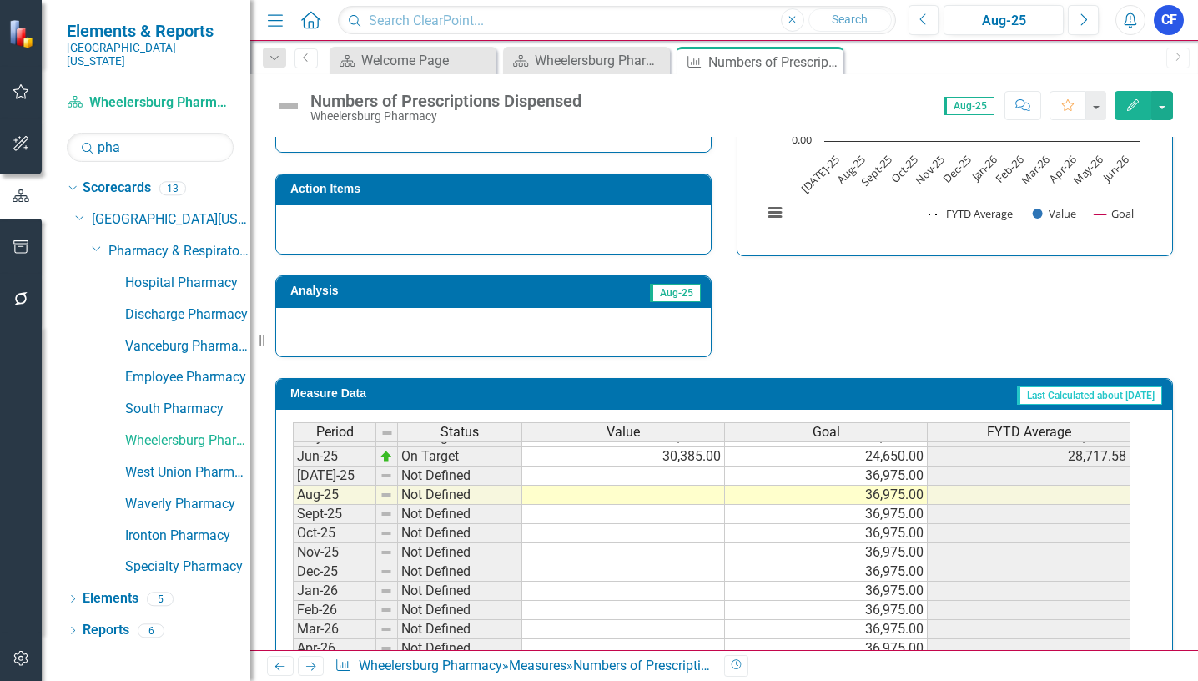
click at [682, 479] on tbody "Jan-24 On Target 21,349.00 15,000.00 18,247.29 Feb-24 On Target 20,562.00 15,00…" at bounding box center [711, 408] width 837 height 576
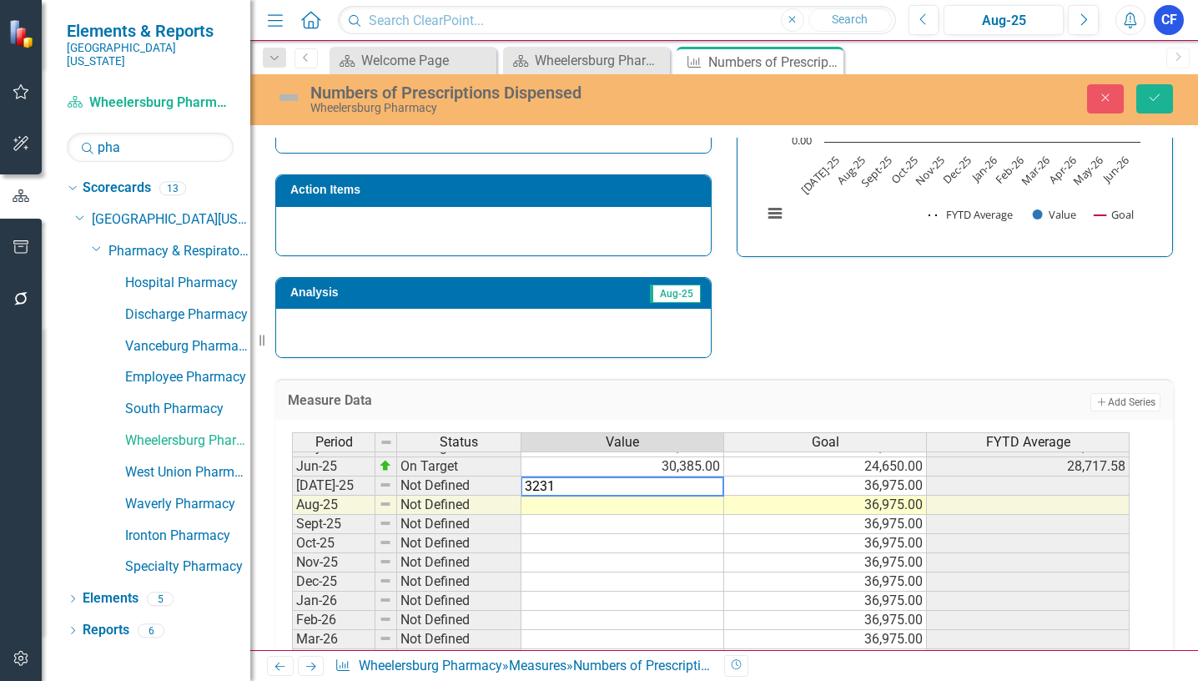
type textarea "32316"
click at [1154, 98] on icon "Save" at bounding box center [1154, 98] width 15 height 12
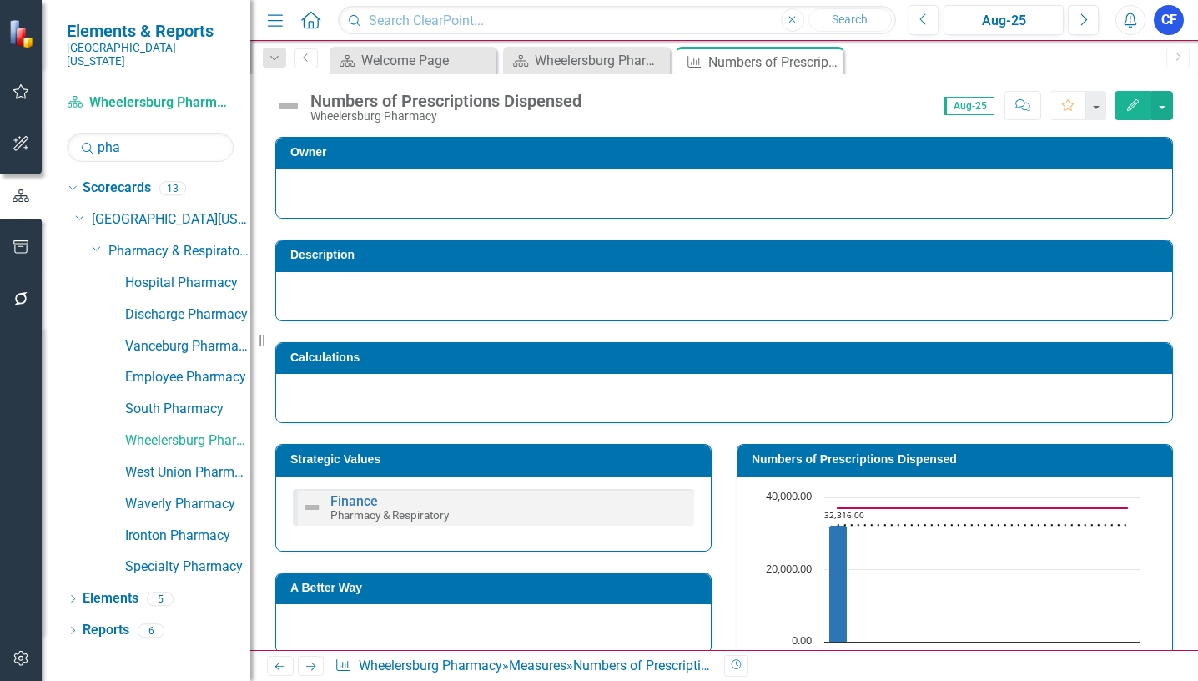
click at [315, 663] on icon "Next" at bounding box center [311, 666] width 14 height 11
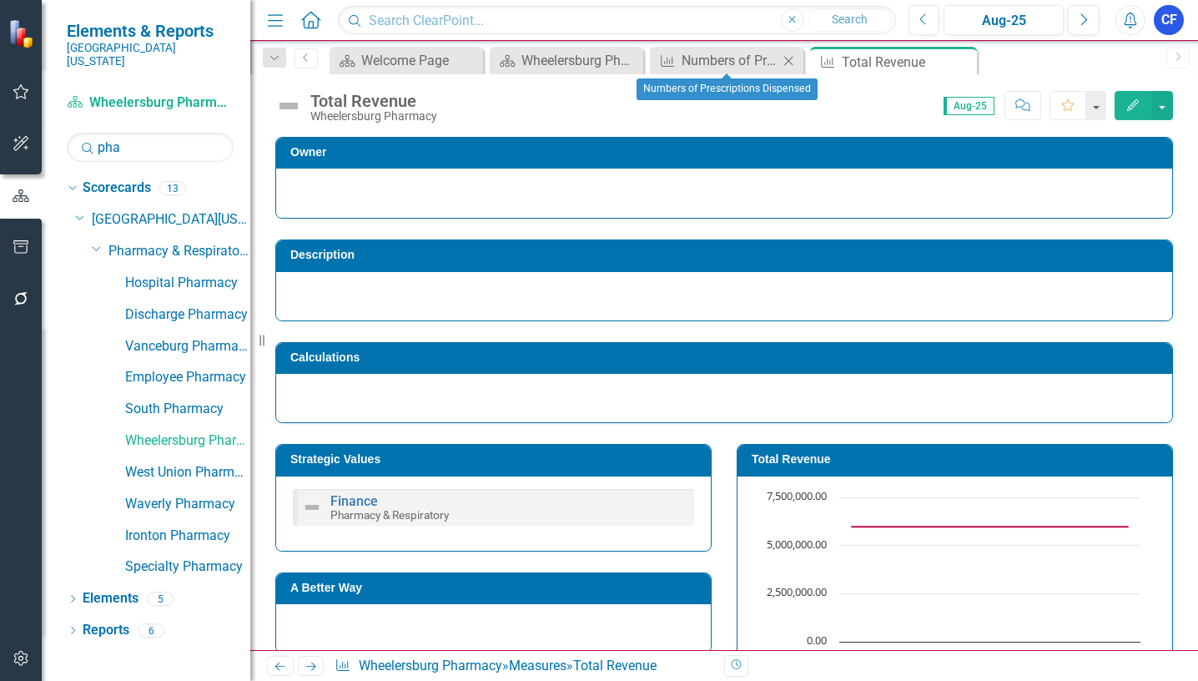
click at [788, 65] on icon "Close" at bounding box center [788, 60] width 17 height 13
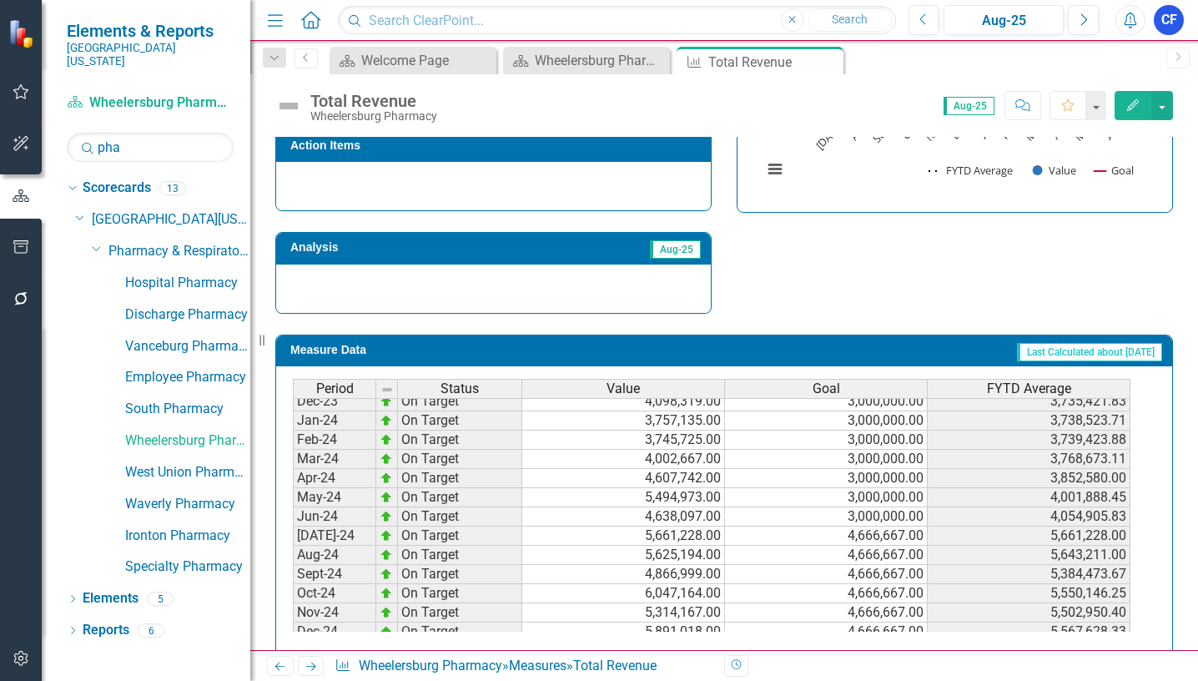
scroll to position [567, 0]
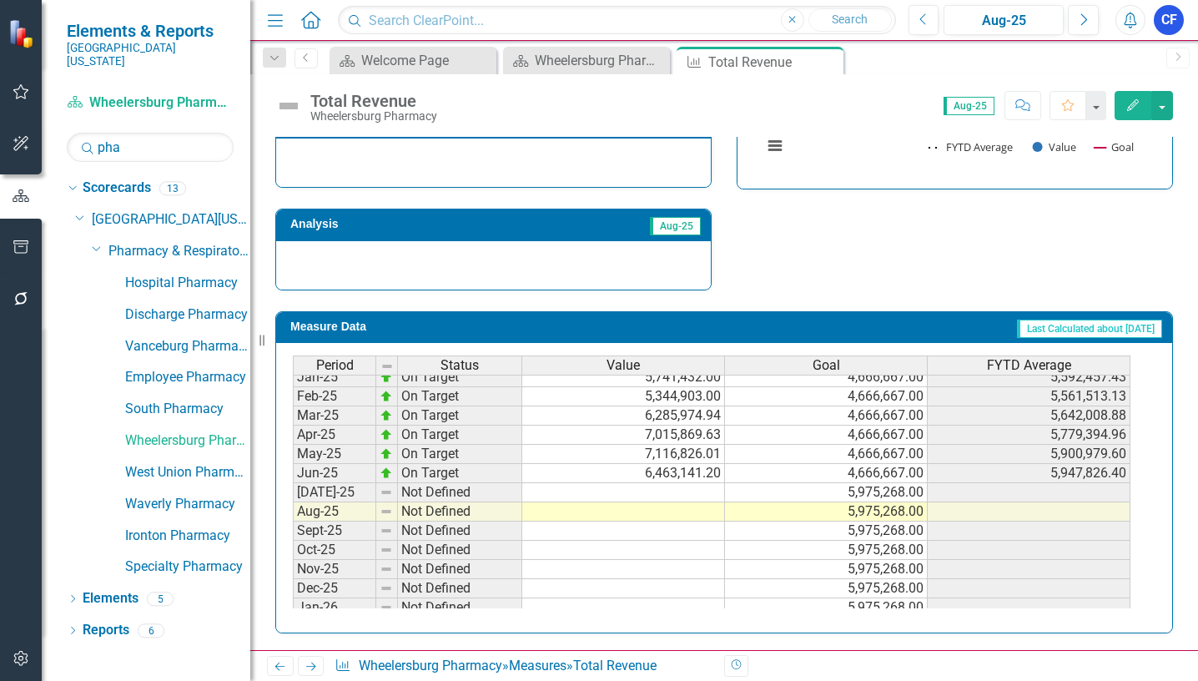
click at [684, 495] on tbody "Jul-23 On Target 3,509,916.00 3,000,000.00 3,509,916.00 Aug-23 On Target 3,630,…" at bounding box center [711, 320] width 837 height 596
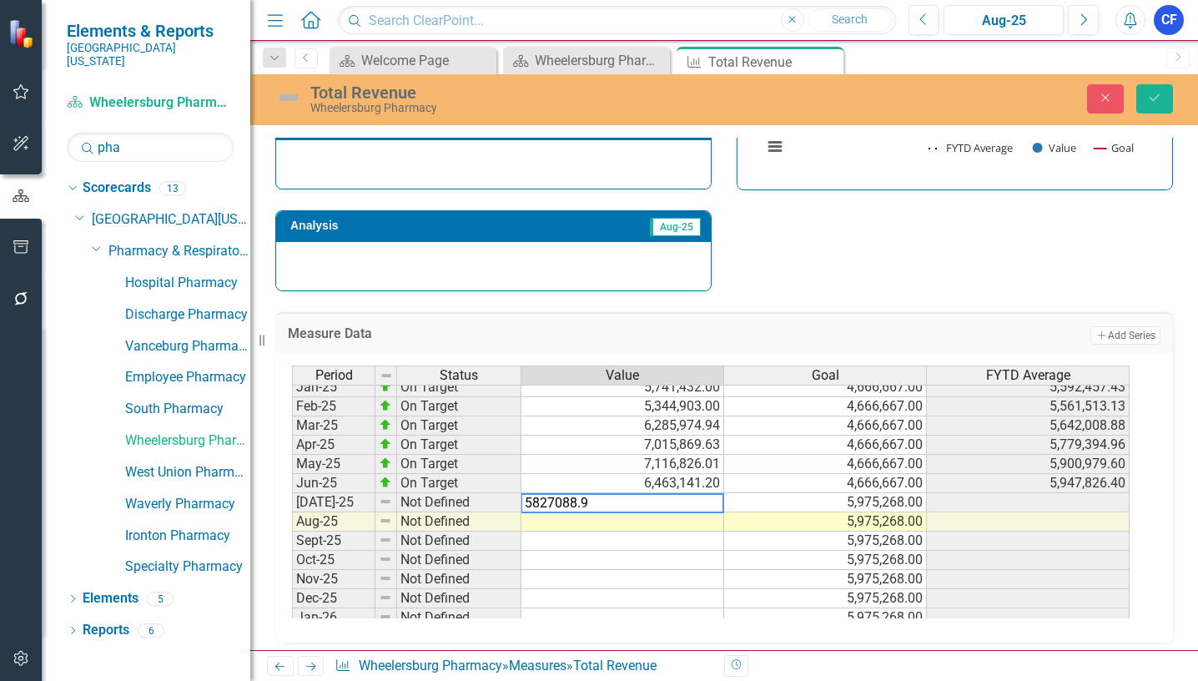
type textarea "5827088.95"
click at [1164, 91] on button "Save" at bounding box center [1154, 98] width 37 height 29
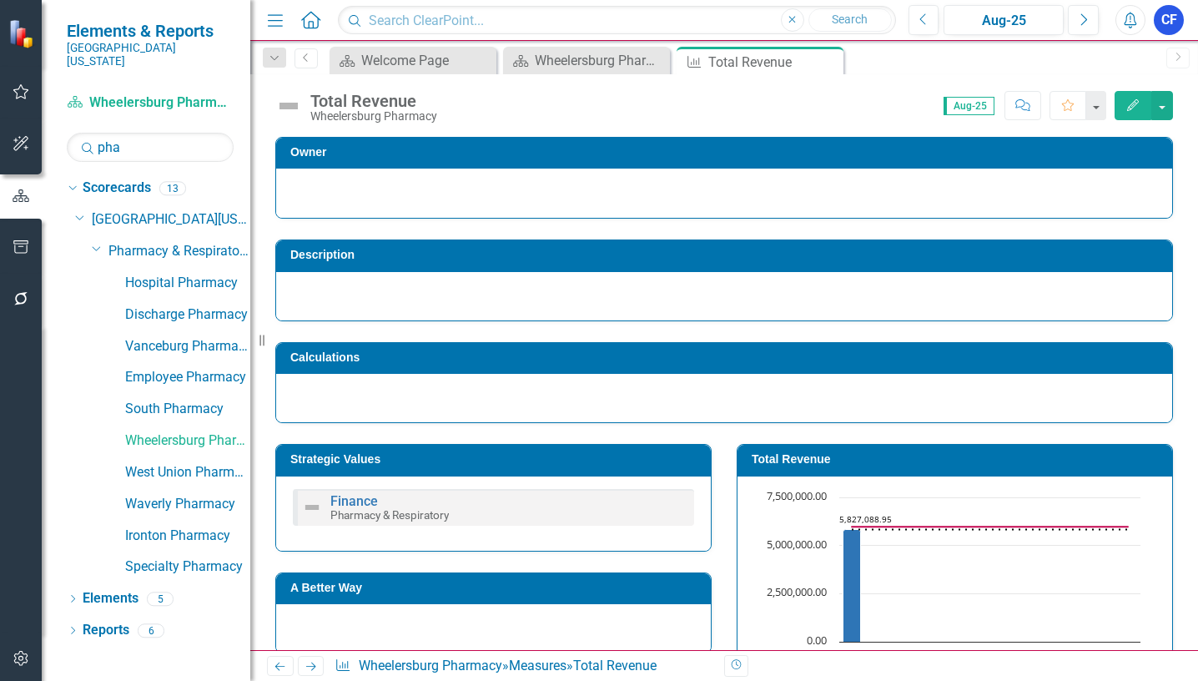
drag, startPoint x: 316, startPoint y: 667, endPoint x: 309, endPoint y: 652, distance: 16.4
click at [317, 667] on icon "Next" at bounding box center [311, 666] width 14 height 11
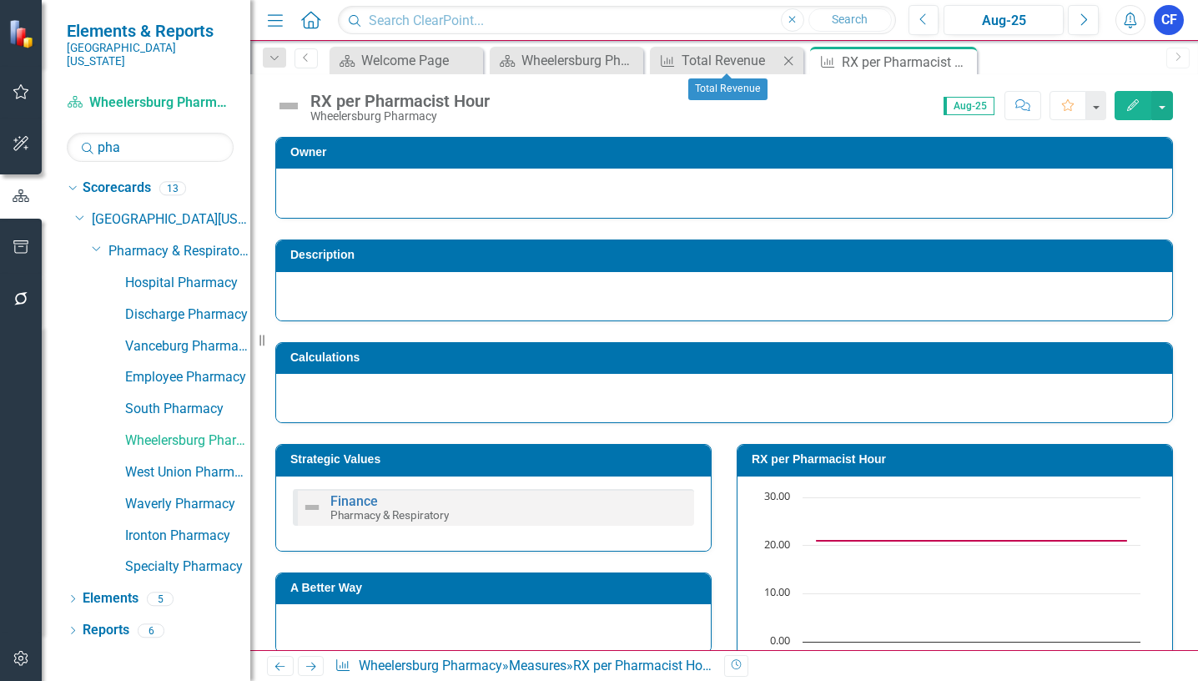
click at [795, 61] on icon "Close" at bounding box center [788, 60] width 17 height 13
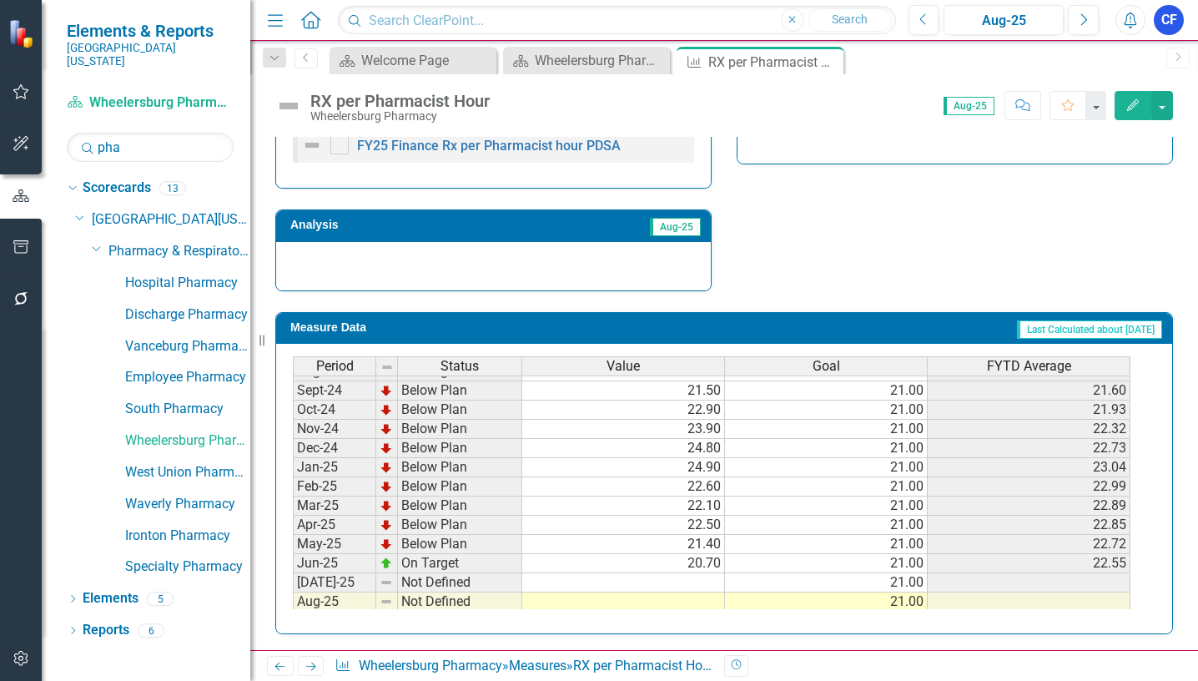
scroll to position [500, 0]
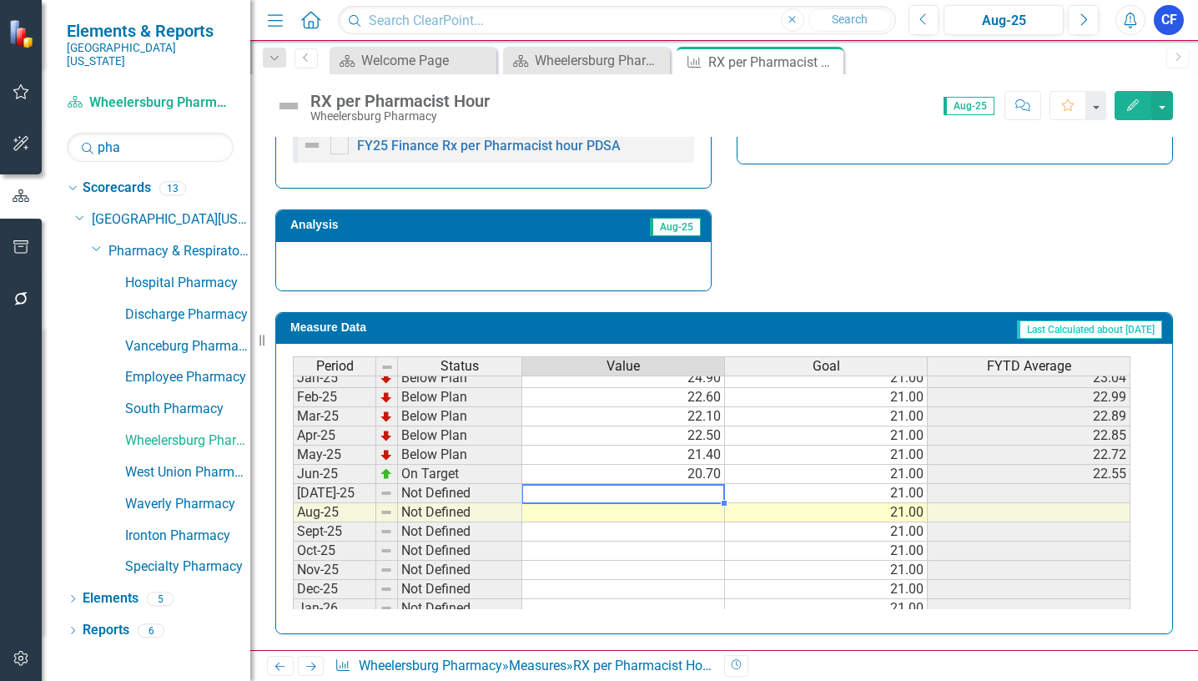
click at [702, 492] on tbody "Feb-24 On Target 18.00 18.00 18.38 Mar-24 On Target 17.00 18.00 18.22 Apr-24 On…" at bounding box center [711, 435] width 837 height 557
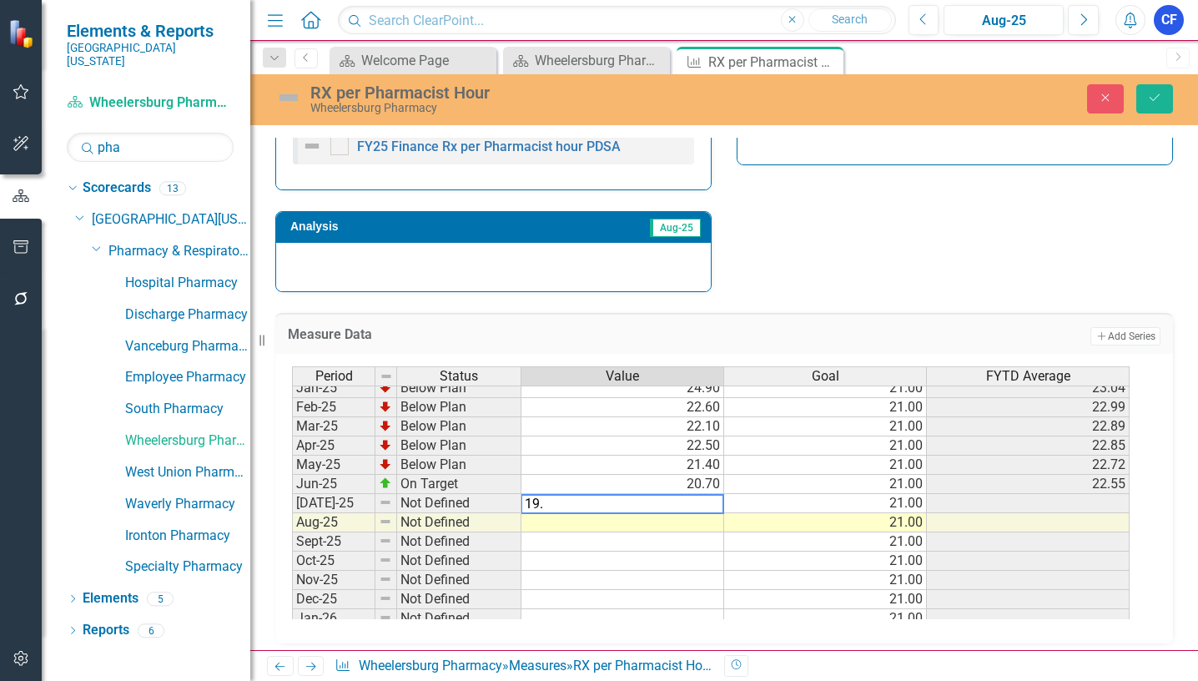
type textarea "19.9"
click at [1158, 102] on icon "Save" at bounding box center [1154, 98] width 15 height 12
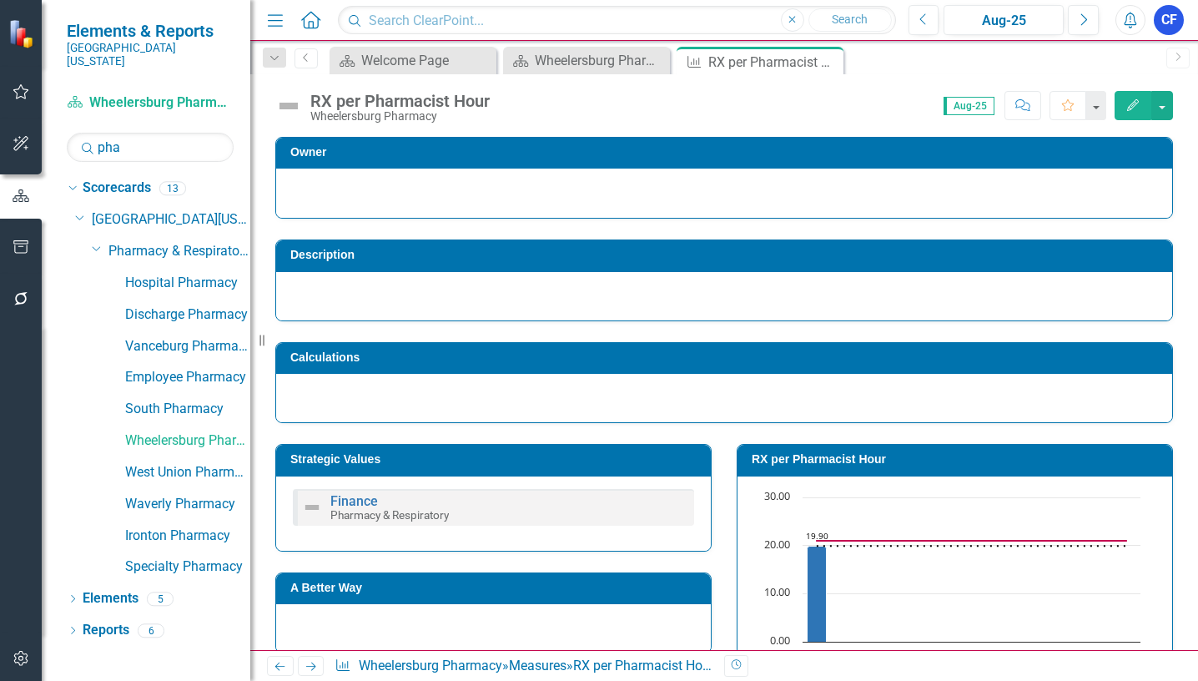
click at [309, 664] on icon "Next" at bounding box center [311, 666] width 14 height 11
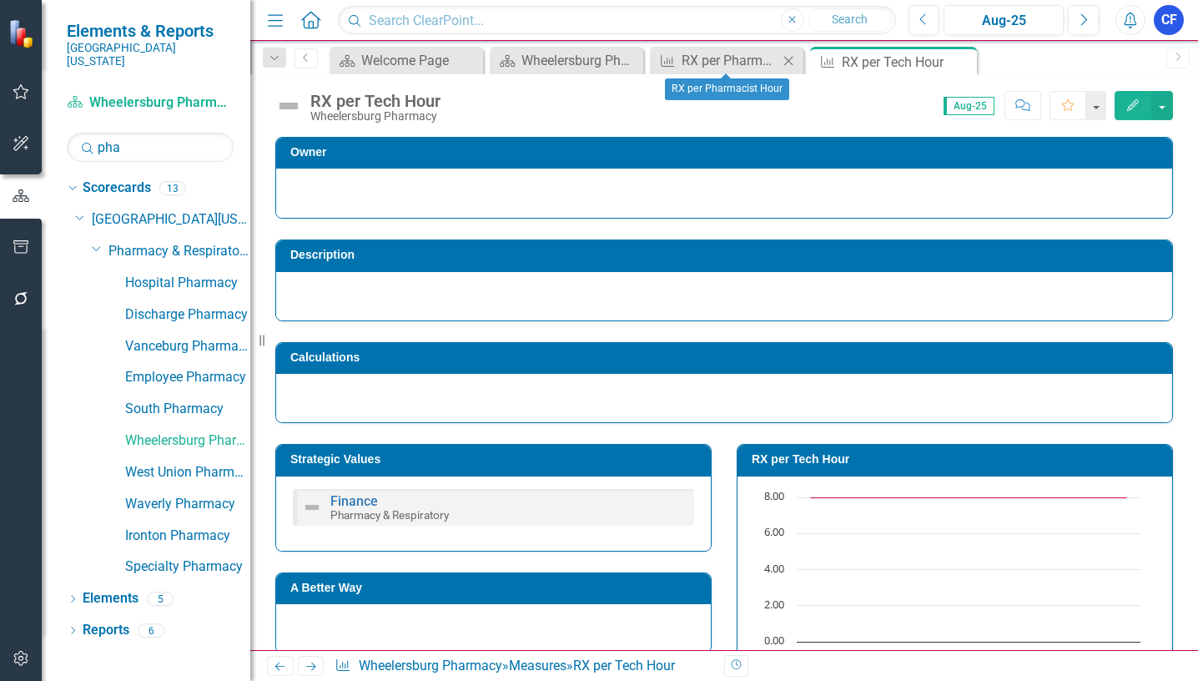
click at [790, 61] on icon "Close" at bounding box center [788, 60] width 17 height 13
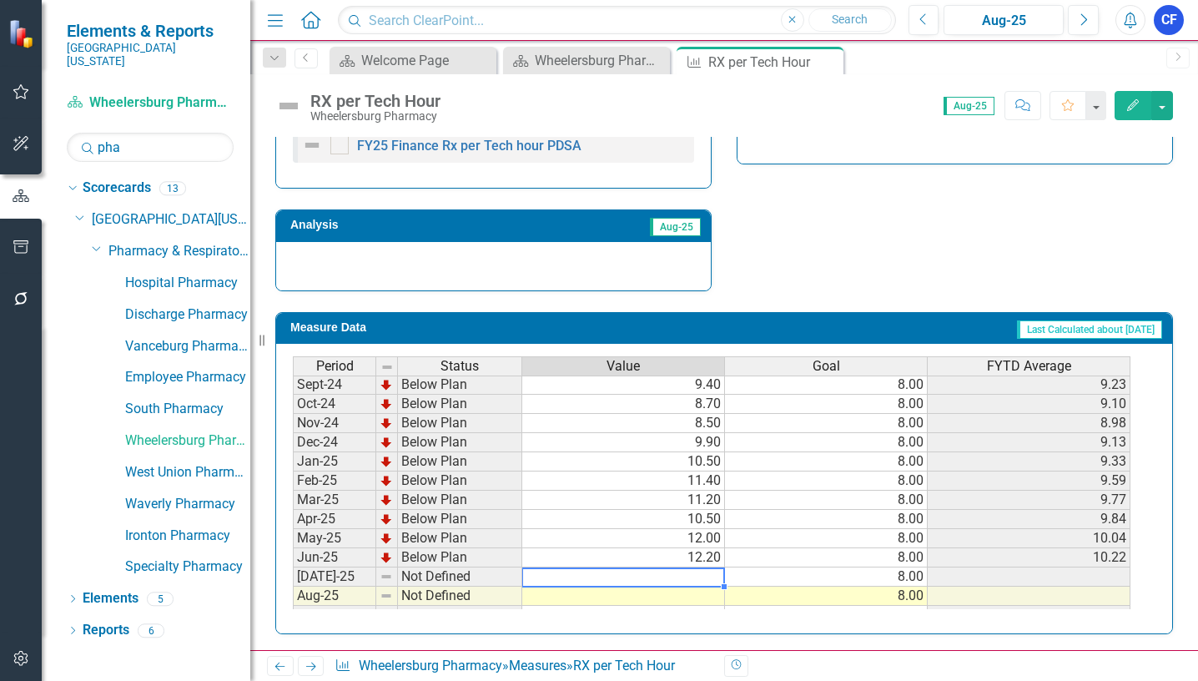
click at [710, 577] on tbody "Nov-23 Below Plan 10.00 9.00 9.20 Dec-23 On Target 9.00 9.00 9.17 Jan-24 On Tar…" at bounding box center [711, 490] width 837 height 615
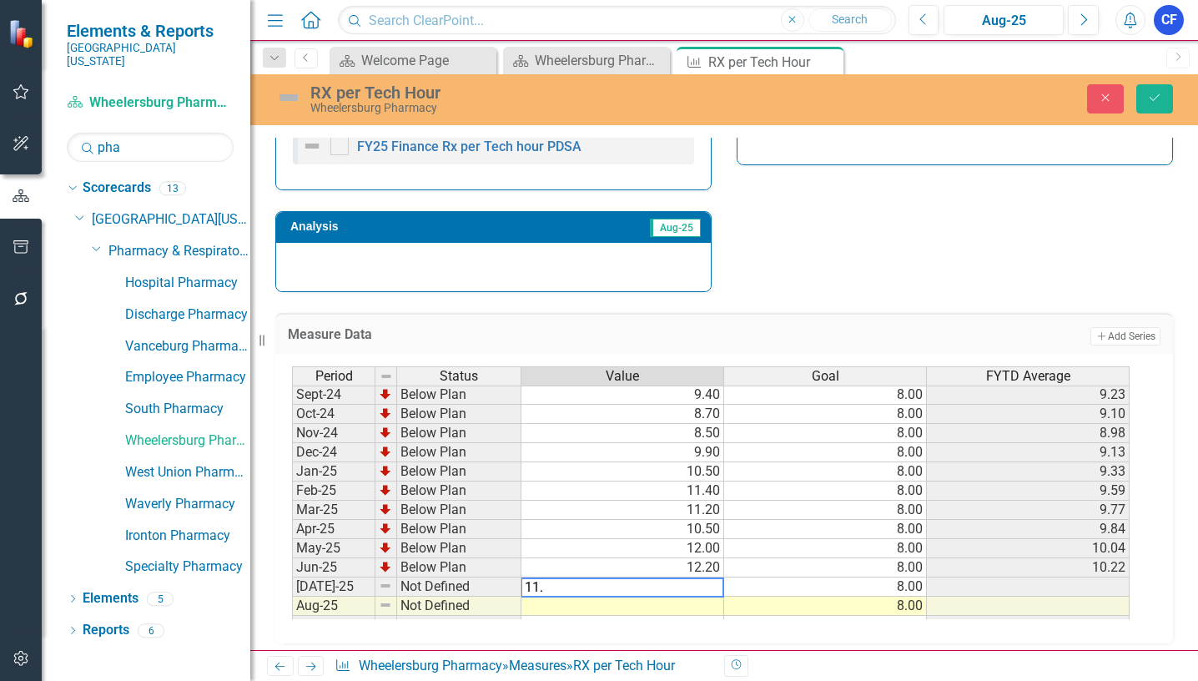
type textarea "11.5"
click at [1165, 89] on button "Save" at bounding box center [1154, 98] width 37 height 29
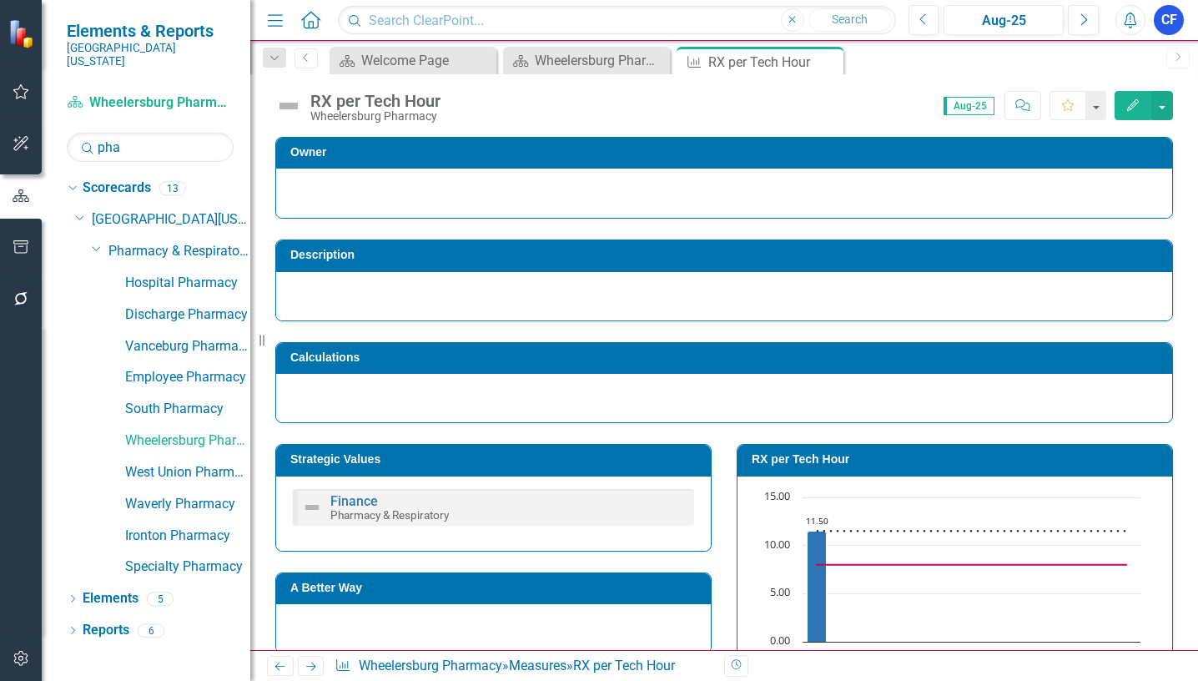
click at [312, 664] on icon "Next" at bounding box center [311, 666] width 14 height 11
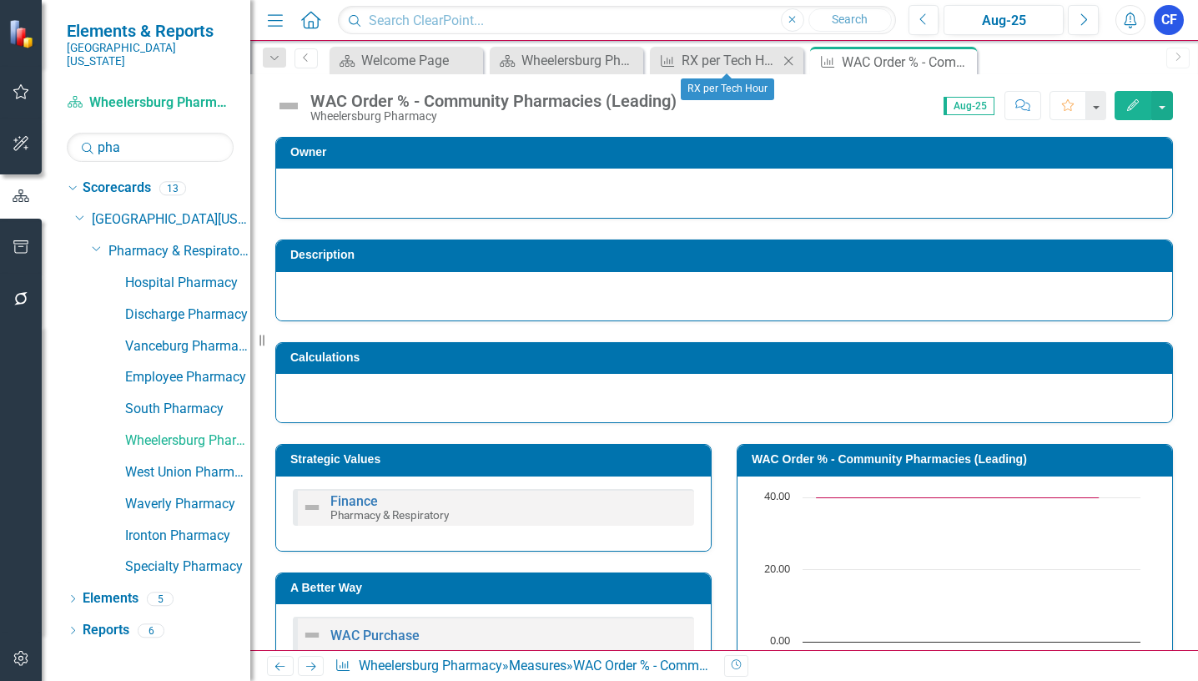
click at [792, 56] on icon "Close" at bounding box center [788, 60] width 17 height 13
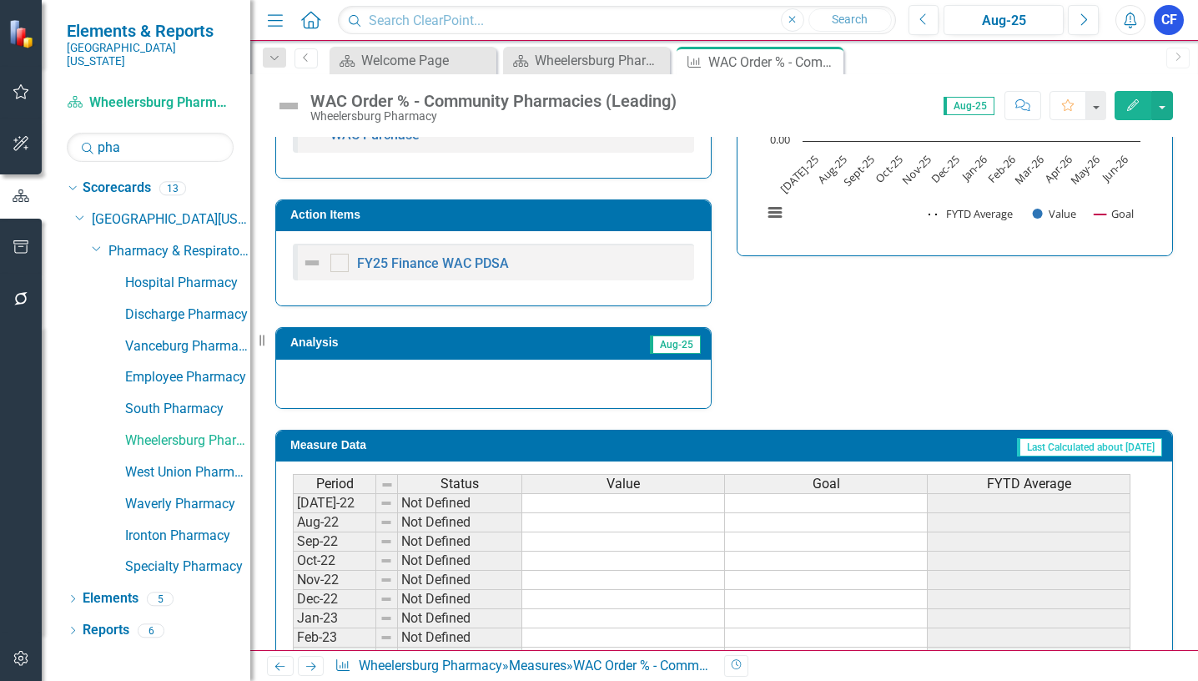
scroll to position [250, 0]
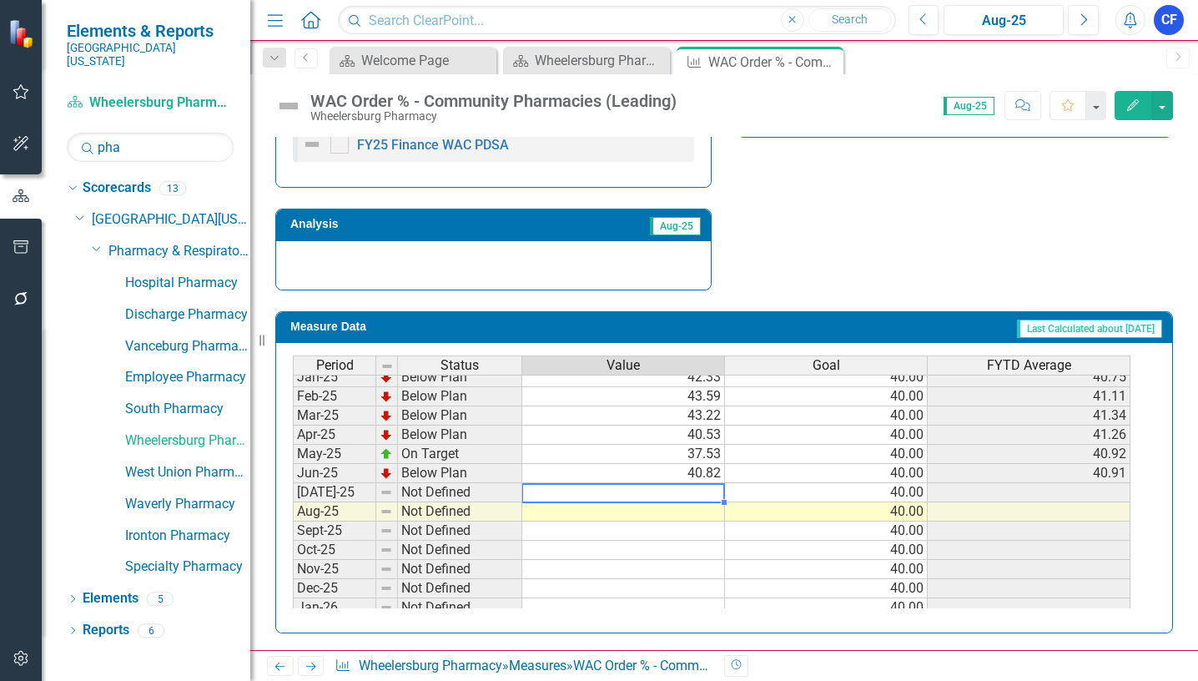
click at [689, 487] on tbody "May-24 Not Defined Jun-24 Not Defined Jul-24 On Target 40.00 40.00 40.00 Aug-24…" at bounding box center [711, 492] width 837 height 557
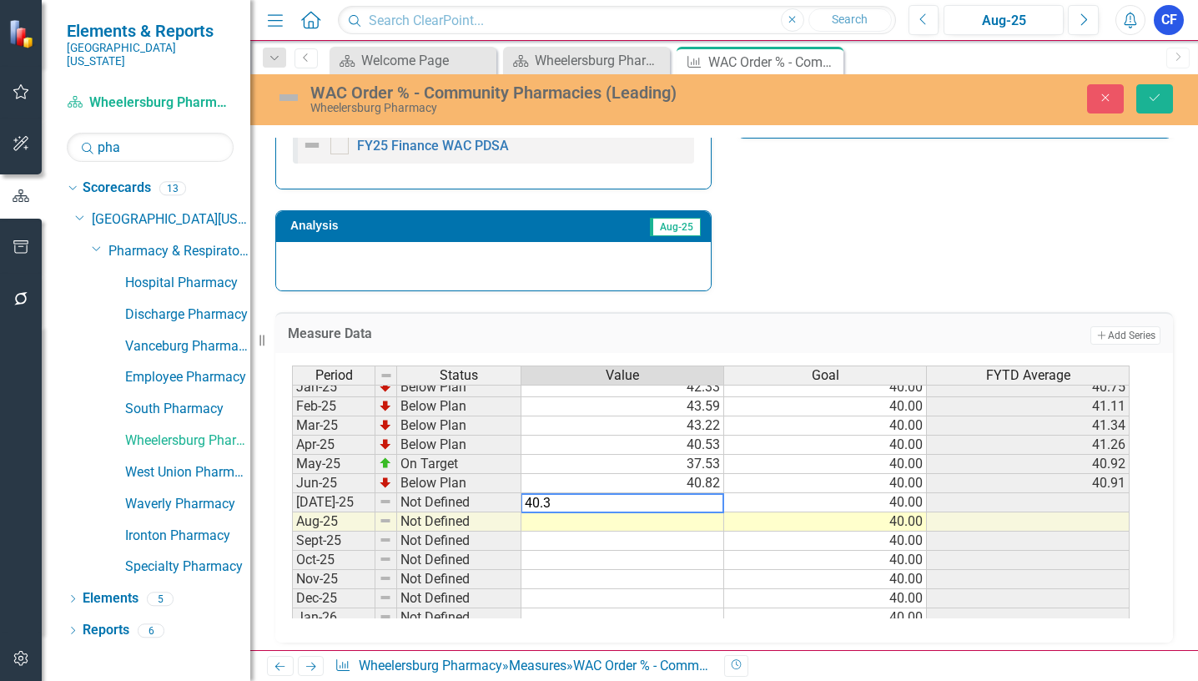
type textarea "40.35"
click at [1164, 95] on button "Save" at bounding box center [1154, 98] width 37 height 29
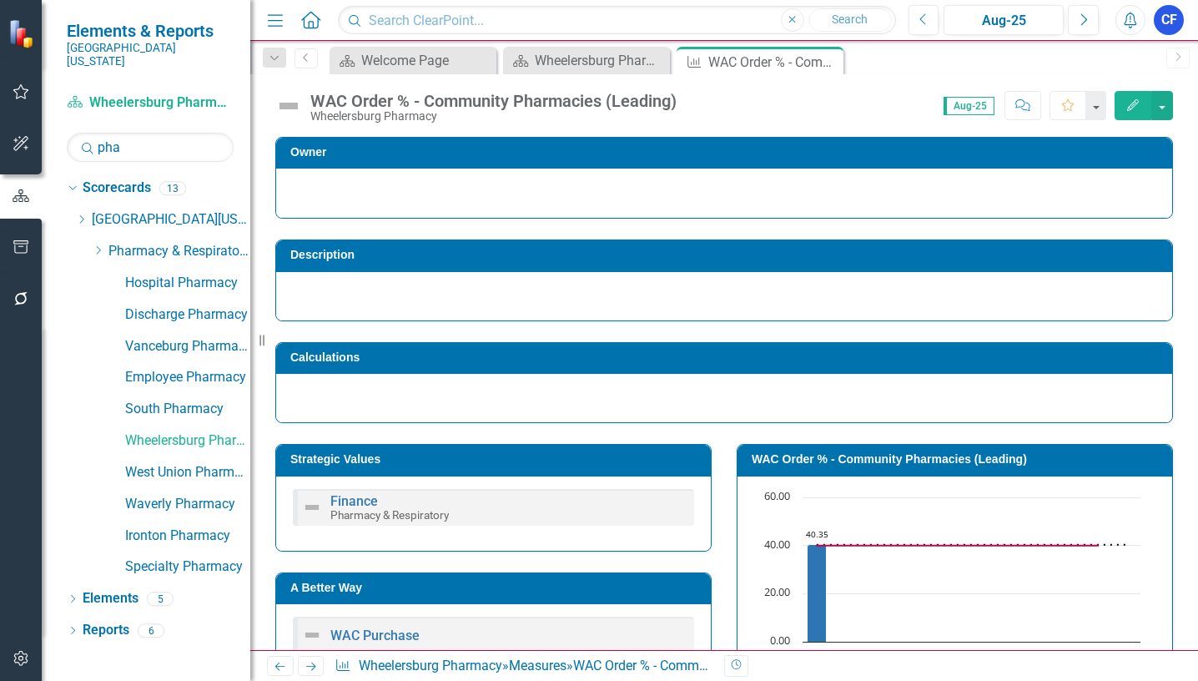
drag, startPoint x: 309, startPoint y: 666, endPoint x: 503, endPoint y: 364, distance: 359.1
click at [309, 664] on icon "Next" at bounding box center [311, 666] width 14 height 11
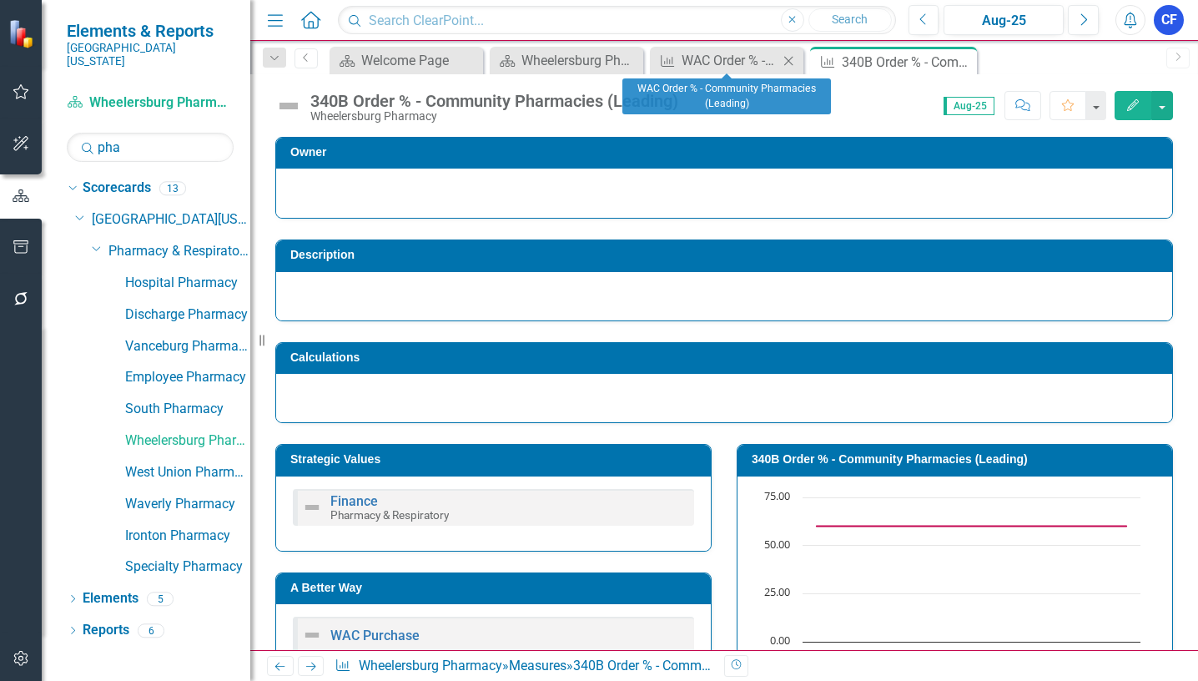
click at [791, 58] on icon "Close" at bounding box center [788, 60] width 17 height 13
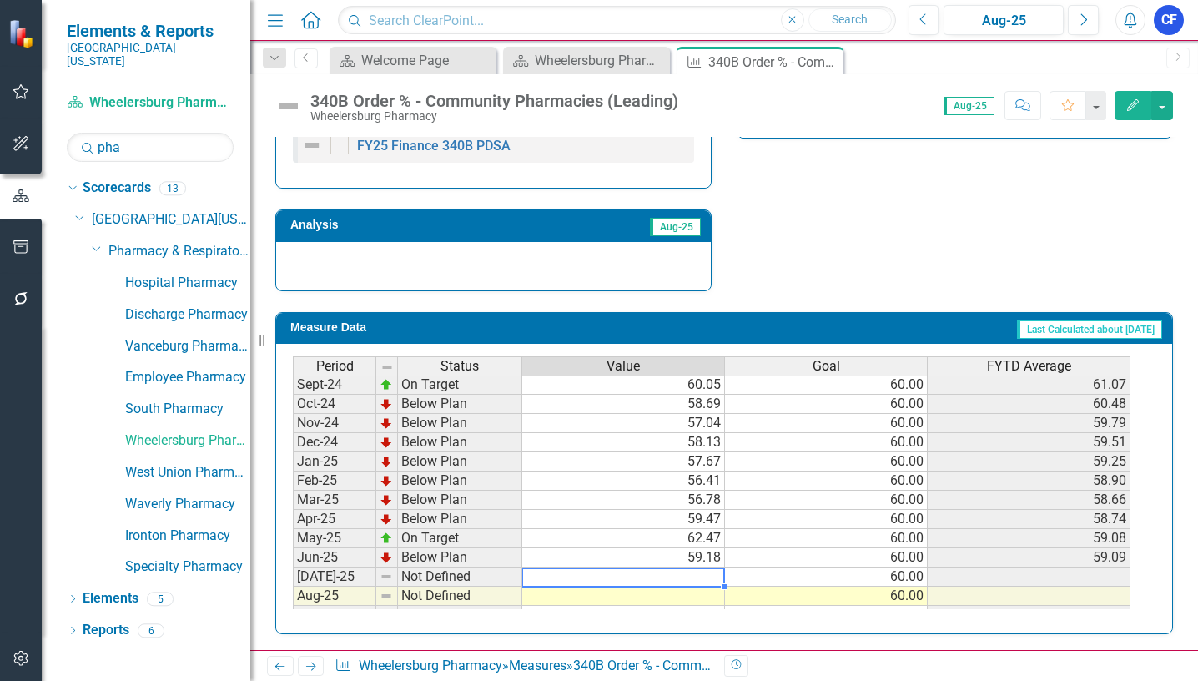
click at [293, 569] on div "Period Status Value Goal FYTD Average Feb-24 Not Defined Mar-24 Not Defined Apr…" at bounding box center [293, 489] width 0 height 539
type textarea "5"
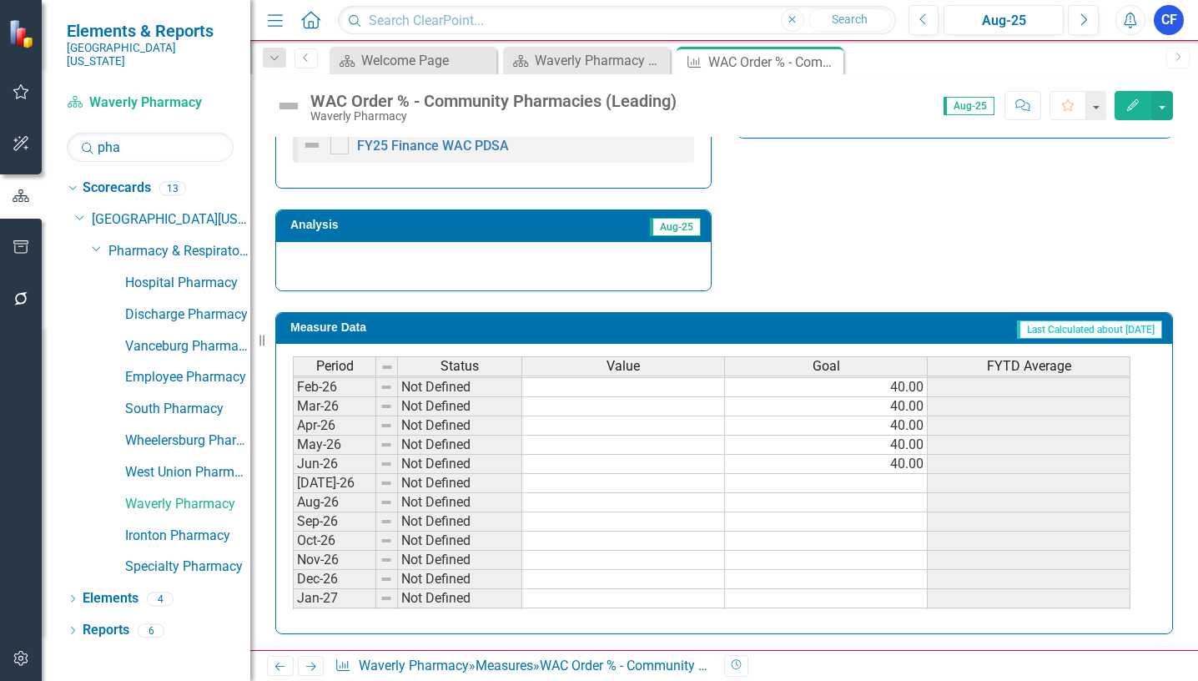
scroll to position [834, 0]
click at [908, 450] on tbody "Oct-24 Not Defined Nov-24 Not Defined Dec-24 Not Defined Jan-25 Not Defined Feb…" at bounding box center [711, 358] width 837 height 596
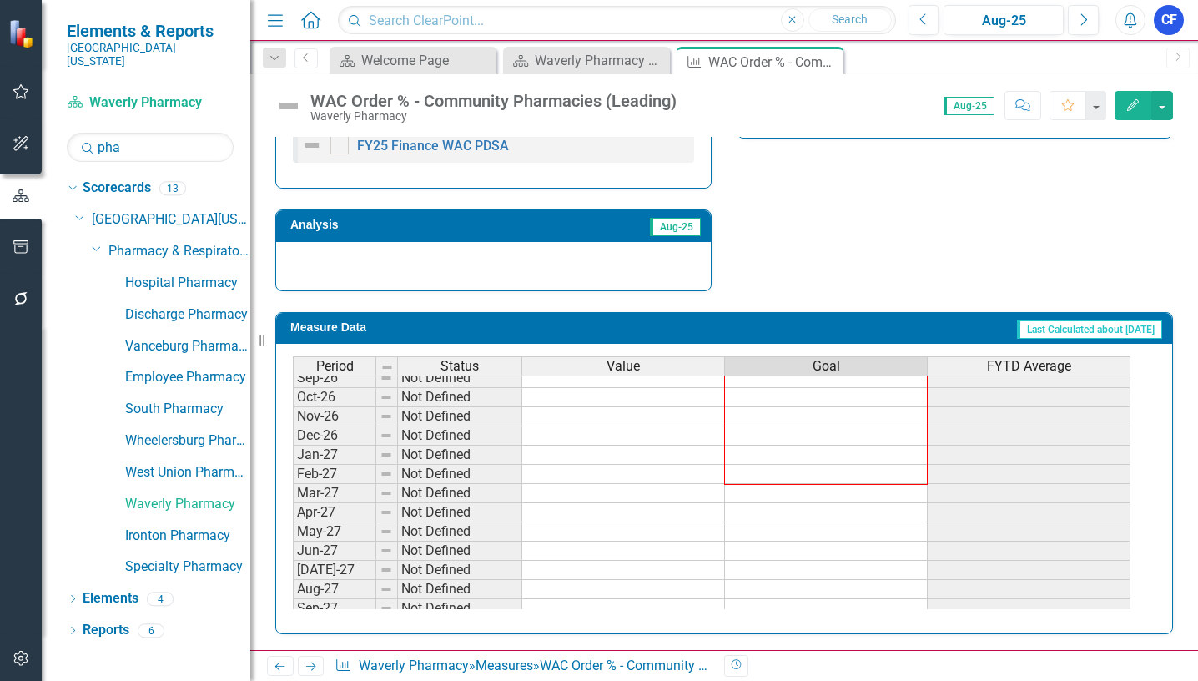
scroll to position [1035, 0]
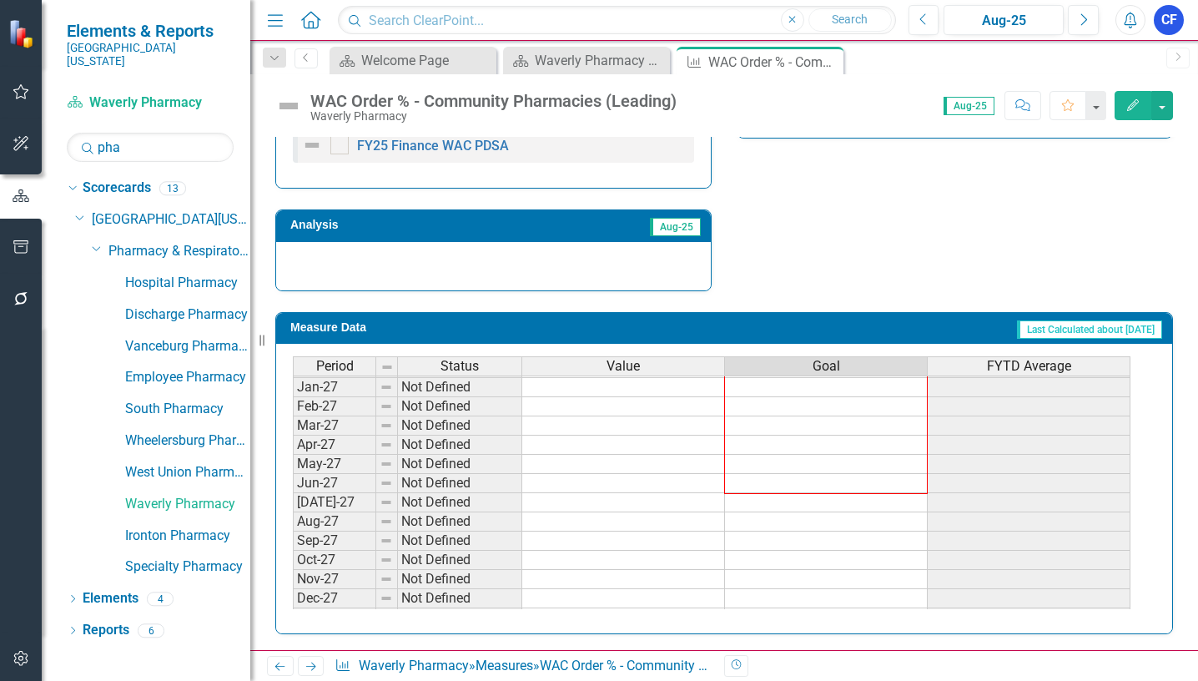
drag, startPoint x: 924, startPoint y: 466, endPoint x: 862, endPoint y: 491, distance: 67.4
click at [293, 491] on div "Period Status Value Goal FYTD Average Dec-25 Not Defined 40.00 Jan-26 Not Defin…" at bounding box center [293, 368] width 0 height 520
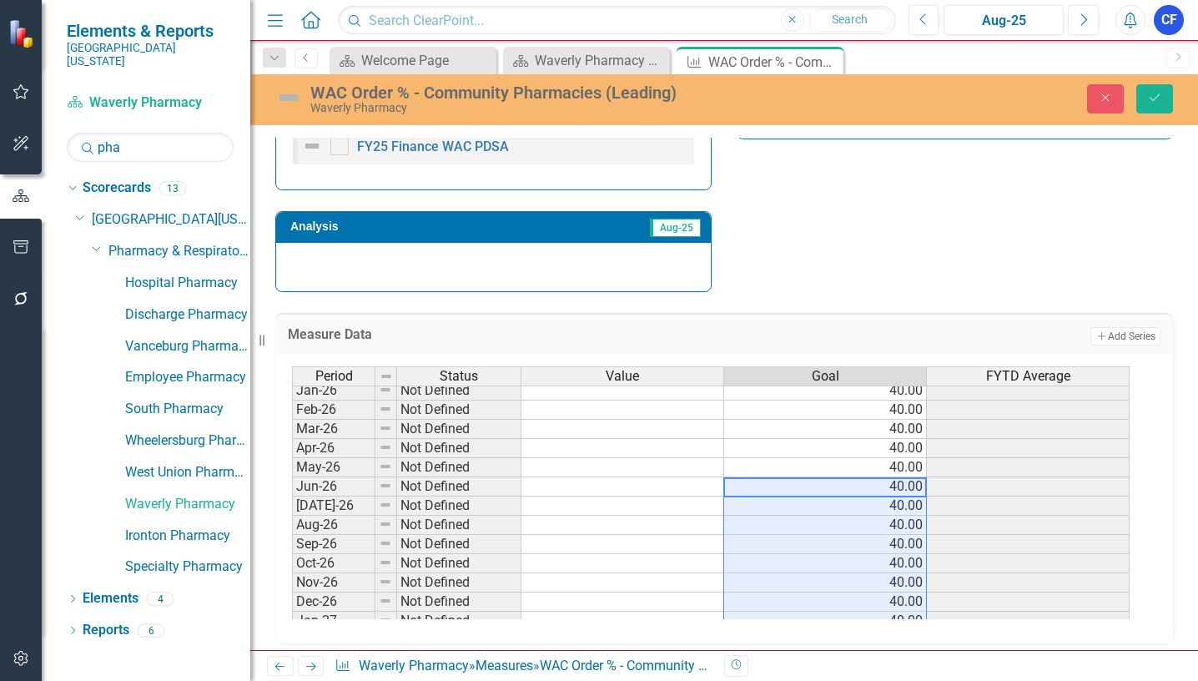
scroll to position [785, 0]
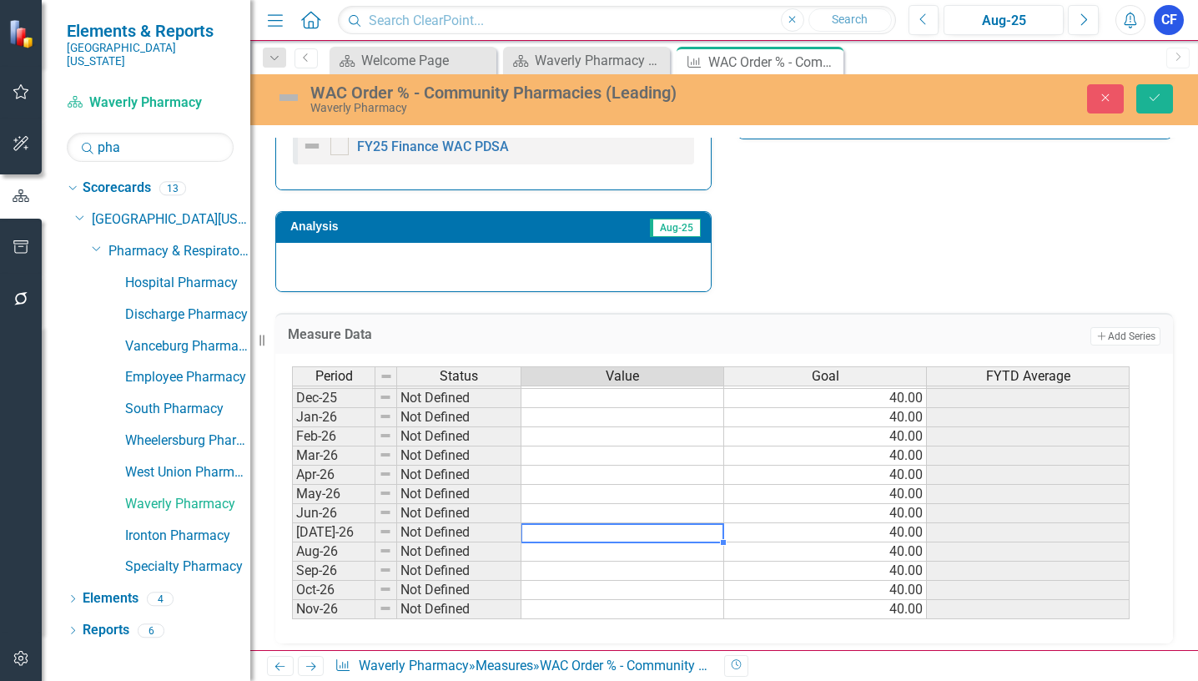
click at [637, 530] on td at bounding box center [622, 532] width 203 height 19
type textarea "40.35"
click at [1143, 98] on button "Save" at bounding box center [1154, 98] width 37 height 29
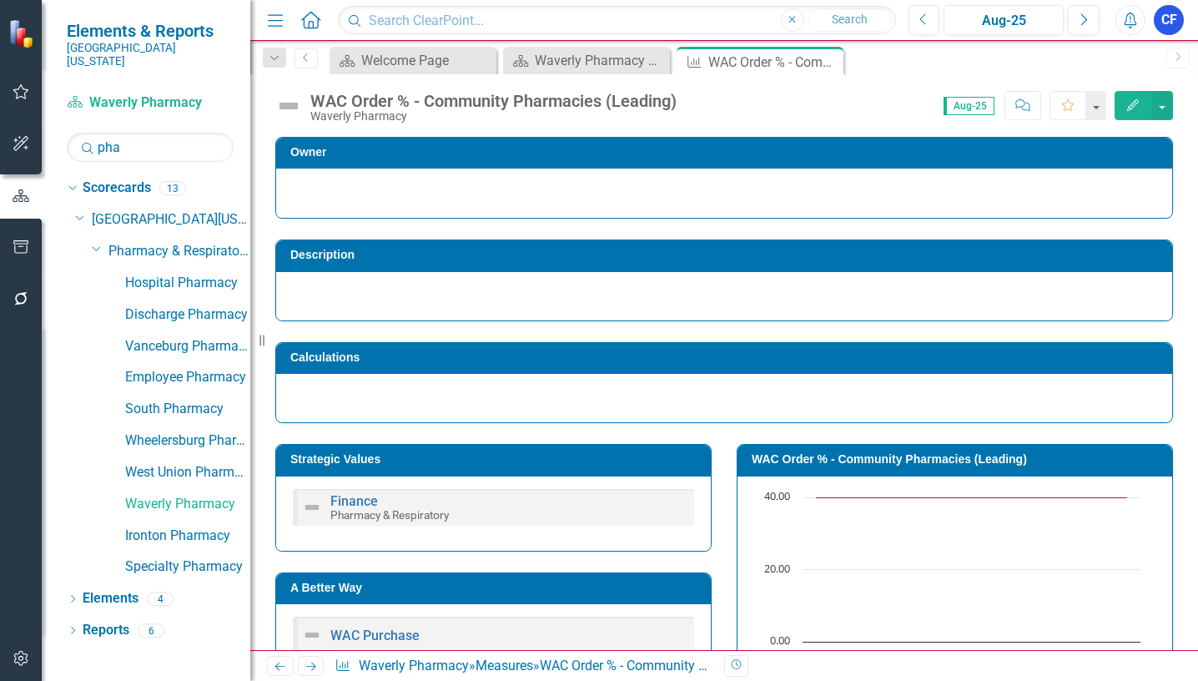
click at [310, 666] on icon at bounding box center [311, 666] width 10 height 8
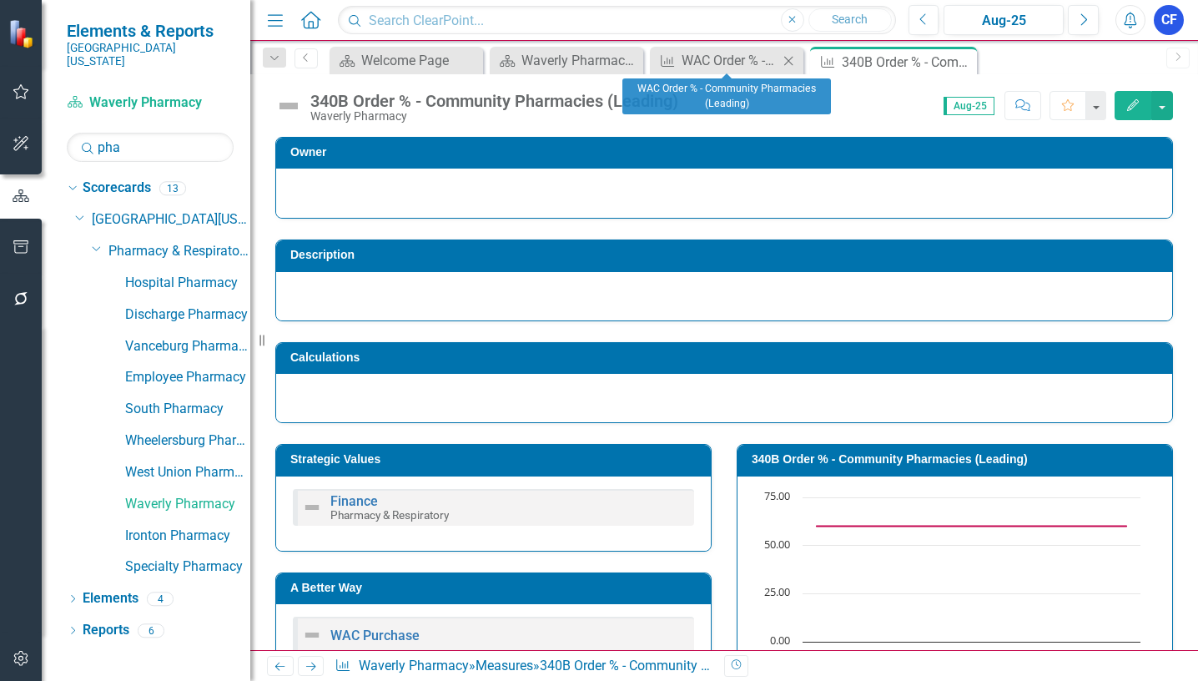
click at [793, 62] on icon "Close" at bounding box center [788, 60] width 17 height 13
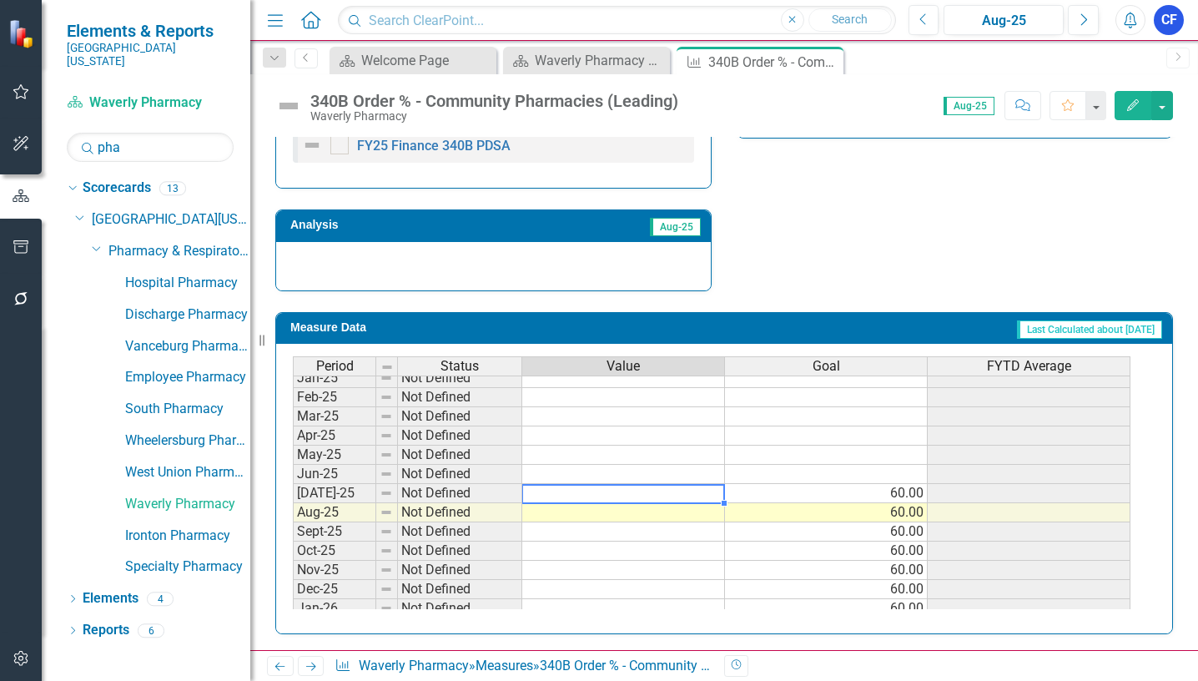
click at [681, 494] on tbody "Dec-23 Not Defined Jan-24 Not Defined Feb-24 Not Defined Mar-24 Not Defined Apr…" at bounding box center [711, 377] width 837 height 519
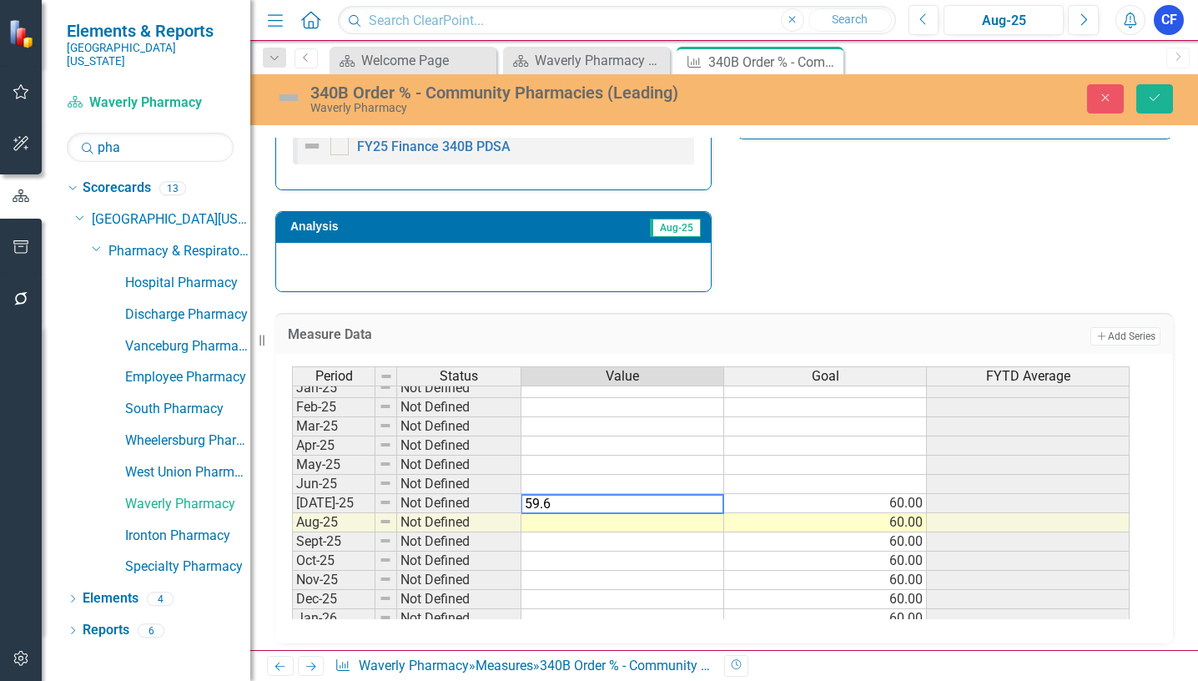
type textarea "59.65"
click at [1166, 100] on button "Save" at bounding box center [1154, 98] width 37 height 29
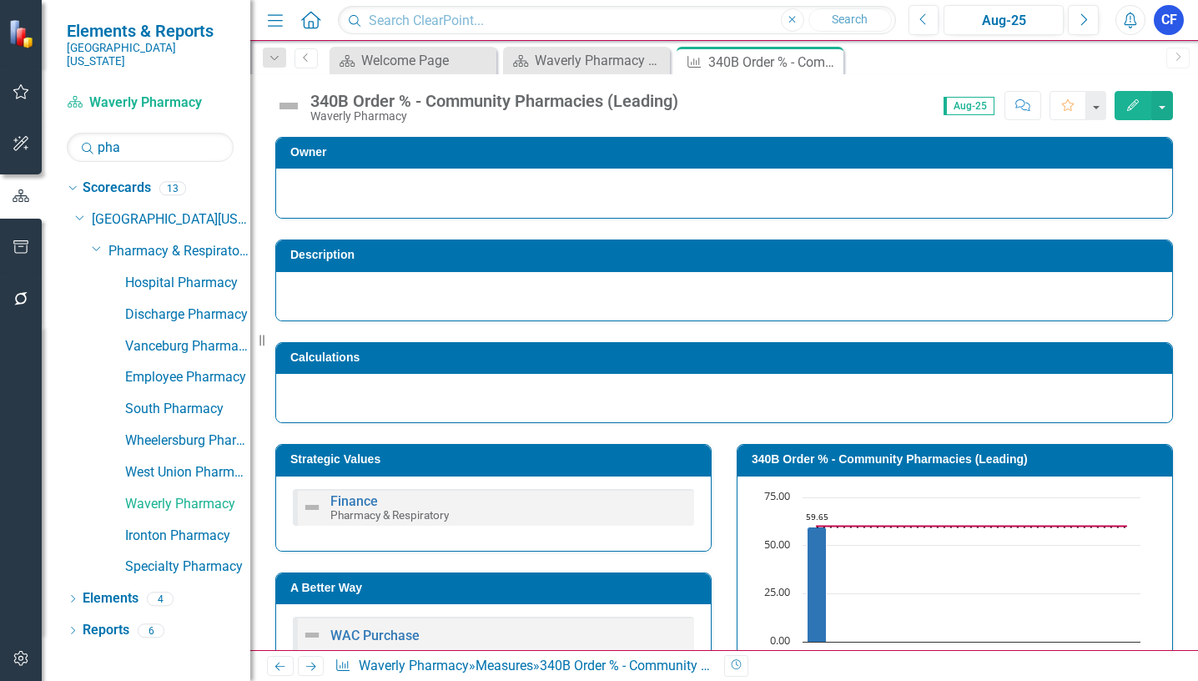
drag, startPoint x: 308, startPoint y: 665, endPoint x: 294, endPoint y: 671, distance: 14.9
click at [309, 665] on icon "Next" at bounding box center [311, 666] width 14 height 11
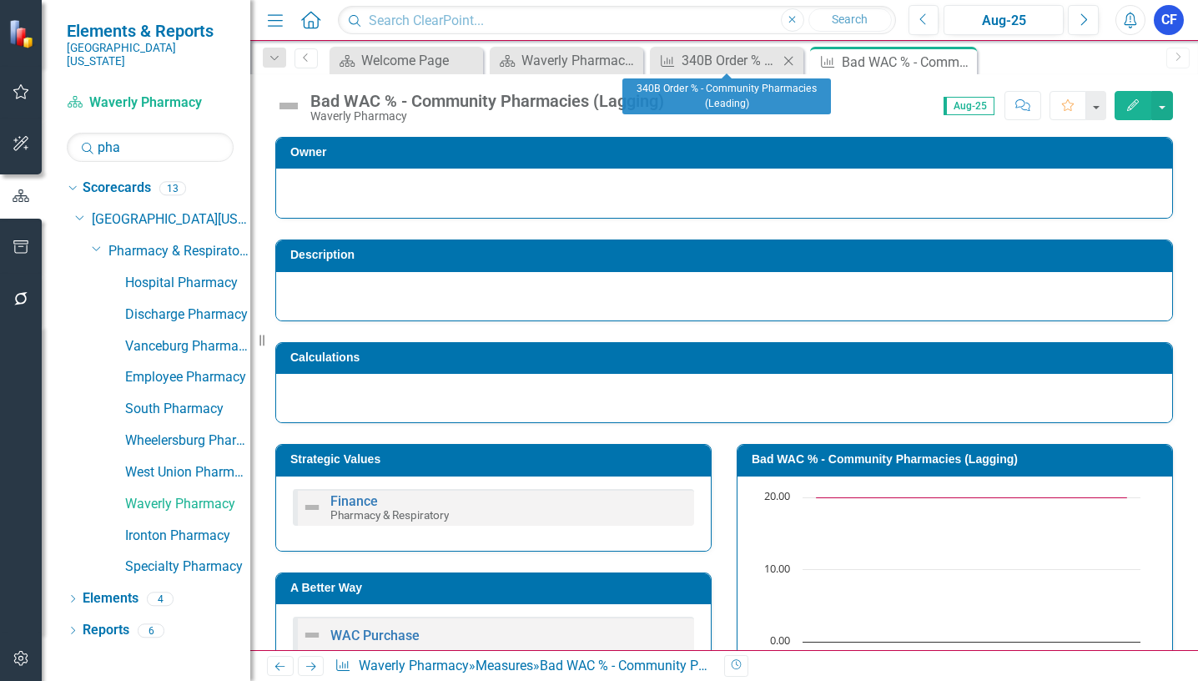
click at [785, 60] on icon "Close" at bounding box center [788, 60] width 17 height 13
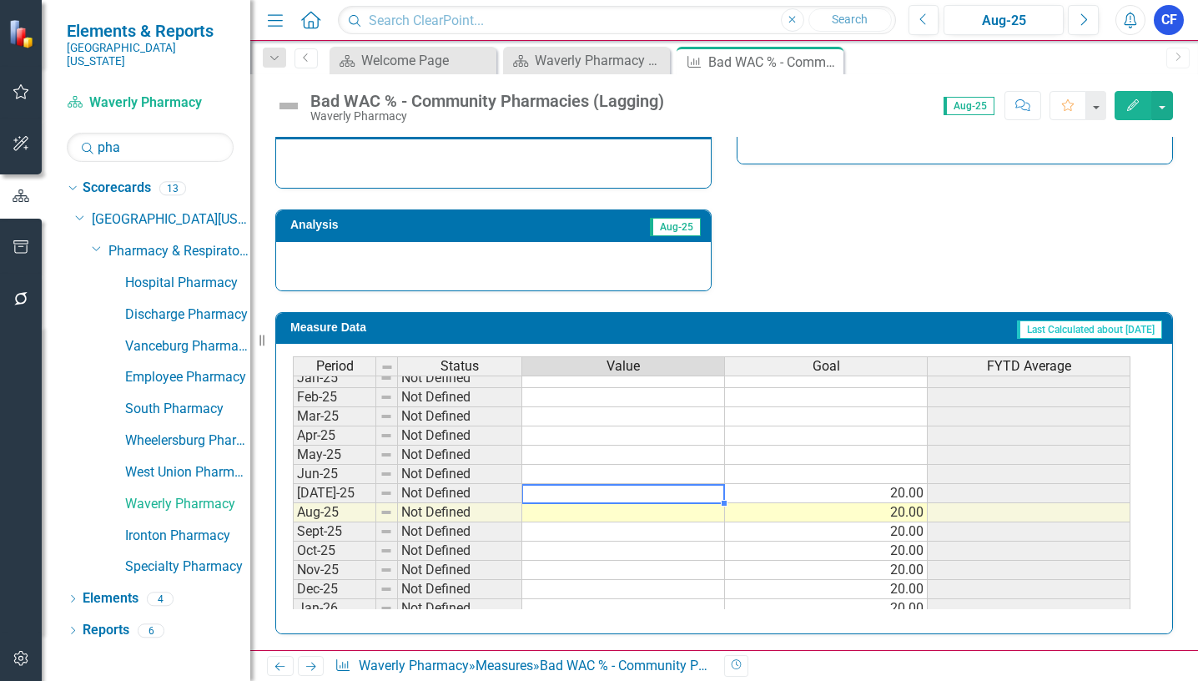
click at [696, 494] on tbody "May-24 Not Defined Jun-24 Not Defined [DATE]-24 Not Defined Aug-24 Not Defined …" at bounding box center [711, 492] width 837 height 557
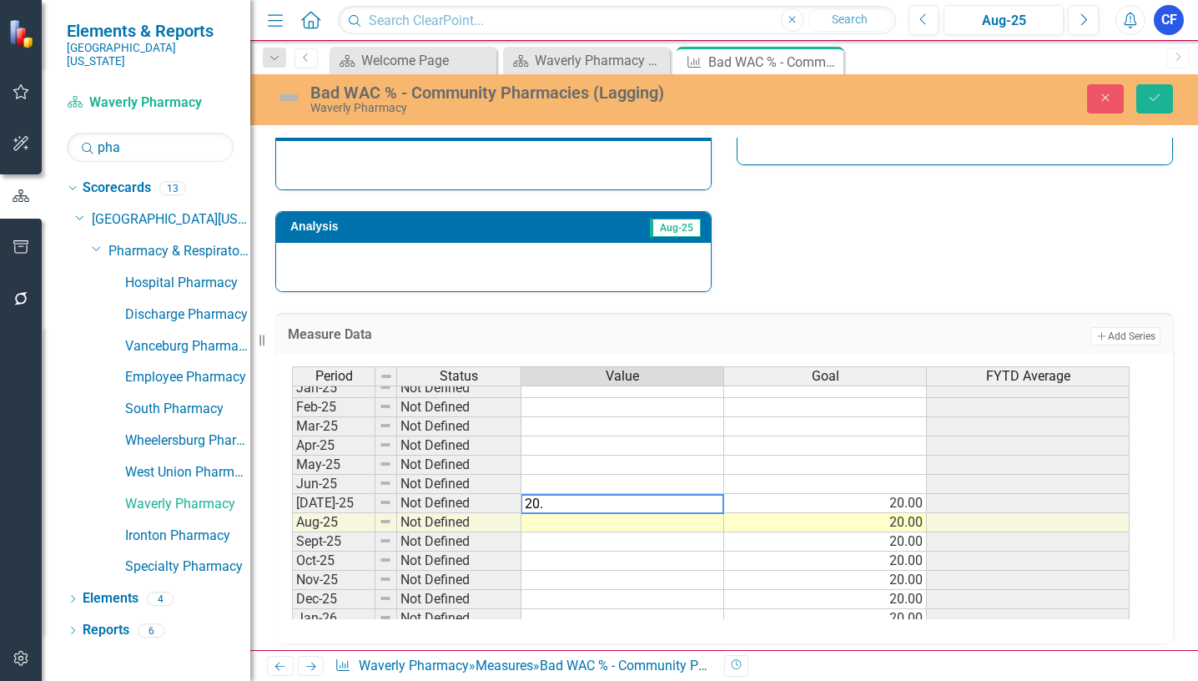
type textarea "20.5"
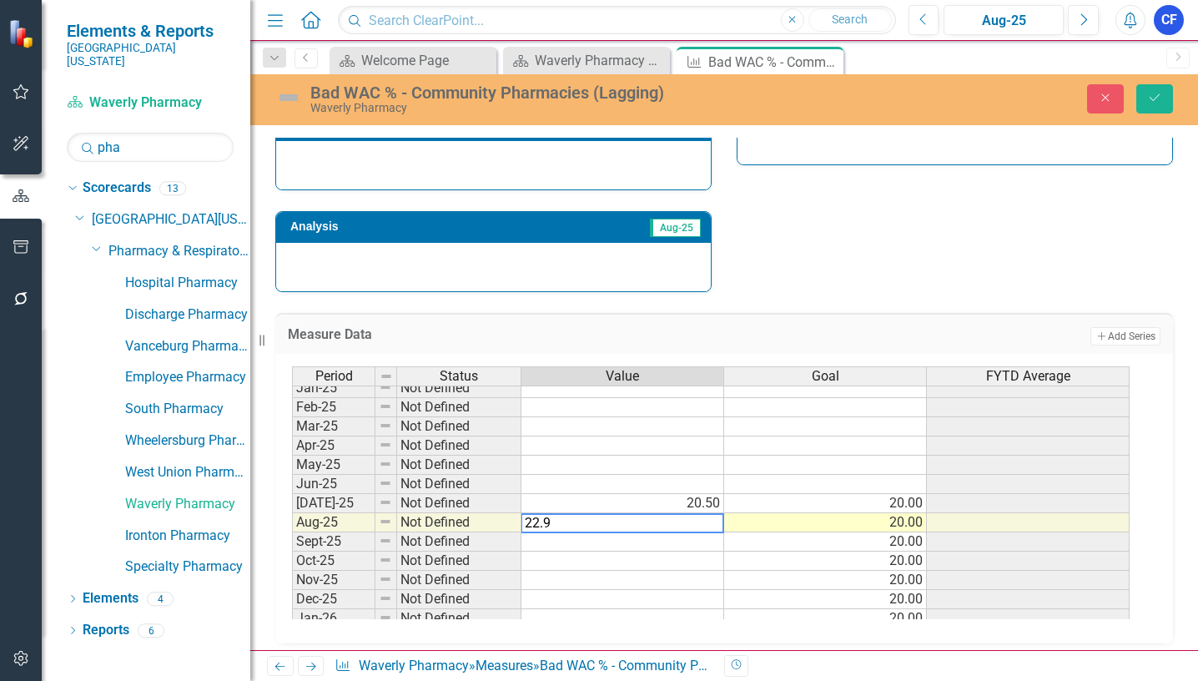
type textarea "22.94"
click at [1153, 100] on icon "Save" at bounding box center [1154, 98] width 15 height 12
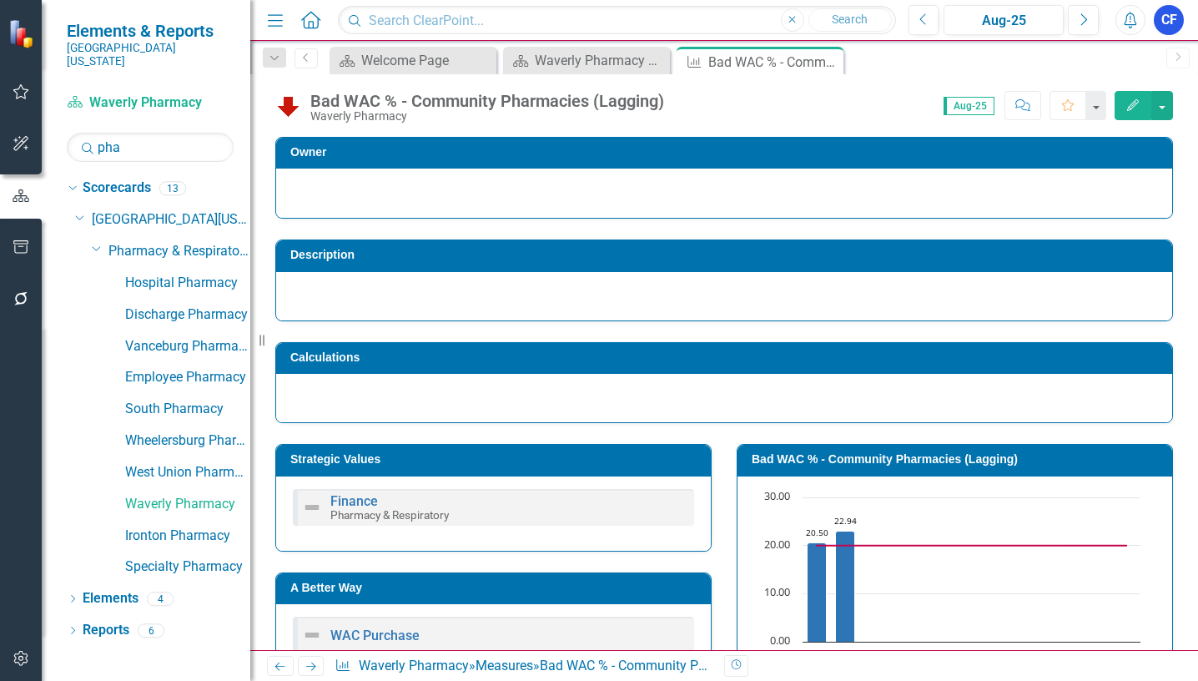
drag, startPoint x: 829, startPoint y: 64, endPoint x: 433, endPoint y: 27, distance: 398.0
click at [0, 0] on icon "Close" at bounding box center [0, 0] width 0 height 0
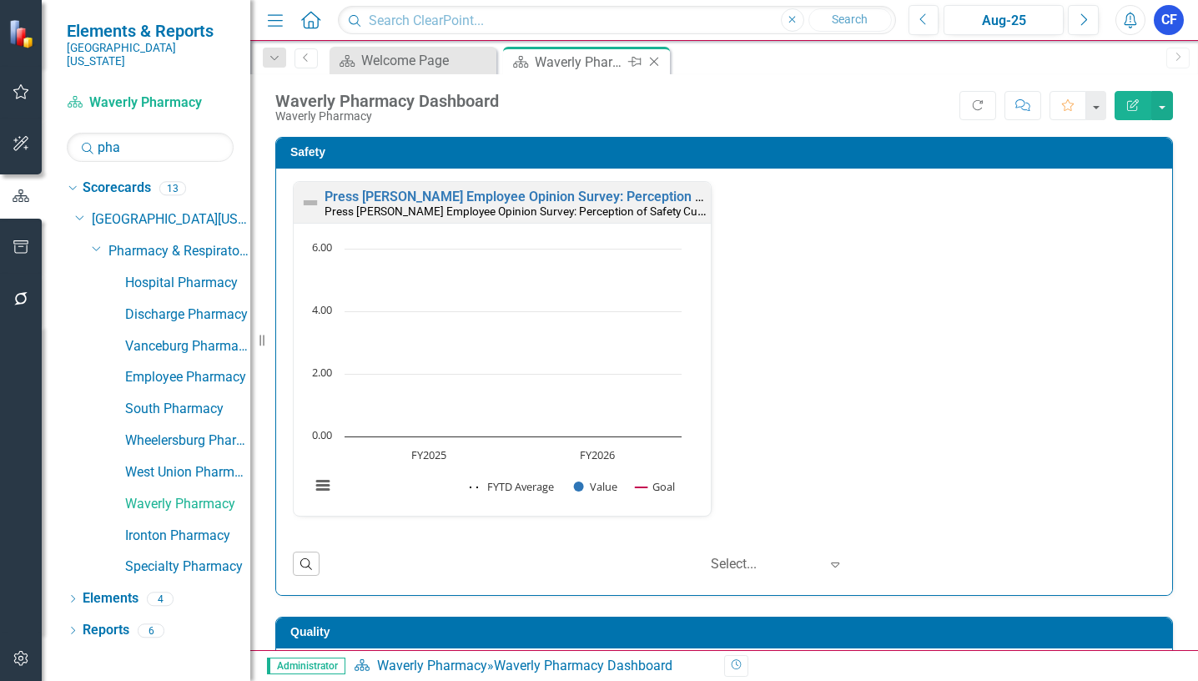
click at [656, 63] on icon "Close" at bounding box center [654, 61] width 17 height 13
